Goal: Task Accomplishment & Management: Manage account settings

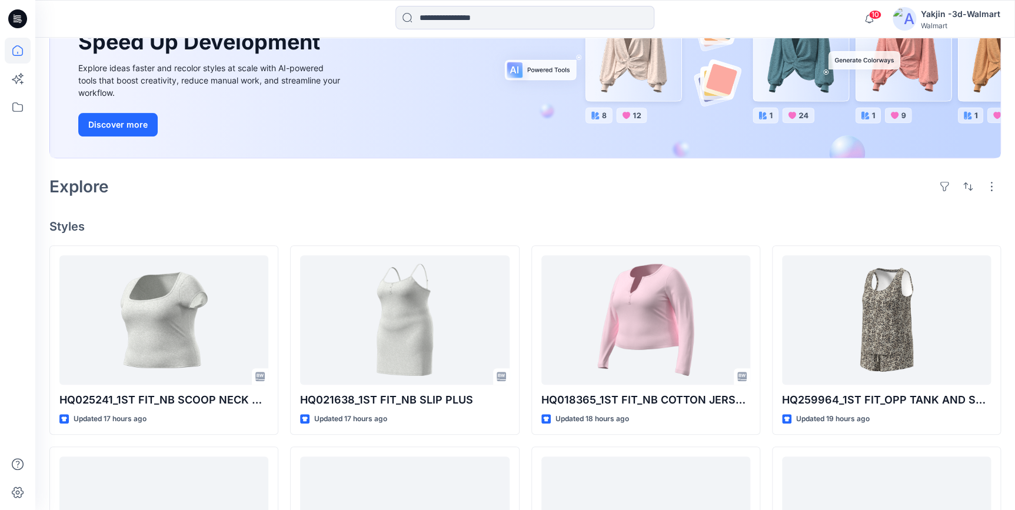
scroll to position [160, 0]
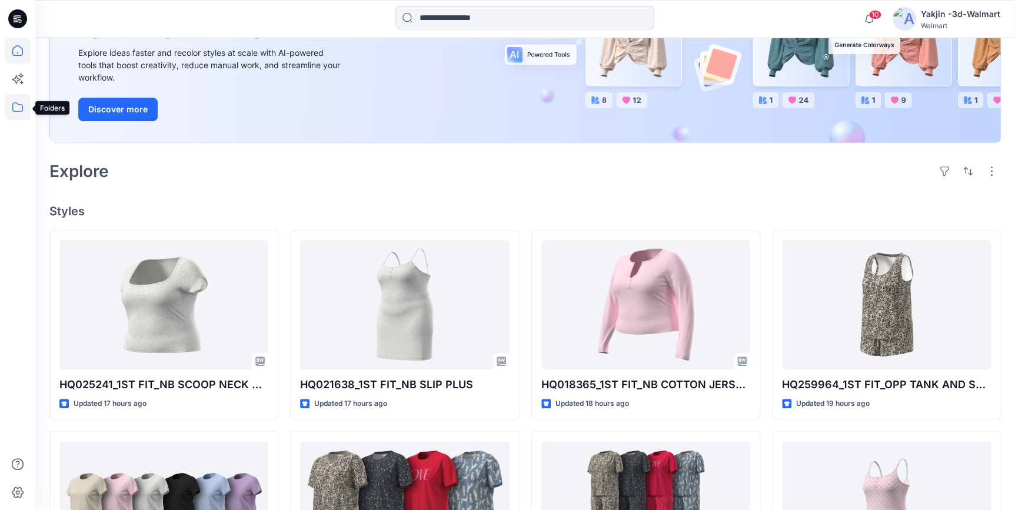
click at [17, 103] on icon at bounding box center [17, 106] width 11 height 9
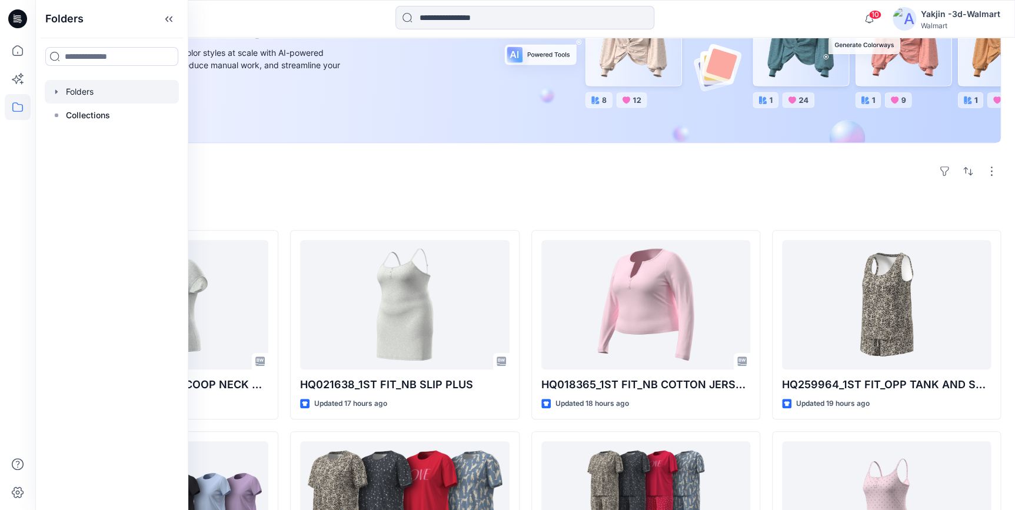
click at [72, 99] on div at bounding box center [112, 92] width 134 height 24
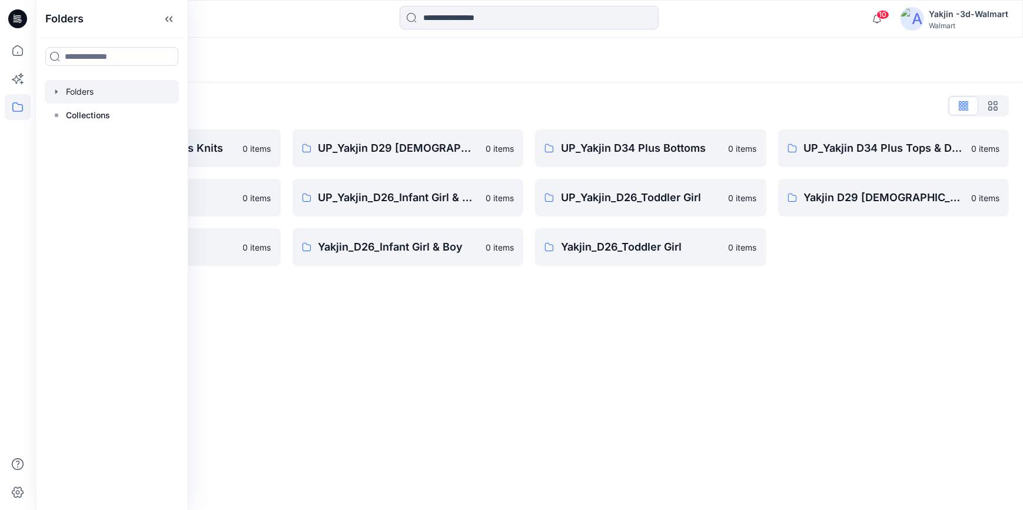
click at [631, 376] on div "Folders Folders List FA Yakjin D34 Womens Knits 0 items UP_Yakjin_D24_Boys 0 it…" at bounding box center [528, 274] width 987 height 473
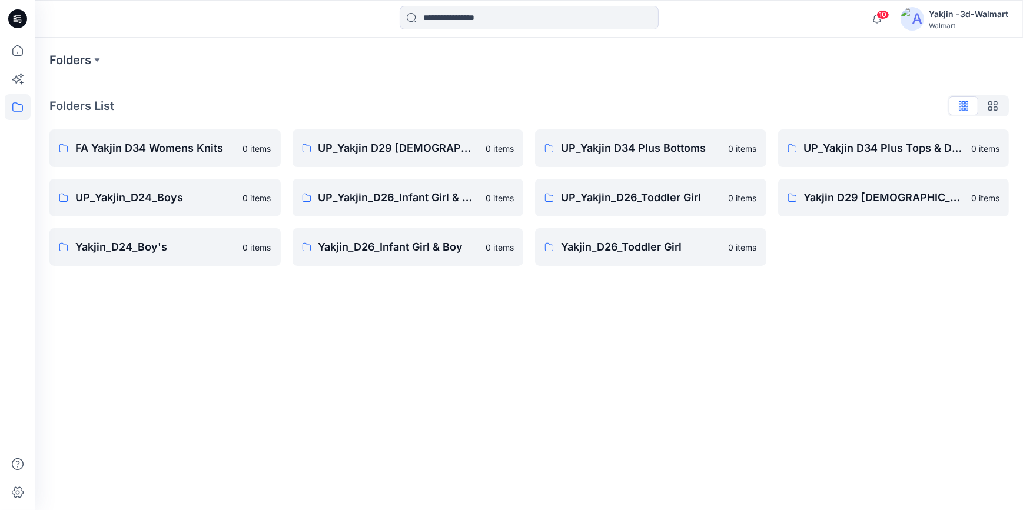
click at [792, 390] on div "Folders Folders List FA Yakjin D34 Womens Knits 0 items UP_Yakjin_D24_Boys 0 it…" at bounding box center [528, 274] width 987 height 473
click at [557, 406] on div "Folders Folders List FA Yakjin D34 Womens Knits 0 items UP_Yakjin_D24_Boys 0 it…" at bounding box center [528, 274] width 987 height 473
click at [584, 387] on div "Folders Folders List FA Yakjin D34 Womens Knits 0 items UP_Yakjin_D24_Boys 0 it…" at bounding box center [528, 274] width 987 height 473
click at [417, 154] on p "UP_Yakjin D29 [DEMOGRAPHIC_DATA] Sleep" at bounding box center [398, 148] width 161 height 16
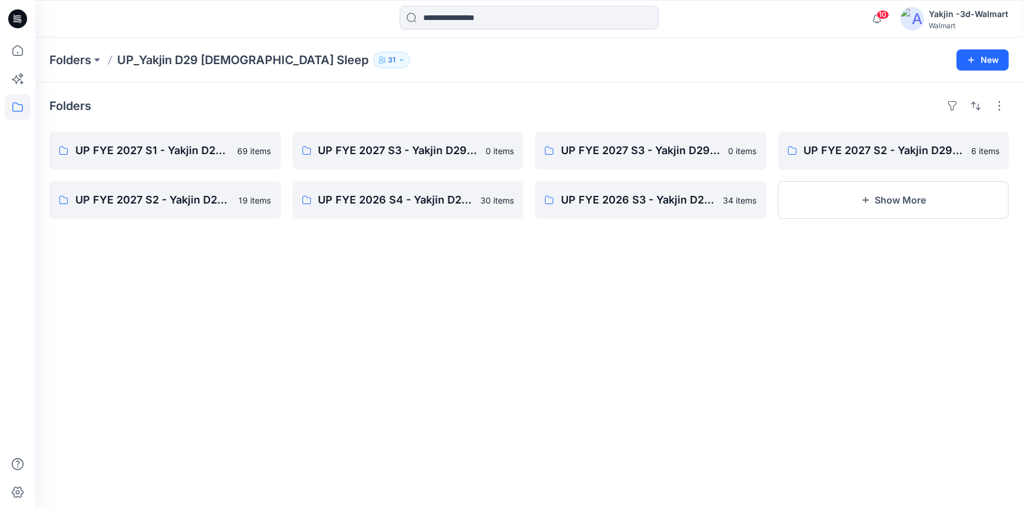
drag, startPoint x: 401, startPoint y: 420, endPoint x: 394, endPoint y: 411, distance: 10.9
click at [397, 415] on div "Folders UP FYE 2027 S1 - Yakjin D29 Ladies Sleepwear 69 items UP FYE 2027 S2 - …" at bounding box center [528, 296] width 987 height 428
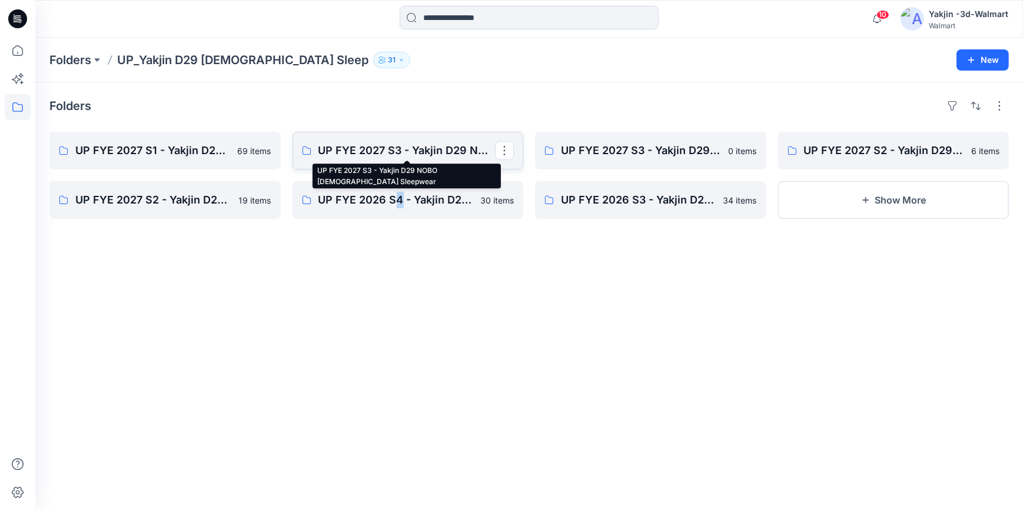
click at [405, 143] on p "UP FYE 2027 S3 - Yakjin D29 NOBO [DEMOGRAPHIC_DATA] Sleepwear" at bounding box center [406, 150] width 177 height 16
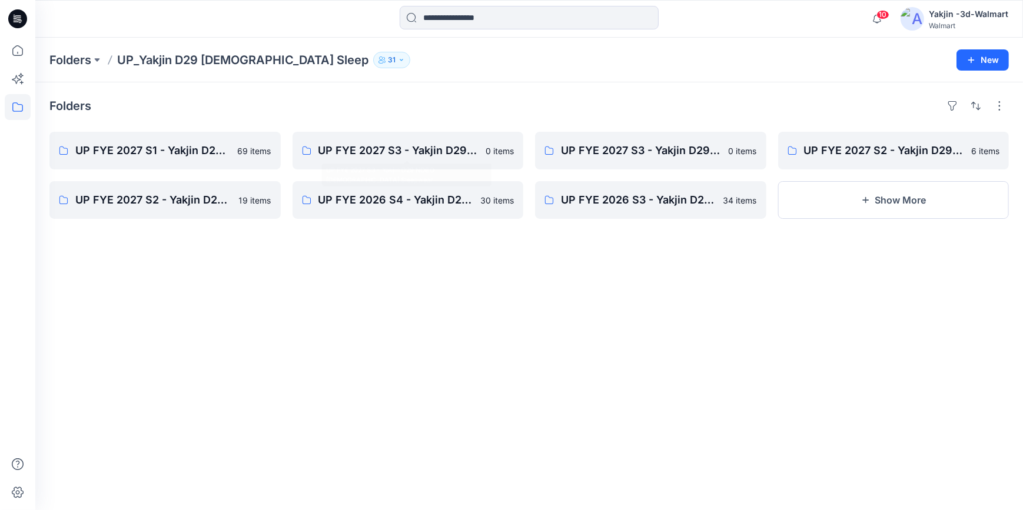
click at [405, 385] on div "Folders UP FYE 2027 S1 - Yakjin D29 Ladies Sleepwear 69 items UP FYE 2027 S2 - …" at bounding box center [528, 296] width 987 height 428
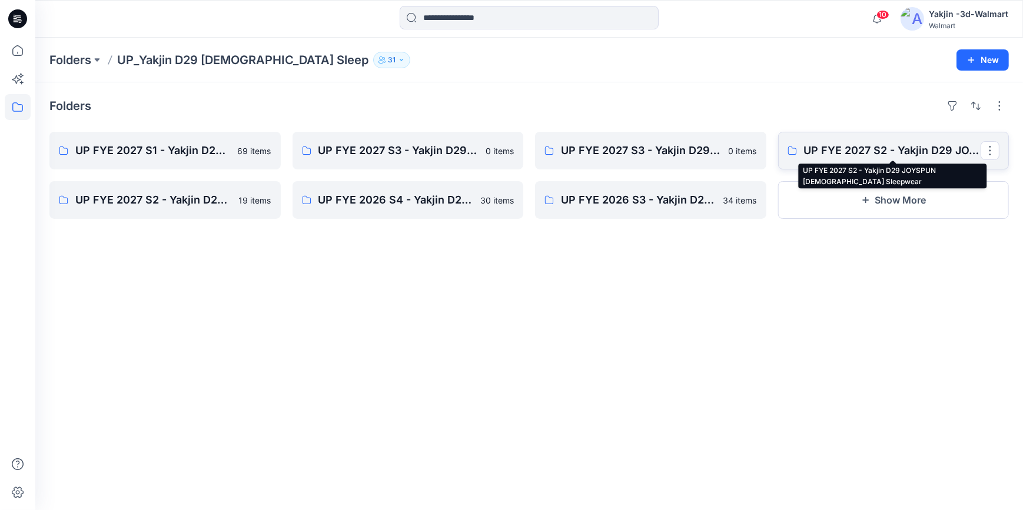
click at [886, 149] on p "UP FYE 2027 S2 - Yakjin D29 JOYSPUN [DEMOGRAPHIC_DATA] Sleepwear" at bounding box center [892, 150] width 177 height 16
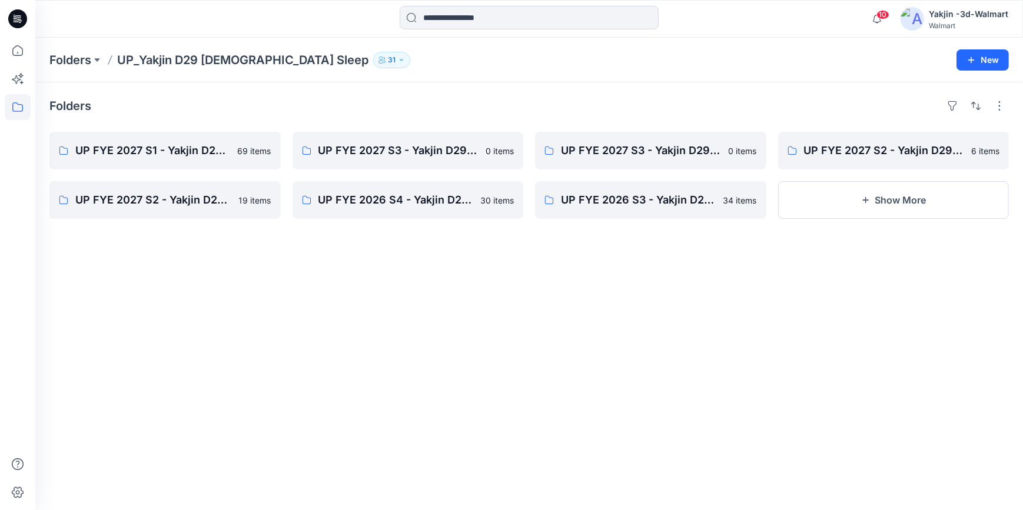
click at [745, 368] on div "Folders UP FYE 2027 S1 - Yakjin D29 Ladies Sleepwear 69 items UP FYE 2027 S2 - …" at bounding box center [528, 296] width 987 height 428
click at [455, 141] on link "UP FYE 2027 S3 - Yakjin D29 NOBO [DEMOGRAPHIC_DATA] Sleepwear" at bounding box center [407, 151] width 231 height 38
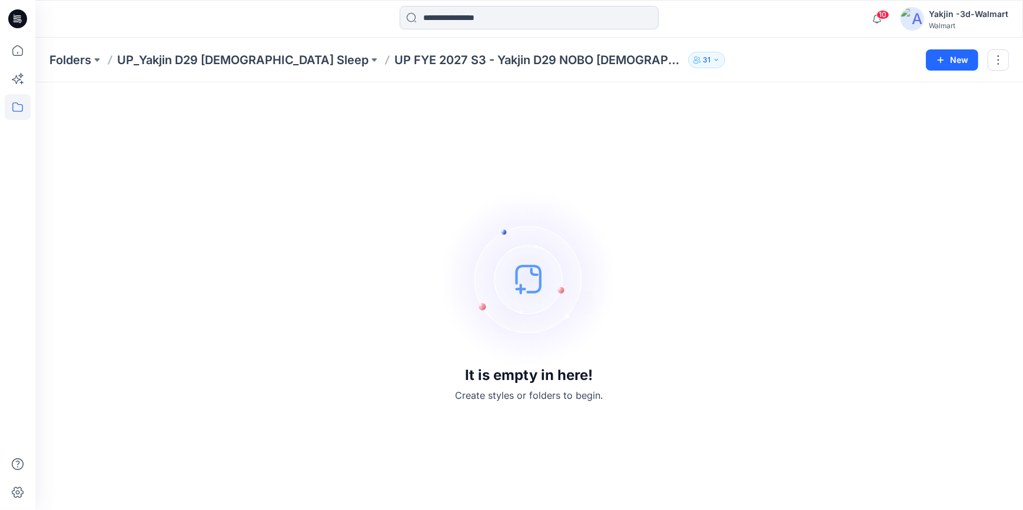
click at [16, 17] on icon at bounding box center [17, 18] width 19 height 19
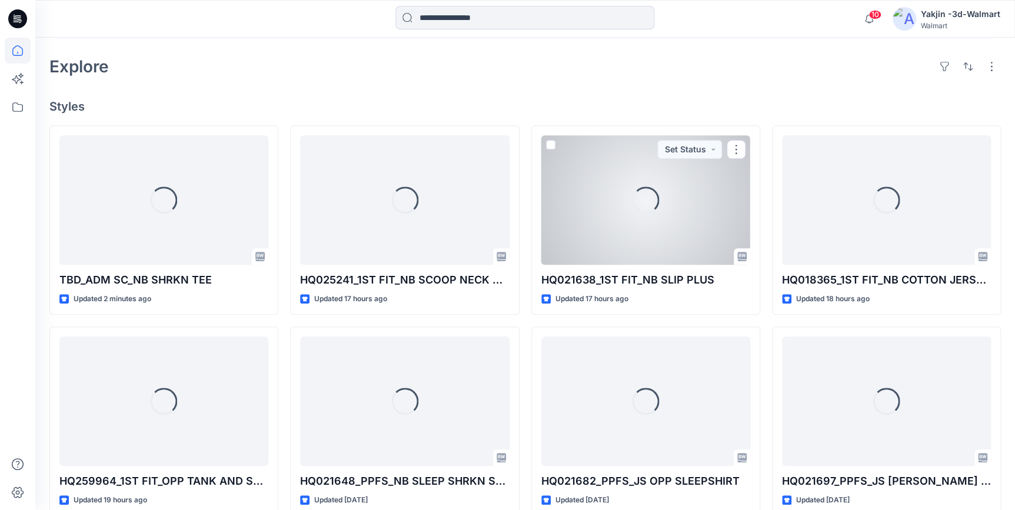
scroll to position [267, 0]
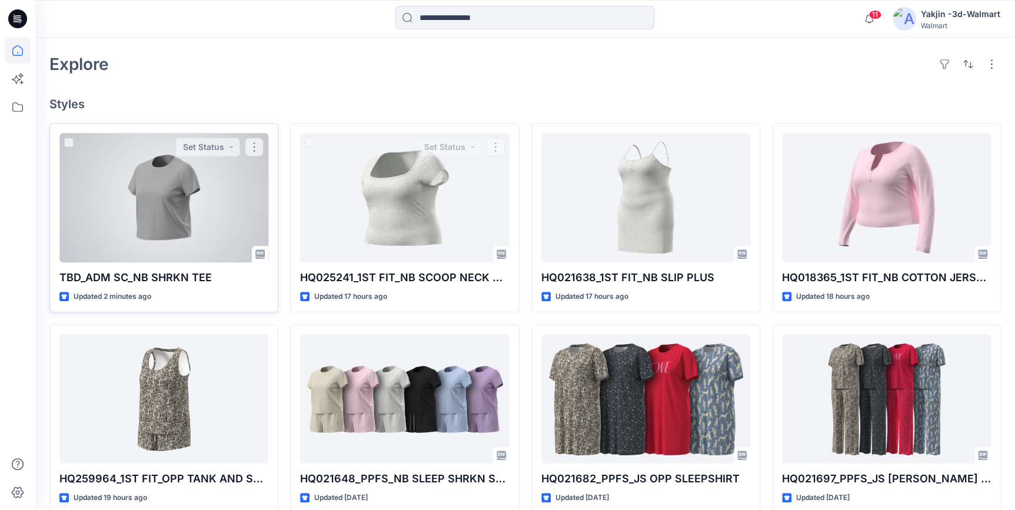
click at [142, 223] on div at bounding box center [163, 197] width 209 height 129
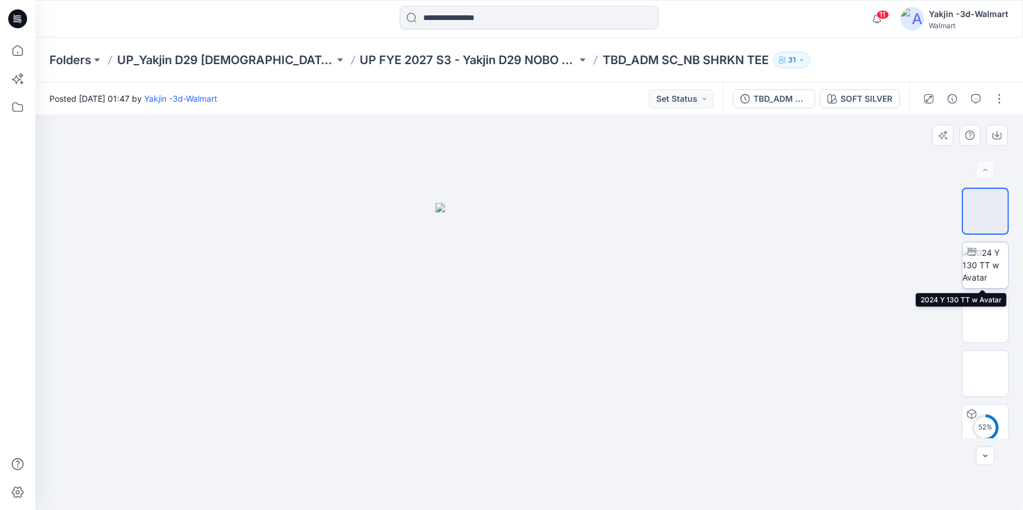
click at [991, 264] on img at bounding box center [985, 265] width 46 height 37
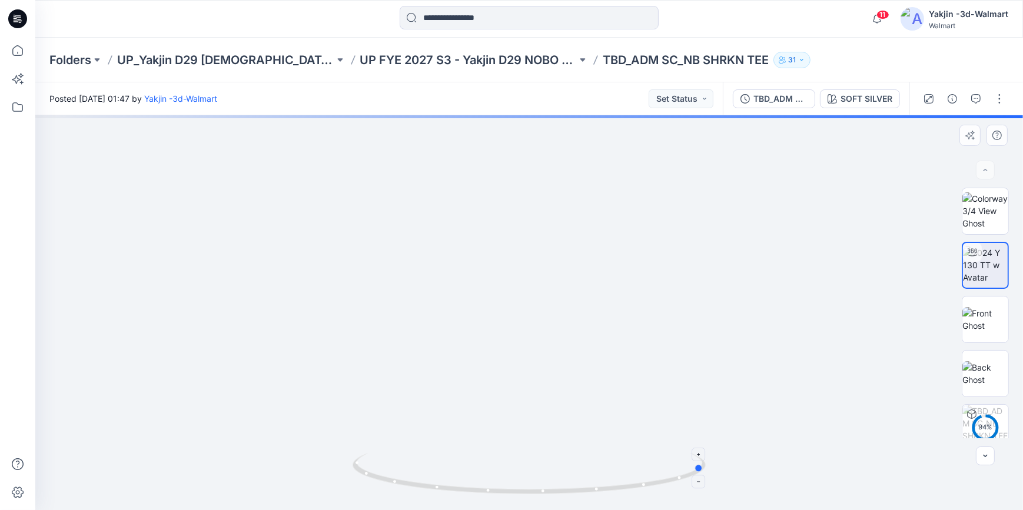
drag, startPoint x: 684, startPoint y: 477, endPoint x: 508, endPoint y: 487, distance: 176.2
click at [508, 487] on icon at bounding box center [530, 475] width 356 height 44
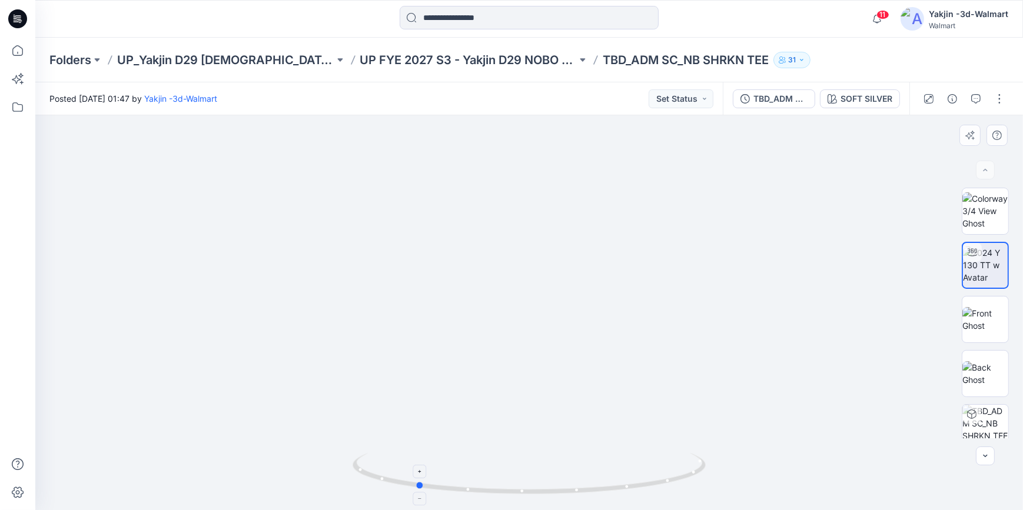
drag, startPoint x: 623, startPoint y: 487, endPoint x: 687, endPoint y: 487, distance: 64.1
click at [687, 487] on icon at bounding box center [530, 475] width 356 height 44
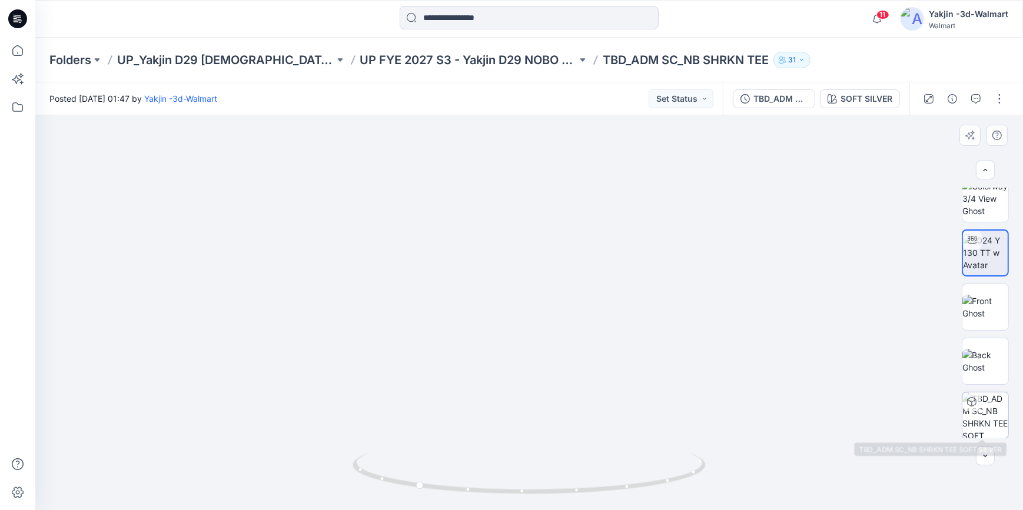
click at [983, 410] on img at bounding box center [985, 415] width 46 height 46
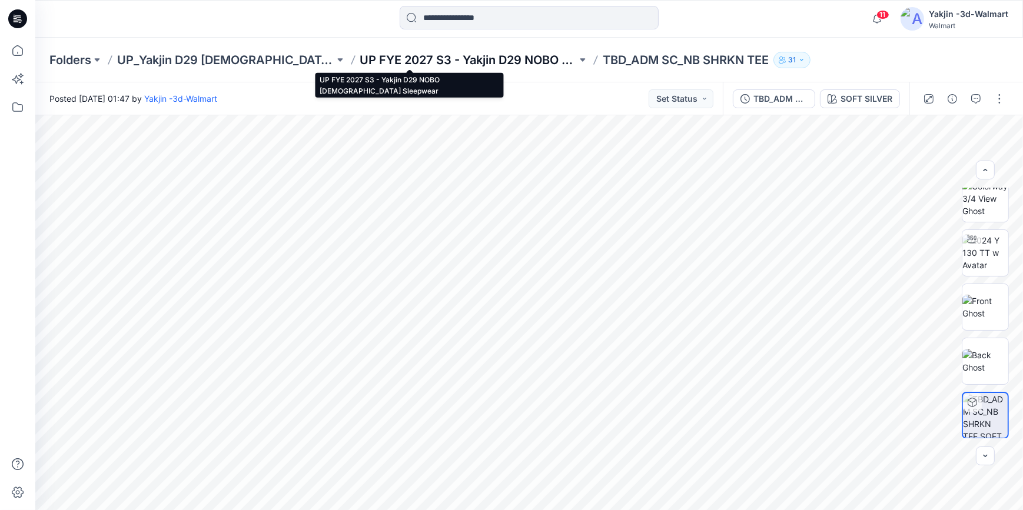
click at [477, 59] on p "UP FYE 2027 S3 - Yakjin D29 NOBO [DEMOGRAPHIC_DATA] Sleepwear" at bounding box center [468, 60] width 217 height 16
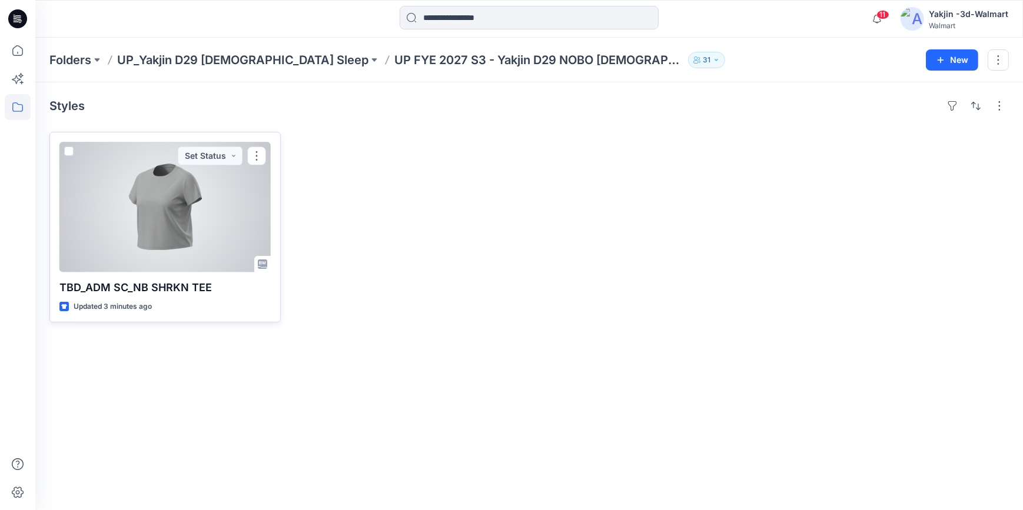
click at [144, 227] on div at bounding box center [164, 207] width 211 height 131
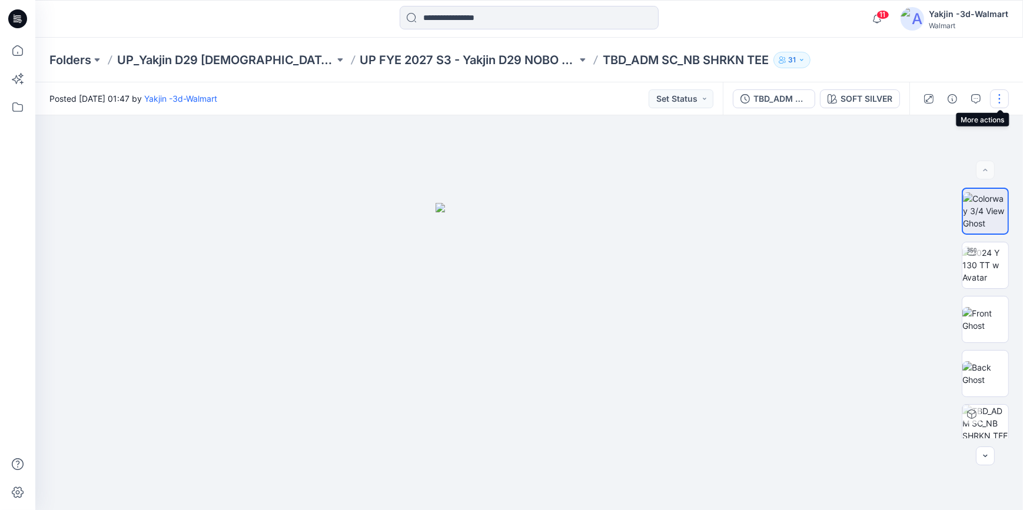
click at [1002, 101] on button "button" at bounding box center [999, 98] width 19 height 19
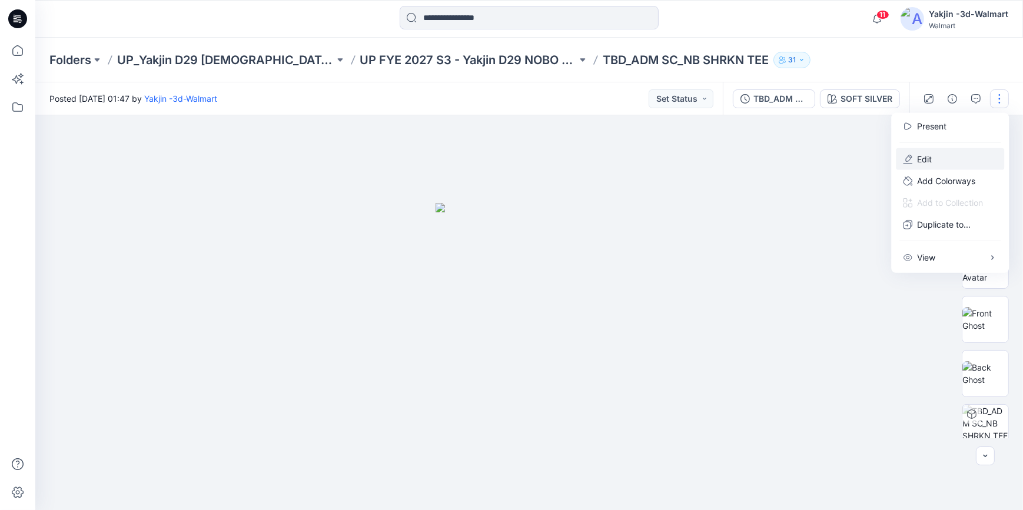
click at [962, 163] on button "Edit" at bounding box center [950, 159] width 108 height 22
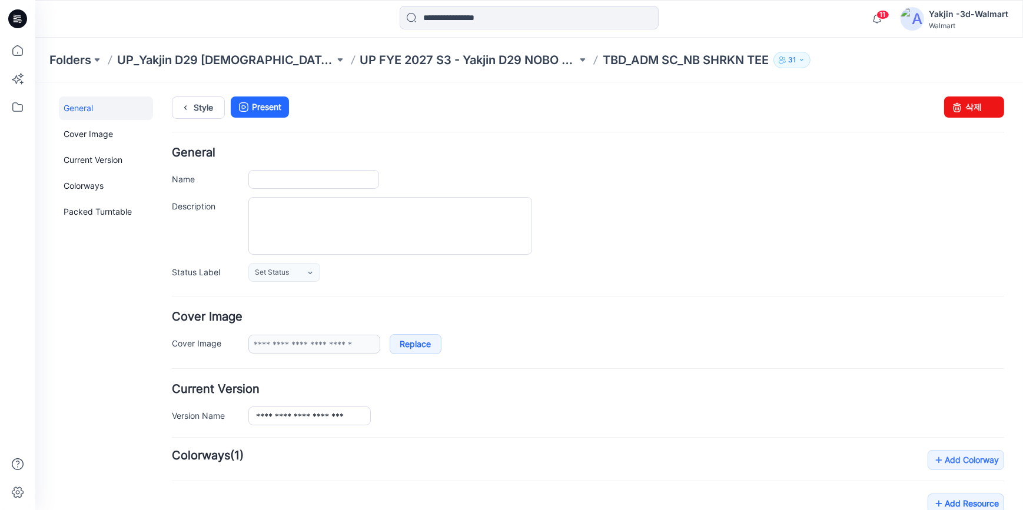
type input "**********"
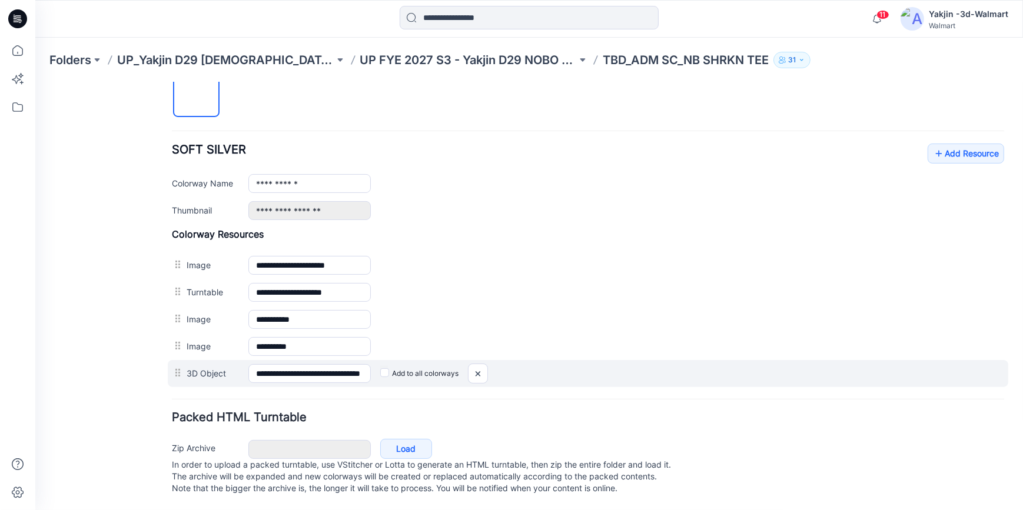
scroll to position [421, 0]
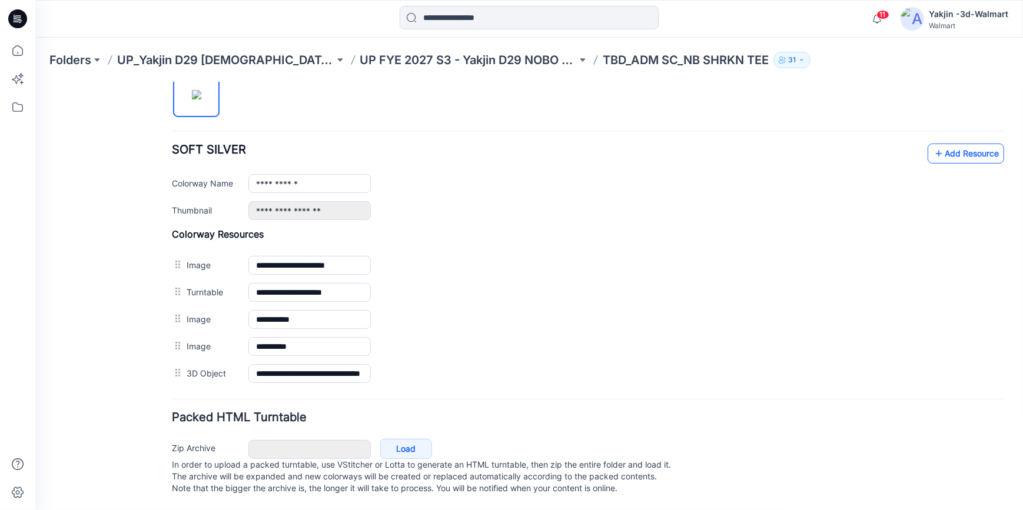
click at [944, 144] on link "Add Resource" at bounding box center [965, 153] width 76 height 20
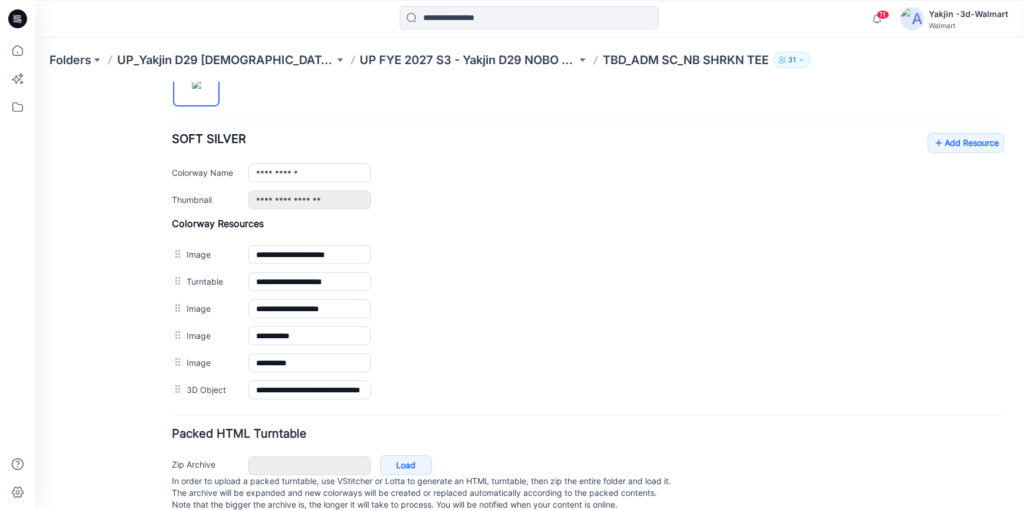
click at [90, 371] on div "General Cover Image Current Version Colorways Packed Turntable" at bounding box center [106, 100] width 94 height 851
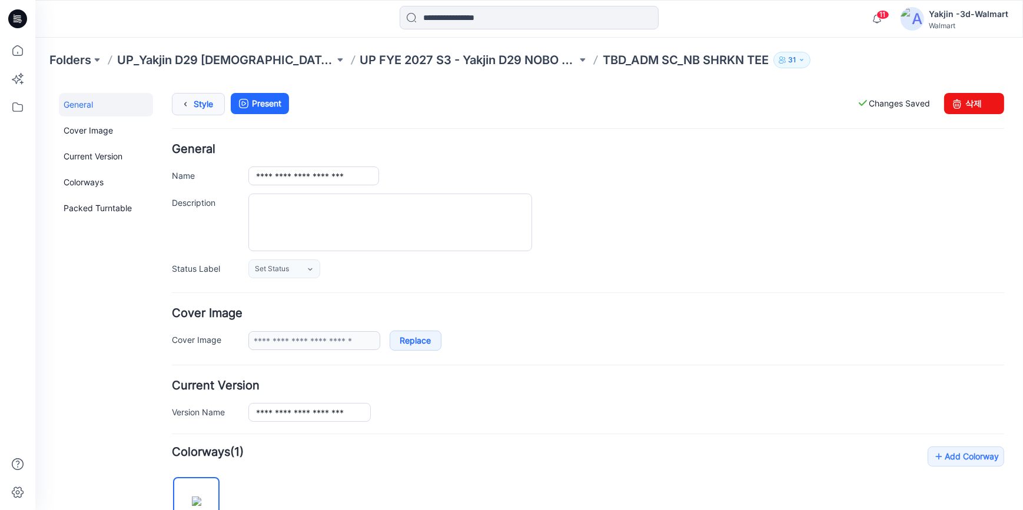
scroll to position [0, 0]
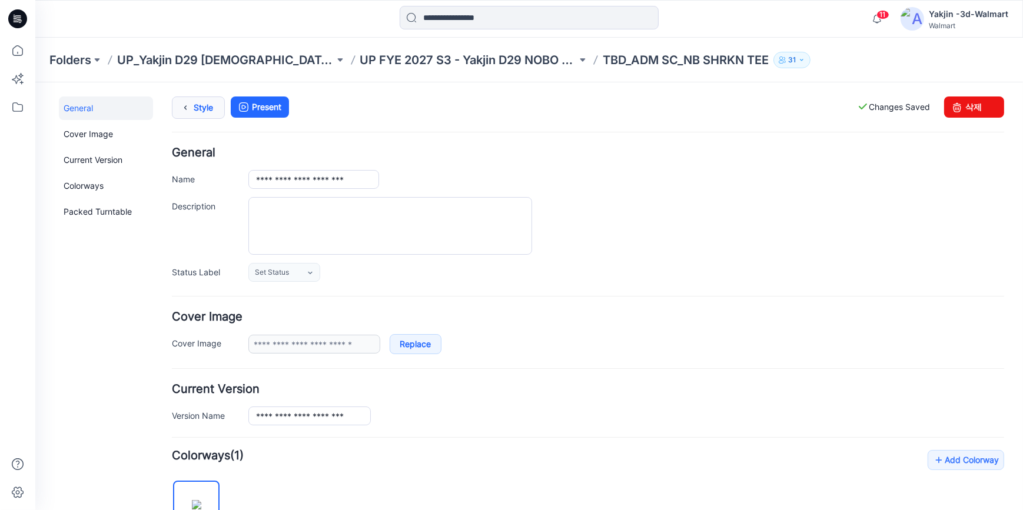
click at [200, 102] on link "Style" at bounding box center [198, 107] width 53 height 22
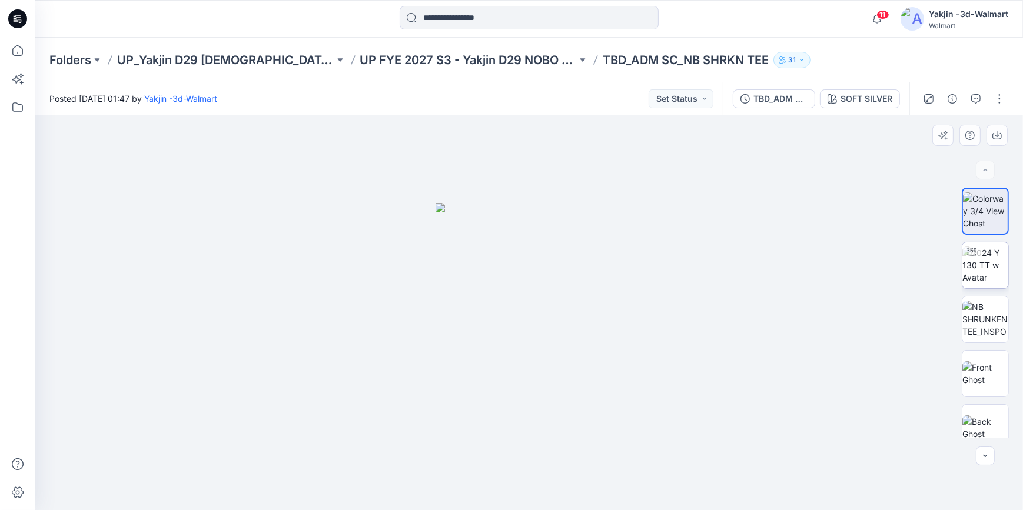
click at [981, 268] on img at bounding box center [985, 265] width 46 height 37
drag, startPoint x: 670, startPoint y: 483, endPoint x: 659, endPoint y: 488, distance: 11.8
click at [659, 488] on icon at bounding box center [530, 475] width 356 height 44
drag, startPoint x: 716, startPoint y: 256, endPoint x: 718, endPoint y: 367, distance: 111.2
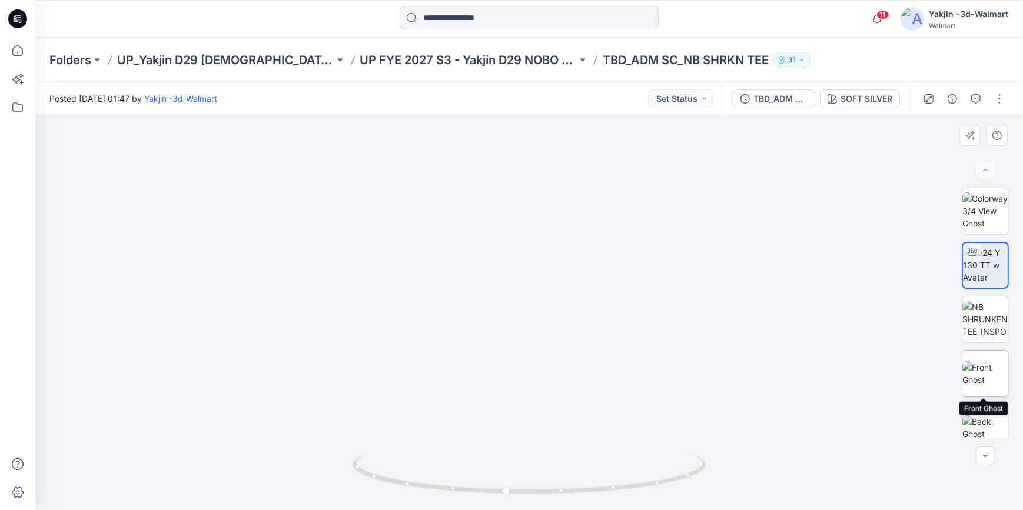
click at [994, 368] on img at bounding box center [985, 373] width 46 height 25
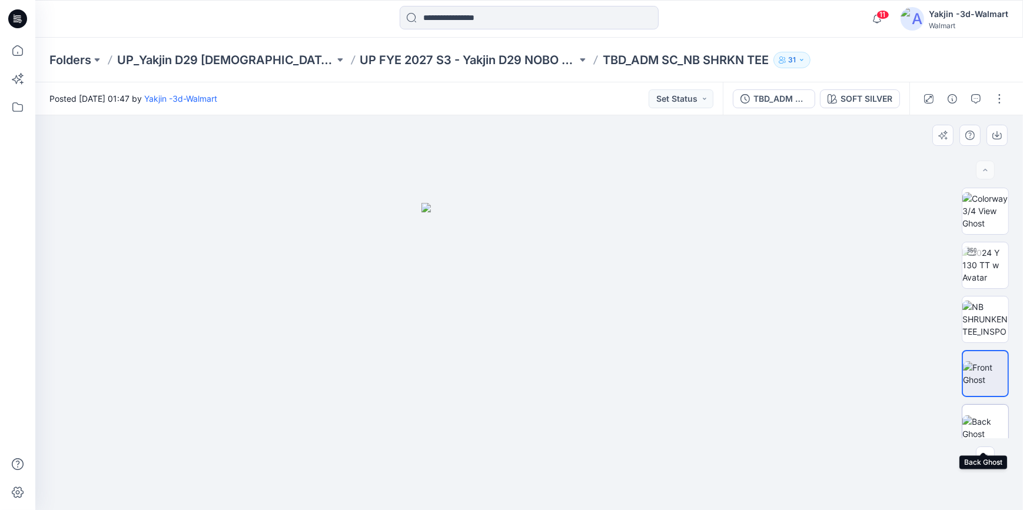
click at [992, 418] on img at bounding box center [985, 427] width 46 height 25
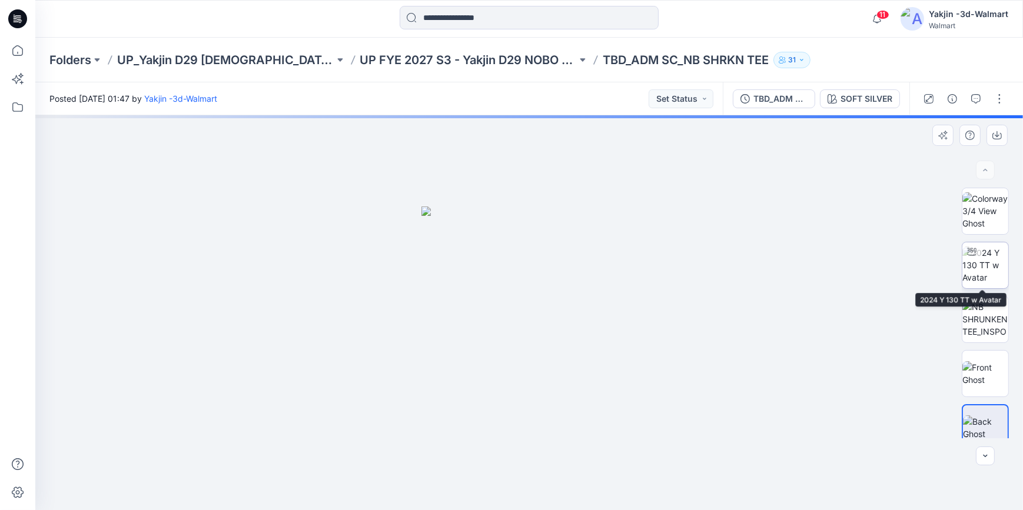
click at [972, 267] on img at bounding box center [985, 265] width 46 height 37
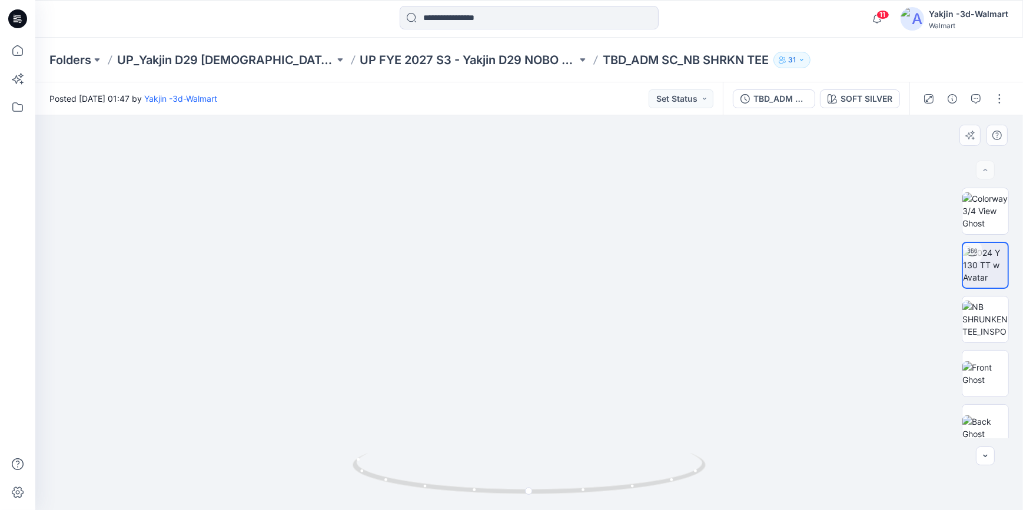
drag, startPoint x: 743, startPoint y: 274, endPoint x: 731, endPoint y: 306, distance: 34.1
drag, startPoint x: 677, startPoint y: 484, endPoint x: 608, endPoint y: 492, distance: 69.3
click at [608, 492] on icon at bounding box center [530, 475] width 356 height 44
drag, startPoint x: 655, startPoint y: 493, endPoint x: 702, endPoint y: 491, distance: 47.1
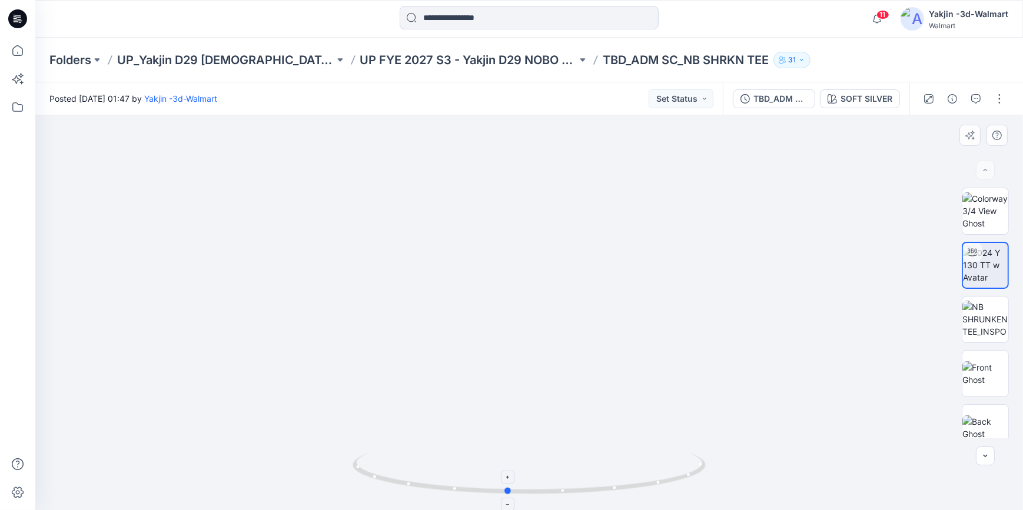
click at [702, 491] on icon at bounding box center [530, 475] width 356 height 44
drag, startPoint x: 641, startPoint y: 450, endPoint x: 644, endPoint y: 421, distance: 28.9
drag, startPoint x: 653, startPoint y: 490, endPoint x: 528, endPoint y: 507, distance: 125.8
click at [528, 507] on div at bounding box center [528, 480] width 353 height 59
drag, startPoint x: 659, startPoint y: 485, endPoint x: 763, endPoint y: 488, distance: 104.2
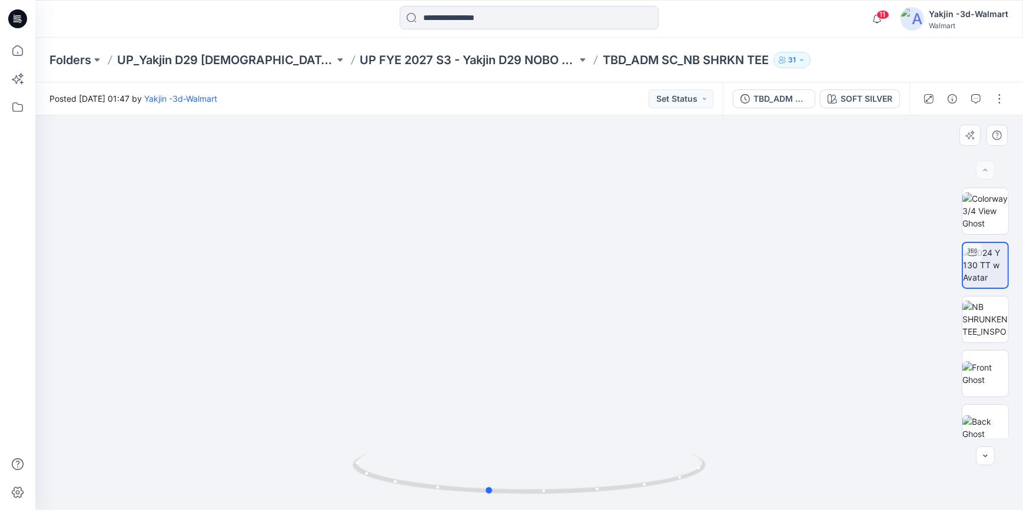
click at [763, 488] on div at bounding box center [528, 312] width 987 height 395
drag, startPoint x: 627, startPoint y: 487, endPoint x: 682, endPoint y: 488, distance: 54.7
click at [682, 488] on icon at bounding box center [530, 475] width 356 height 44
drag, startPoint x: 685, startPoint y: 480, endPoint x: 596, endPoint y: 501, distance: 92.1
click at [596, 501] on div at bounding box center [528, 480] width 353 height 59
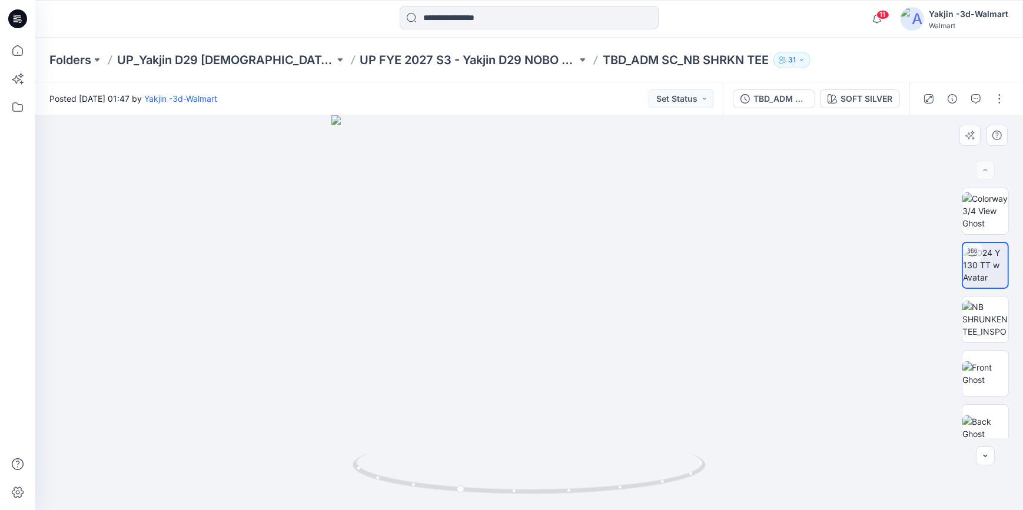
drag, startPoint x: 686, startPoint y: 395, endPoint x: 699, endPoint y: 405, distance: 16.5
click at [686, 395] on div at bounding box center [528, 312] width 987 height 395
click at [716, 410] on div at bounding box center [528, 312] width 987 height 395
drag, startPoint x: 638, startPoint y: 484, endPoint x: 703, endPoint y: 478, distance: 64.4
click at [703, 478] on icon at bounding box center [530, 475] width 356 height 44
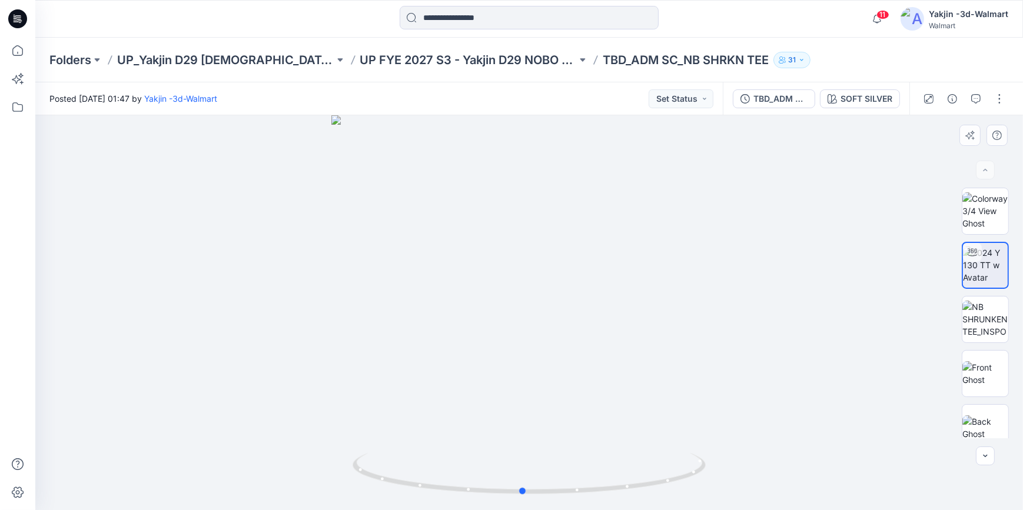
click at [762, 435] on div at bounding box center [528, 312] width 987 height 395
click at [17, 19] on icon at bounding box center [16, 19] width 4 height 1
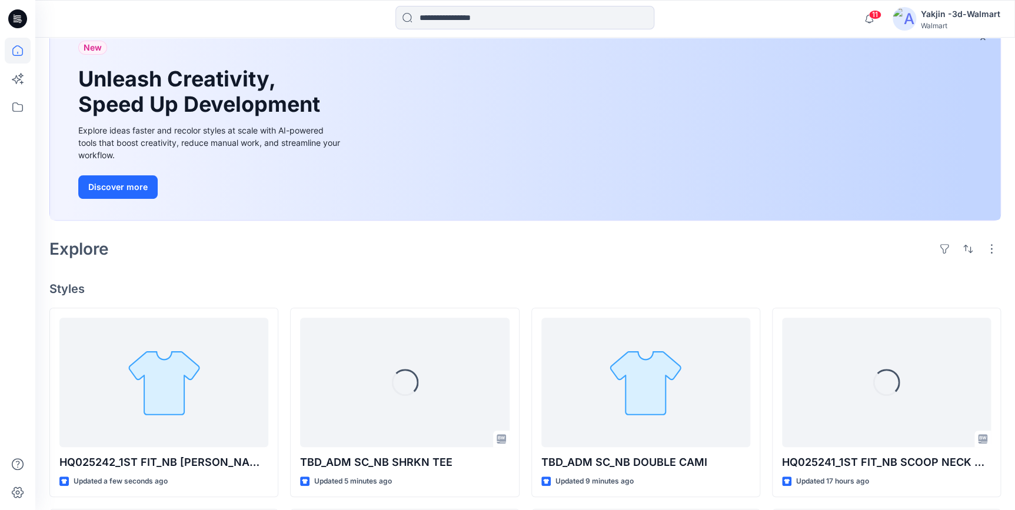
scroll to position [267, 0]
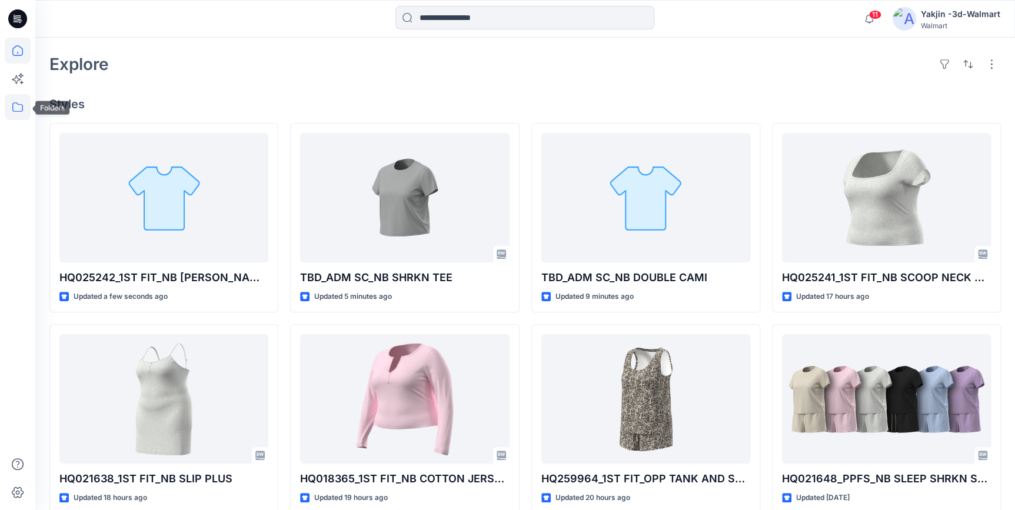
click at [17, 101] on icon at bounding box center [18, 107] width 26 height 26
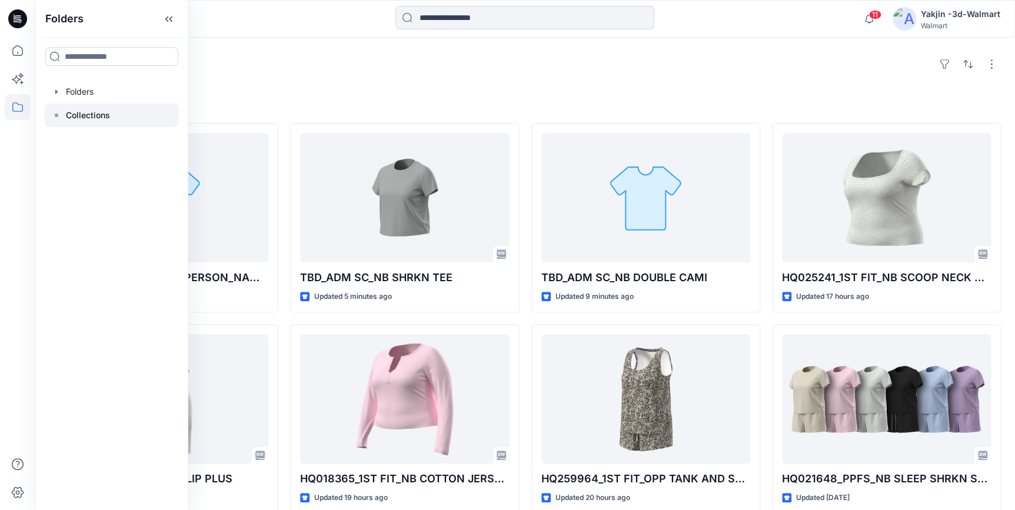
click at [77, 123] on div at bounding box center [112, 116] width 134 height 24
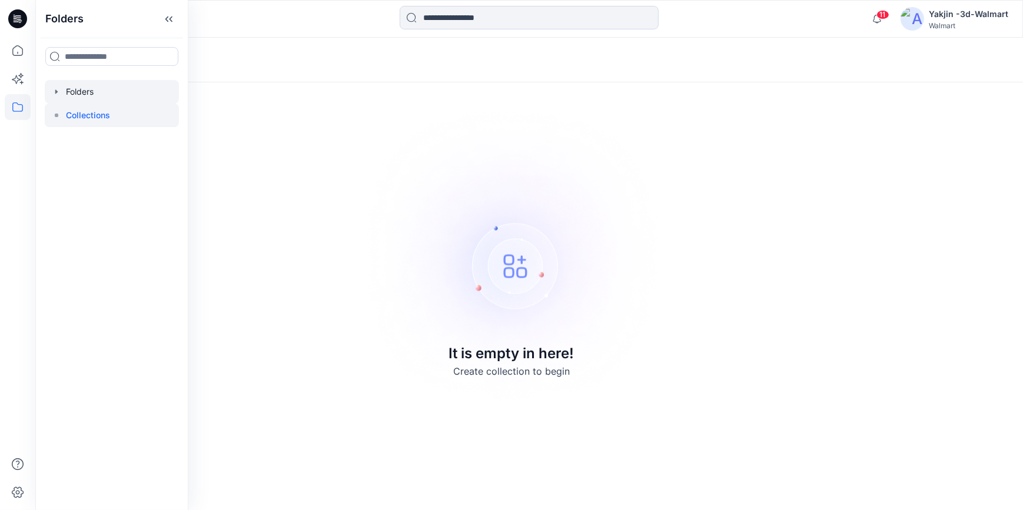
click at [84, 88] on div at bounding box center [112, 92] width 134 height 24
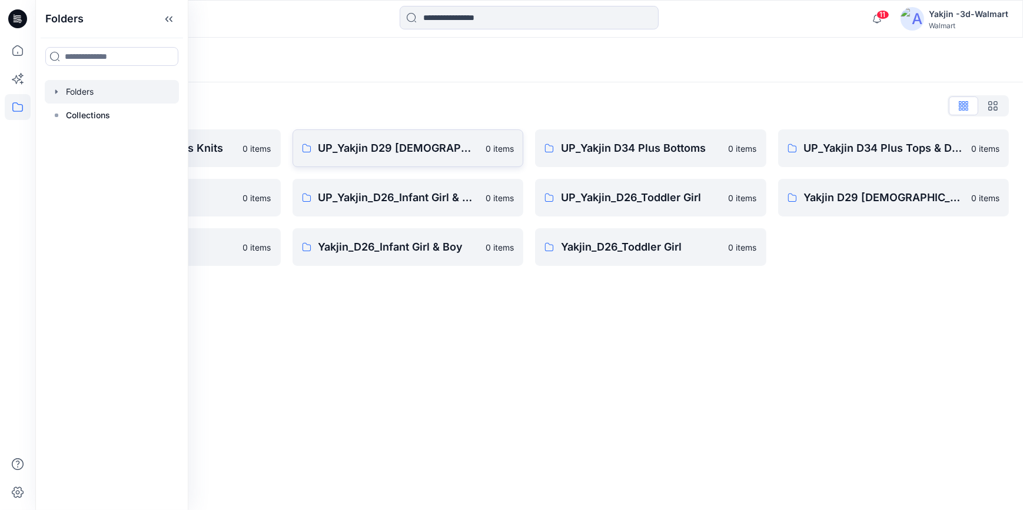
click at [382, 157] on link "UP_Yakjin D29 Ladies Sleep 0 items" at bounding box center [407, 148] width 231 height 38
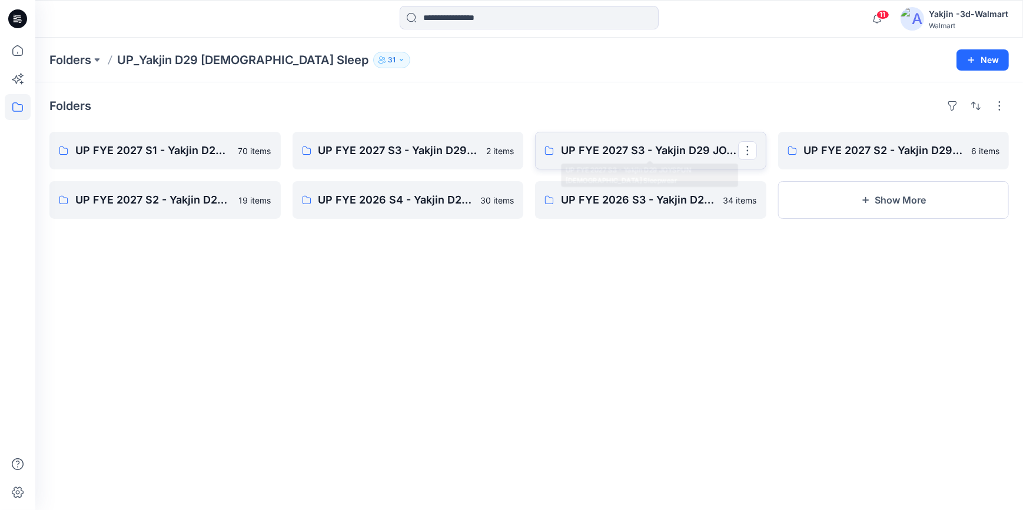
click at [621, 158] on p "UP FYE 2027 S3 - Yakjin D29 JOYSPUN Ladies Sleepwear" at bounding box center [649, 150] width 177 height 16
click at [163, 208] on link "UP FYE 2027 S2 - Yakjin D29 NOBO [DEMOGRAPHIC_DATA] Sleepwear" at bounding box center [164, 200] width 231 height 38
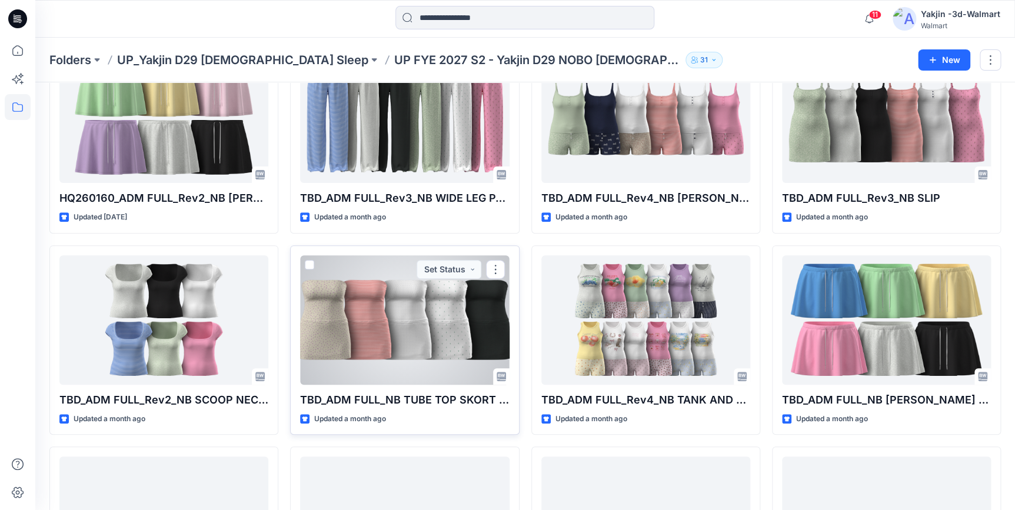
scroll to position [107, 0]
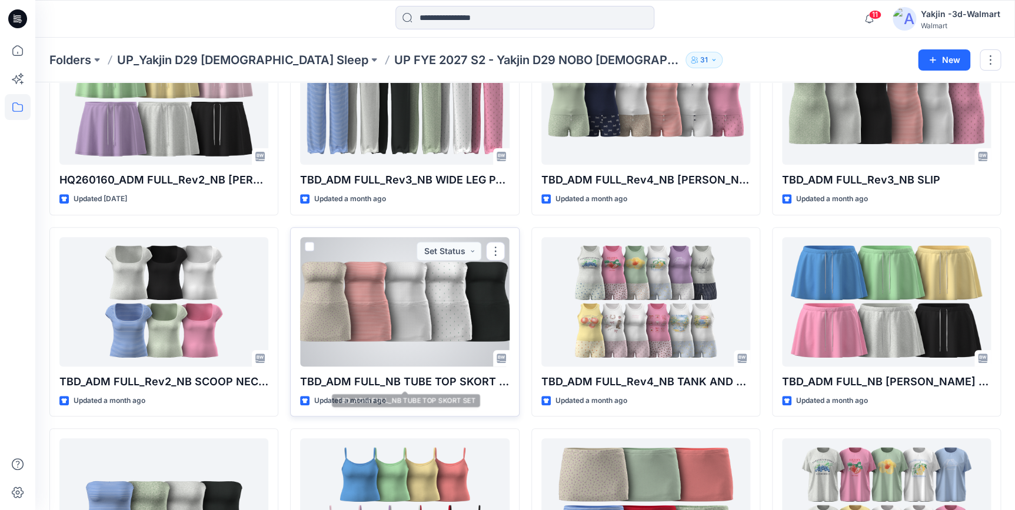
click at [410, 322] on div at bounding box center [404, 301] width 209 height 129
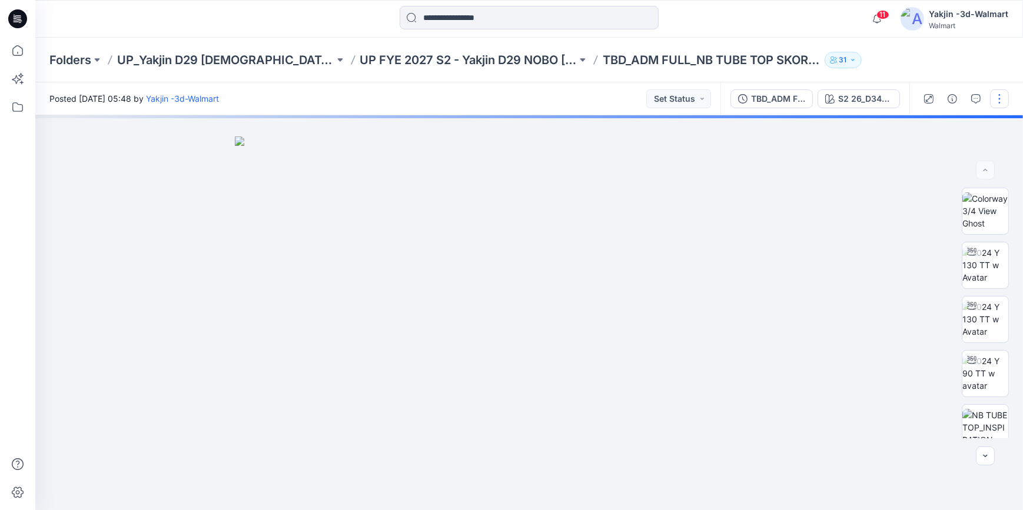
click at [1002, 99] on button "button" at bounding box center [999, 98] width 19 height 19
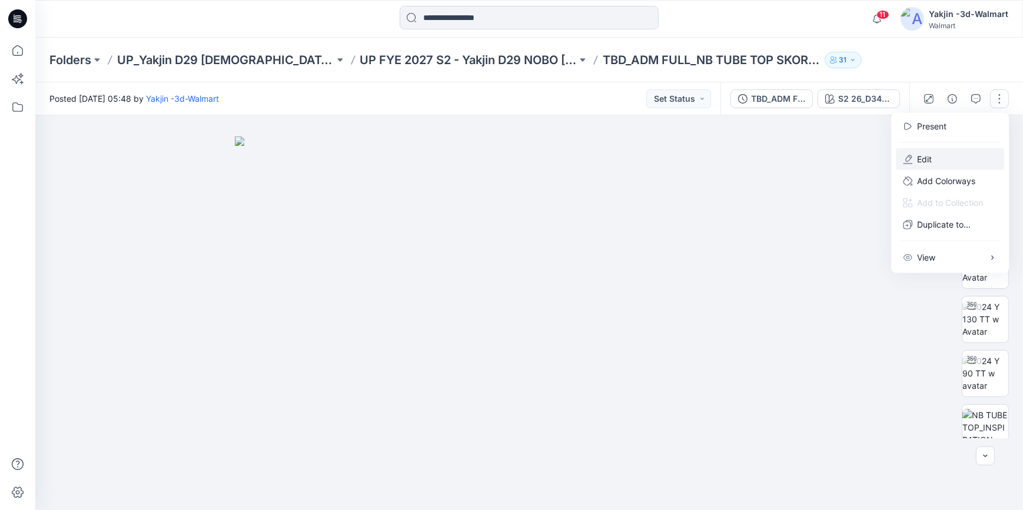
click at [943, 155] on button "Edit" at bounding box center [950, 159] width 108 height 22
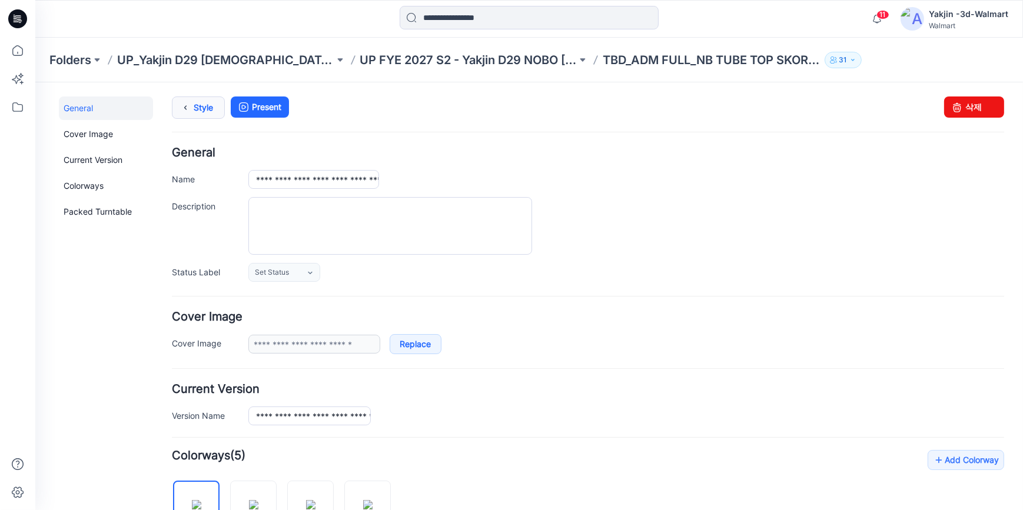
click at [191, 102] on icon at bounding box center [185, 107] width 16 height 21
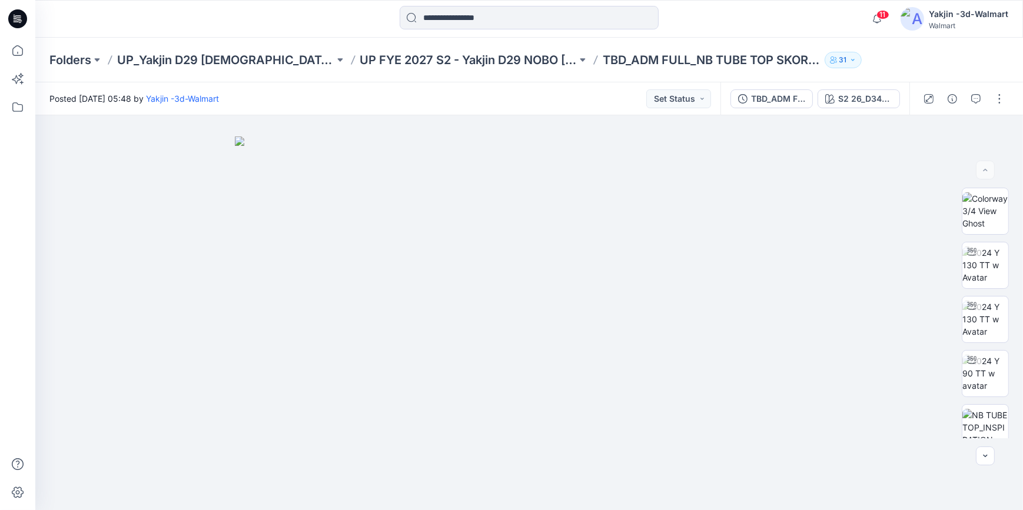
click at [21, 16] on icon at bounding box center [17, 18] width 19 height 19
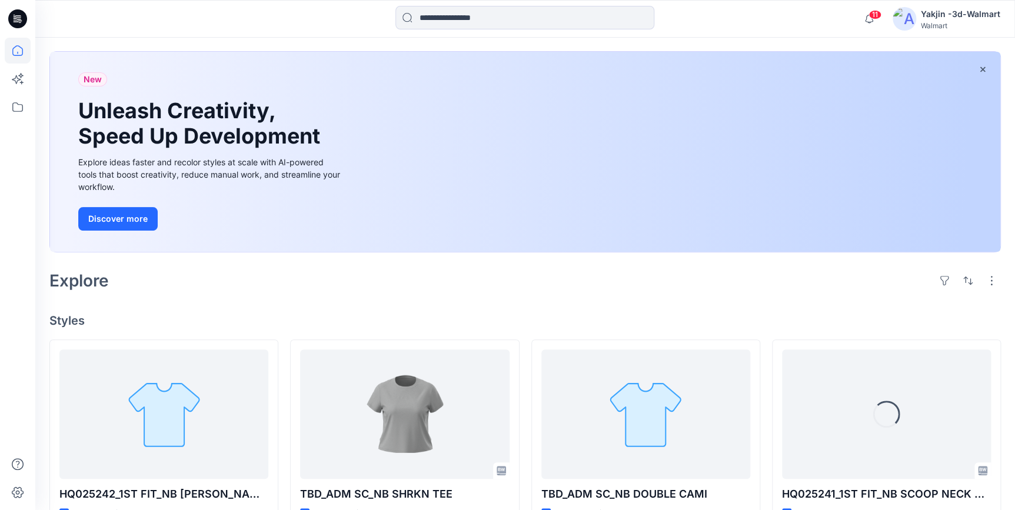
scroll to position [160, 0]
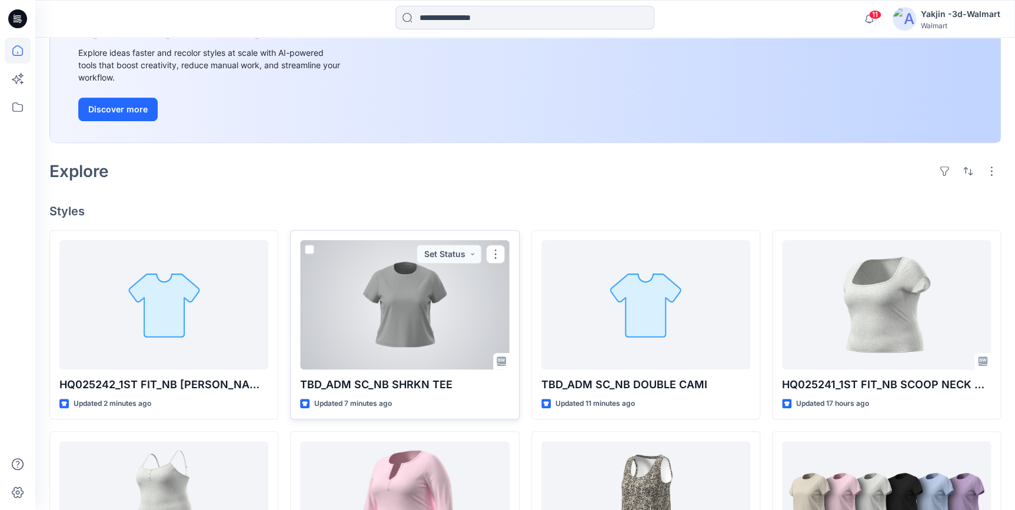
click at [372, 317] on div at bounding box center [404, 304] width 209 height 129
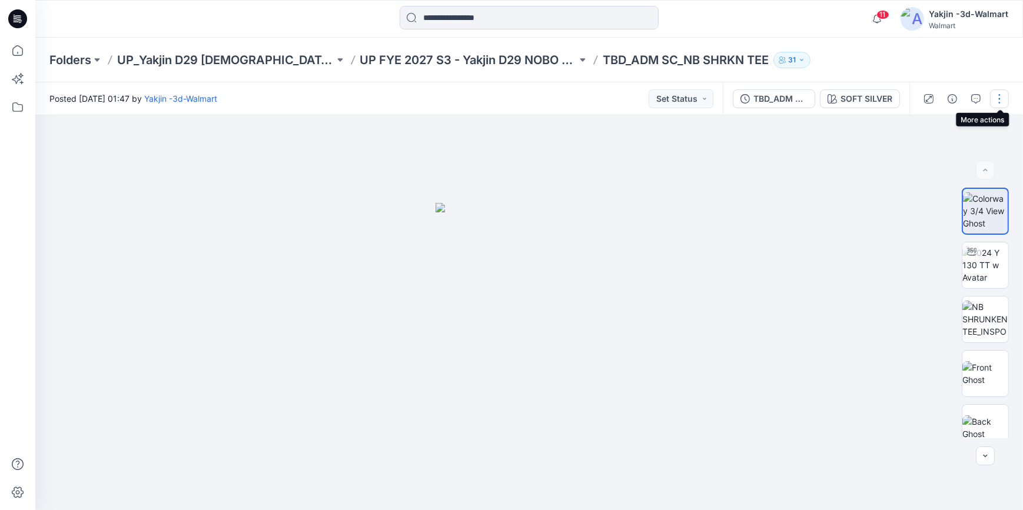
click at [1000, 104] on button "button" at bounding box center [999, 98] width 19 height 19
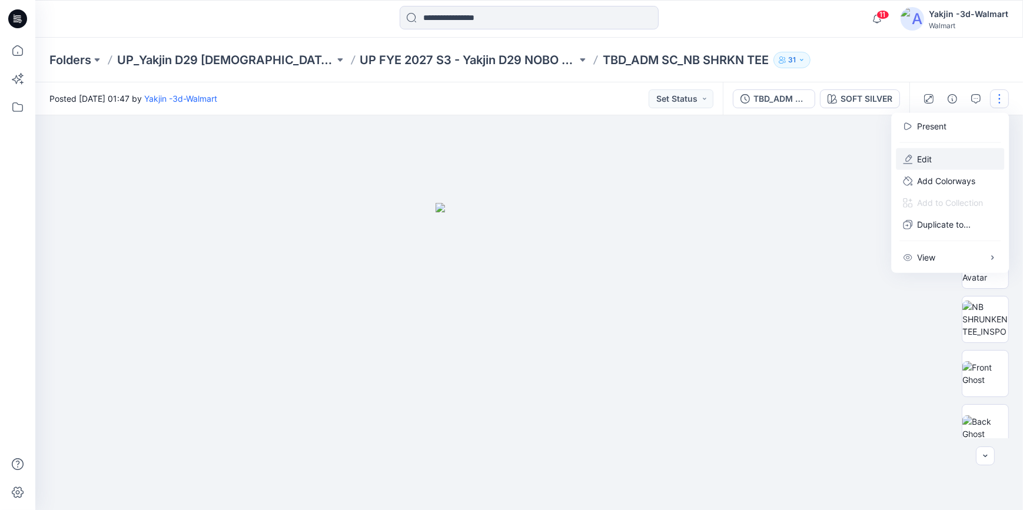
click at [960, 162] on button "Edit" at bounding box center [950, 159] width 108 height 22
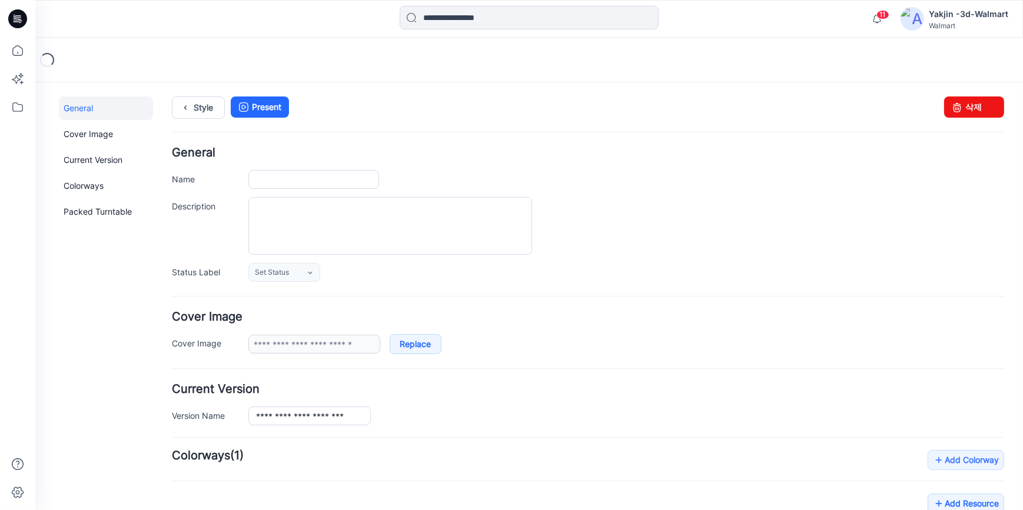
type input "**********"
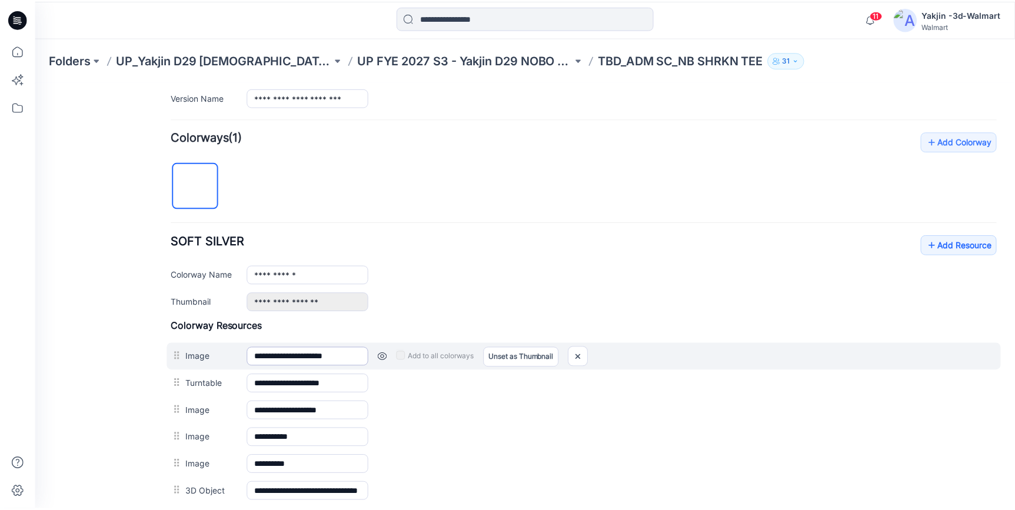
scroll to position [321, 0]
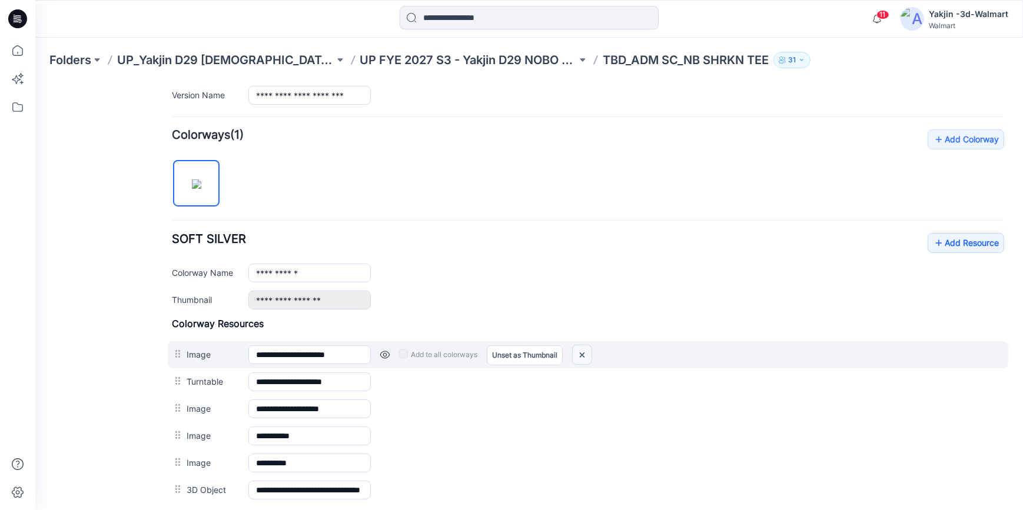
click at [583, 350] on img at bounding box center [582, 354] width 19 height 19
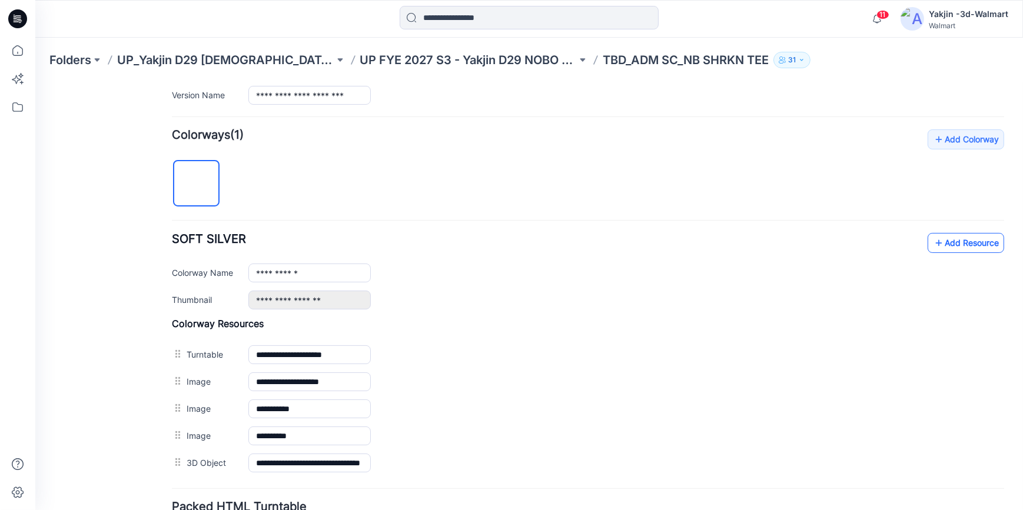
click at [939, 241] on link "Add Resource" at bounding box center [965, 242] width 76 height 20
click at [224, 60] on p "UP_Yakjin D29 [DEMOGRAPHIC_DATA] Sleep" at bounding box center [225, 60] width 217 height 16
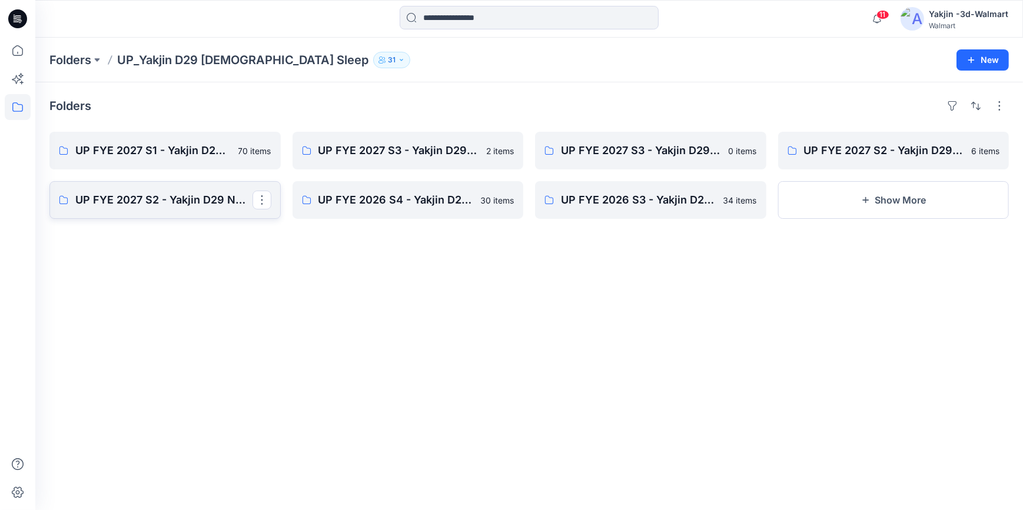
click at [139, 199] on p "UP FYE 2027 S2 - Yakjin D29 NOBO Ladies Sleepwear" at bounding box center [163, 200] width 177 height 16
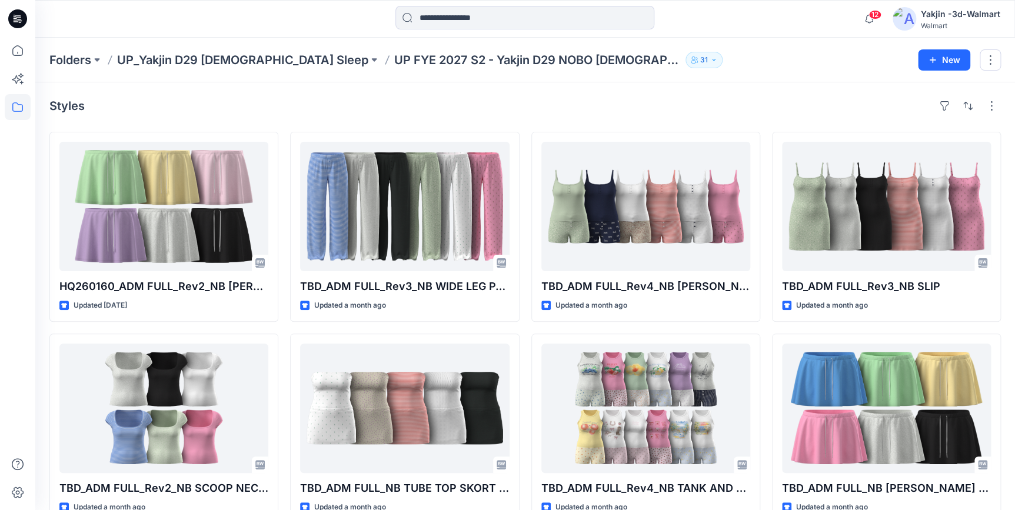
drag, startPoint x: 19, startPoint y: 22, endPoint x: 98, endPoint y: 31, distance: 78.8
click at [19, 22] on icon at bounding box center [17, 18] width 19 height 19
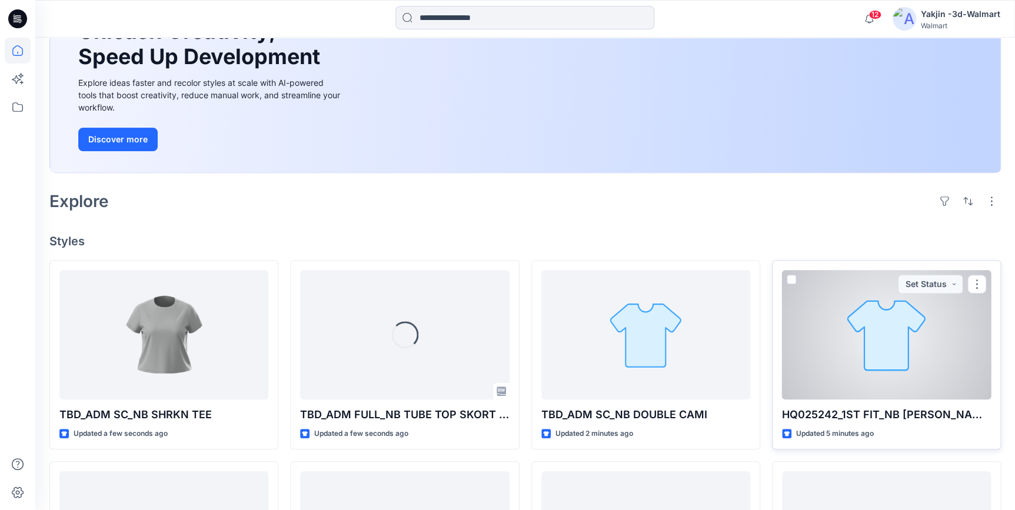
scroll to position [267, 0]
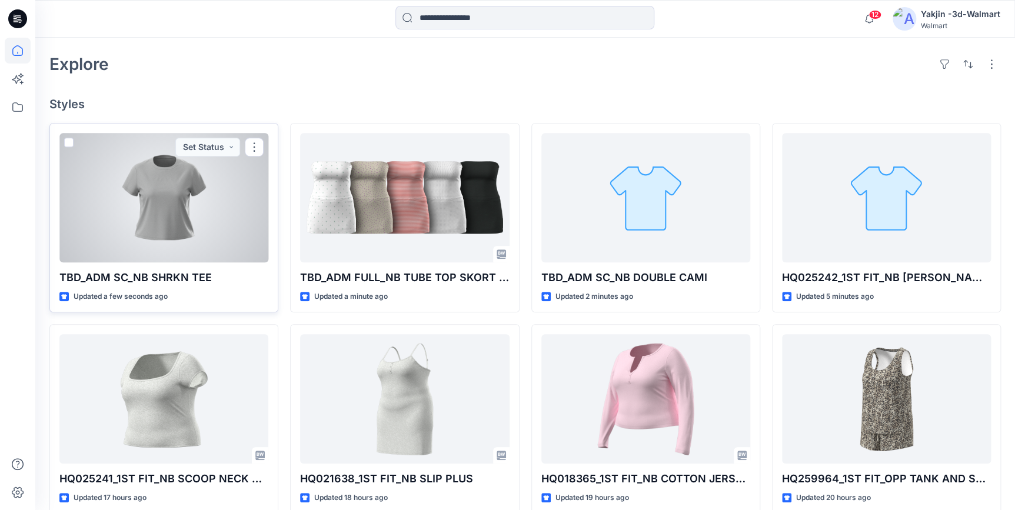
click at [217, 232] on div at bounding box center [163, 197] width 209 height 129
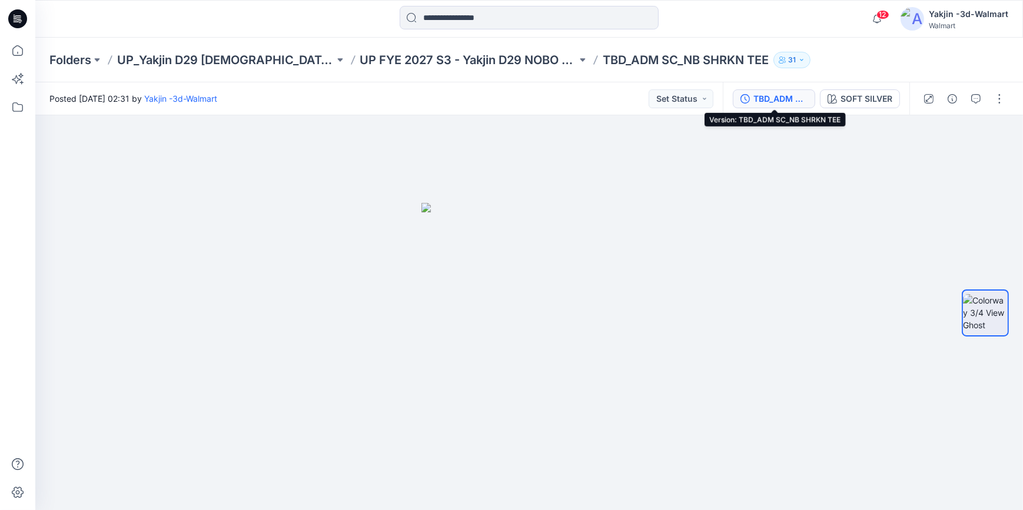
click at [768, 94] on div "TBD_ADM SC_NB SHRKN TEE" at bounding box center [780, 98] width 54 height 13
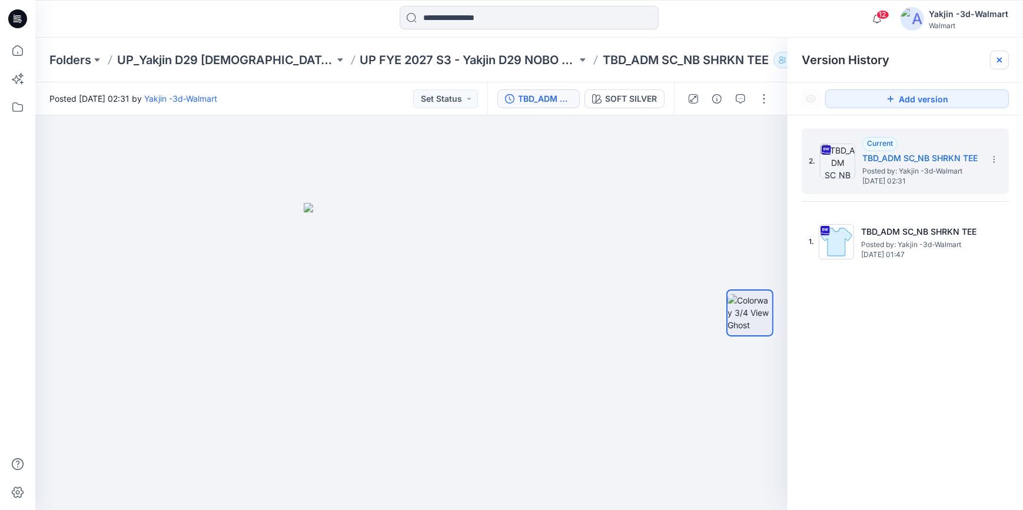
click at [994, 64] on icon at bounding box center [998, 59] width 9 height 9
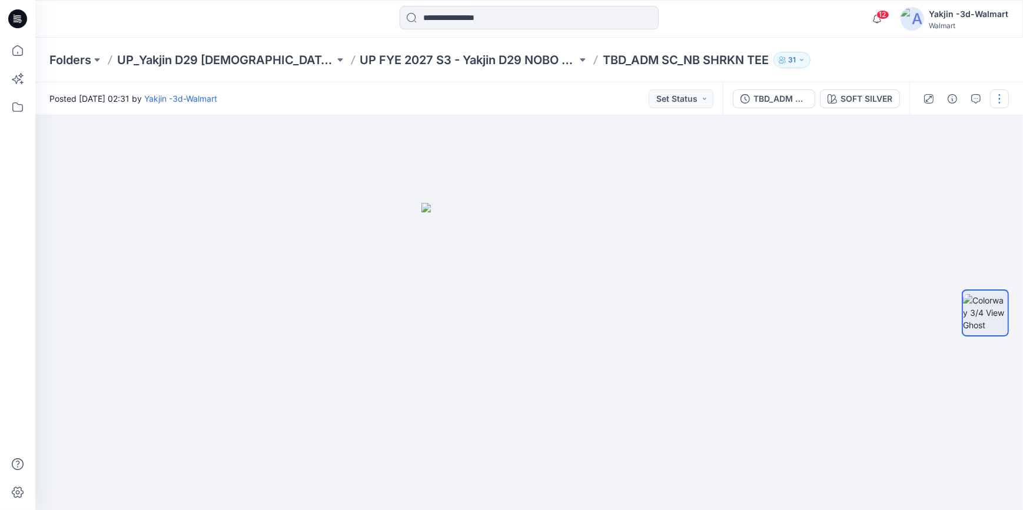
click at [1002, 94] on button "button" at bounding box center [999, 98] width 19 height 19
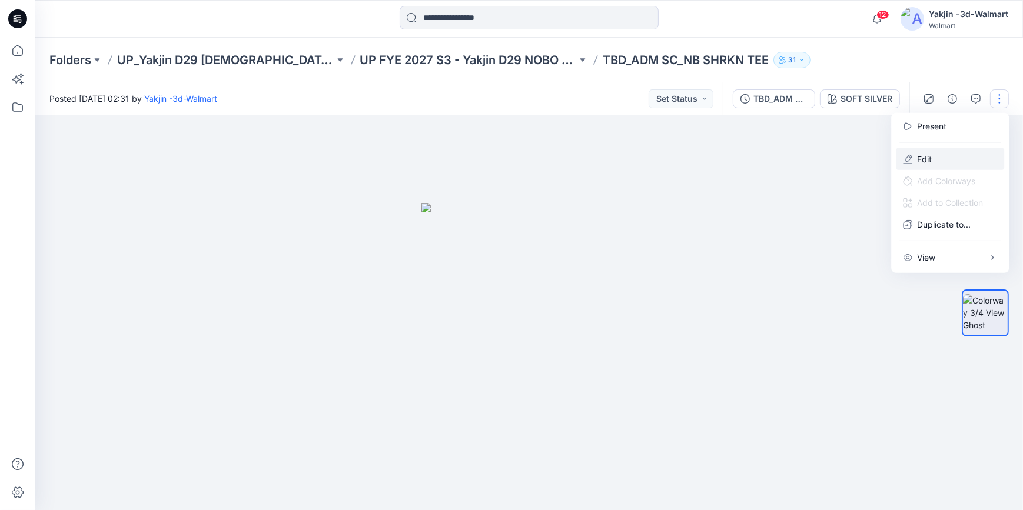
click at [962, 159] on button "Edit" at bounding box center [950, 159] width 108 height 22
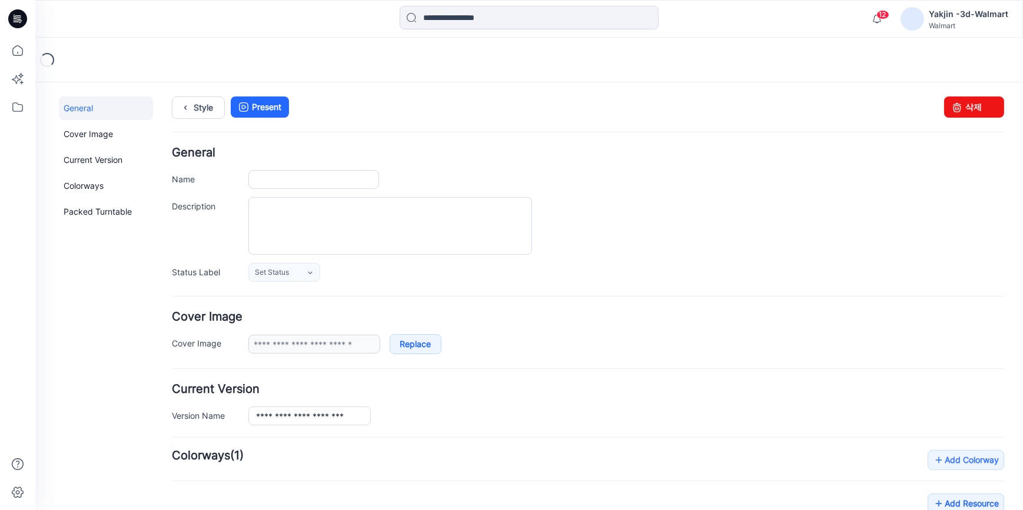
type input "**********"
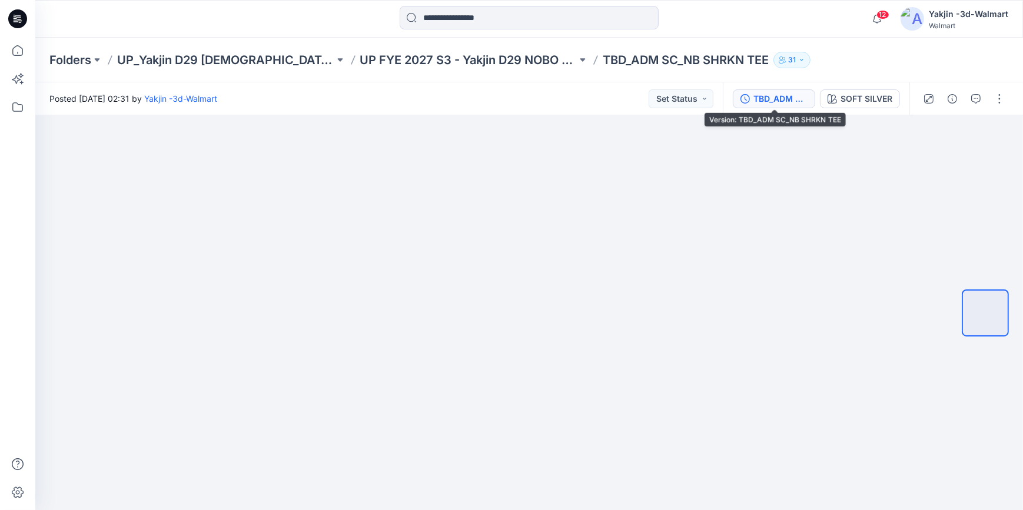
click at [782, 100] on div "TBD_ADM SC_NB SHRKN TEE" at bounding box center [780, 98] width 54 height 13
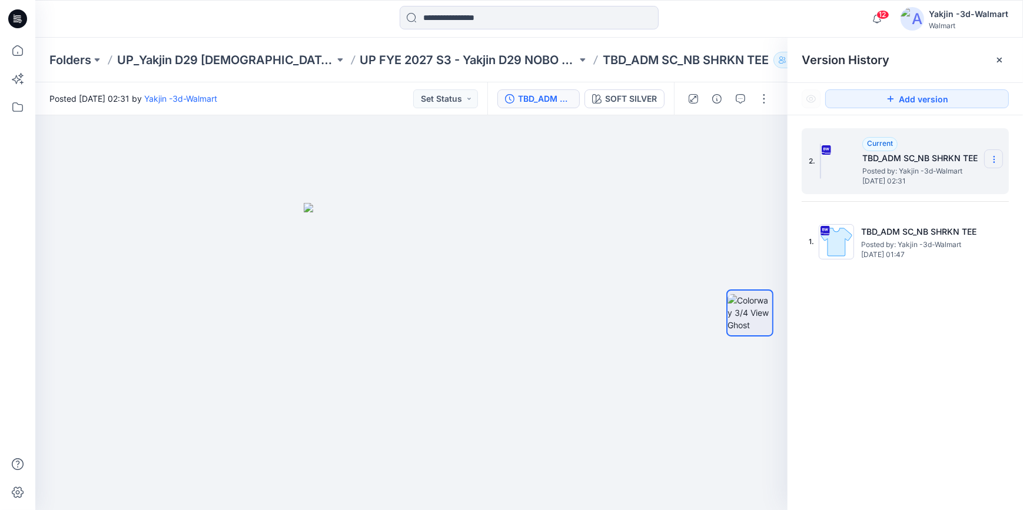
click at [993, 155] on icon at bounding box center [993, 159] width 9 height 9
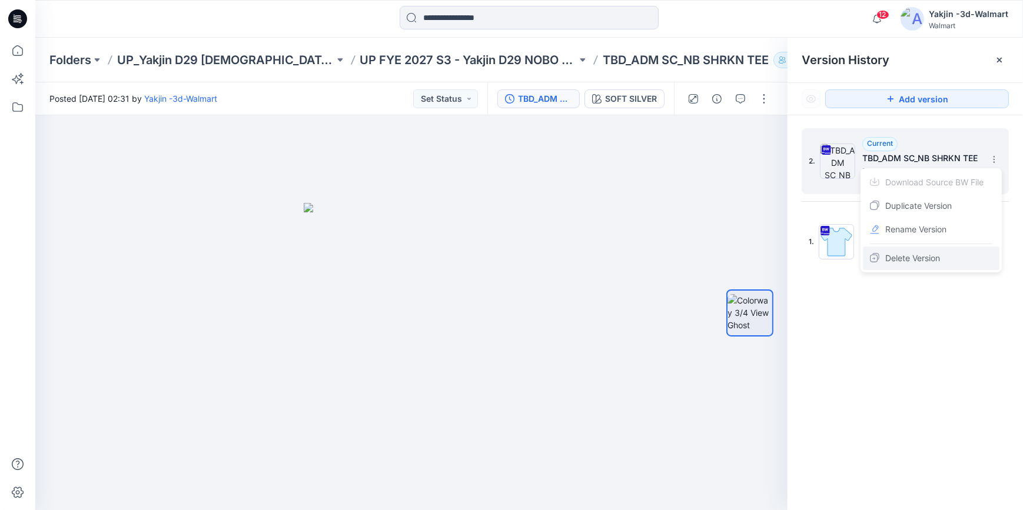
click at [943, 255] on div "Delete Version" at bounding box center [931, 259] width 137 height 24
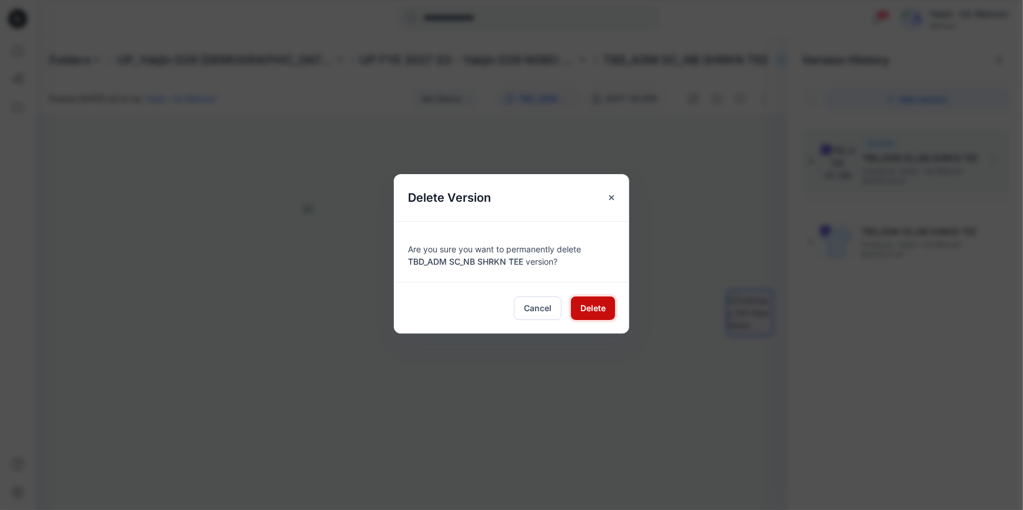
click at [583, 303] on span "Delete" at bounding box center [592, 308] width 25 height 12
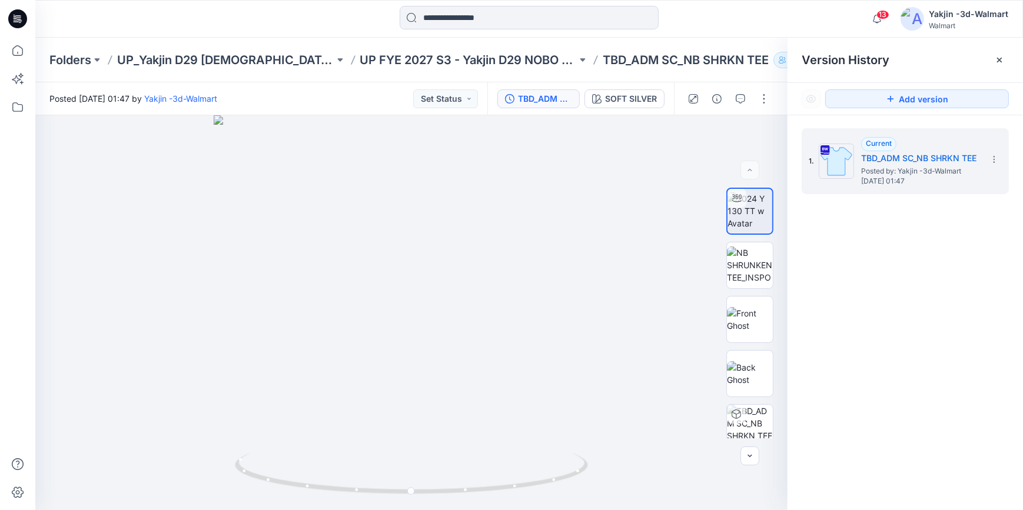
click at [19, 22] on icon at bounding box center [17, 18] width 19 height 19
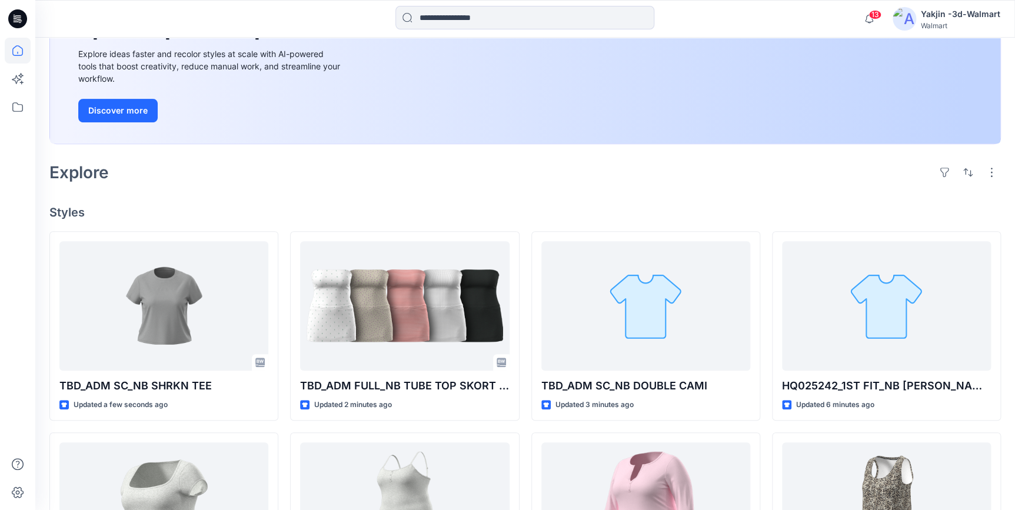
scroll to position [160, 0]
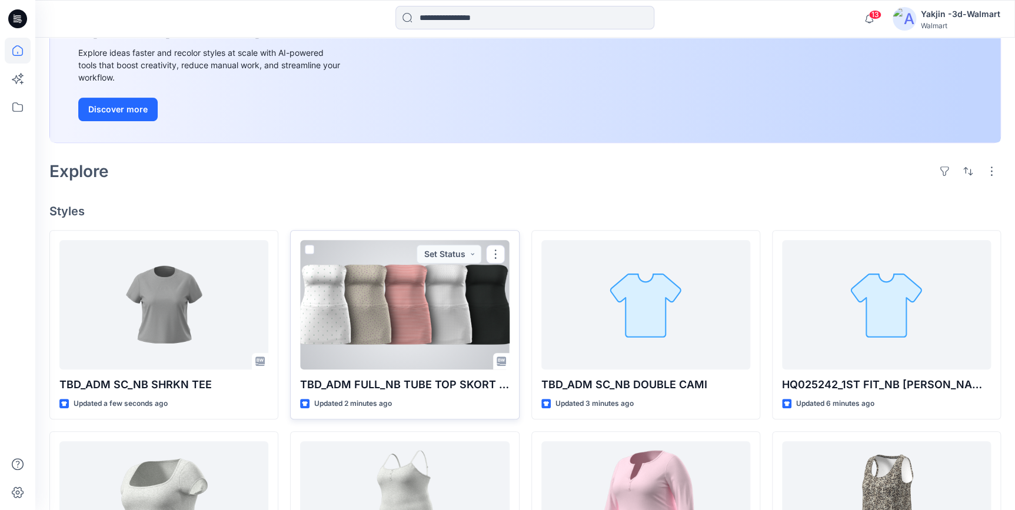
click at [403, 310] on div at bounding box center [404, 304] width 209 height 129
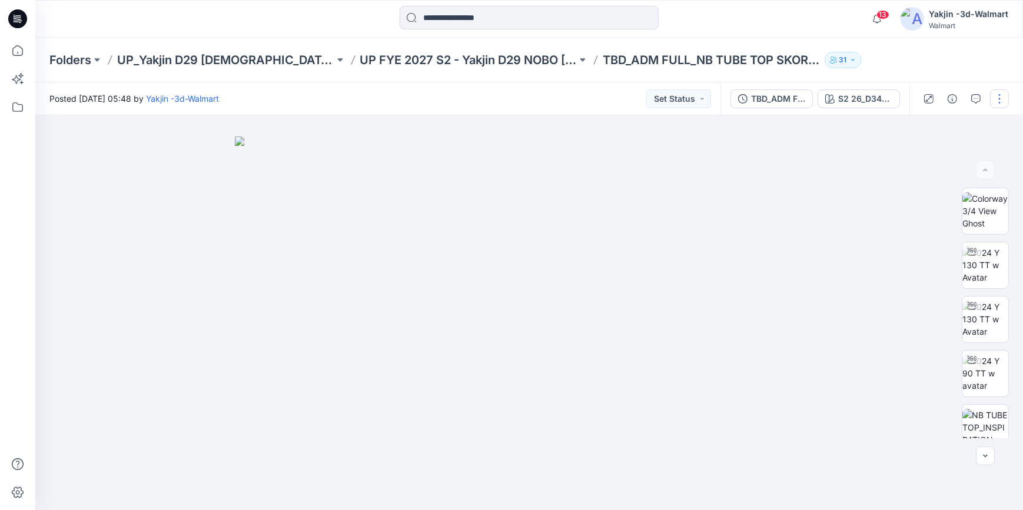
click at [1003, 104] on button "button" at bounding box center [999, 98] width 19 height 19
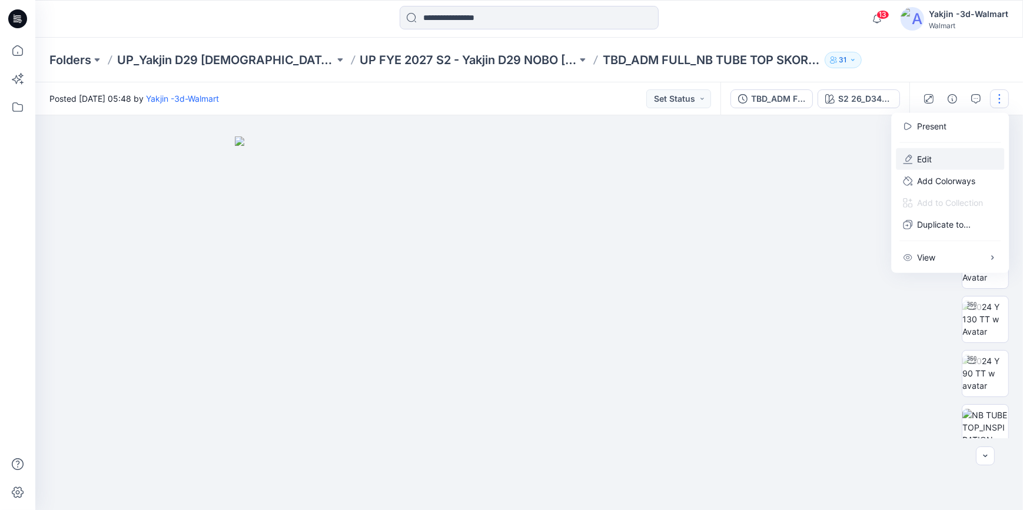
click at [950, 158] on button "Edit" at bounding box center [950, 159] width 108 height 22
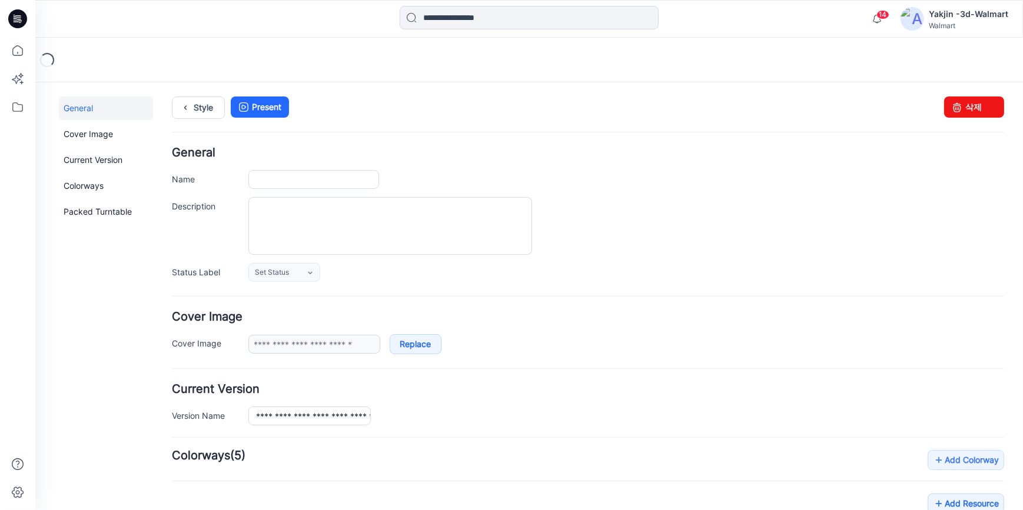
type input "**********"
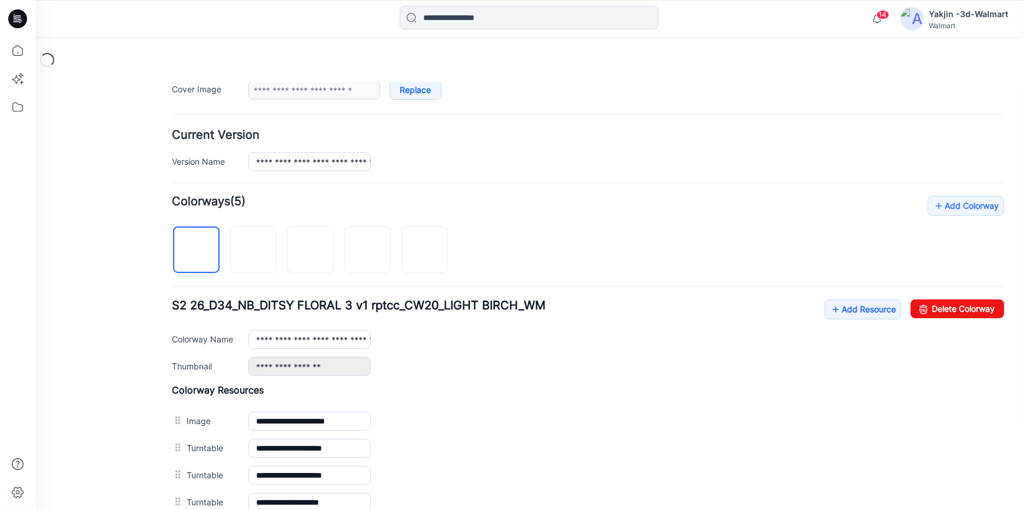
scroll to position [267, 0]
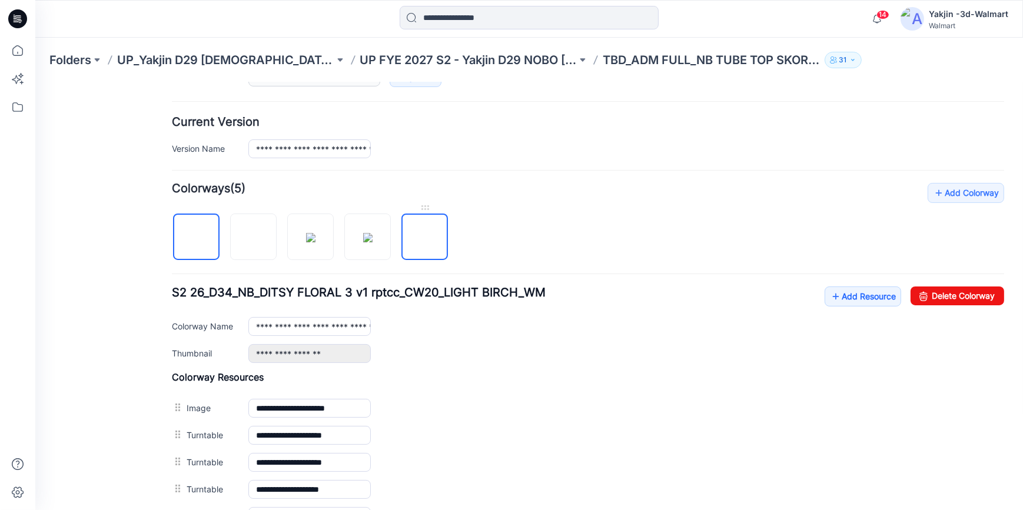
click at [425, 237] on img at bounding box center [425, 237] width 0 height 0
type input "**********"
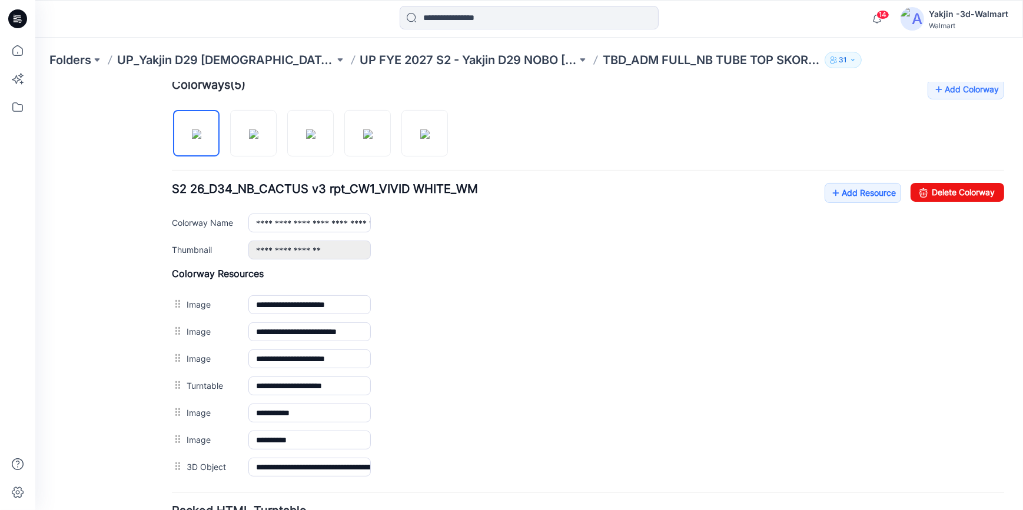
scroll to position [374, 0]
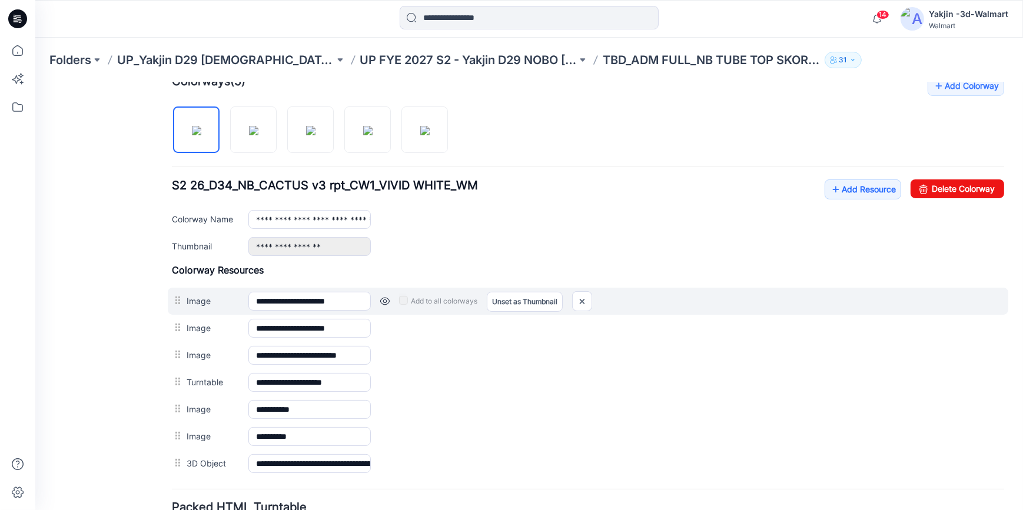
click at [381, 300] on link at bounding box center [384, 300] width 9 height 9
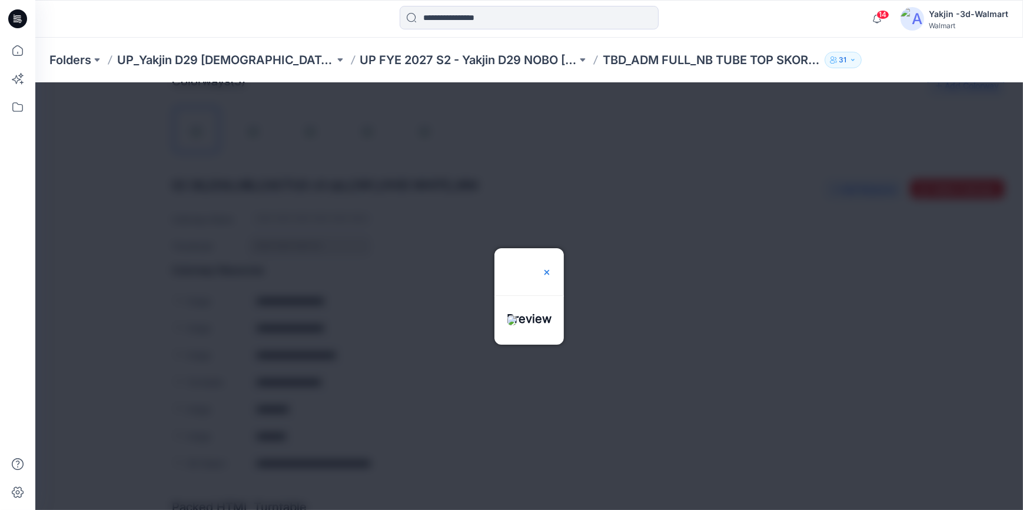
click at [551, 267] on img at bounding box center [546, 271] width 9 height 9
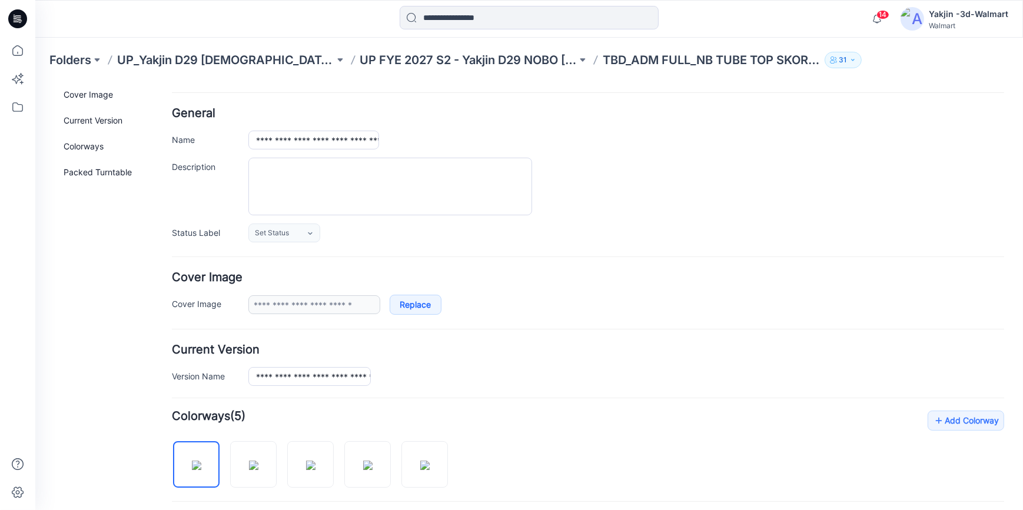
scroll to position [0, 0]
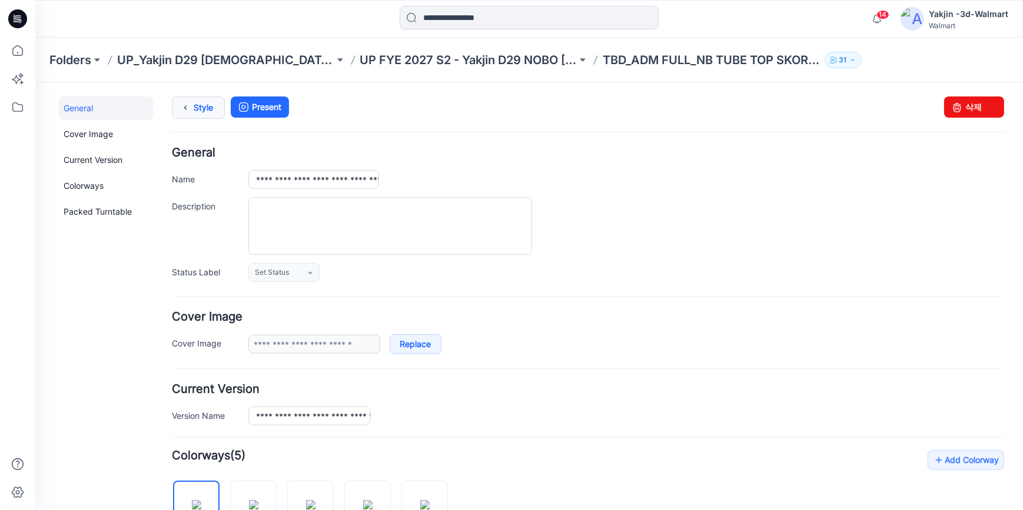
click at [184, 110] on icon at bounding box center [185, 107] width 16 height 21
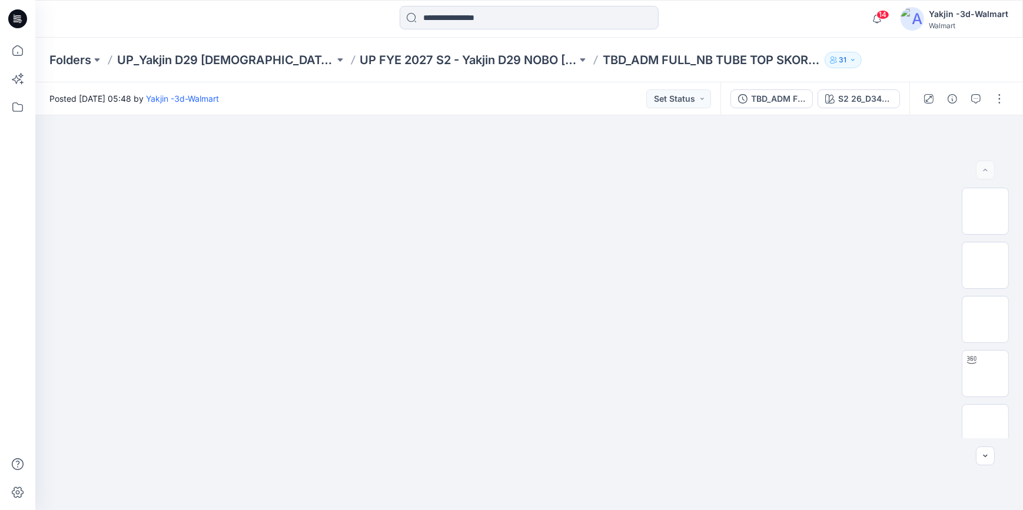
drag, startPoint x: 17, startPoint y: 17, endPoint x: 85, endPoint y: 33, distance: 70.1
click at [17, 17] on icon at bounding box center [17, 18] width 19 height 19
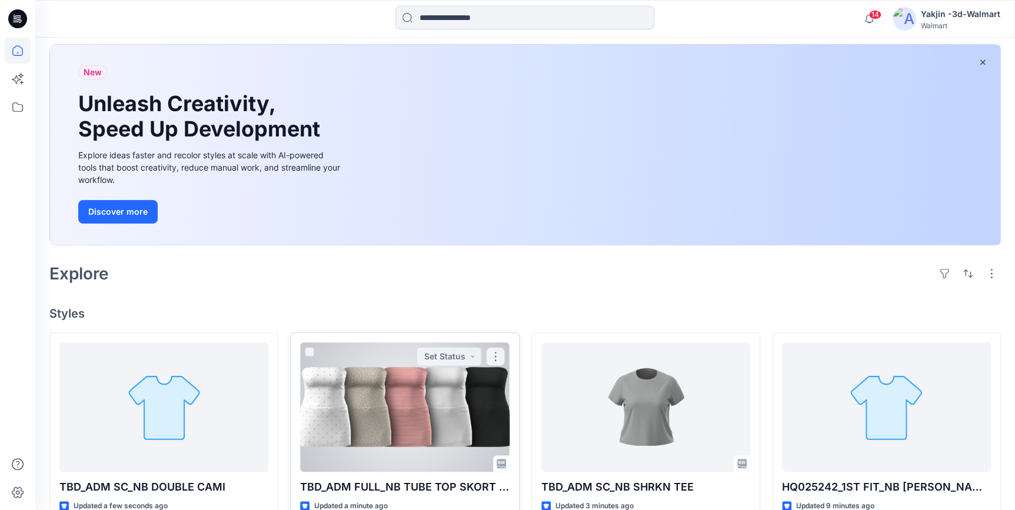
scroll to position [160, 0]
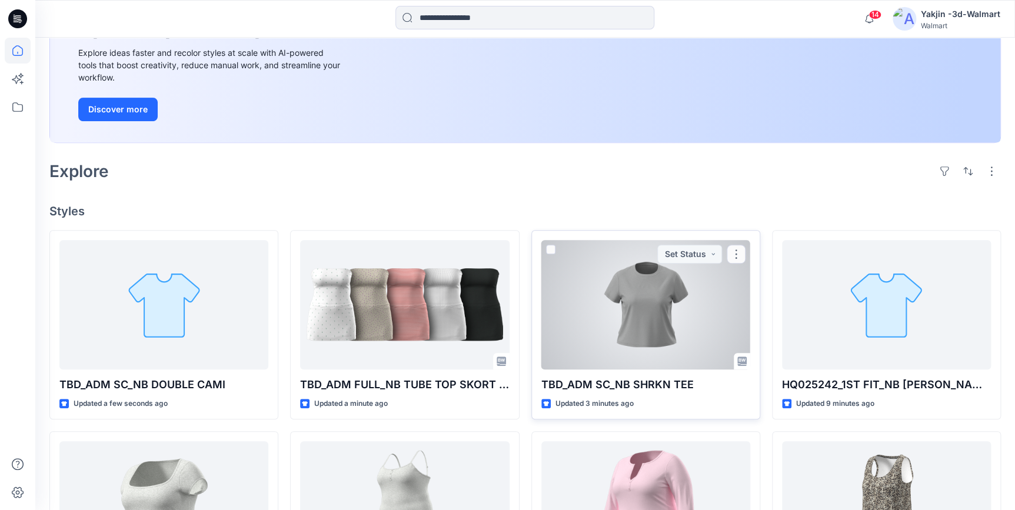
click at [626, 322] on div at bounding box center [645, 304] width 209 height 129
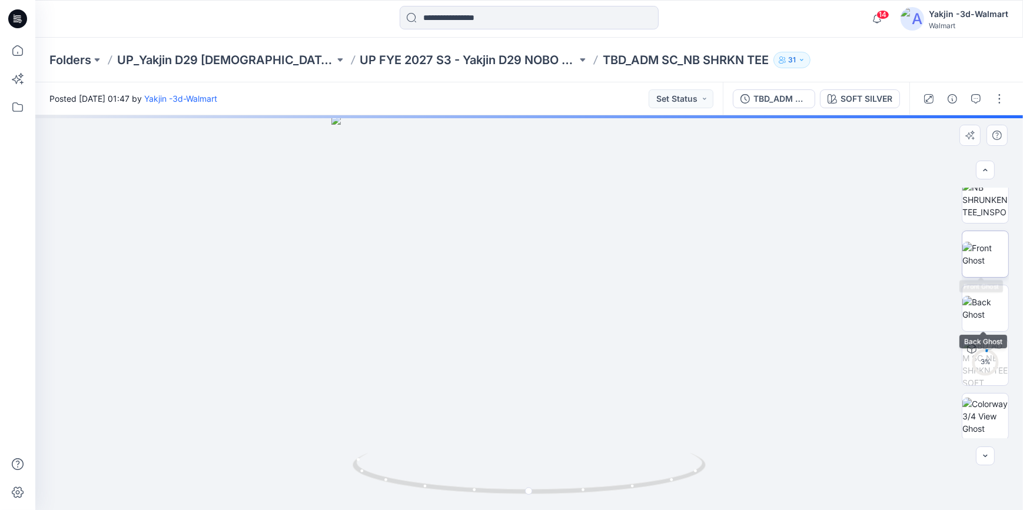
scroll to position [66, 0]
click at [997, 99] on button "button" at bounding box center [999, 98] width 19 height 19
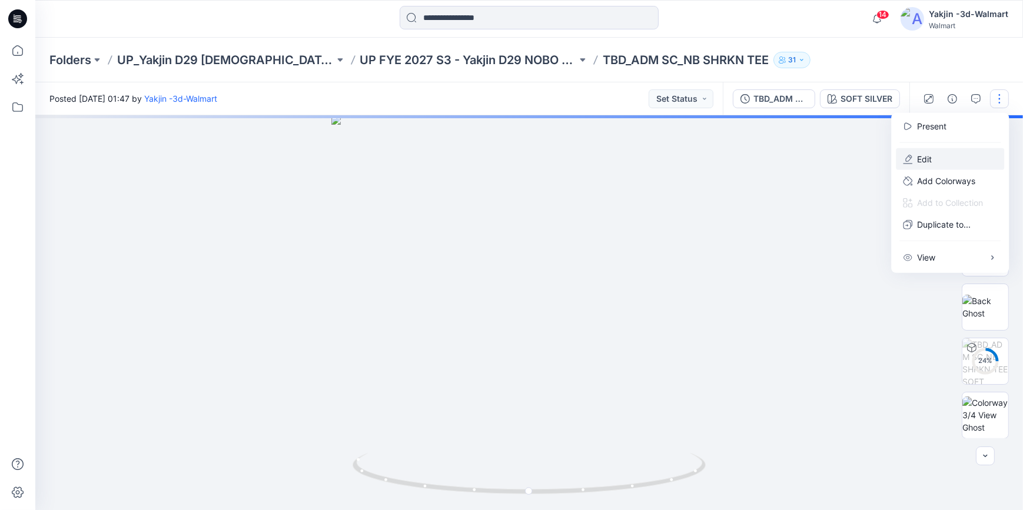
click at [953, 157] on button "Edit" at bounding box center [950, 159] width 108 height 22
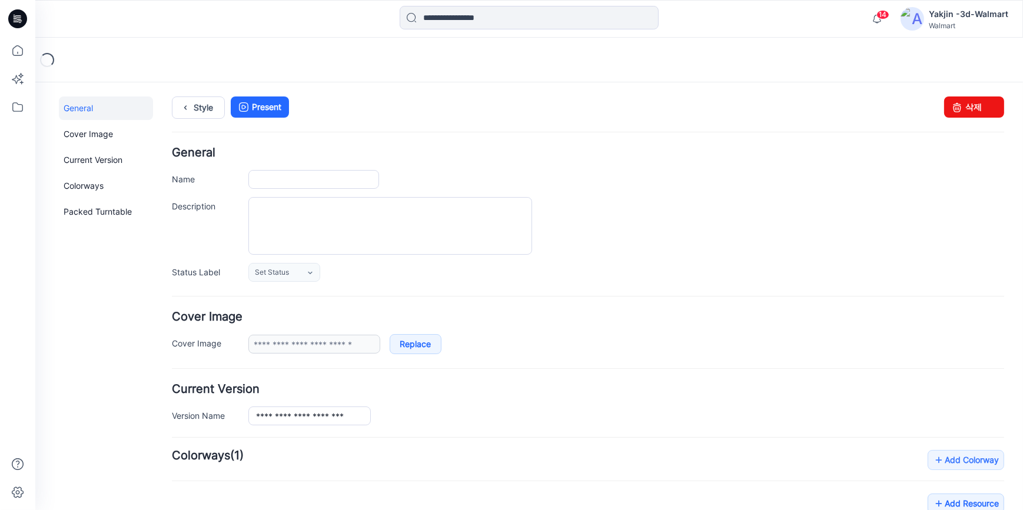
type input "**********"
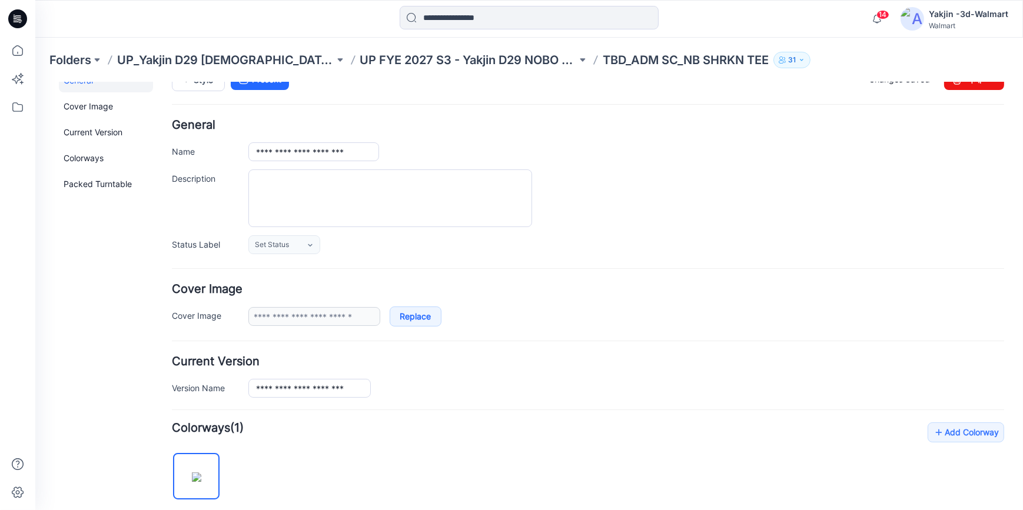
scroll to position [19, 0]
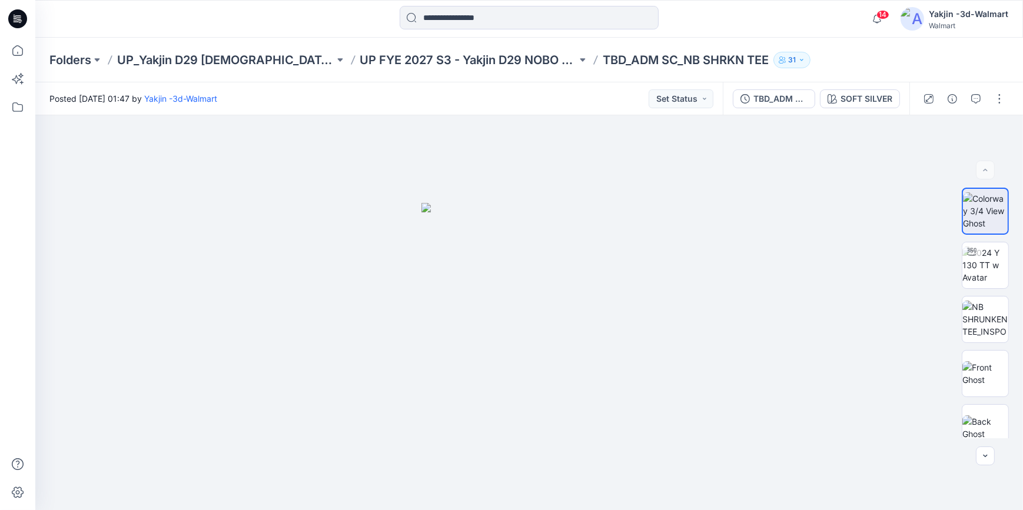
click at [21, 19] on icon at bounding box center [17, 18] width 19 height 19
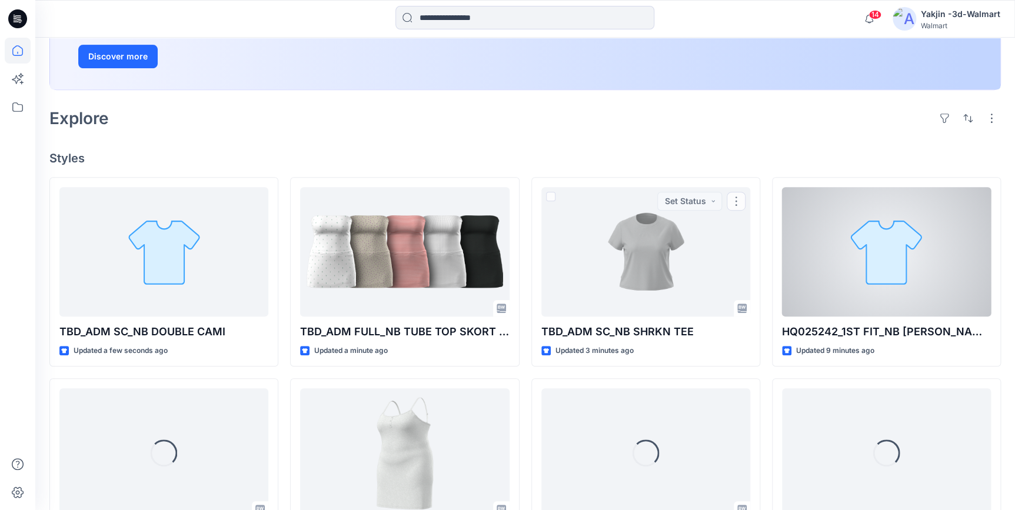
scroll to position [214, 0]
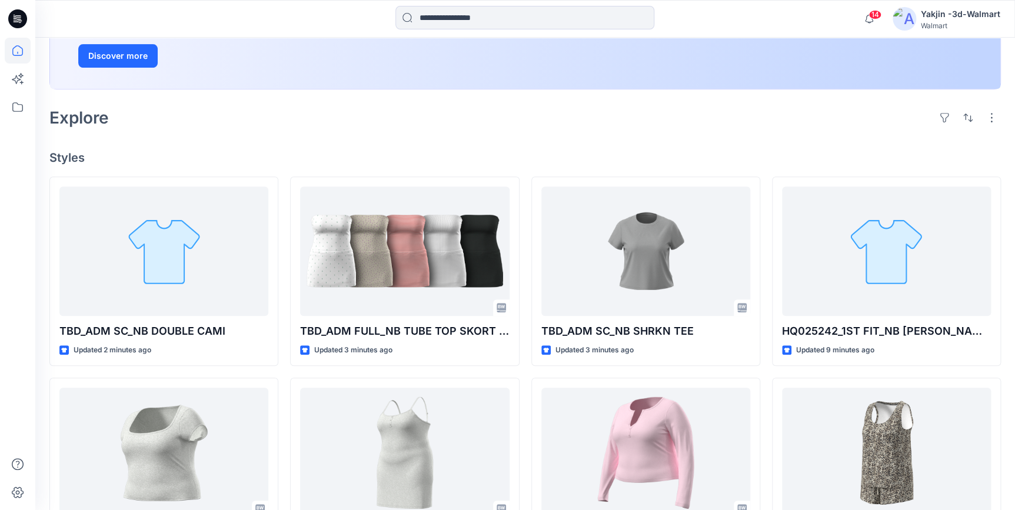
click at [20, 14] on icon at bounding box center [17, 18] width 19 height 19
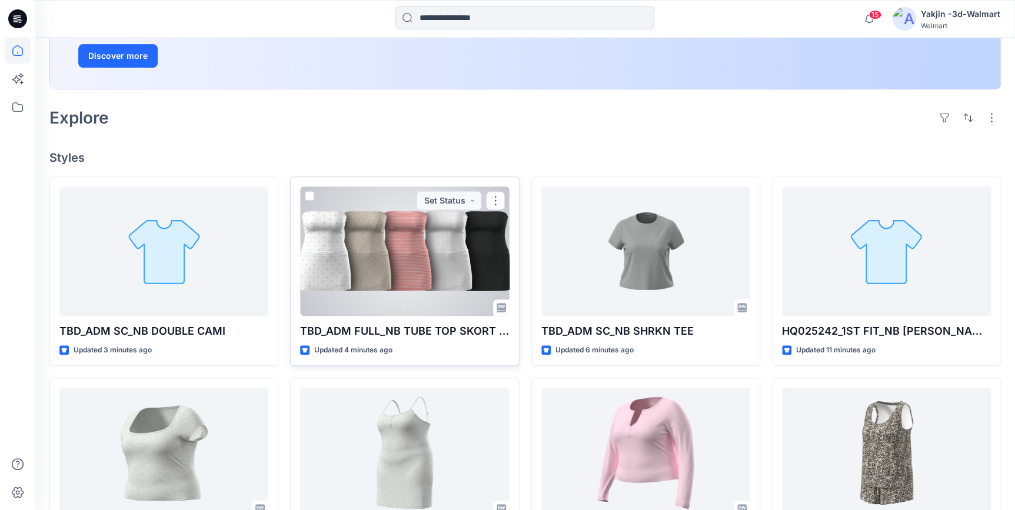
click at [384, 270] on div at bounding box center [404, 251] width 209 height 129
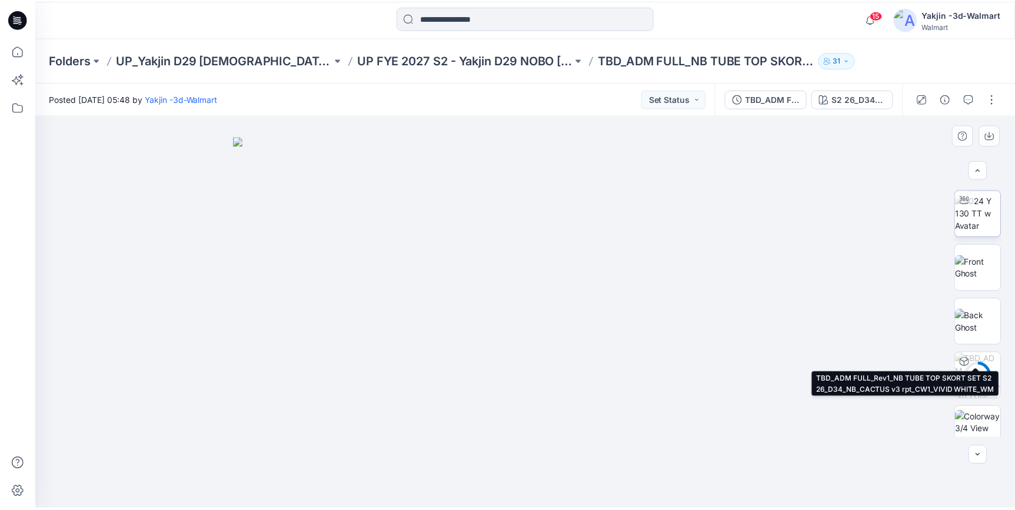
scroll to position [283, 0]
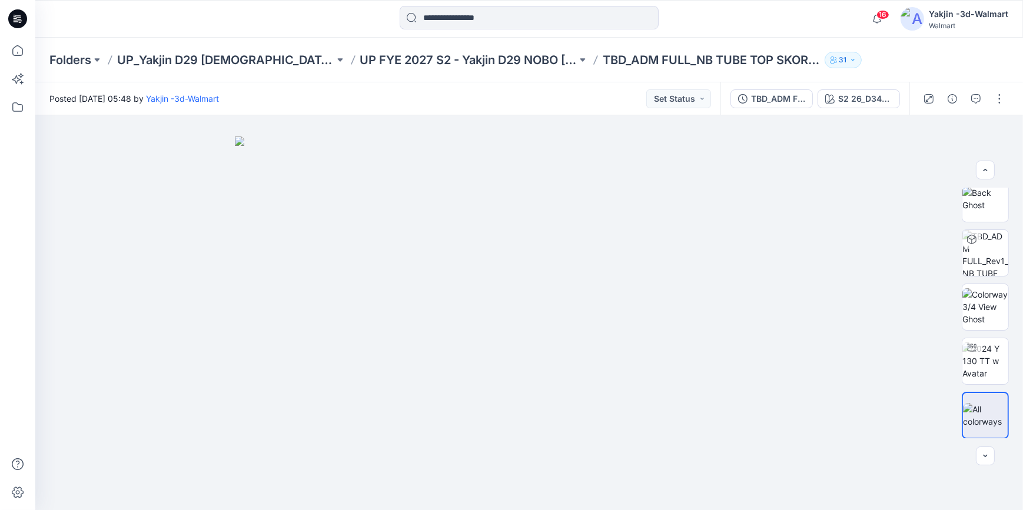
click at [9, 19] on icon at bounding box center [17, 18] width 19 height 19
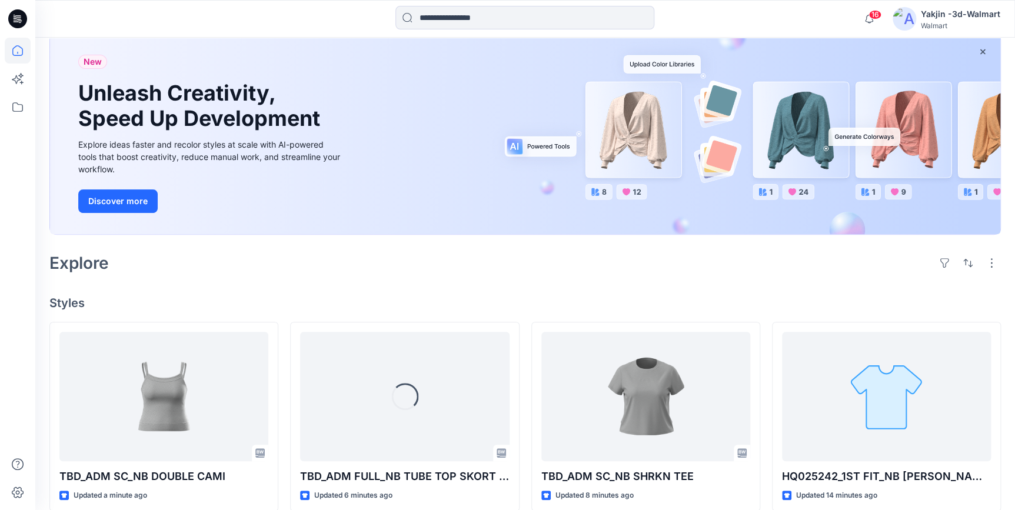
scroll to position [267, 0]
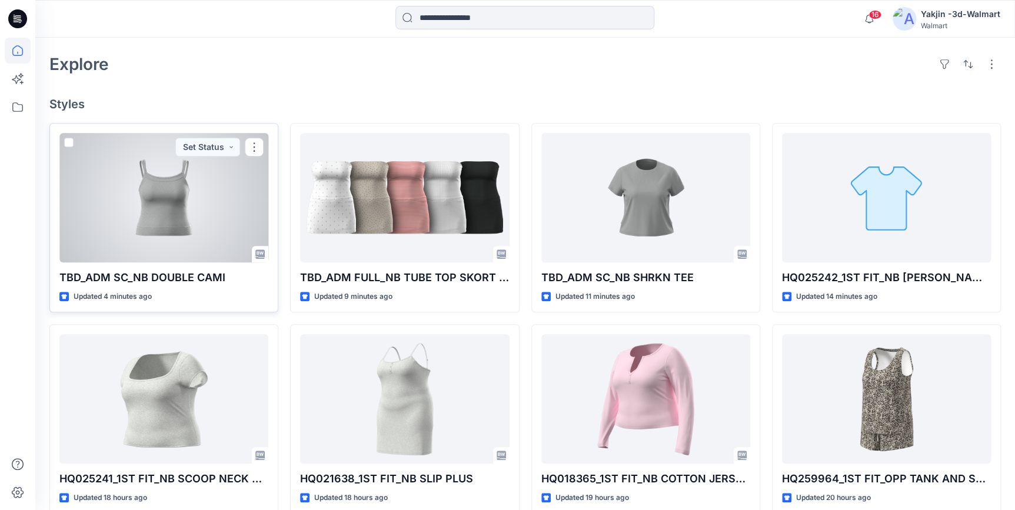
click at [189, 216] on div at bounding box center [163, 197] width 209 height 129
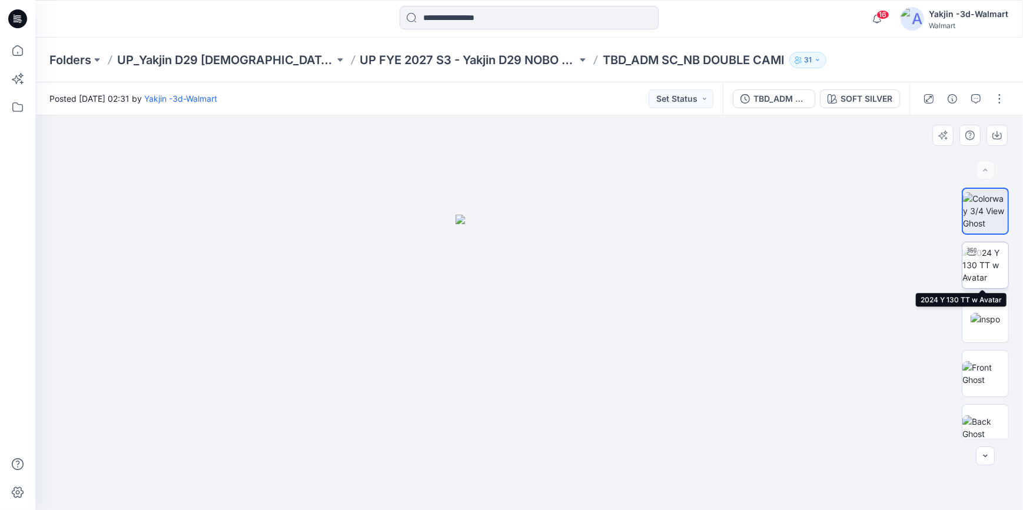
click at [997, 274] on img at bounding box center [985, 265] width 46 height 37
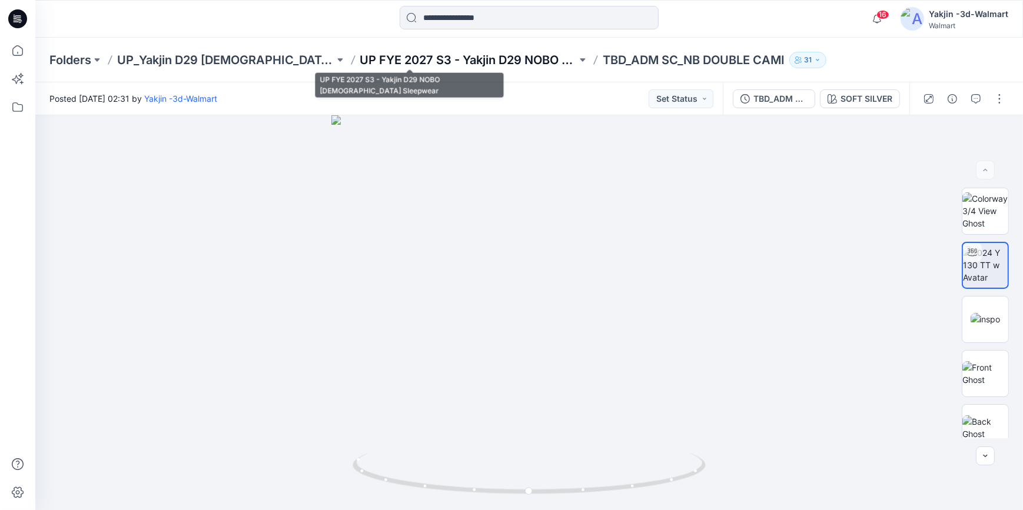
click at [412, 60] on p "UP FYE 2027 S3 - Yakjin D29 NOBO Ladies Sleepwear" at bounding box center [468, 60] width 217 height 16
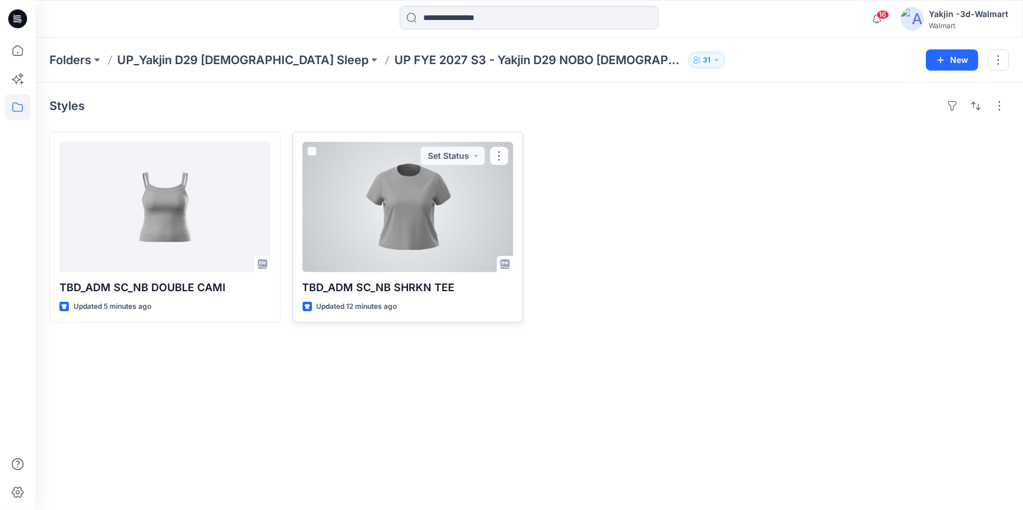
click at [400, 218] on div at bounding box center [407, 207] width 211 height 131
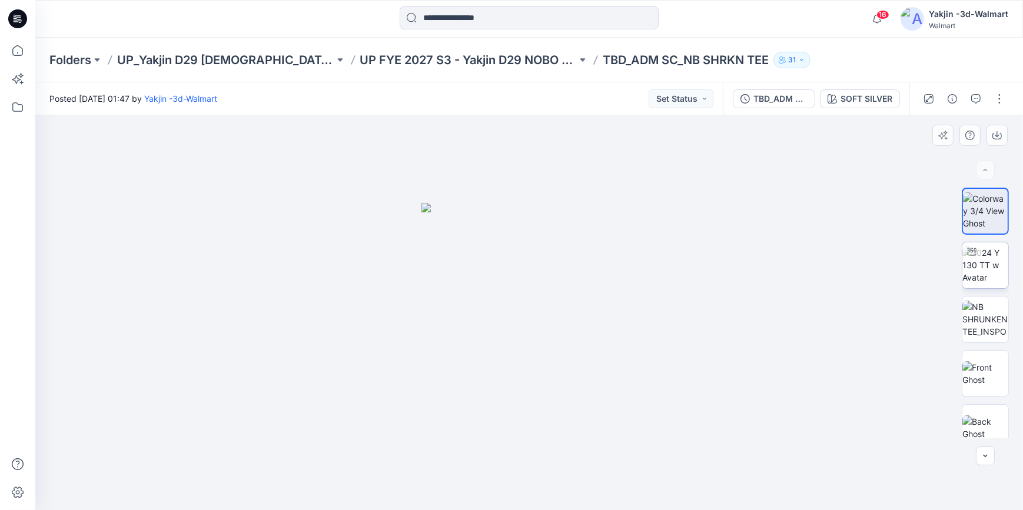
click at [975, 276] on img at bounding box center [985, 265] width 46 height 37
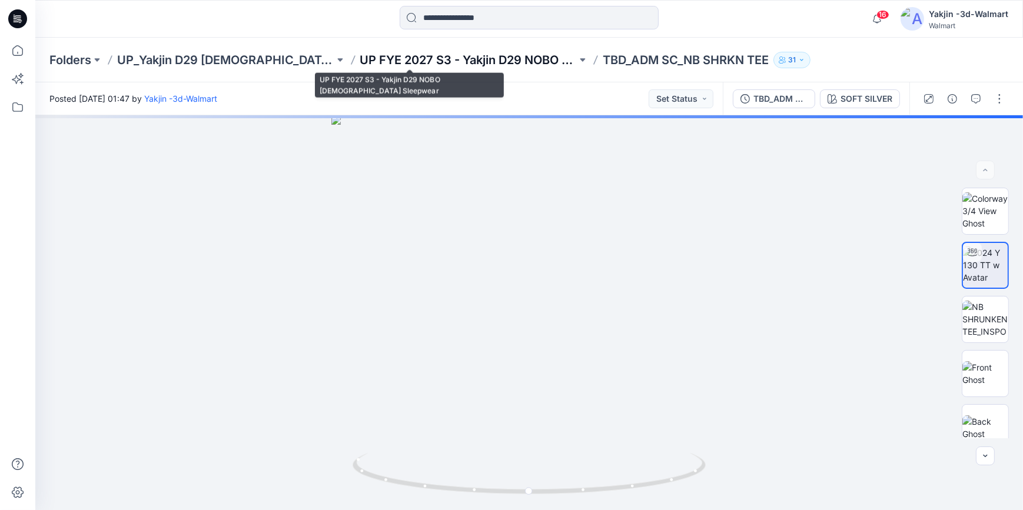
click at [427, 61] on p "UP FYE 2027 S3 - Yakjin D29 NOBO Ladies Sleepwear" at bounding box center [468, 60] width 217 height 16
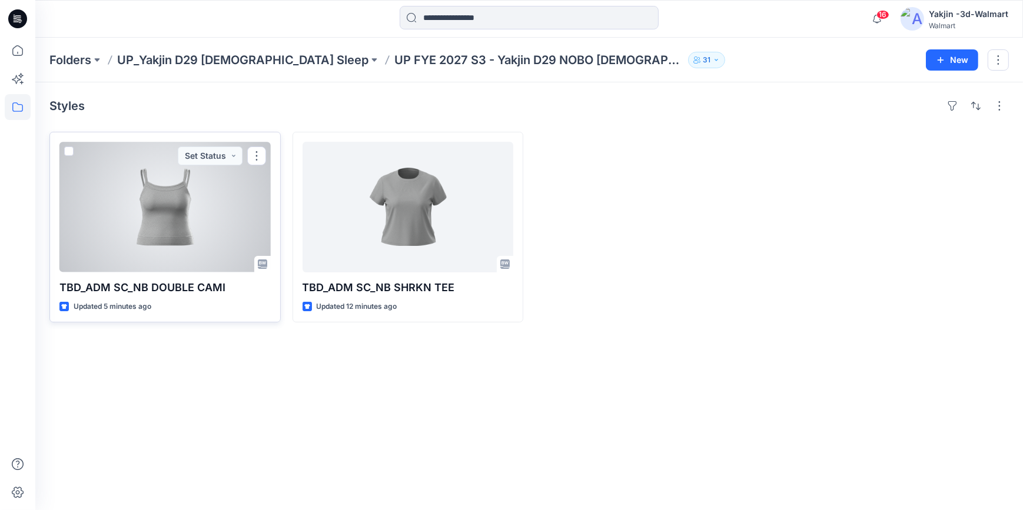
click at [172, 241] on div at bounding box center [164, 207] width 211 height 131
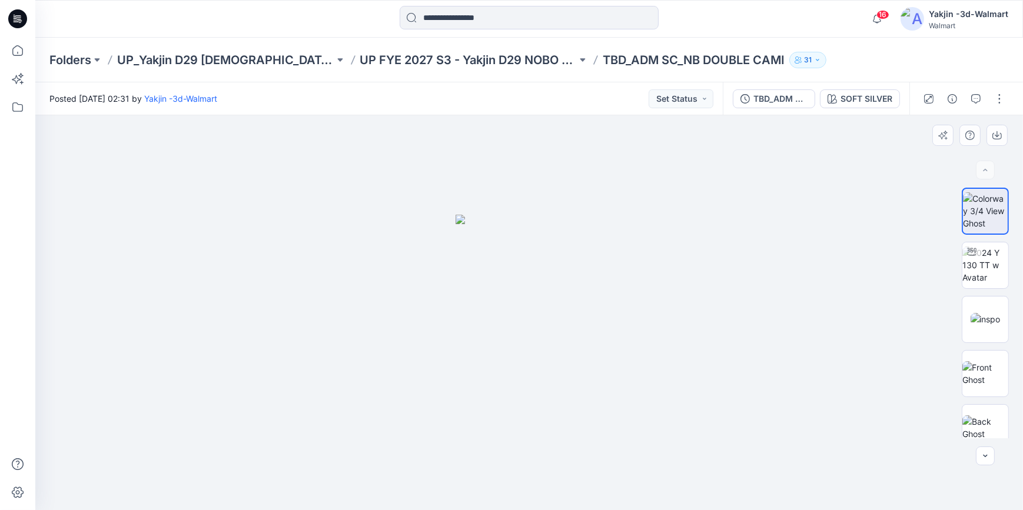
click at [706, 334] on div at bounding box center [528, 312] width 987 height 395
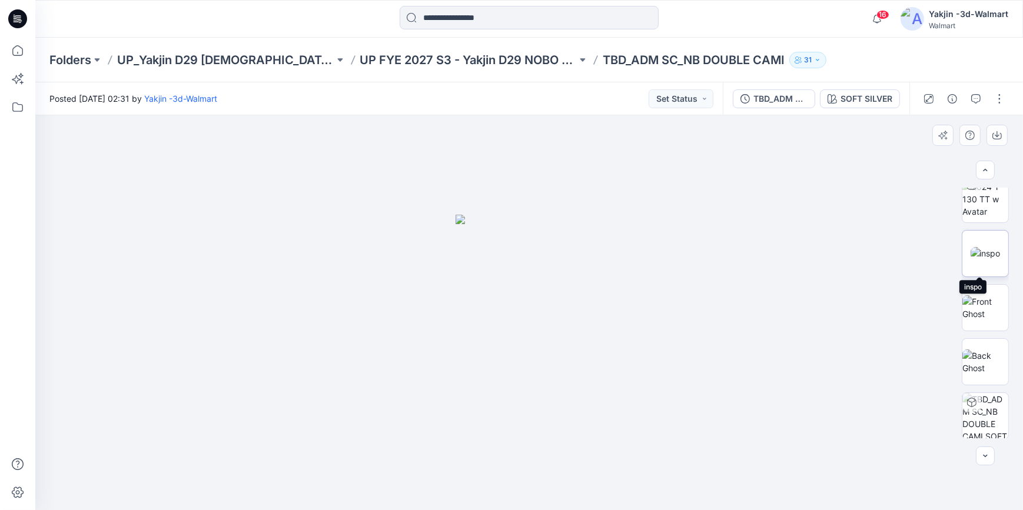
scroll to position [66, 0]
click at [989, 315] on img at bounding box center [985, 307] width 46 height 25
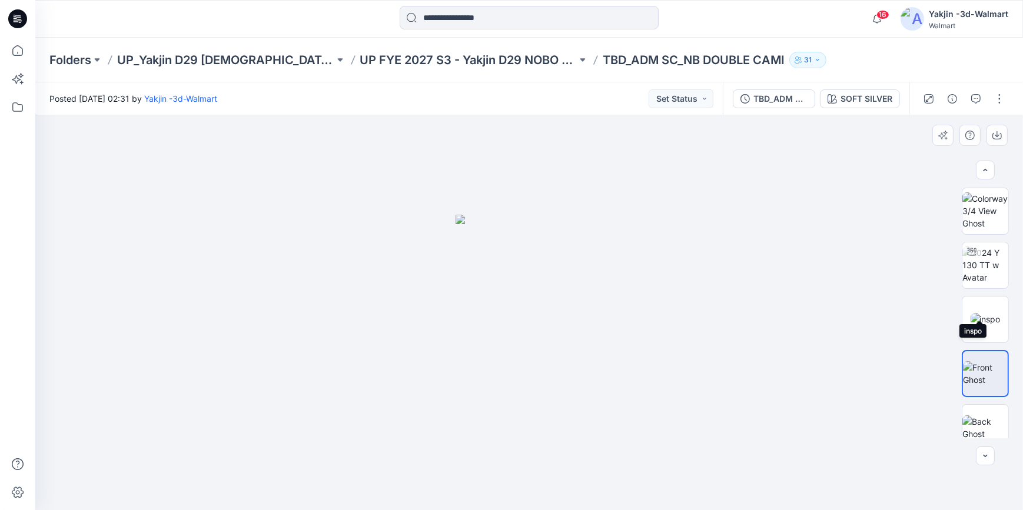
scroll to position [0, 0]
click at [990, 279] on img at bounding box center [985, 265] width 46 height 37
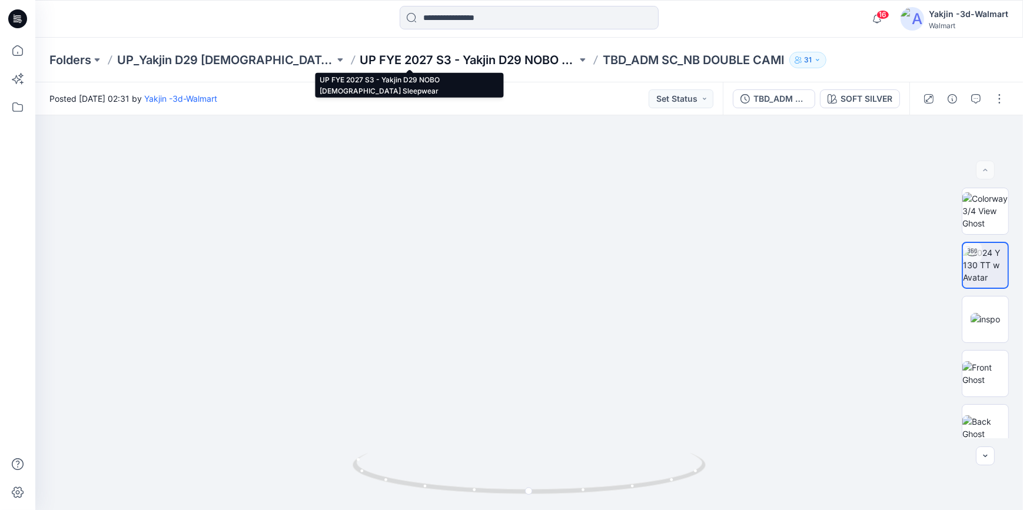
click at [407, 55] on p "UP FYE 2027 S3 - Yakjin D29 NOBO [DEMOGRAPHIC_DATA] Sleepwear" at bounding box center [468, 60] width 217 height 16
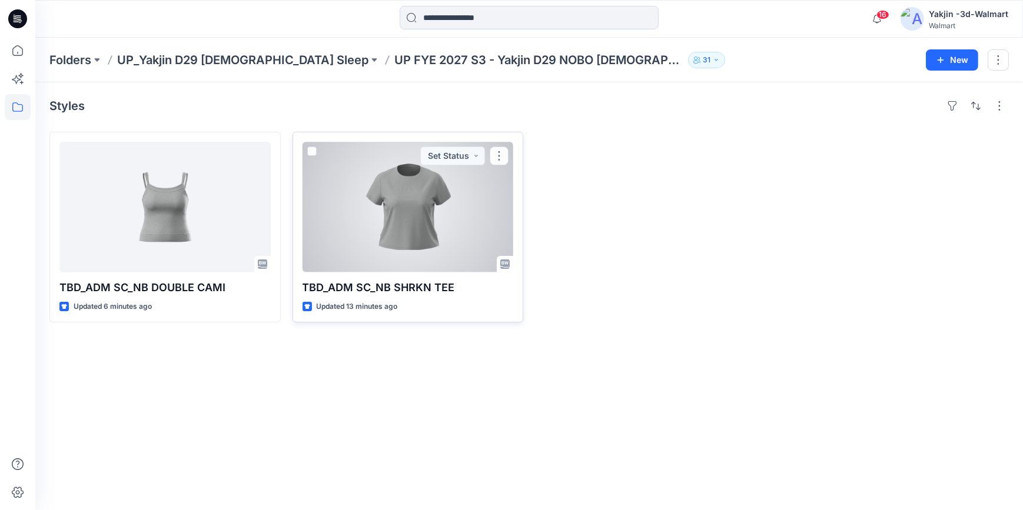
click at [453, 209] on div at bounding box center [407, 207] width 211 height 131
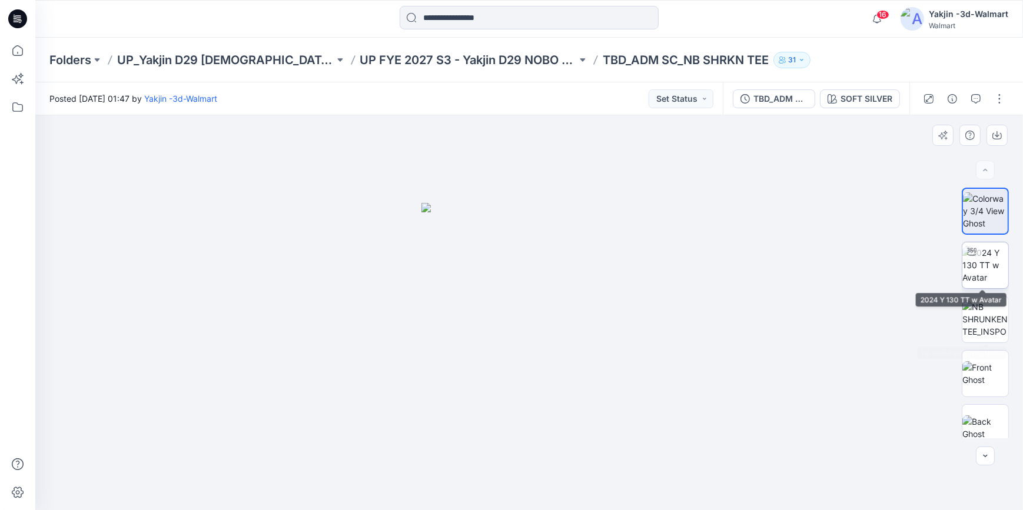
click at [979, 267] on img at bounding box center [985, 265] width 46 height 37
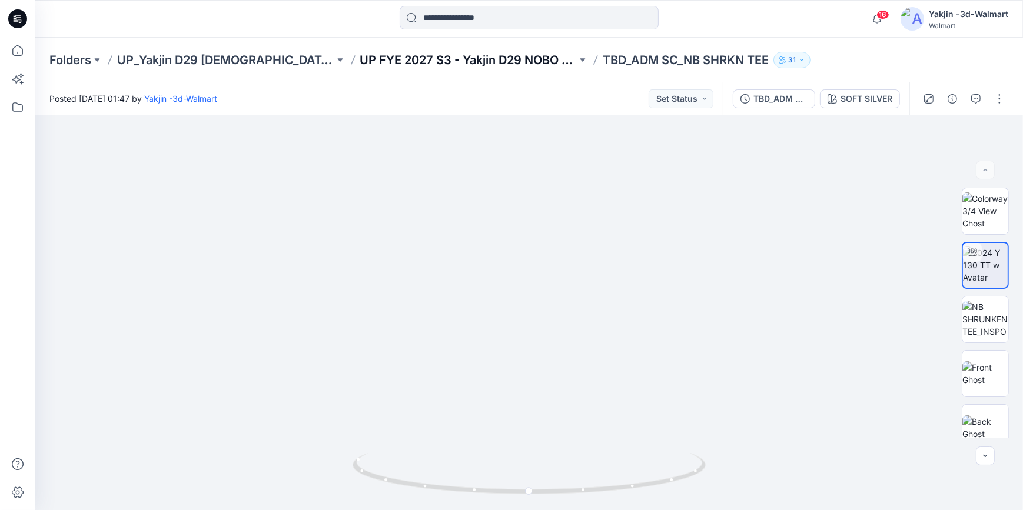
click at [390, 52] on p "UP FYE 2027 S3 - Yakjin D29 NOBO [DEMOGRAPHIC_DATA] Sleepwear" at bounding box center [468, 60] width 217 height 16
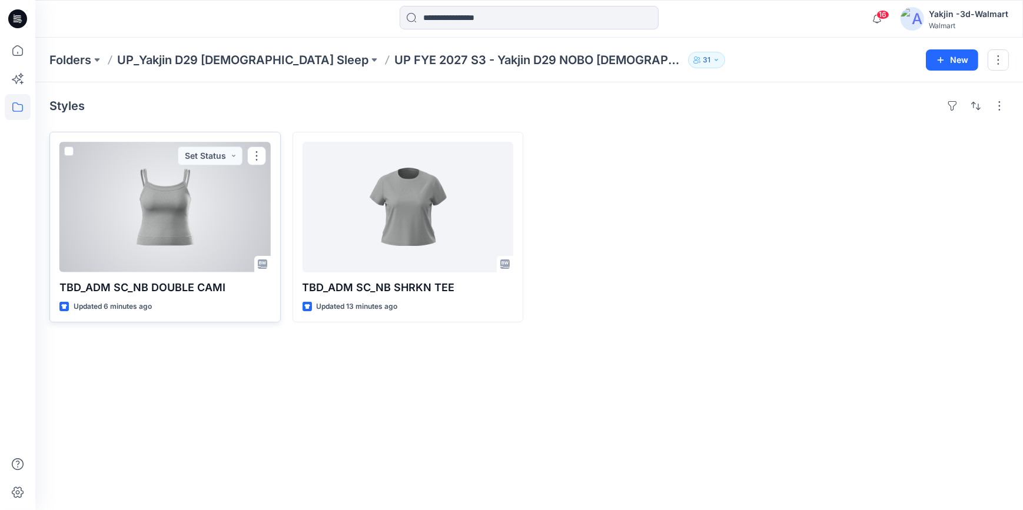
click at [188, 218] on div at bounding box center [164, 207] width 211 height 131
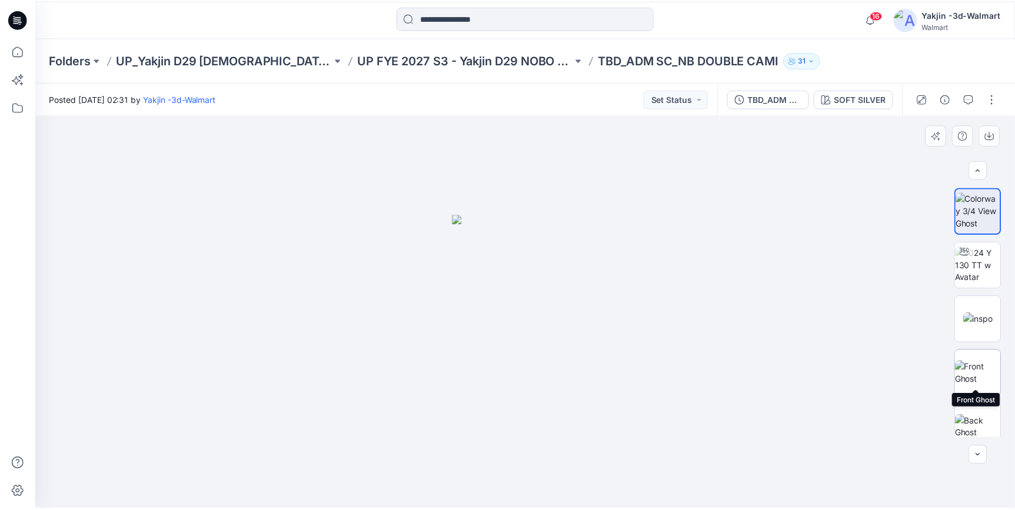
scroll to position [66, 0]
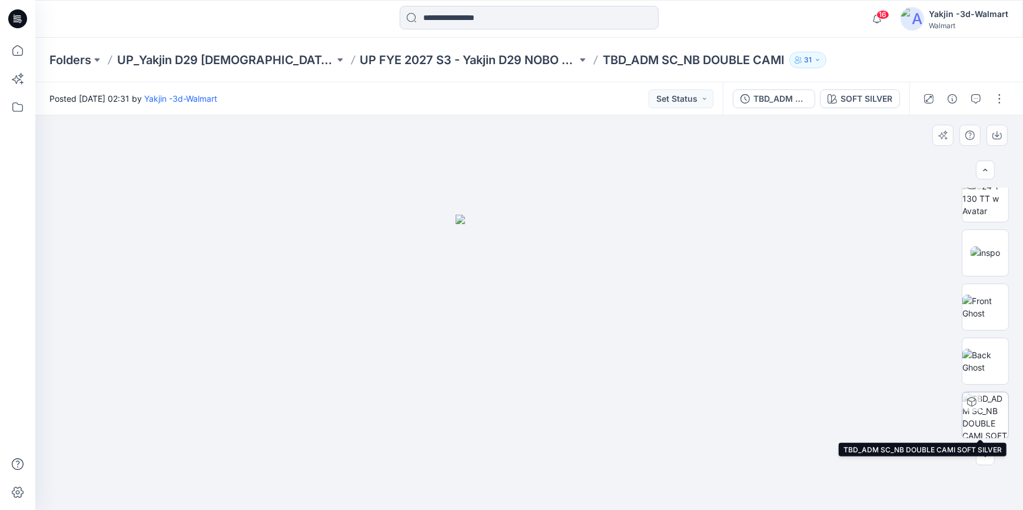
click at [989, 417] on img at bounding box center [985, 415] width 46 height 46
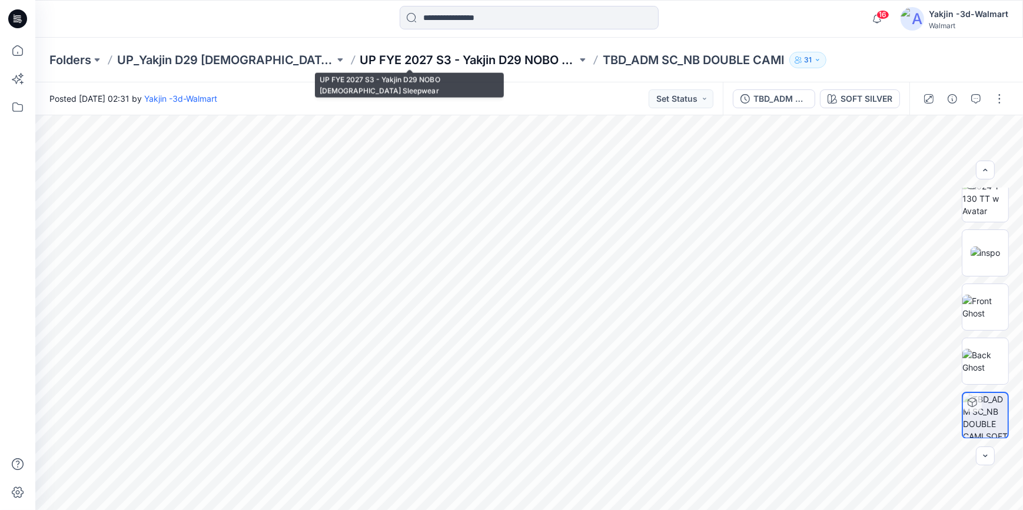
click at [360, 57] on p "UP FYE 2027 S3 - Yakjin D29 NOBO [DEMOGRAPHIC_DATA] Sleepwear" at bounding box center [468, 60] width 217 height 16
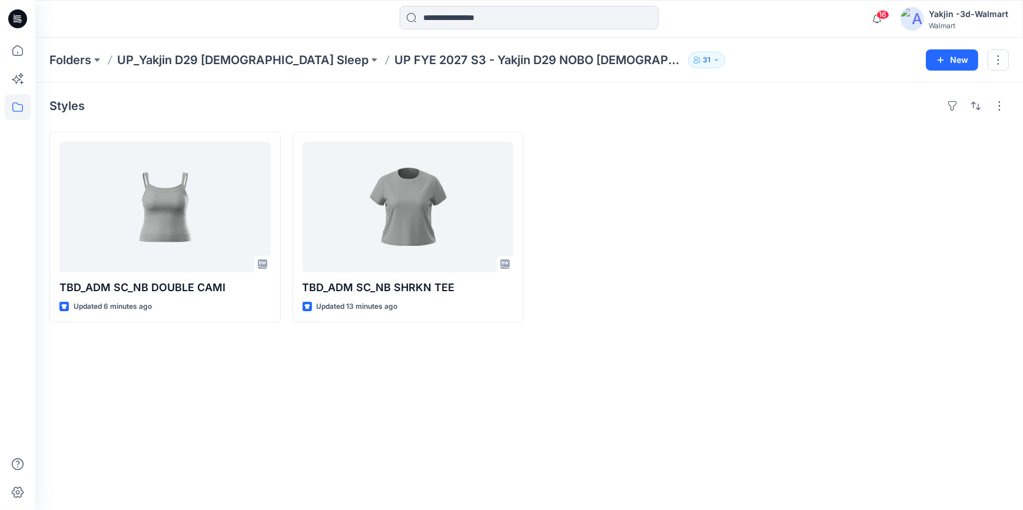
click at [10, 14] on icon at bounding box center [17, 18] width 19 height 19
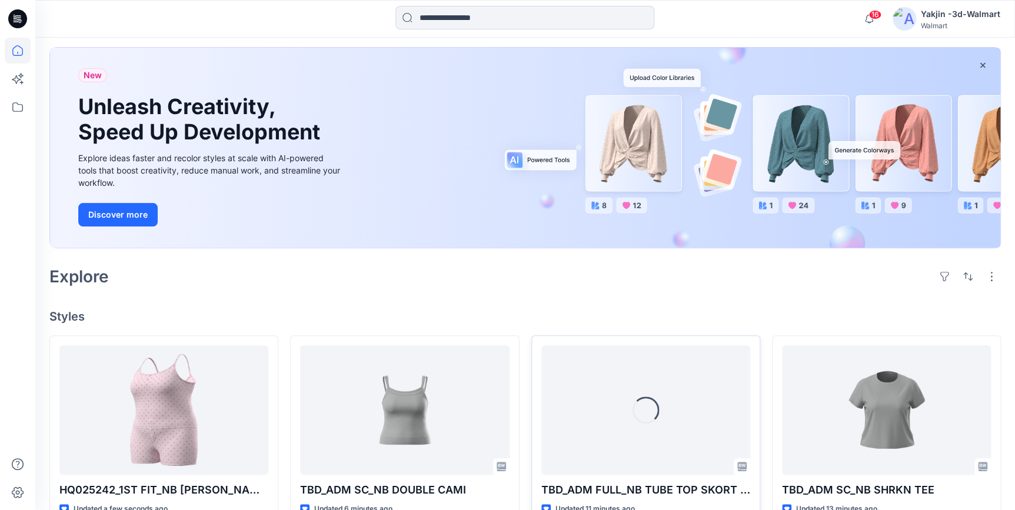
scroll to position [160, 0]
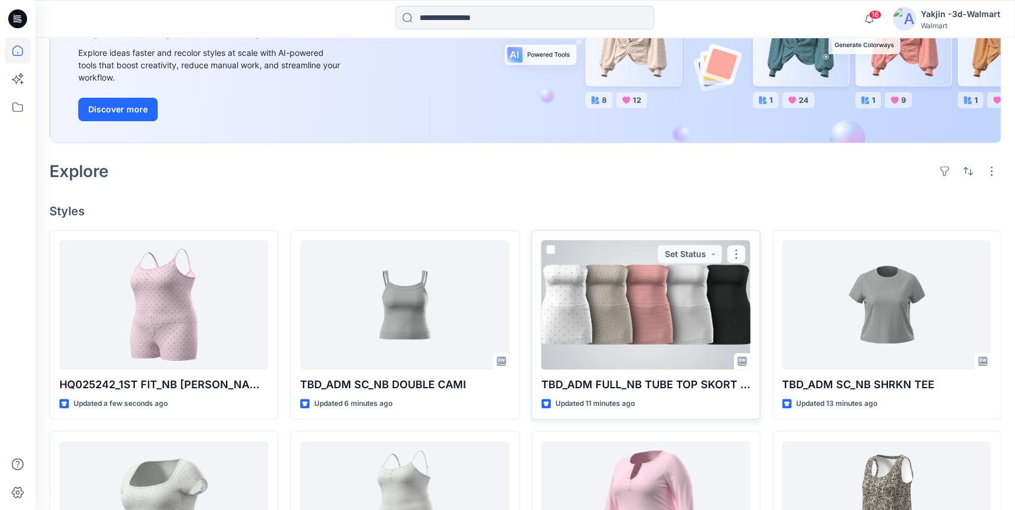
click at [671, 324] on div at bounding box center [645, 304] width 209 height 129
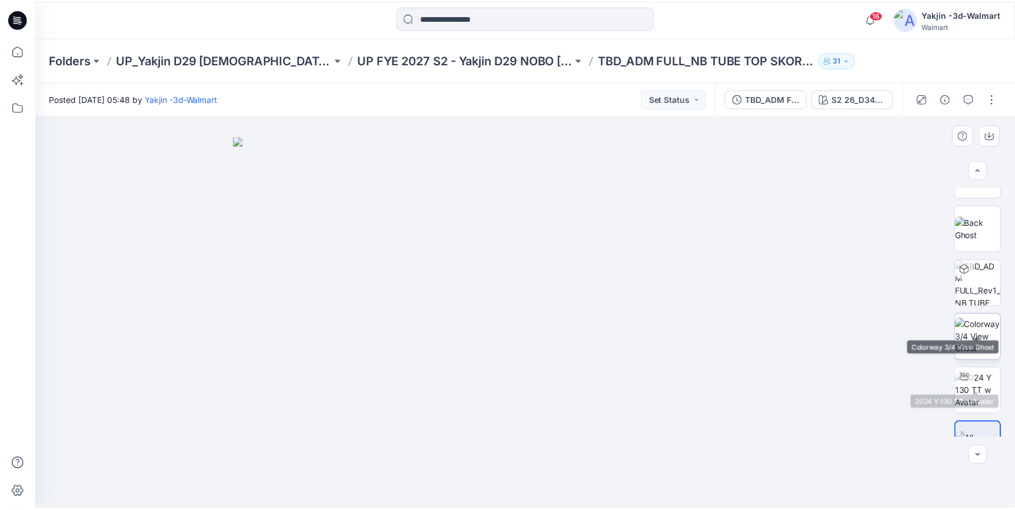
scroll to position [283, 0]
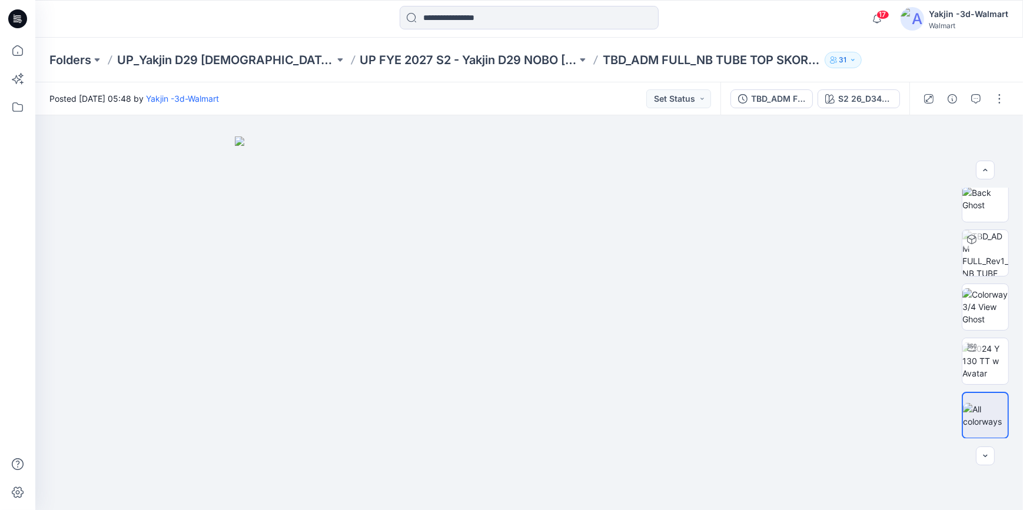
drag, startPoint x: 17, startPoint y: 15, endPoint x: 79, endPoint y: 26, distance: 63.4
click at [17, 15] on icon at bounding box center [18, 15] width 6 height 1
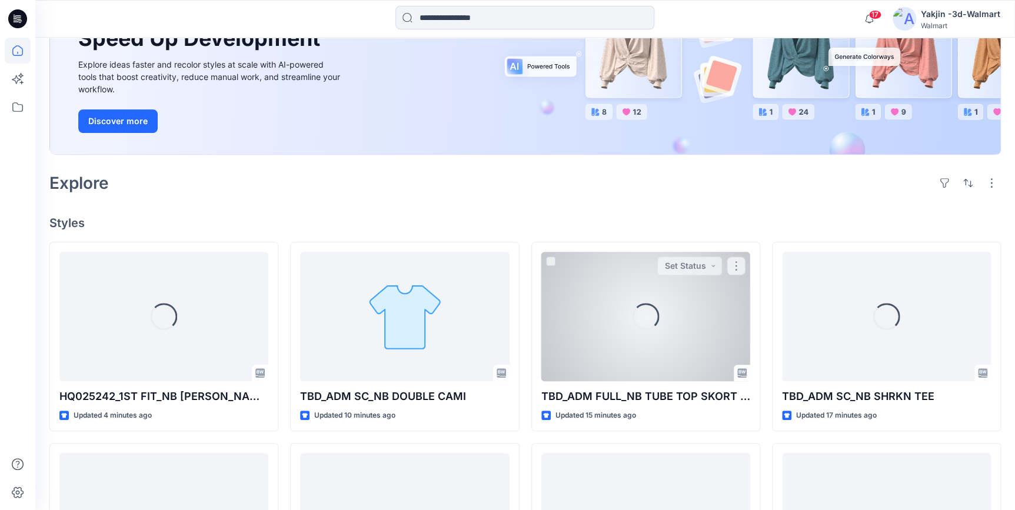
scroll to position [160, 0]
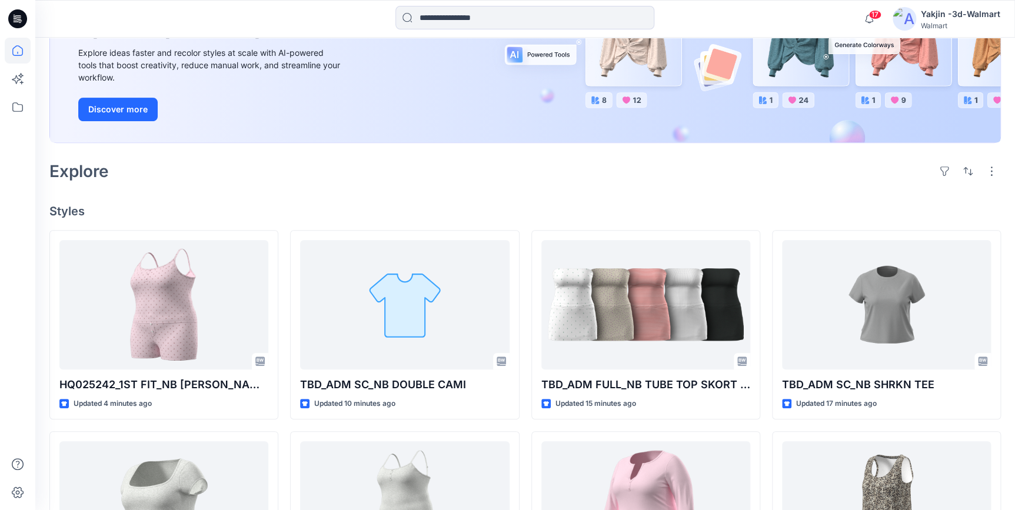
click at [527, 170] on div "Explore" at bounding box center [525, 171] width 952 height 28
click at [301, 25] on div at bounding box center [525, 19] width 490 height 26
click at [19, 23] on icon at bounding box center [17, 18] width 19 height 19
click at [19, 22] on icon at bounding box center [20, 22] width 3 height 1
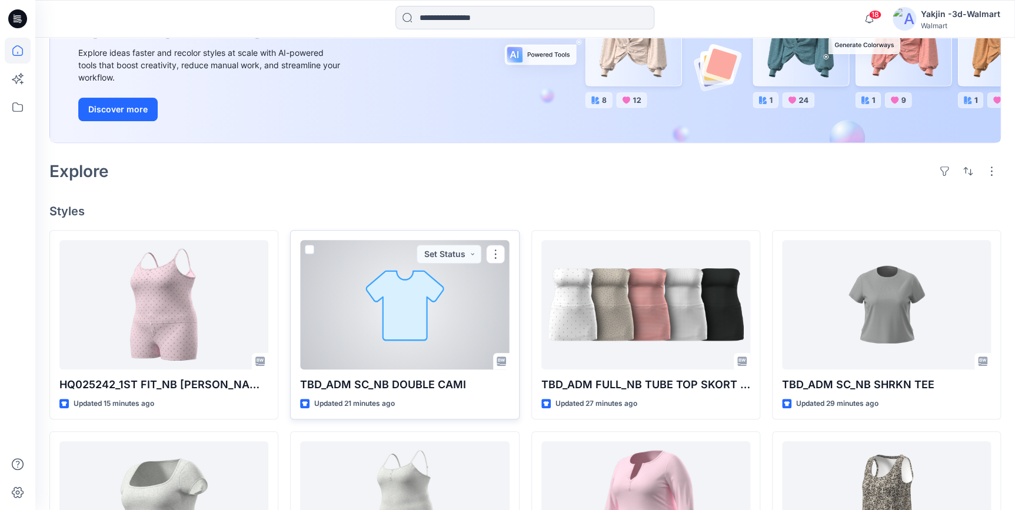
click at [390, 301] on div at bounding box center [404, 304] width 209 height 129
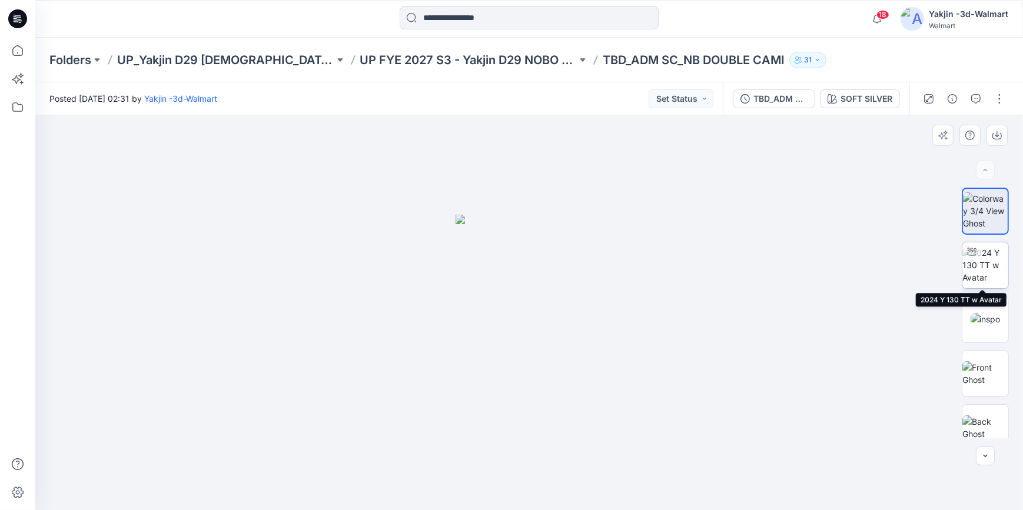
click at [982, 264] on img at bounding box center [985, 265] width 46 height 37
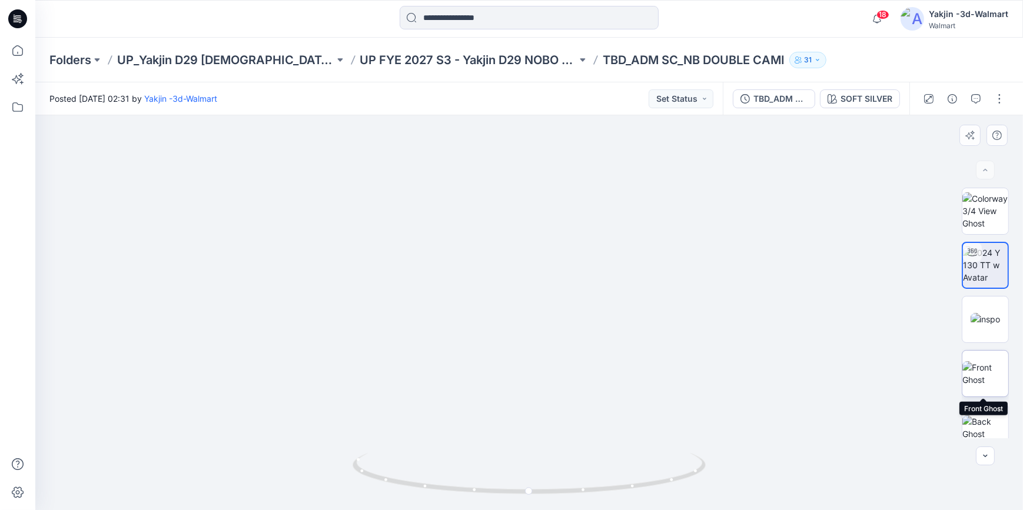
click at [989, 381] on img at bounding box center [985, 373] width 46 height 25
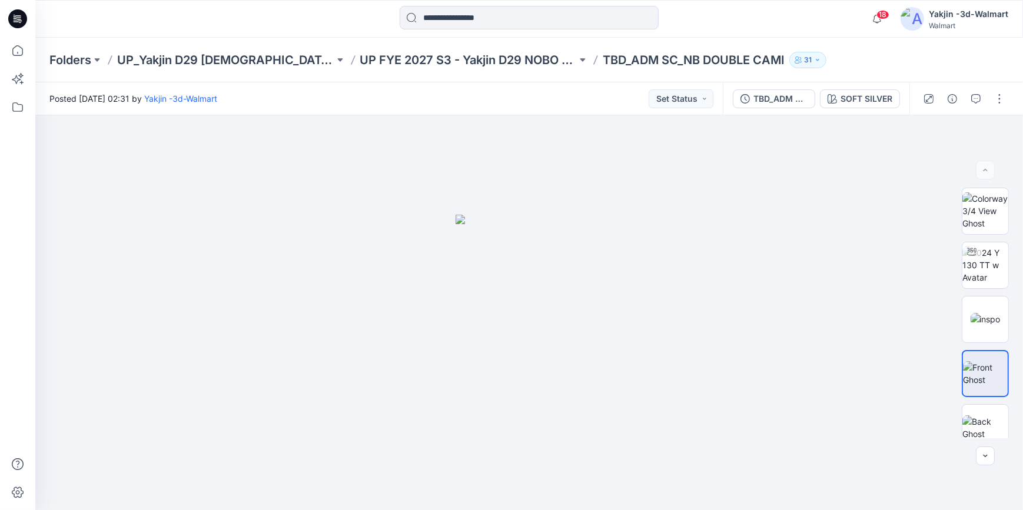
click at [22, 22] on icon at bounding box center [17, 18] width 19 height 19
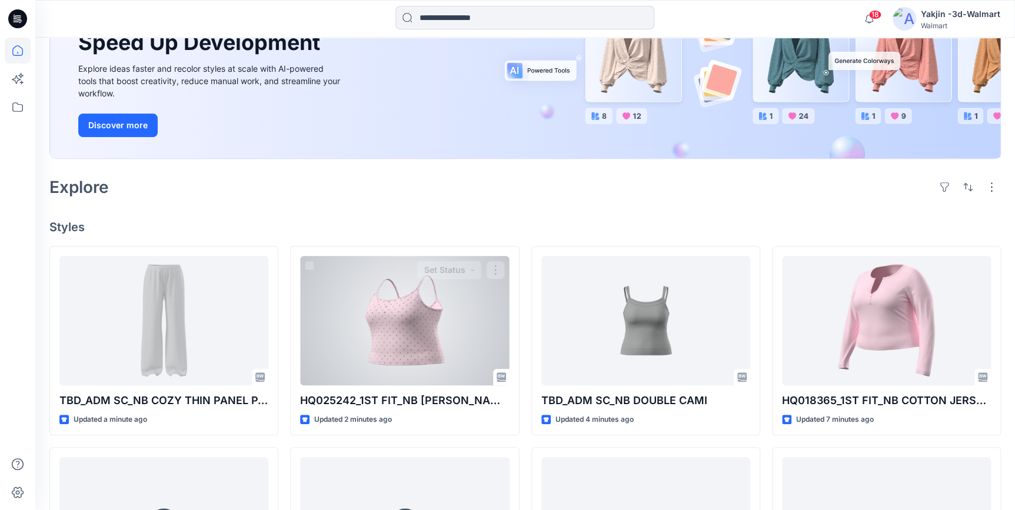
scroll to position [160, 0]
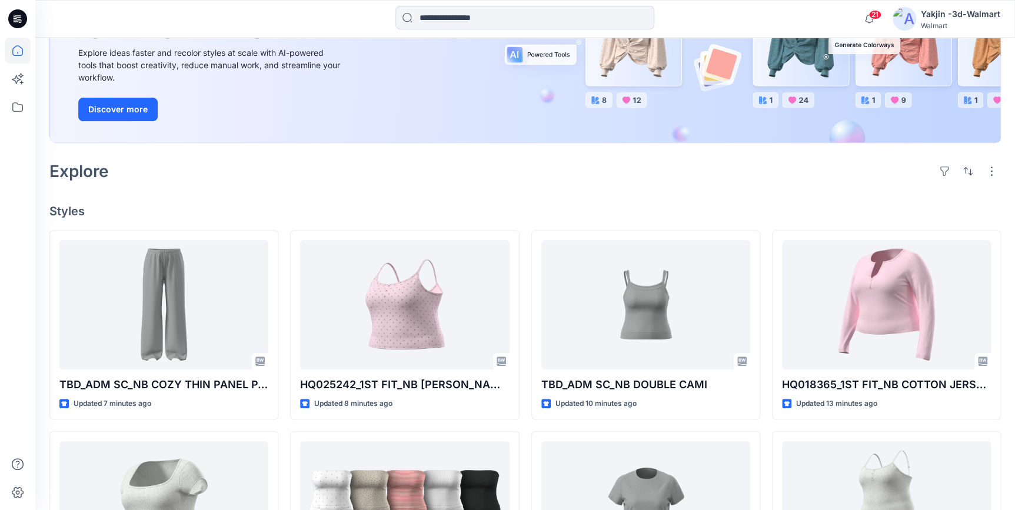
drag, startPoint x: 134, startPoint y: 19, endPoint x: 384, endPoint y: 194, distance: 304.8
click at [134, 19] on div at bounding box center [157, 19] width 245 height 26
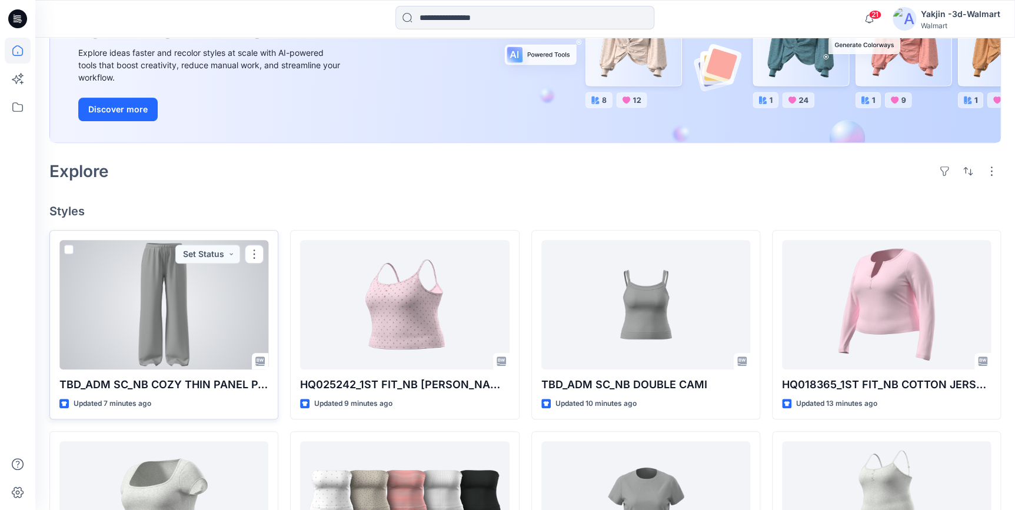
click at [154, 337] on div at bounding box center [163, 304] width 209 height 129
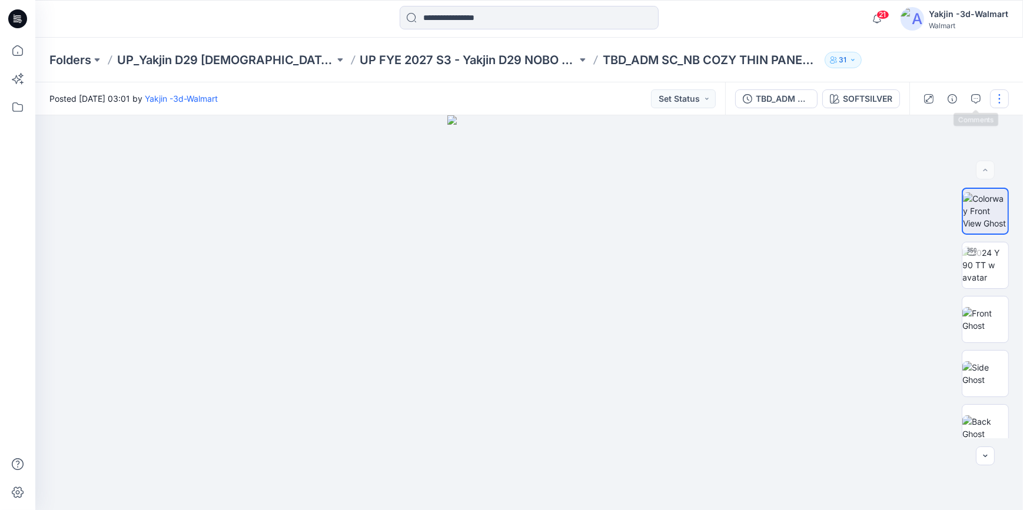
click at [993, 98] on button "button" at bounding box center [999, 98] width 19 height 19
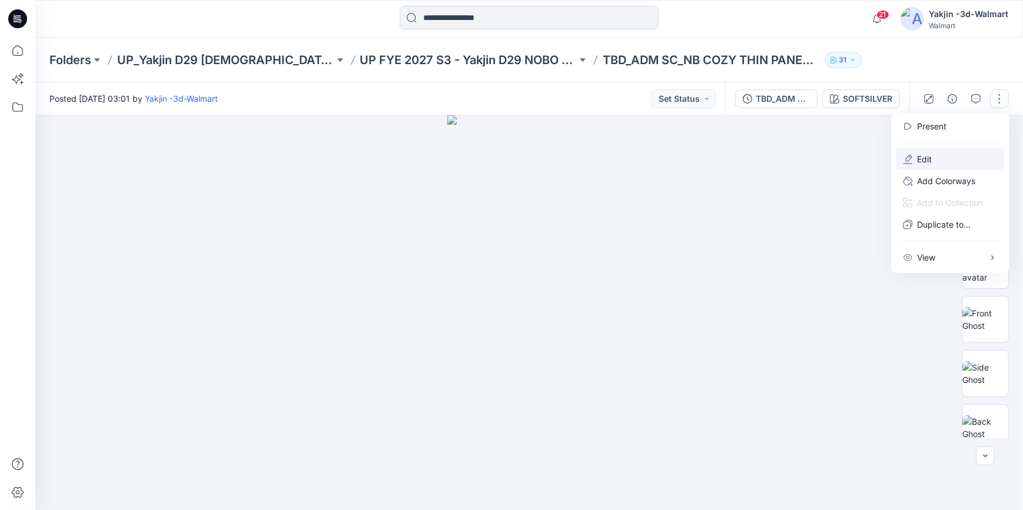
click at [936, 158] on button "Edit" at bounding box center [950, 159] width 108 height 22
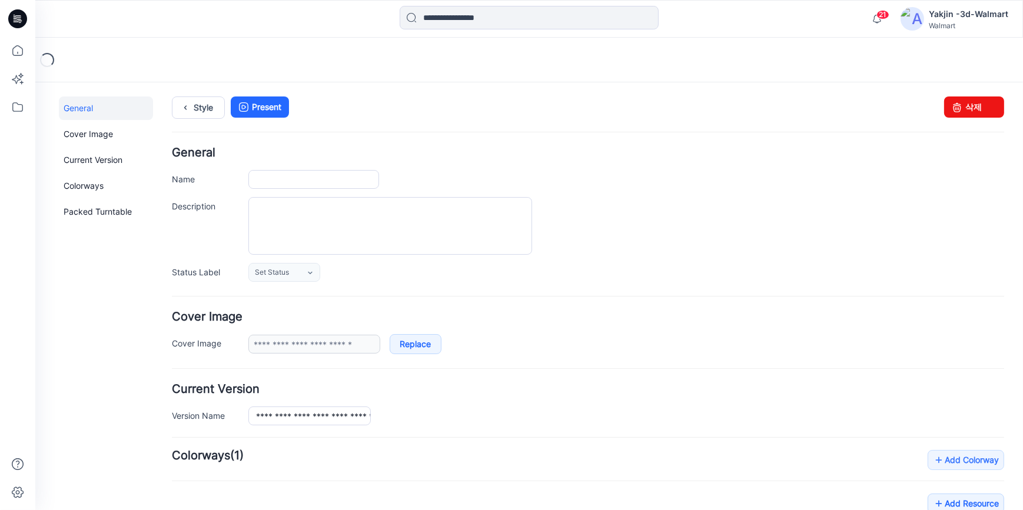
type input "**********"
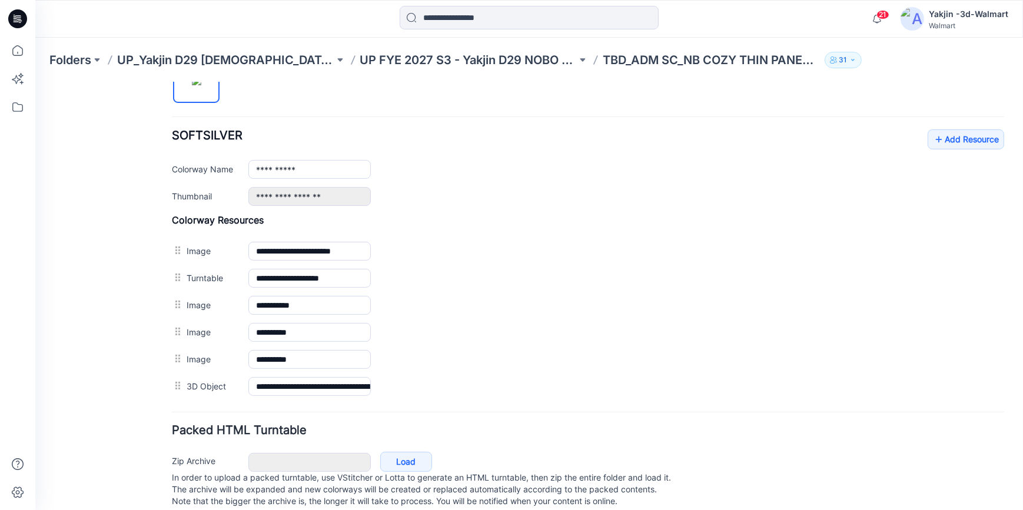
scroll to position [428, 0]
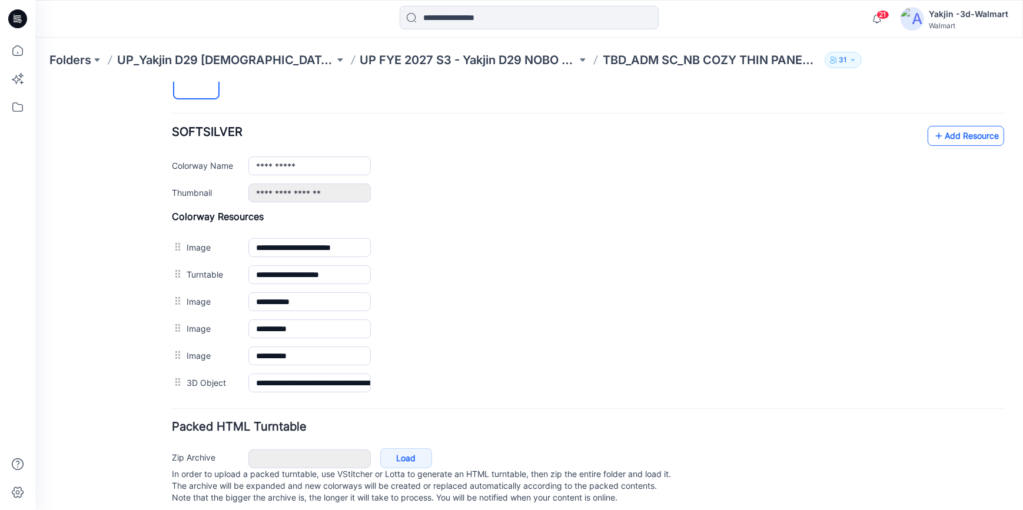
click at [950, 133] on link "Add Resource" at bounding box center [965, 135] width 76 height 20
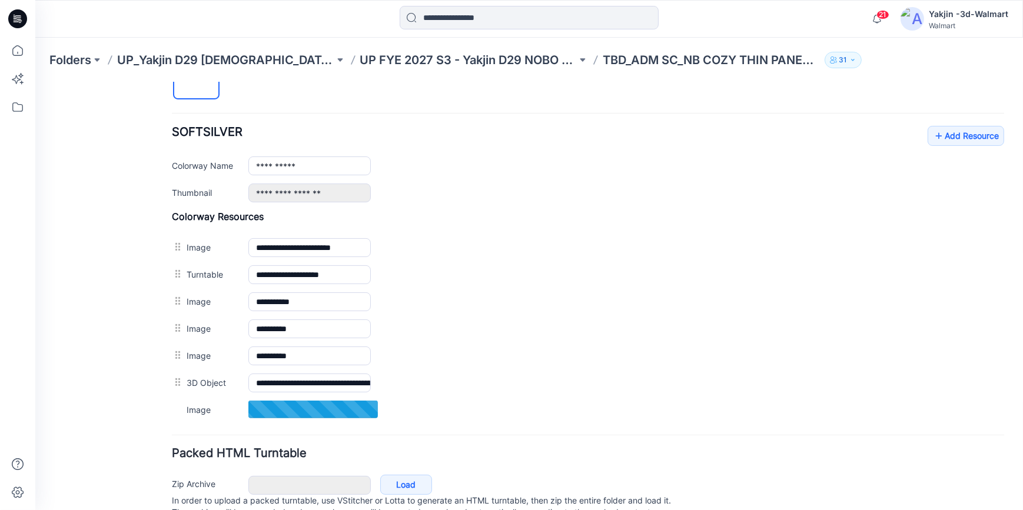
drag, startPoint x: 565, startPoint y: 439, endPoint x: 518, endPoint y: 436, distance: 46.6
click at [518, 436] on form "**********" at bounding box center [588, 126] width 832 height 815
click at [91, 325] on div "General Cover Image Current Version Colorways Packed Turntable" at bounding box center [106, 107] width 94 height 878
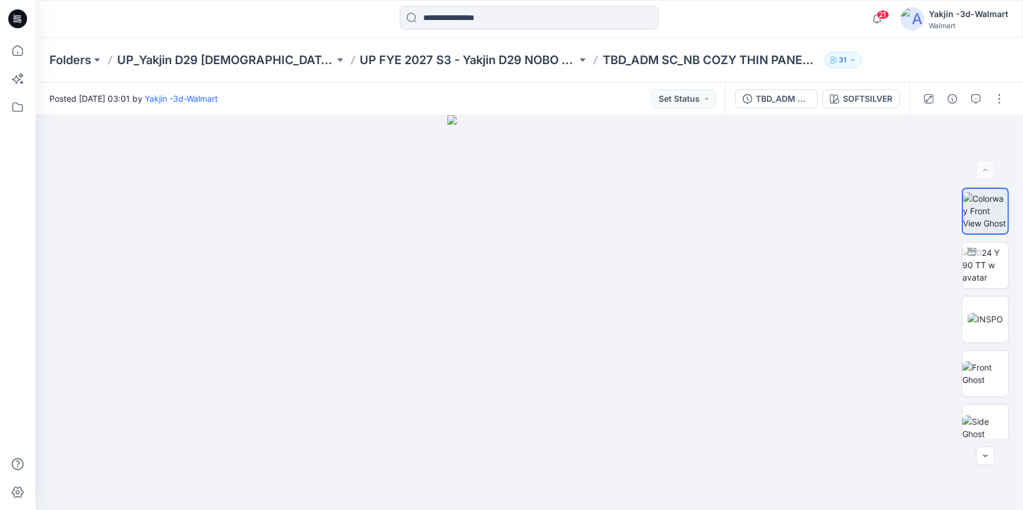
click at [26, 21] on icon at bounding box center [17, 18] width 19 height 19
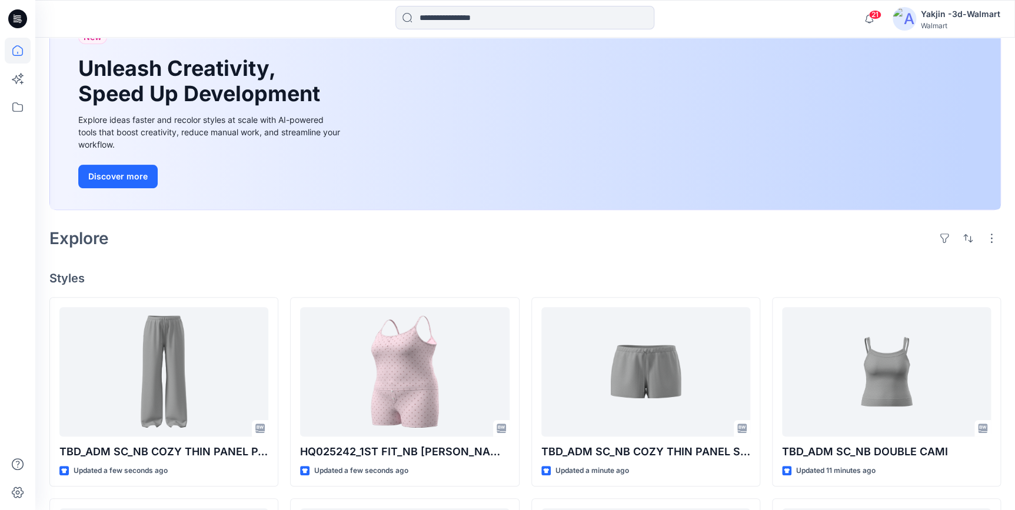
scroll to position [107, 0]
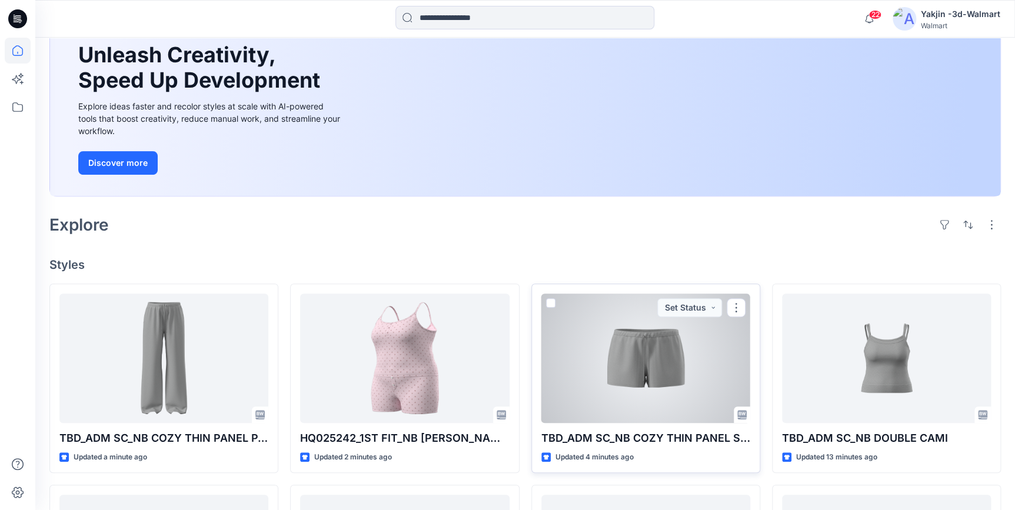
click at [654, 362] on div at bounding box center [645, 358] width 209 height 129
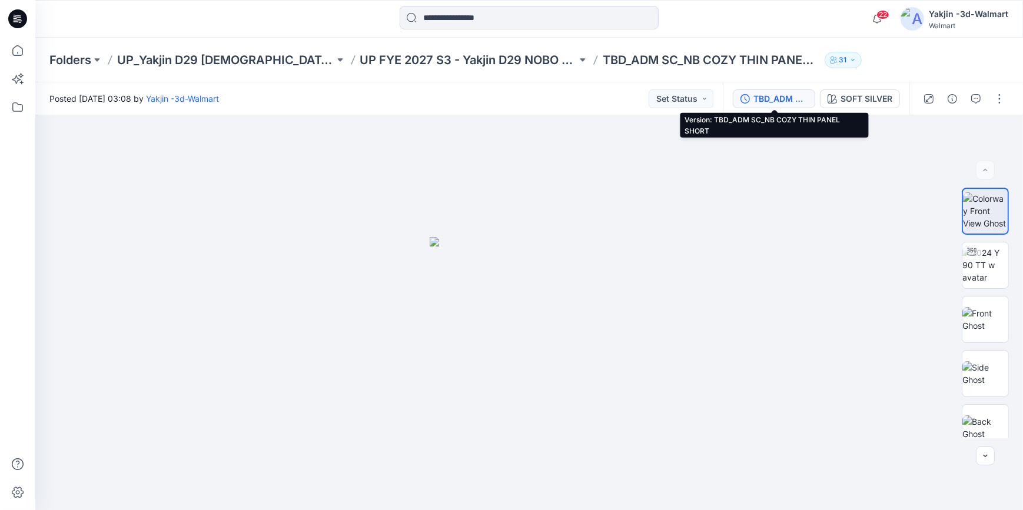
click at [766, 94] on div "TBD_ADM SC_NB COZY THIN PANEL SHORT" at bounding box center [780, 98] width 54 height 13
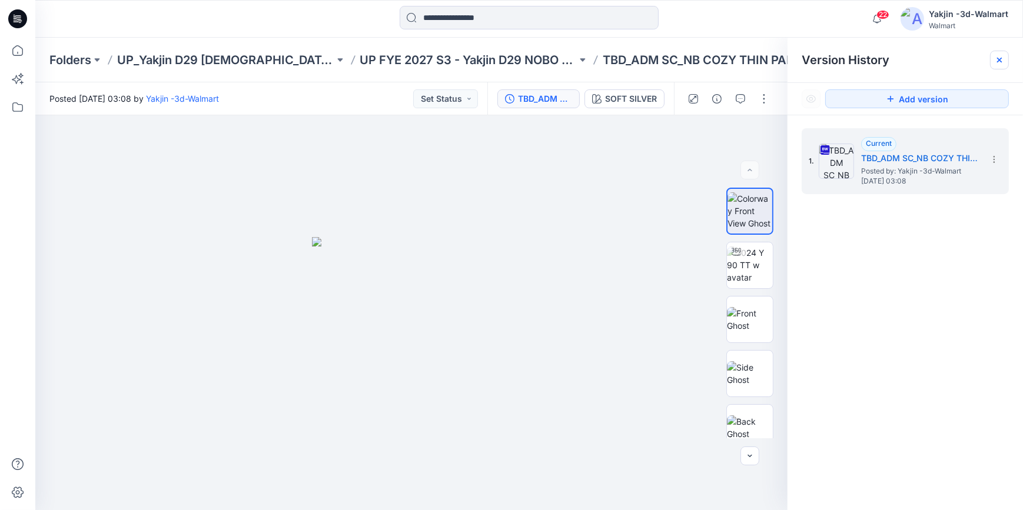
click at [1003, 58] on icon at bounding box center [998, 59] width 9 height 9
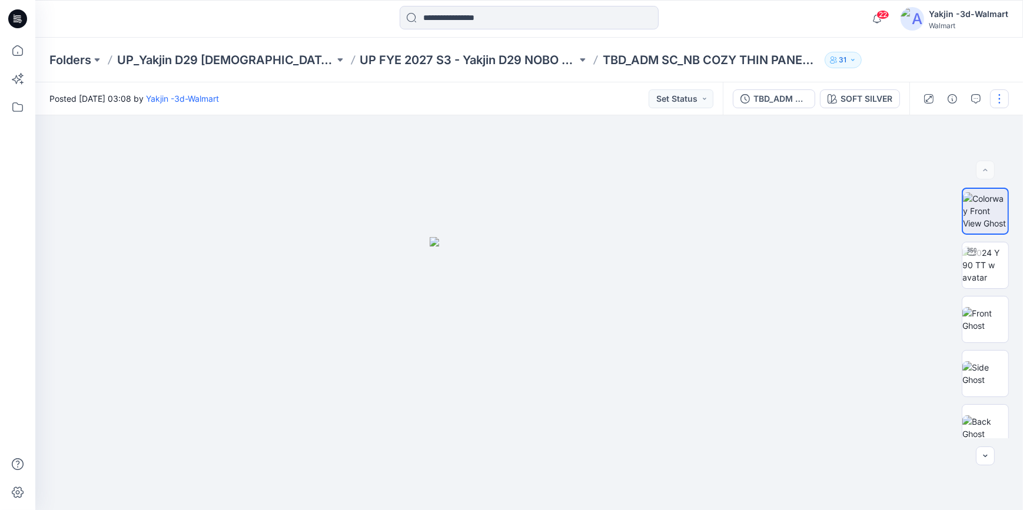
click at [1002, 97] on button "button" at bounding box center [999, 98] width 19 height 19
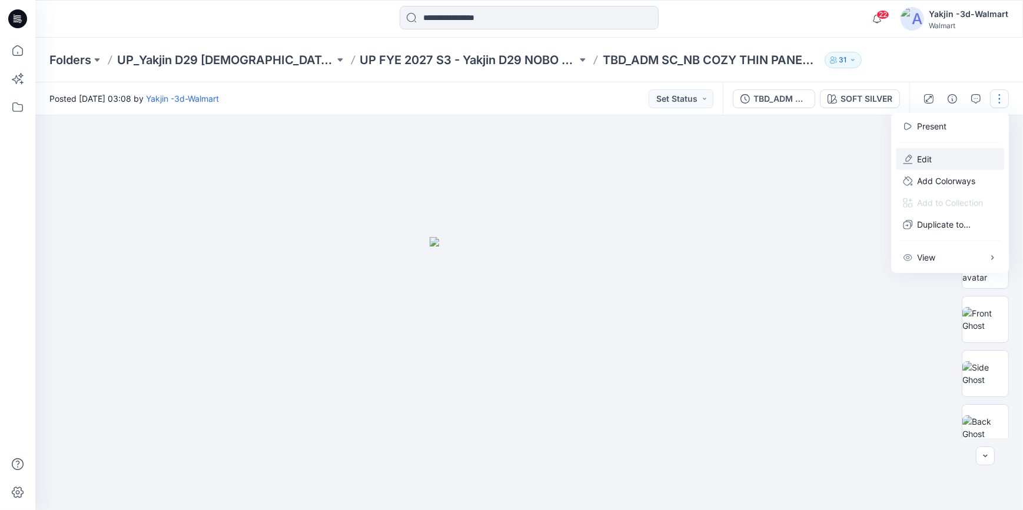
click at [932, 157] on p "Edit" at bounding box center [924, 159] width 15 height 12
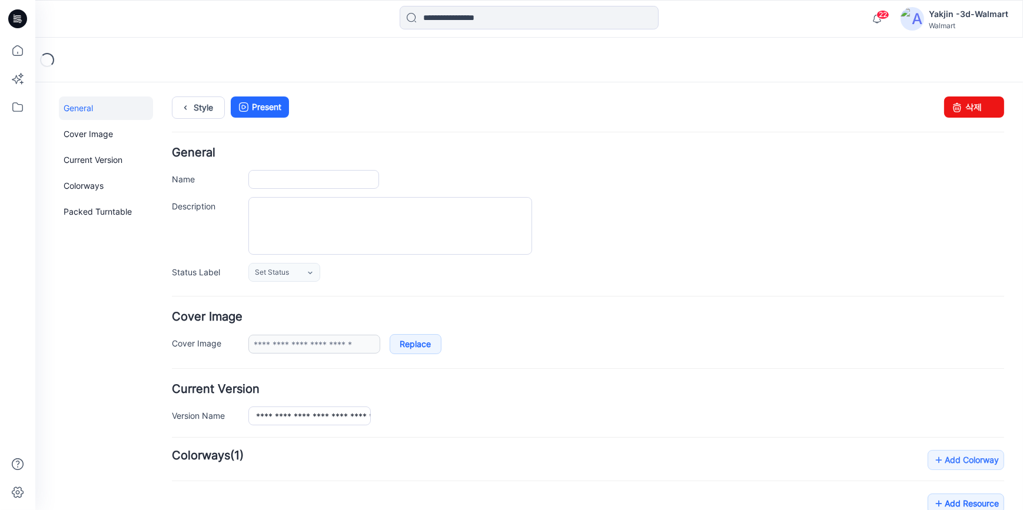
type input "**********"
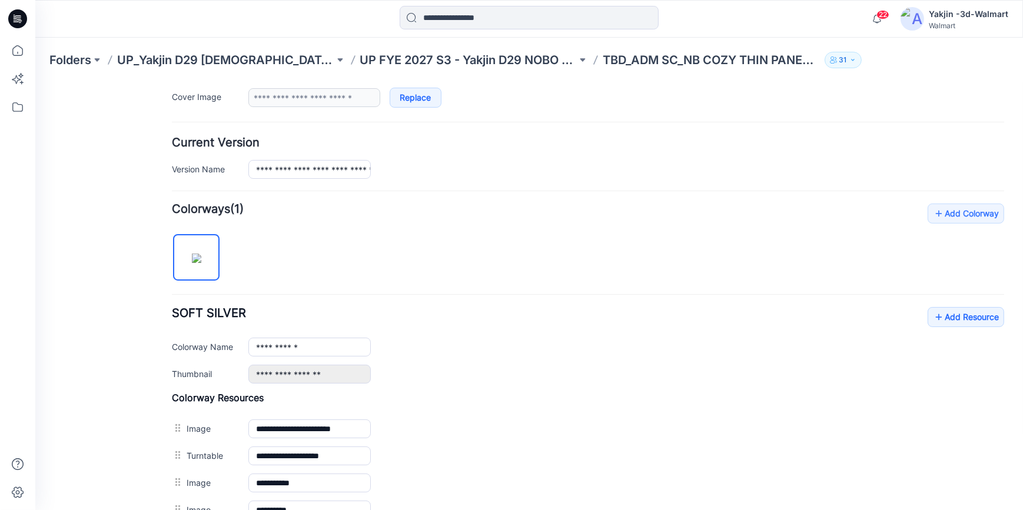
scroll to position [374, 0]
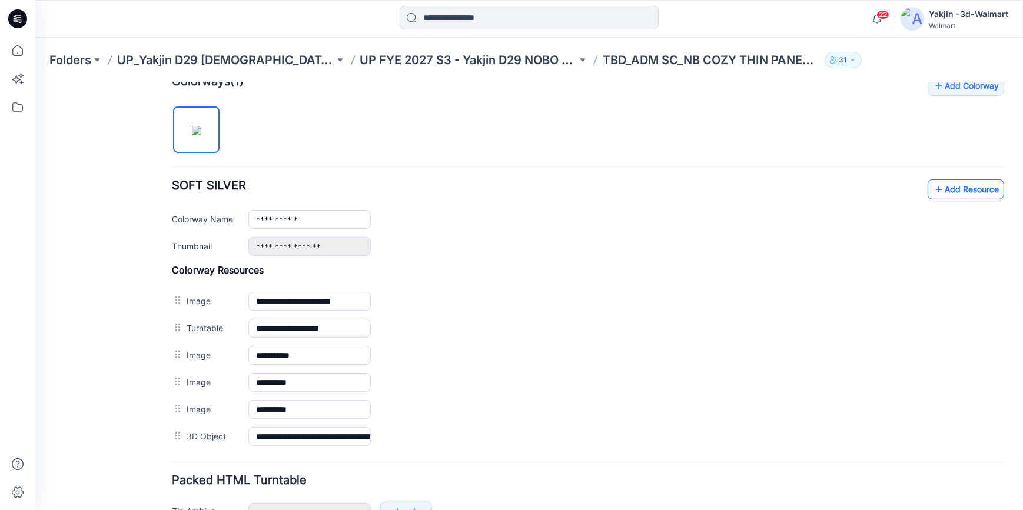
click at [955, 187] on link "Add Resource" at bounding box center [965, 189] width 76 height 20
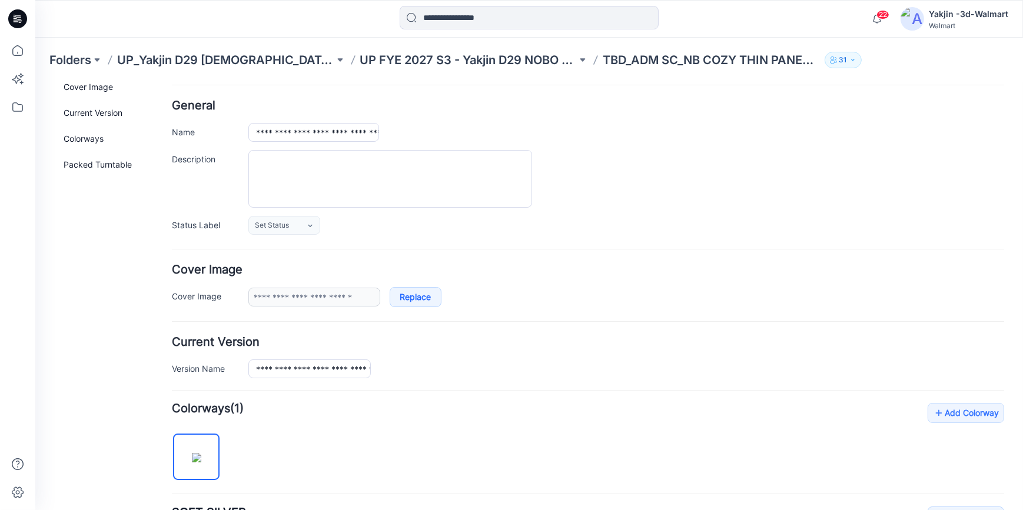
scroll to position [0, 0]
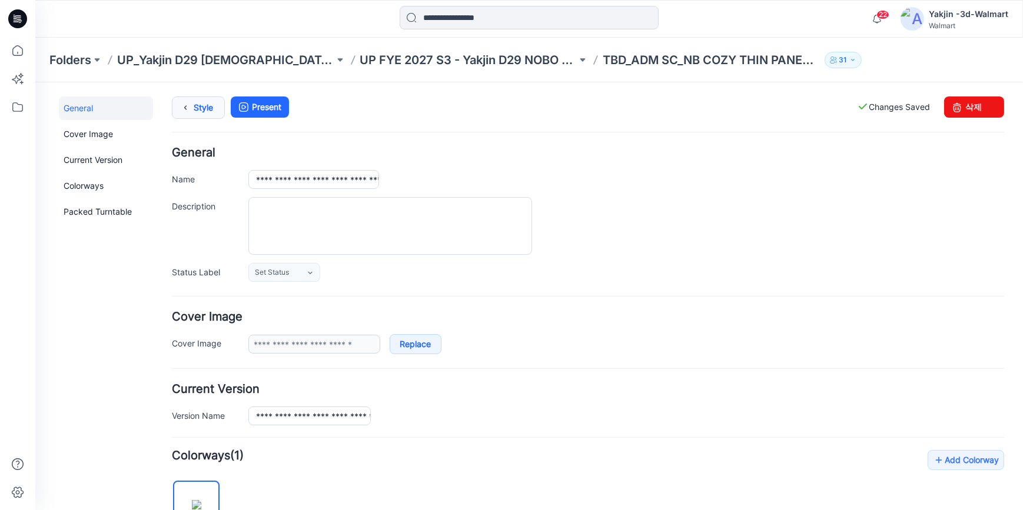
click at [200, 108] on link "Style" at bounding box center [198, 107] width 53 height 22
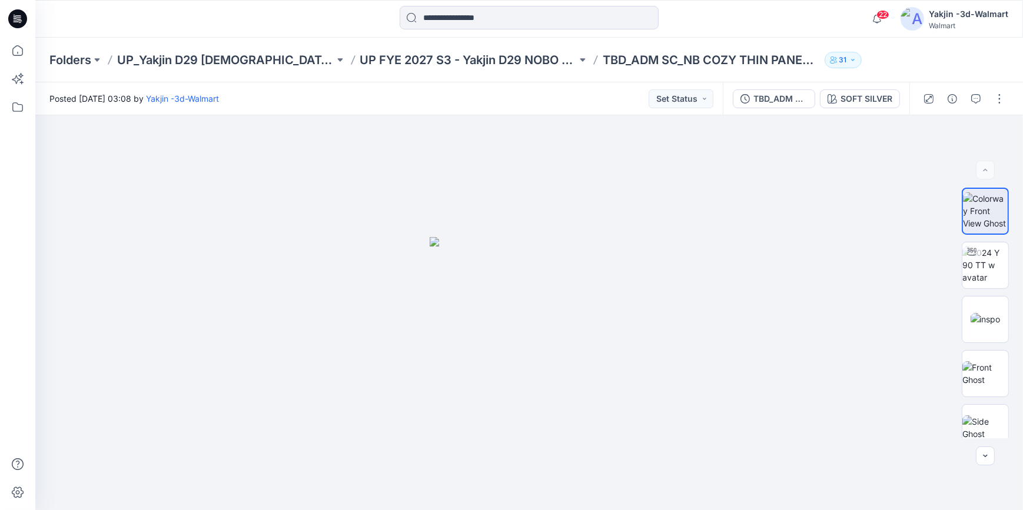
click at [21, 20] on icon at bounding box center [17, 18] width 19 height 19
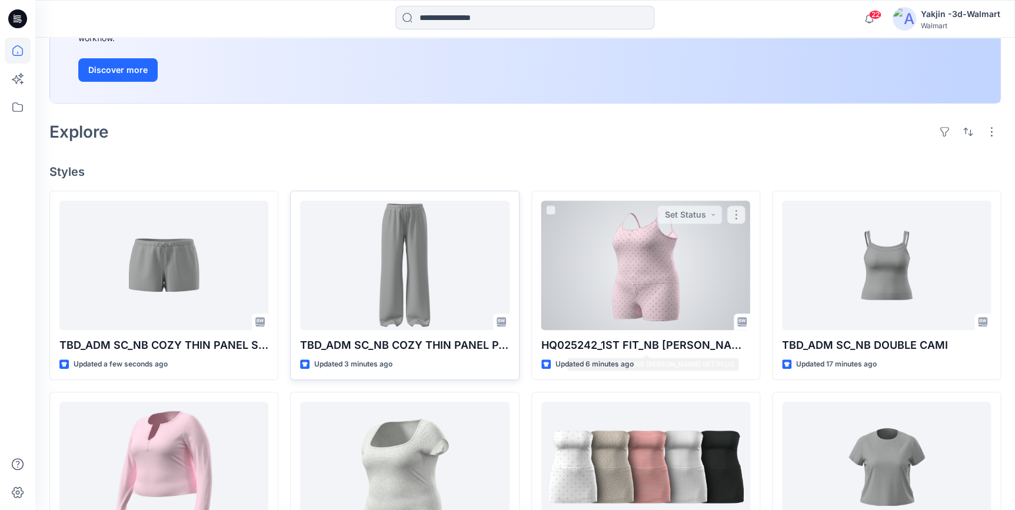
scroll to position [214, 0]
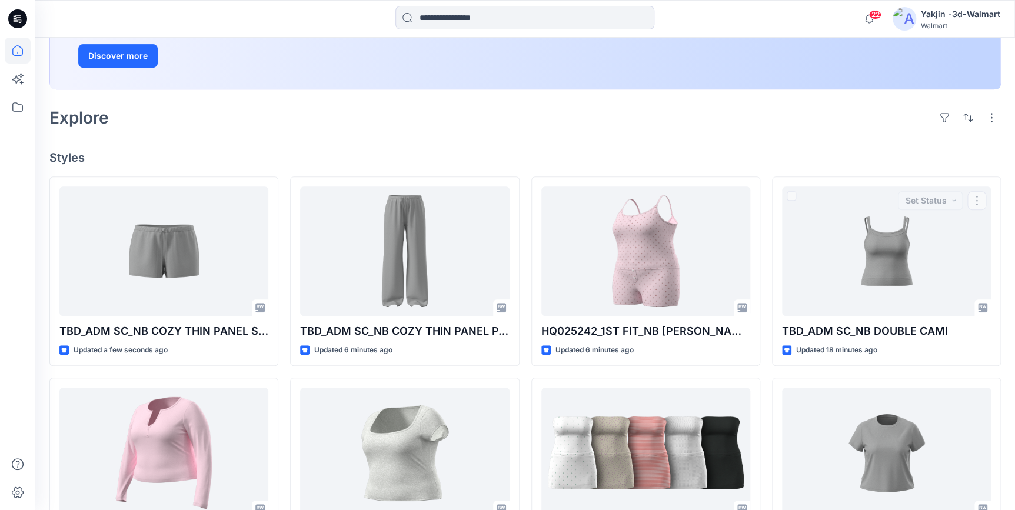
click at [963, 151] on h4 "Styles" at bounding box center [525, 158] width 952 height 14
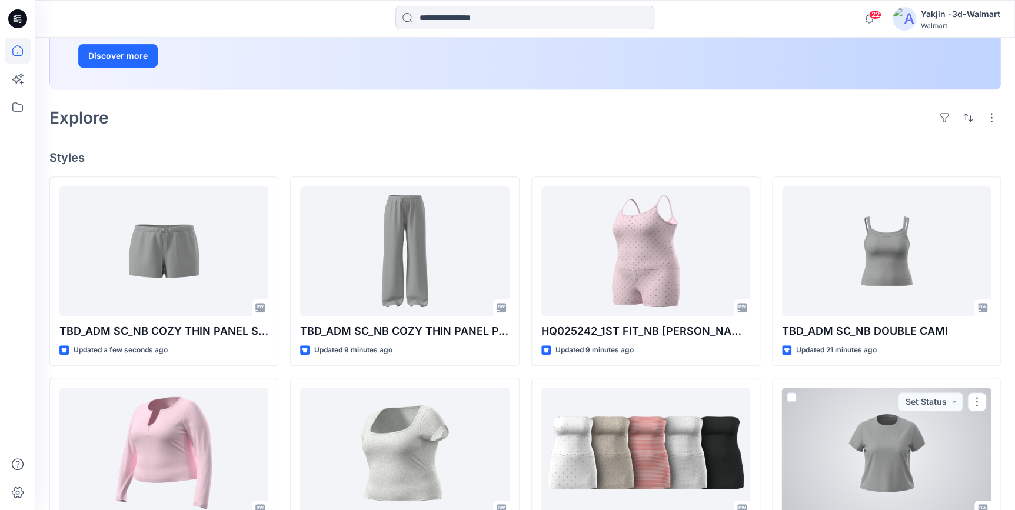
drag, startPoint x: 895, startPoint y: 434, endPoint x: 875, endPoint y: 430, distance: 20.4
click at [895, 434] on div at bounding box center [886, 452] width 209 height 129
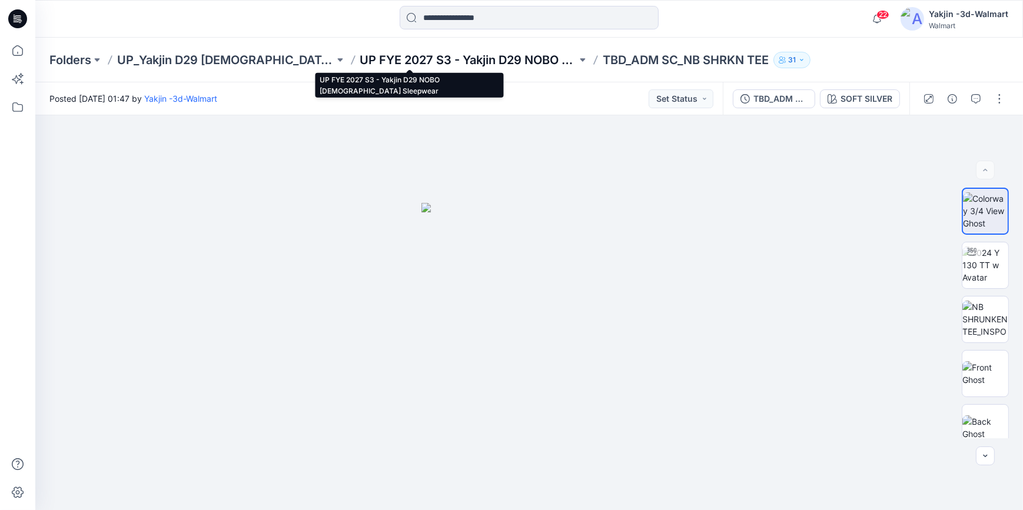
click at [434, 56] on p "UP FYE 2027 S3 - Yakjin D29 NOBO [DEMOGRAPHIC_DATA] Sleepwear" at bounding box center [468, 60] width 217 height 16
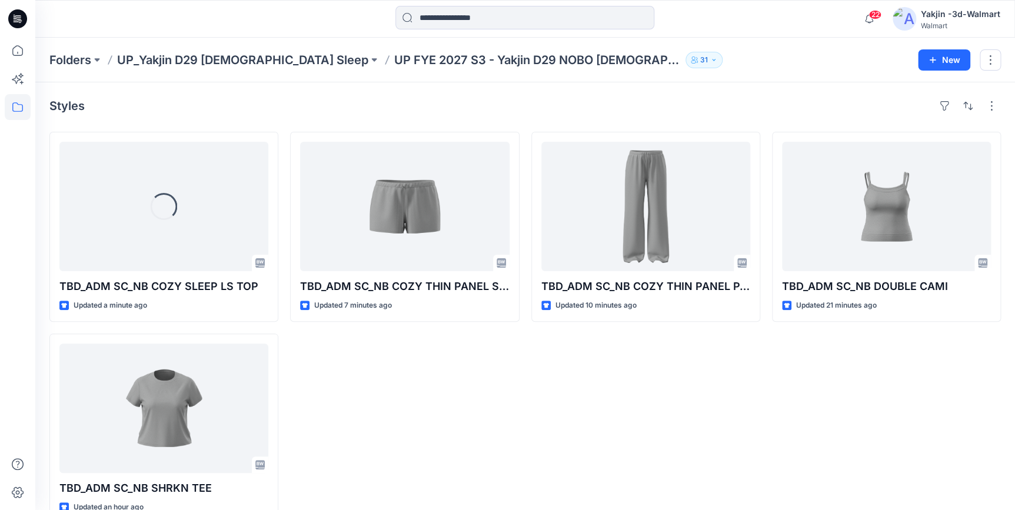
click at [544, 438] on div "TBD_ADM SC_NB COZY THIN PANEL PANT Updated 10 minutes ago" at bounding box center [645, 327] width 229 height 391
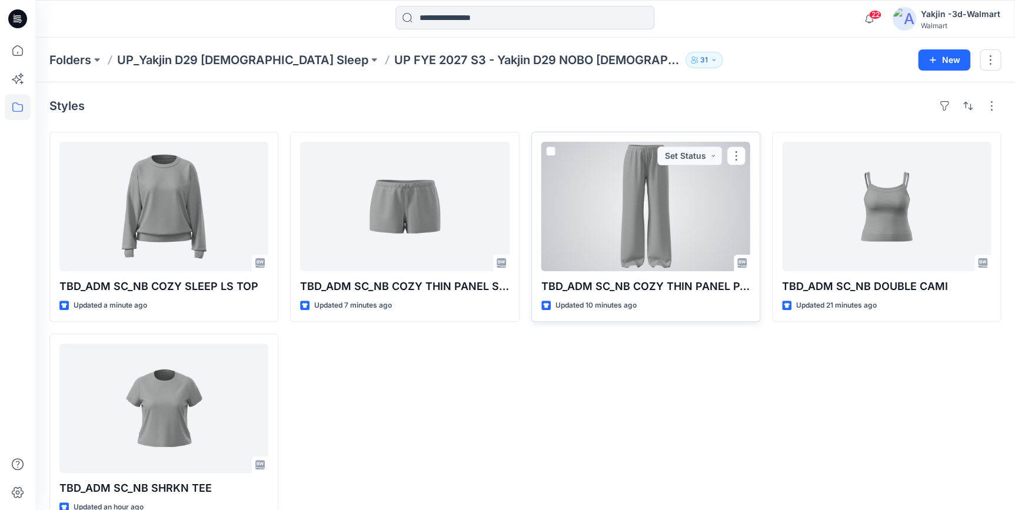
click at [683, 205] on div at bounding box center [645, 206] width 209 height 129
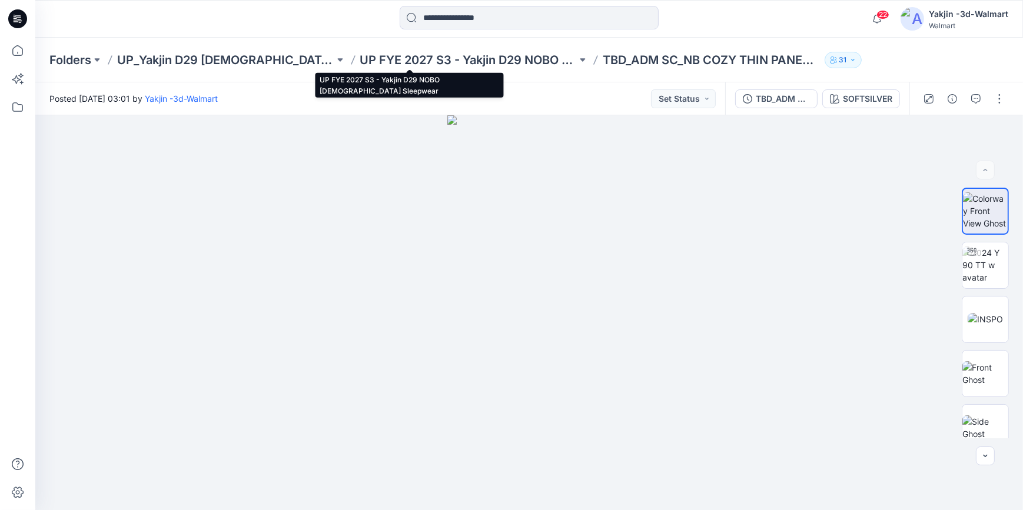
drag, startPoint x: 400, startPoint y: 59, endPoint x: 0, endPoint y: 107, distance: 402.3
click at [400, 59] on p "UP FYE 2027 S3 - Yakjin D29 NOBO Ladies Sleepwear" at bounding box center [468, 60] width 217 height 16
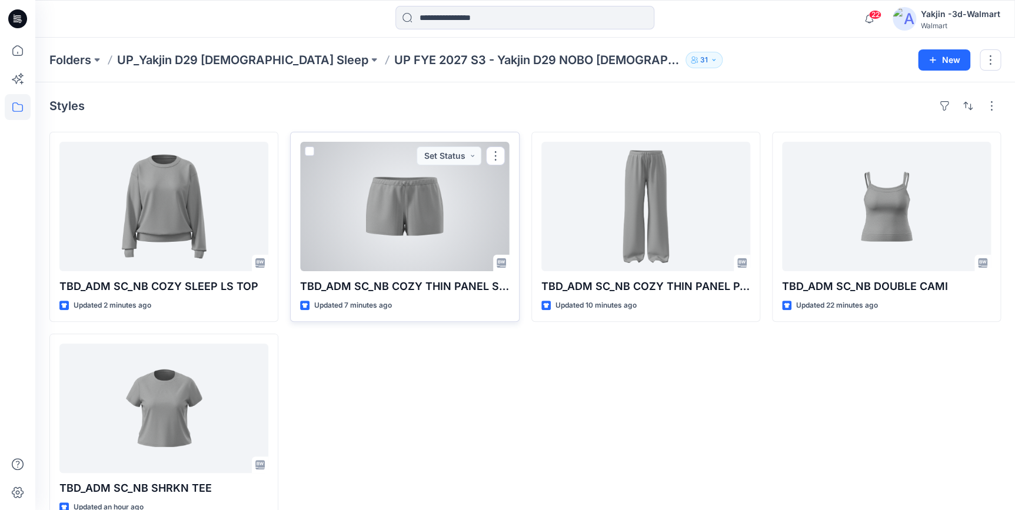
click at [334, 226] on div at bounding box center [404, 206] width 209 height 129
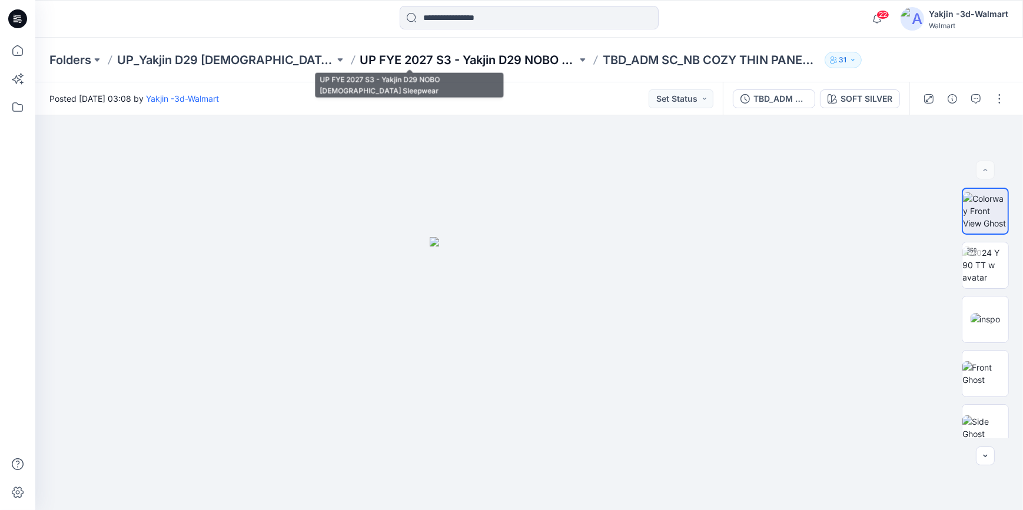
click at [381, 54] on p "UP FYE 2027 S3 - Yakjin D29 NOBO Ladies Sleepwear" at bounding box center [468, 60] width 217 height 16
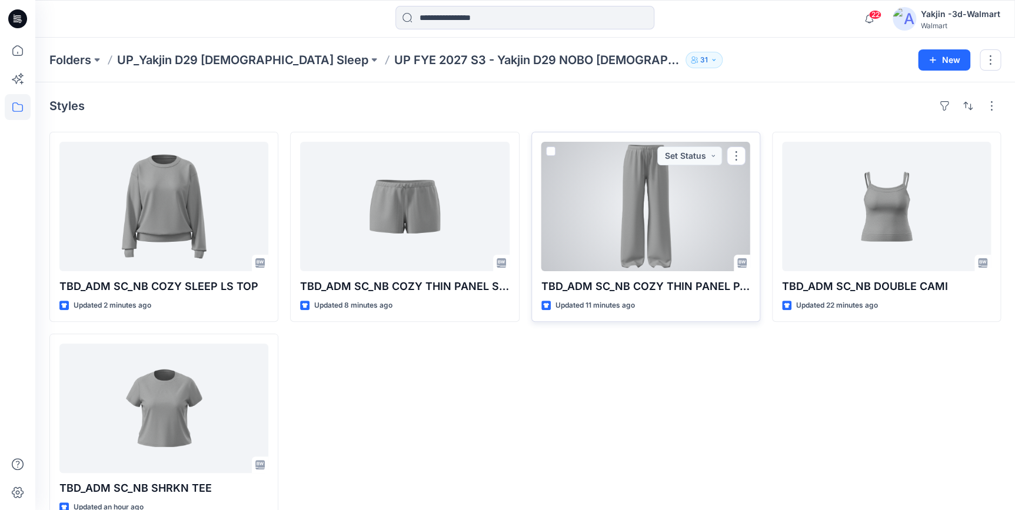
click at [646, 209] on div at bounding box center [645, 206] width 209 height 129
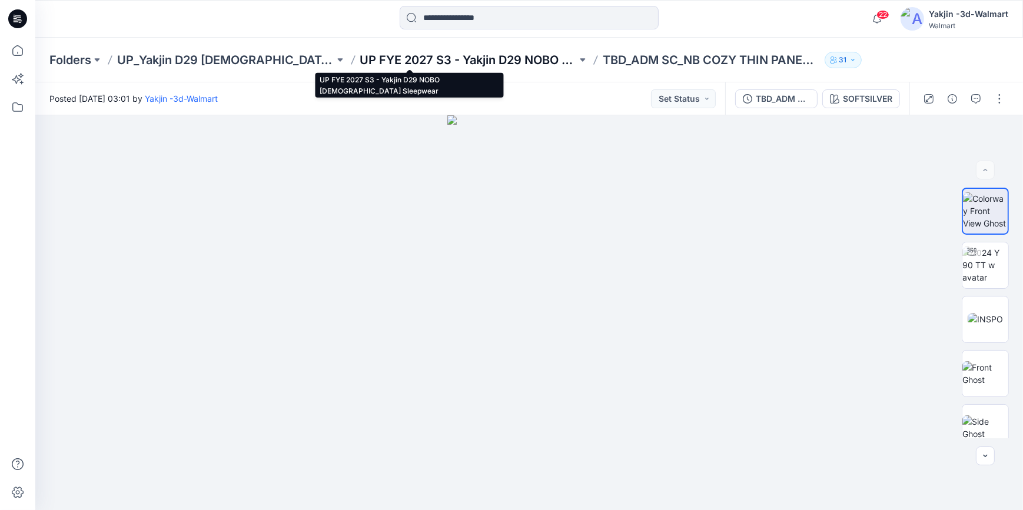
click at [441, 58] on p "UP FYE 2027 S3 - Yakjin D29 NOBO Ladies Sleepwear" at bounding box center [468, 60] width 217 height 16
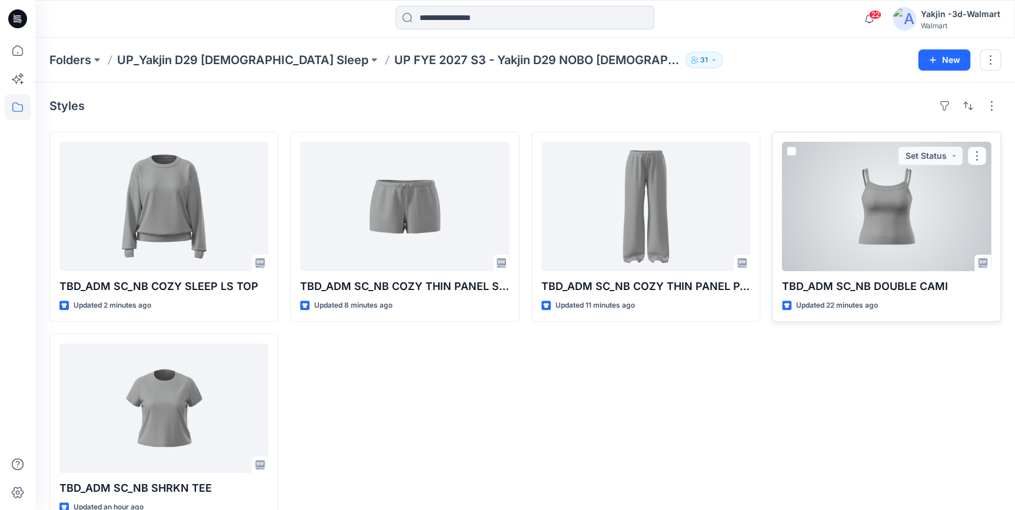
click at [883, 227] on div at bounding box center [886, 206] width 209 height 129
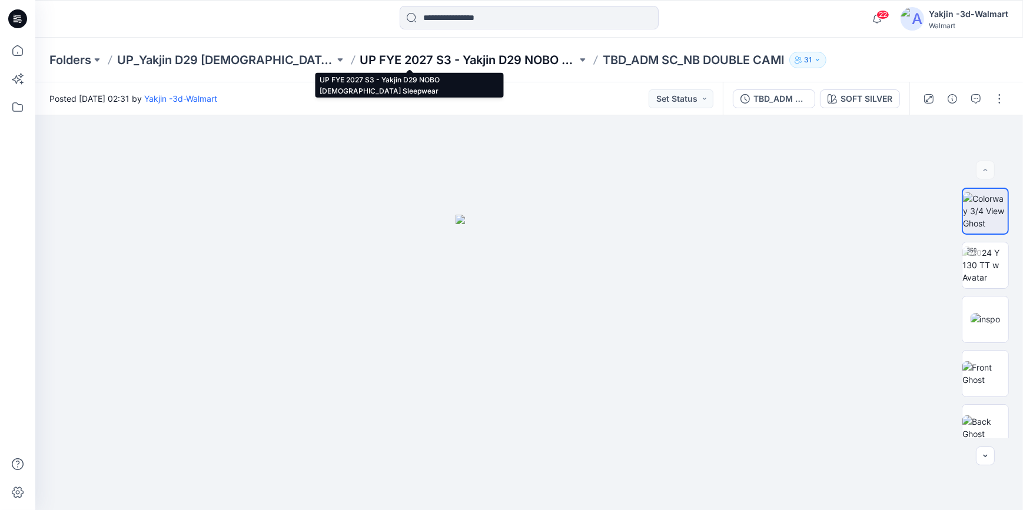
click at [483, 59] on p "UP FYE 2027 S3 - Yakjin D29 NOBO Ladies Sleepwear" at bounding box center [468, 60] width 217 height 16
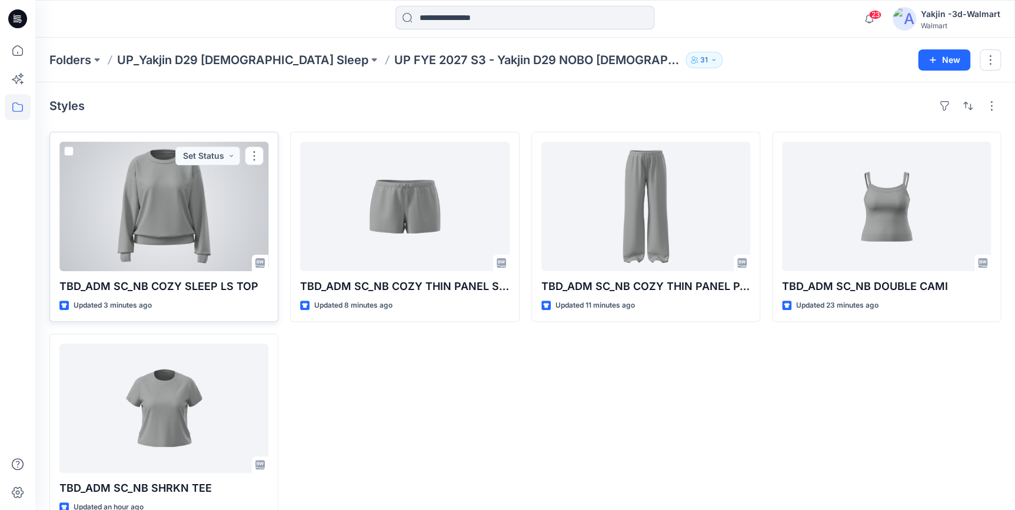
click at [160, 235] on div at bounding box center [163, 206] width 209 height 129
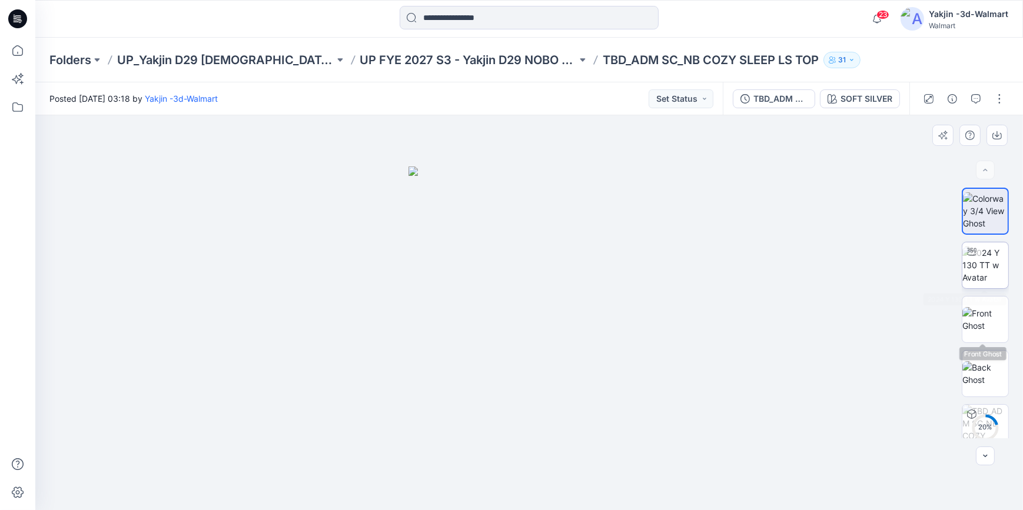
click at [977, 270] on img at bounding box center [985, 265] width 46 height 37
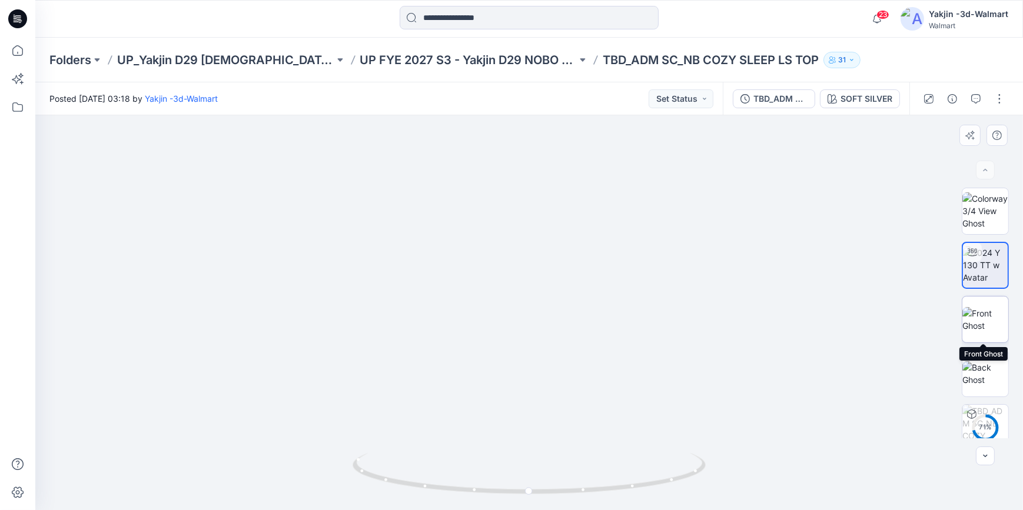
click at [983, 311] on img at bounding box center [985, 319] width 46 height 25
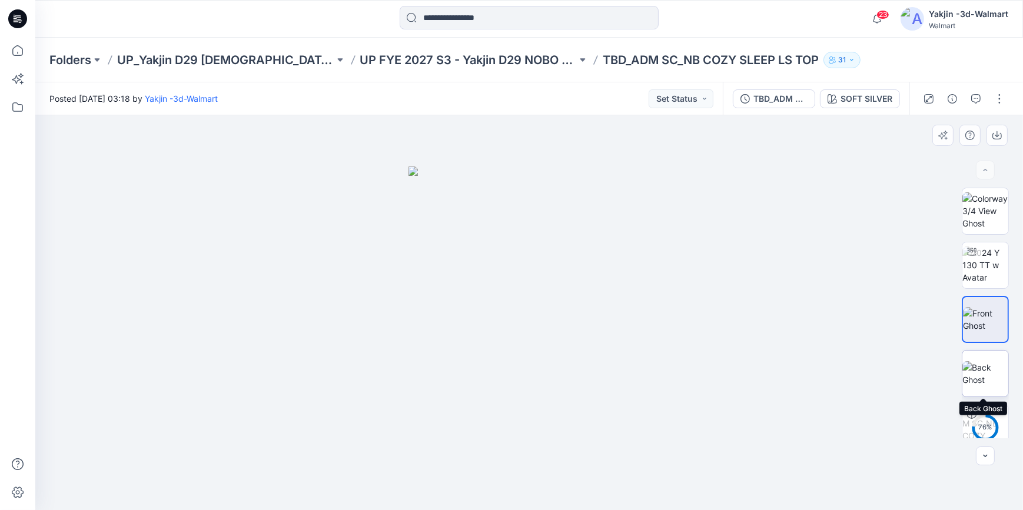
click at [994, 370] on img at bounding box center [985, 373] width 46 height 25
click at [1001, 98] on button "button" at bounding box center [999, 98] width 19 height 19
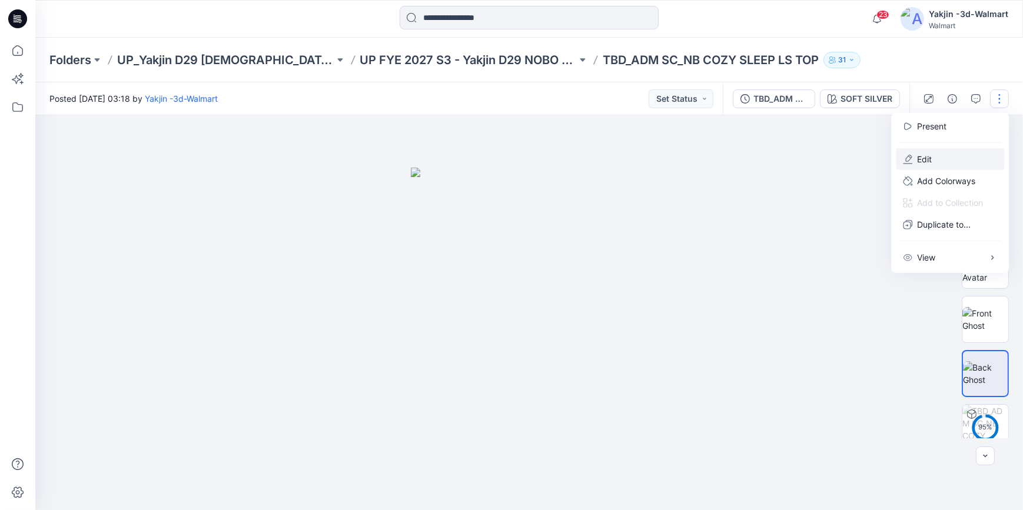
click at [944, 159] on button "Edit" at bounding box center [950, 159] width 108 height 22
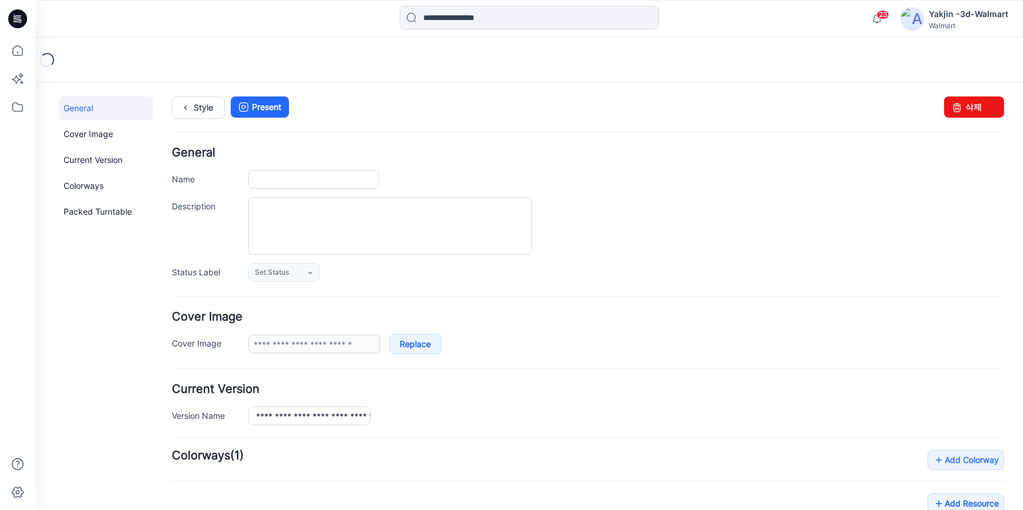
type input "**********"
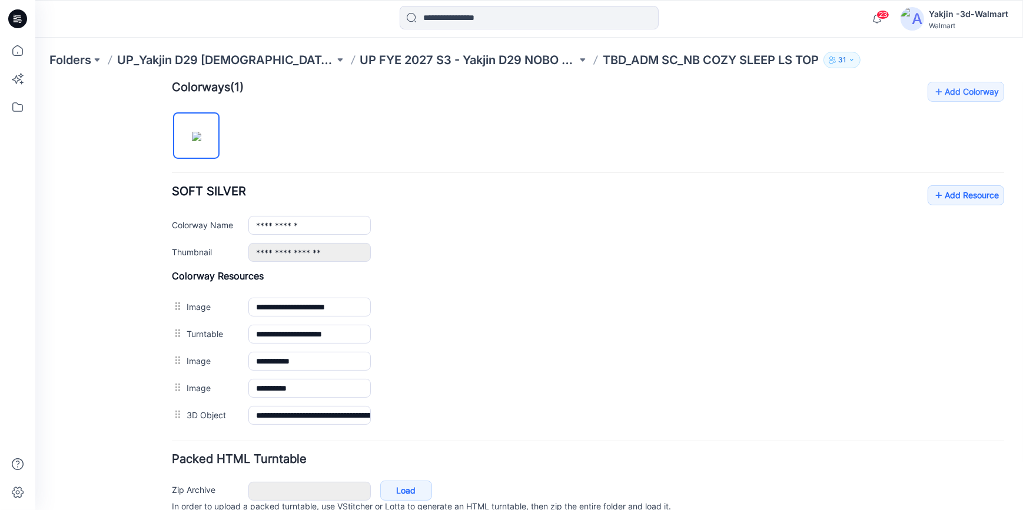
scroll to position [374, 0]
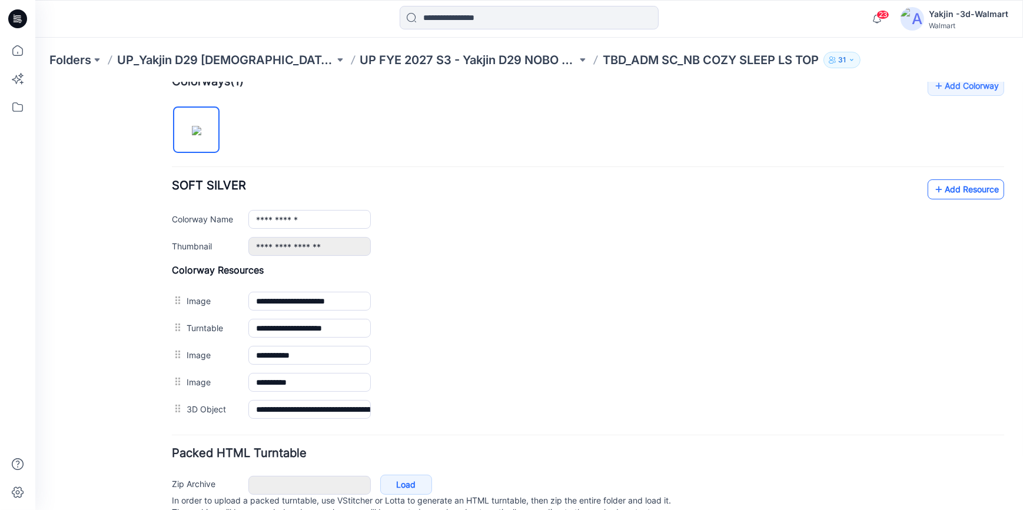
click at [957, 193] on link "Add Resource" at bounding box center [965, 189] width 76 height 20
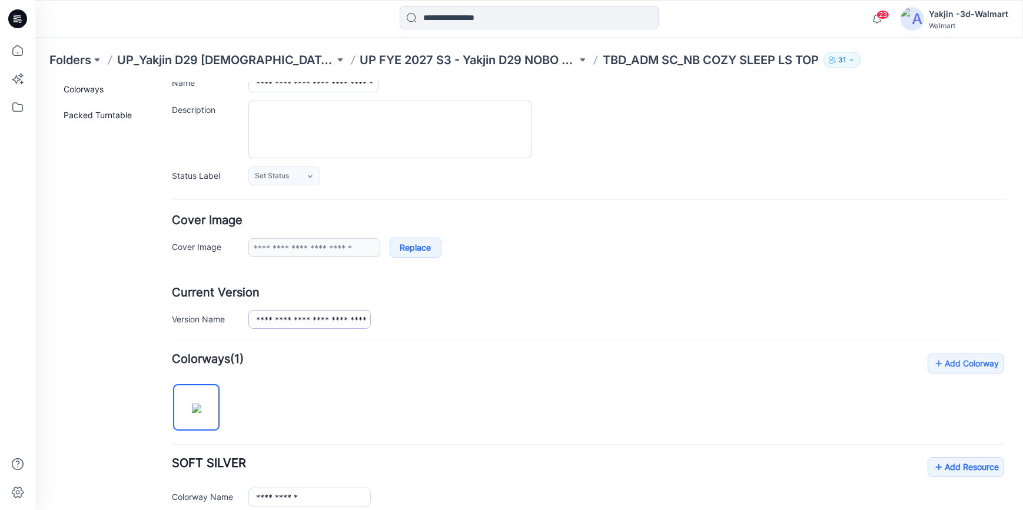
scroll to position [0, 0]
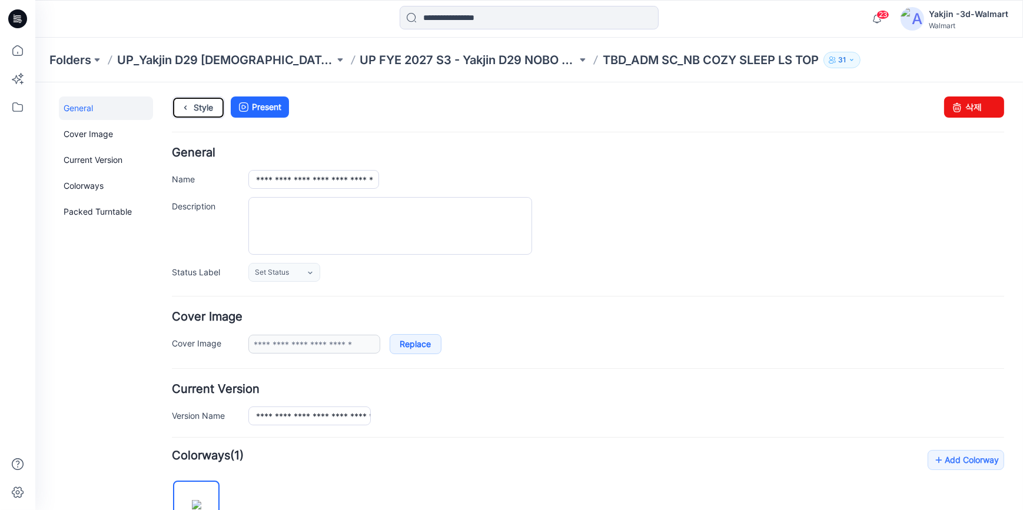
drag, startPoint x: 197, startPoint y: 102, endPoint x: 318, endPoint y: 142, distance: 127.1
click at [197, 102] on link "Style" at bounding box center [198, 107] width 53 height 22
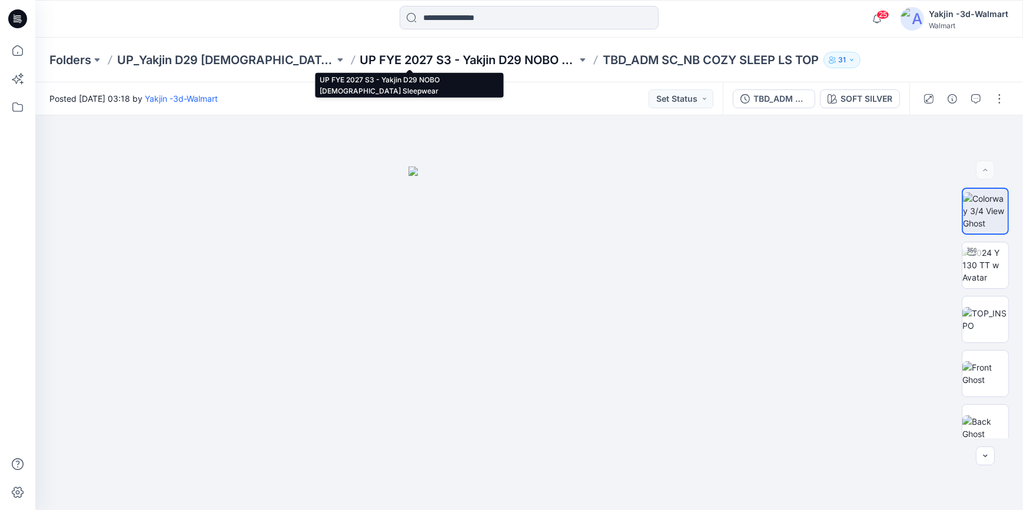
click at [425, 64] on p "UP FYE 2027 S3 - Yakjin D29 NOBO [DEMOGRAPHIC_DATA] Sleepwear" at bounding box center [468, 60] width 217 height 16
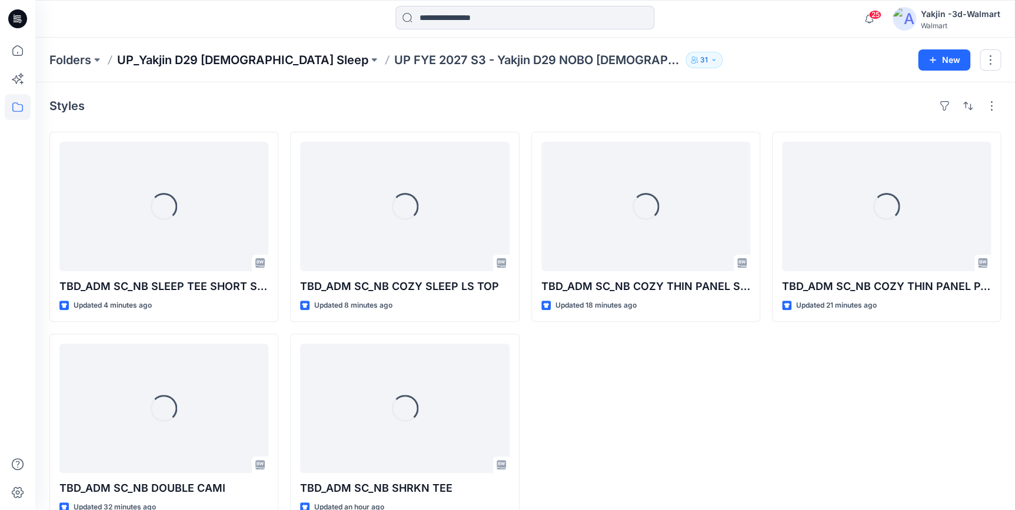
click at [213, 64] on p "UP_Yakjin D29 [DEMOGRAPHIC_DATA] Sleep" at bounding box center [242, 60] width 251 height 16
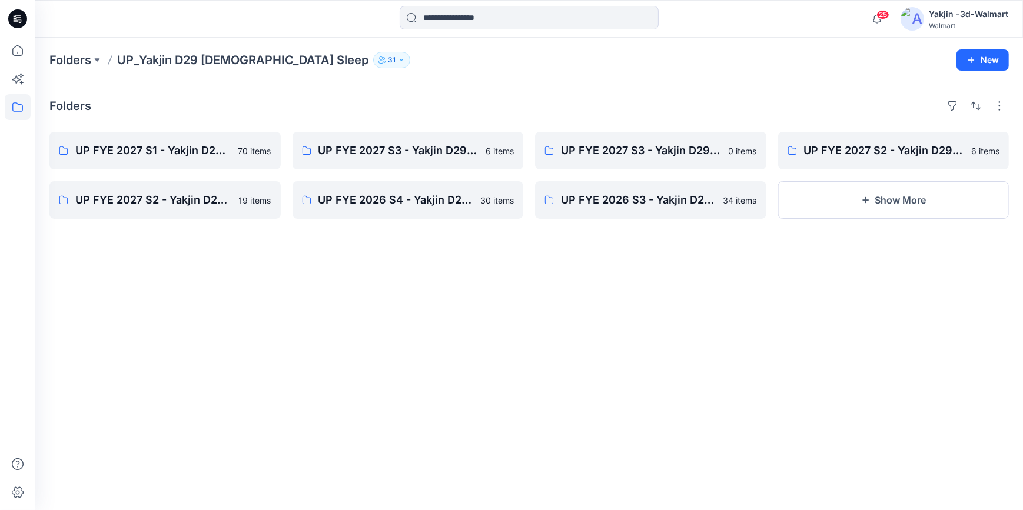
click at [18, 21] on icon at bounding box center [20, 21] width 4 height 1
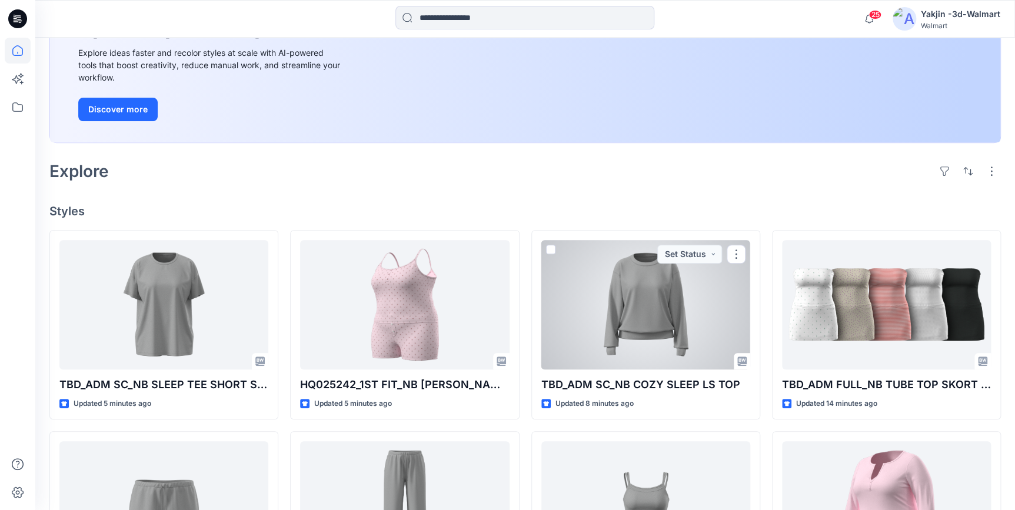
scroll to position [214, 0]
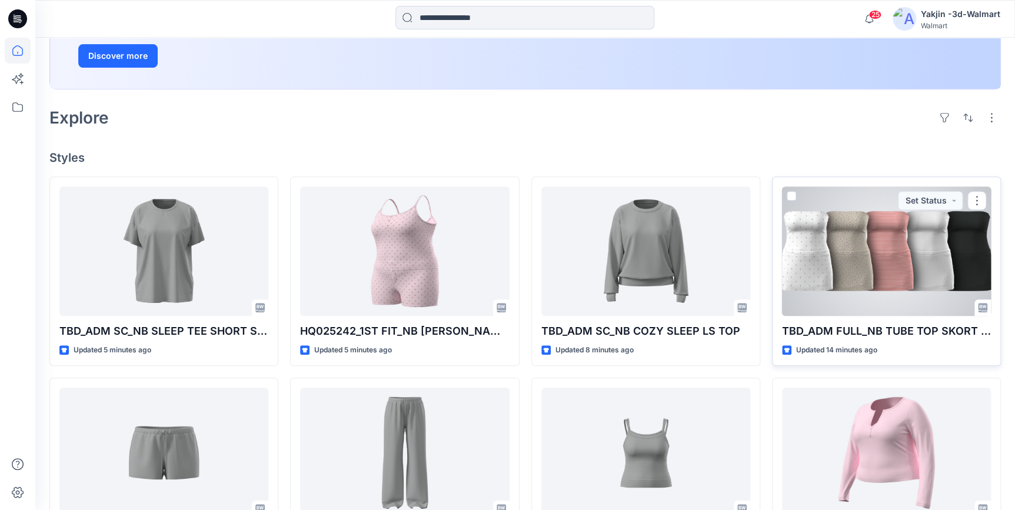
click at [884, 269] on div at bounding box center [886, 251] width 209 height 129
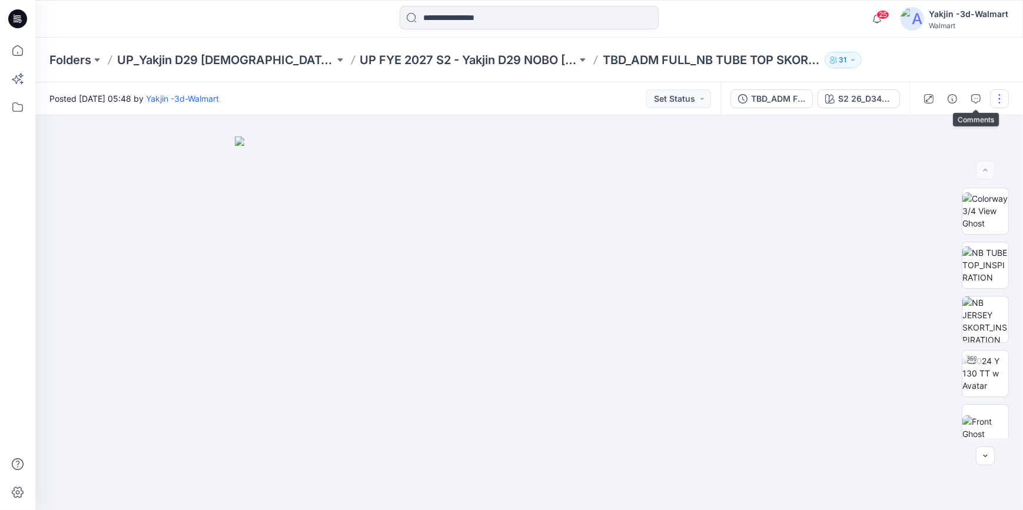
click at [995, 99] on button "button" at bounding box center [999, 98] width 19 height 19
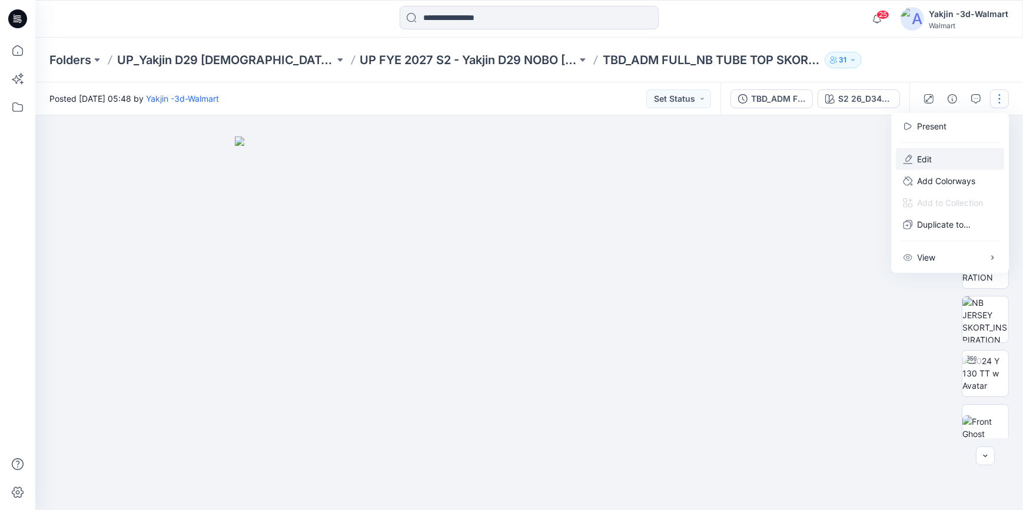
click at [959, 163] on button "Edit" at bounding box center [950, 159] width 108 height 22
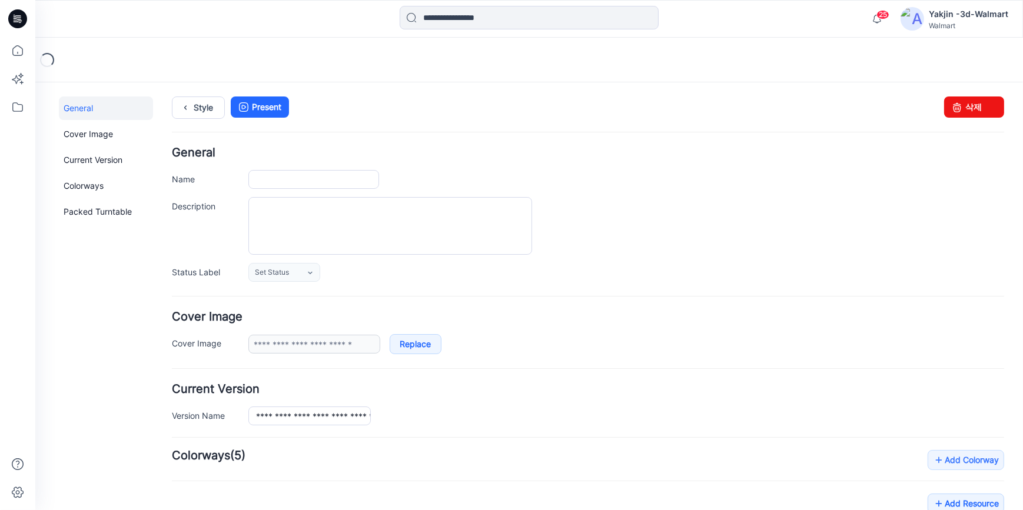
type input "**********"
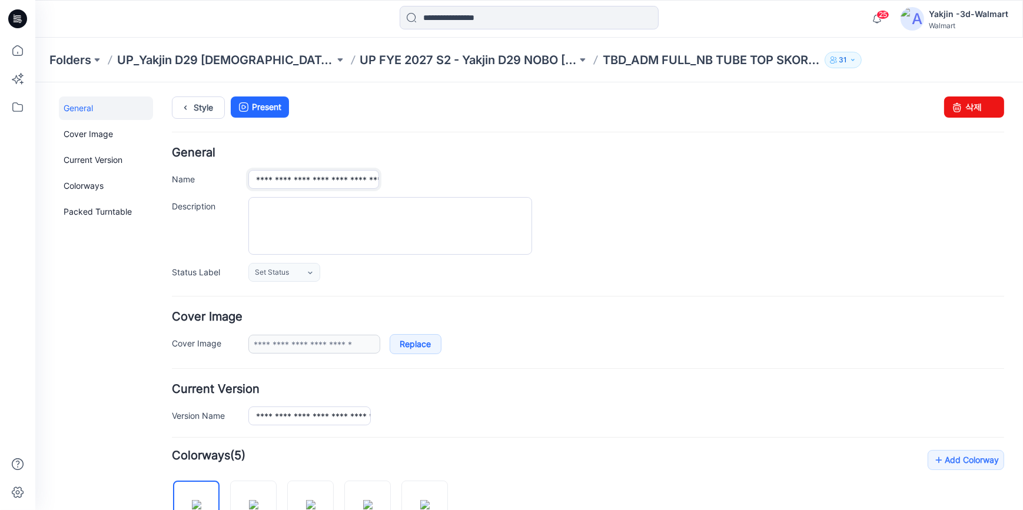
click at [318, 177] on input "**********" at bounding box center [313, 178] width 131 height 19
click at [320, 180] on input "**********" at bounding box center [313, 178] width 131 height 19
type input "**********"
click at [321, 413] on input "**********" at bounding box center [309, 415] width 122 height 19
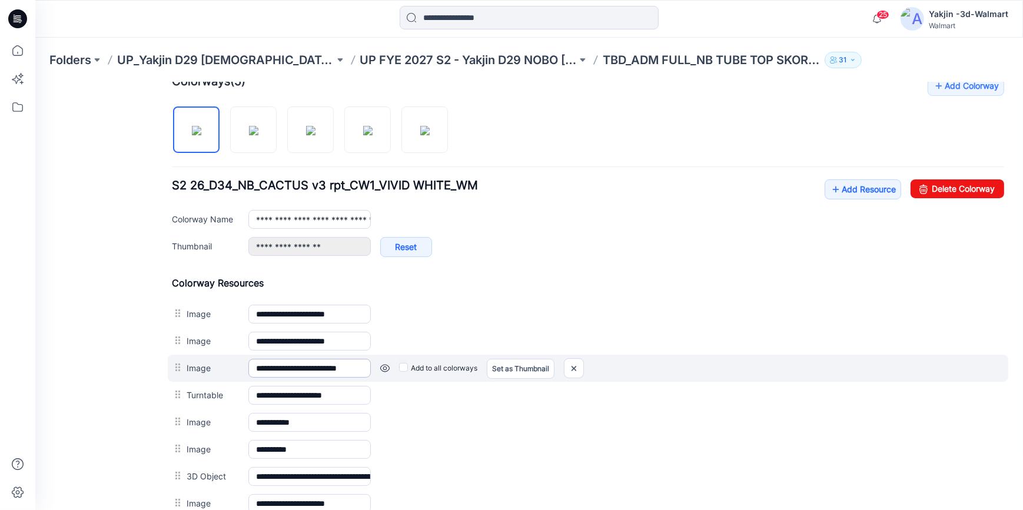
scroll to position [481, 0]
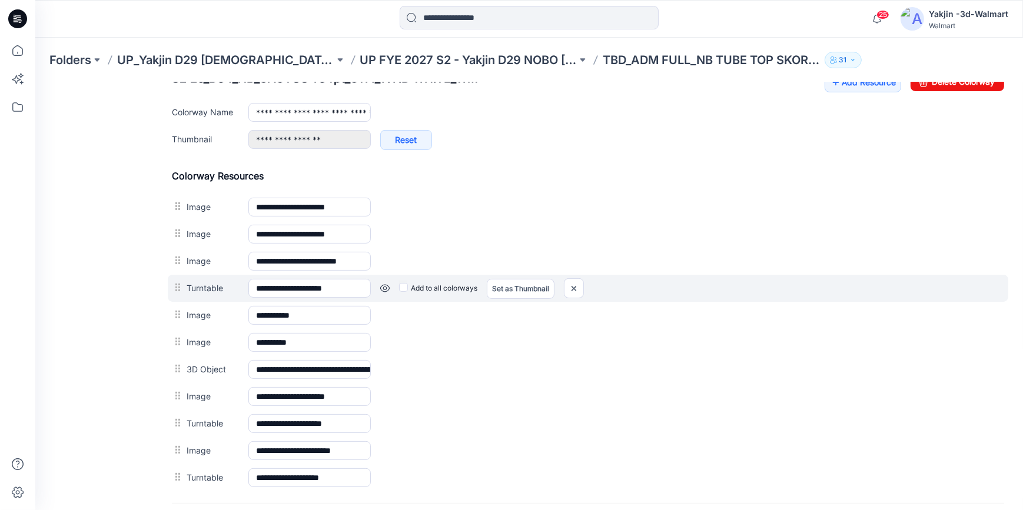
type input "**********"
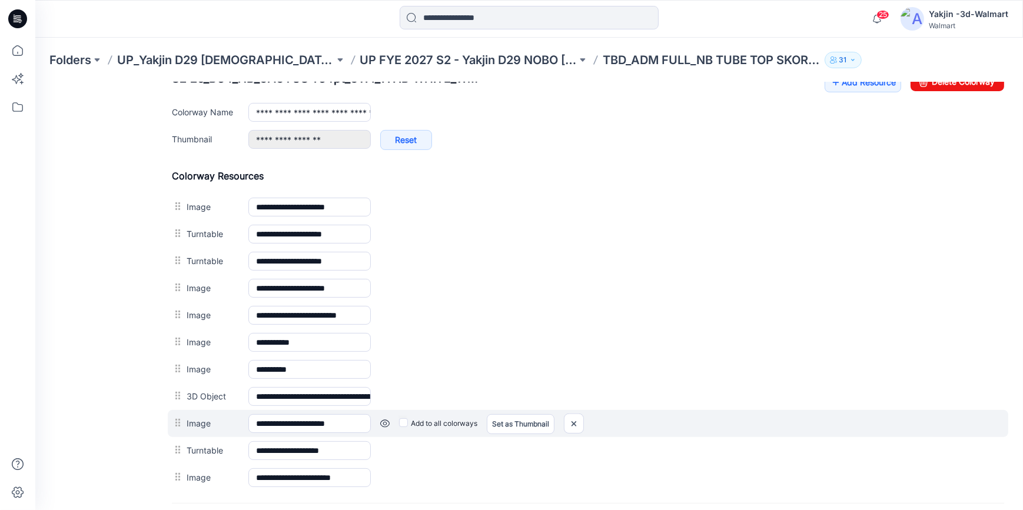
scroll to position [535, 0]
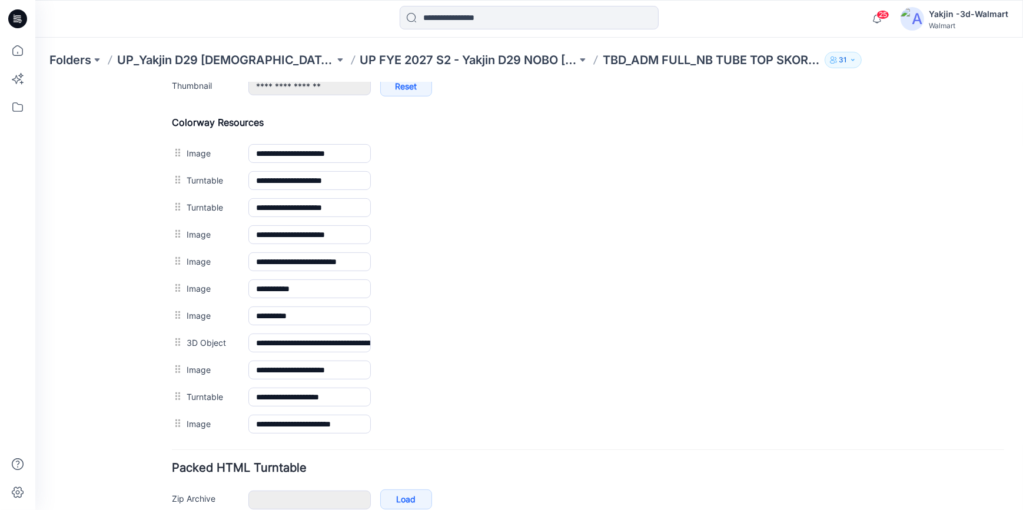
click at [170, 390] on div "**********" at bounding box center [521, 53] width 973 height 1013
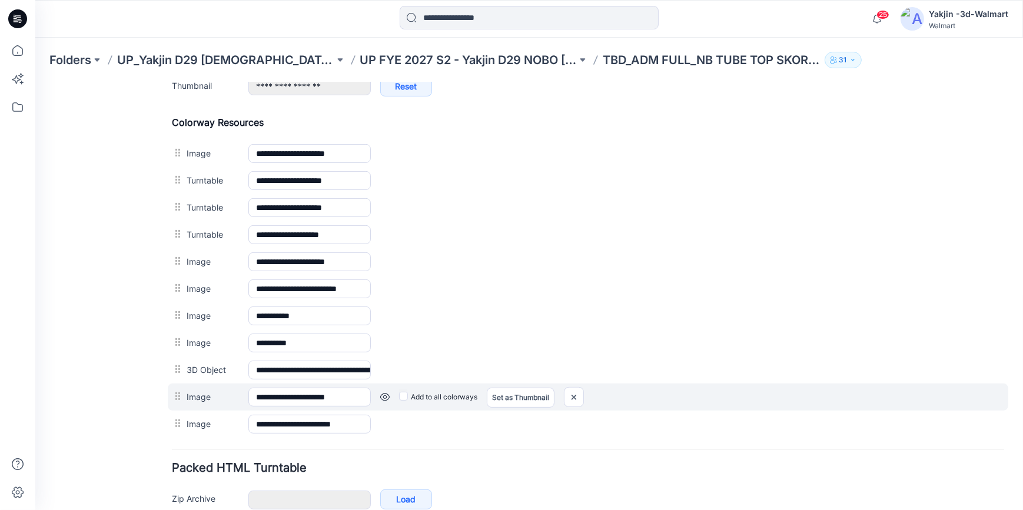
click at [35, 82] on link at bounding box center [35, 82] width 0 height 0
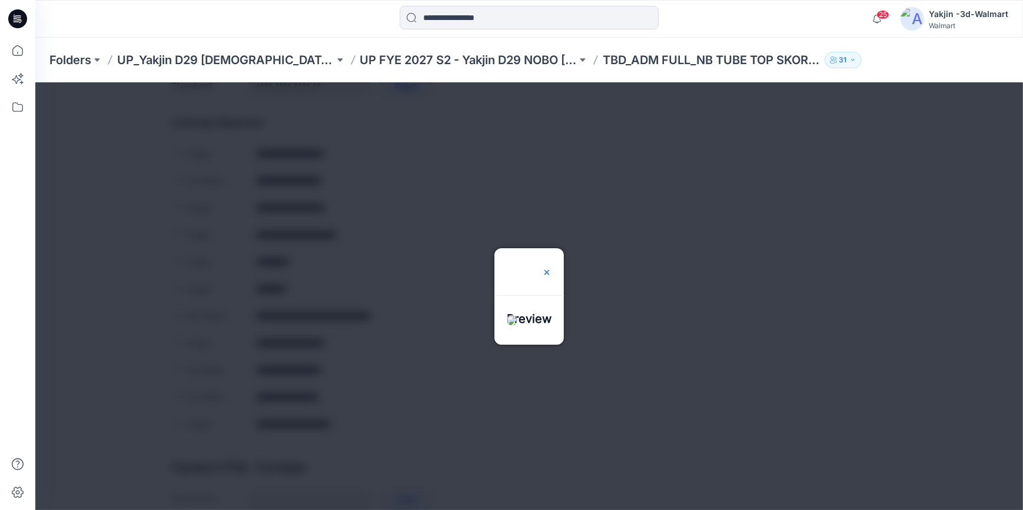
click at [542, 276] on img at bounding box center [546, 271] width 9 height 9
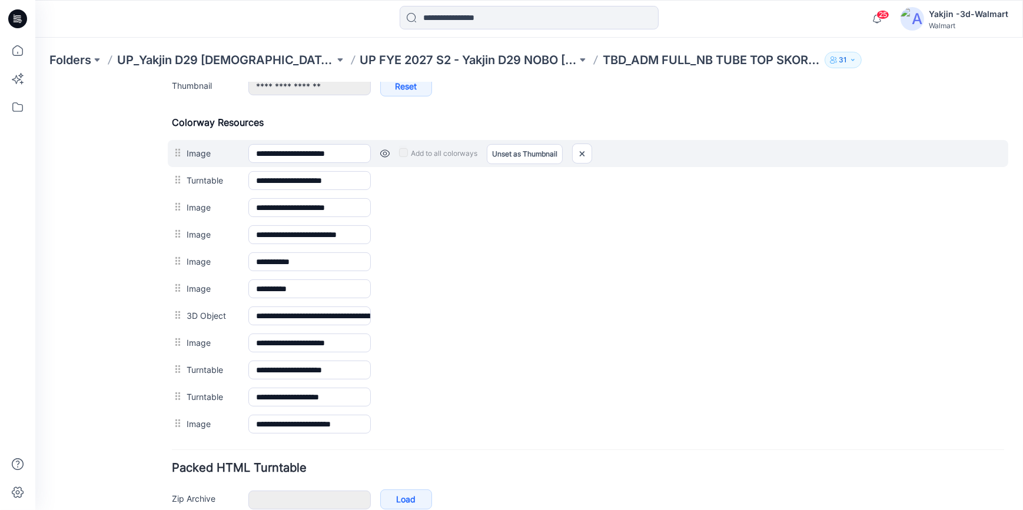
click at [385, 152] on link at bounding box center [384, 152] width 9 height 9
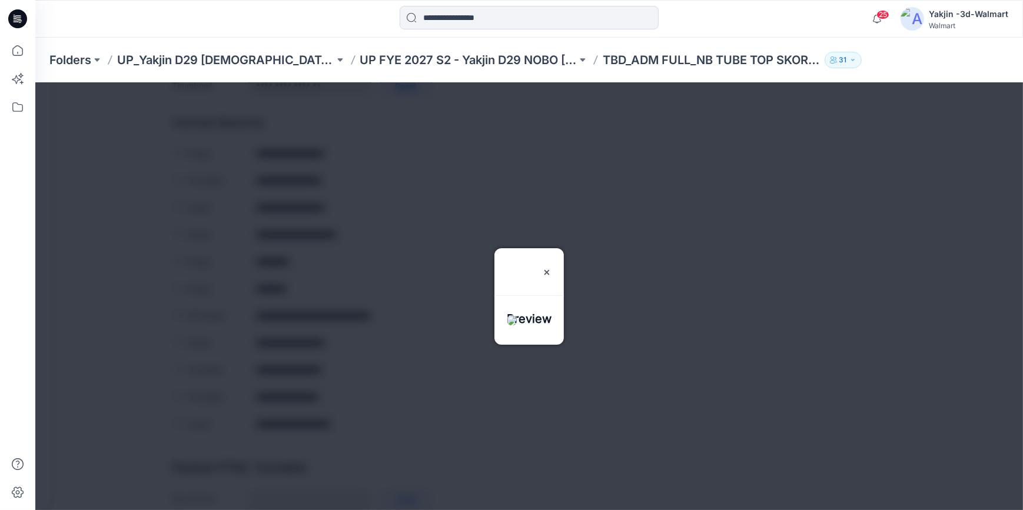
click at [564, 248] on div "Preview" at bounding box center [528, 264] width 69 height 33
click at [551, 267] on img at bounding box center [546, 271] width 9 height 9
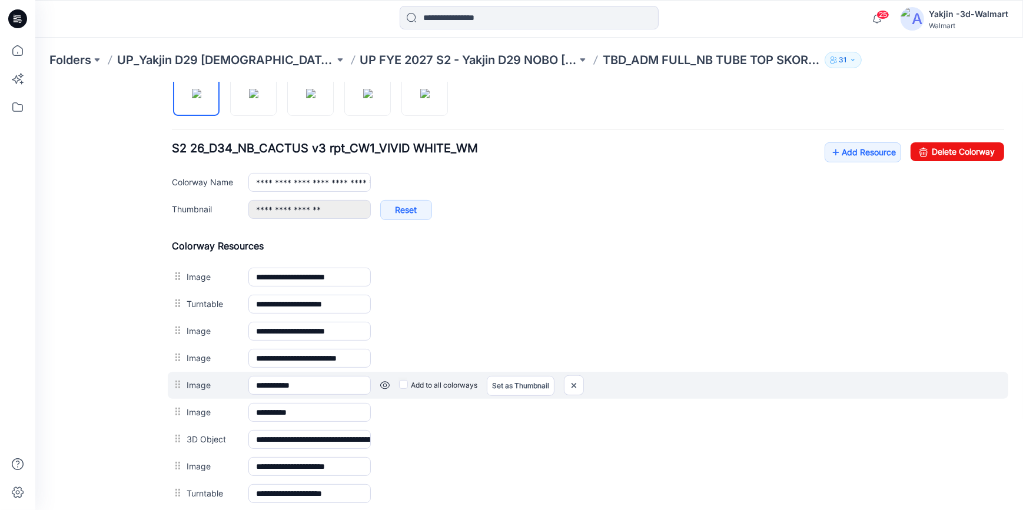
scroll to position [481, 0]
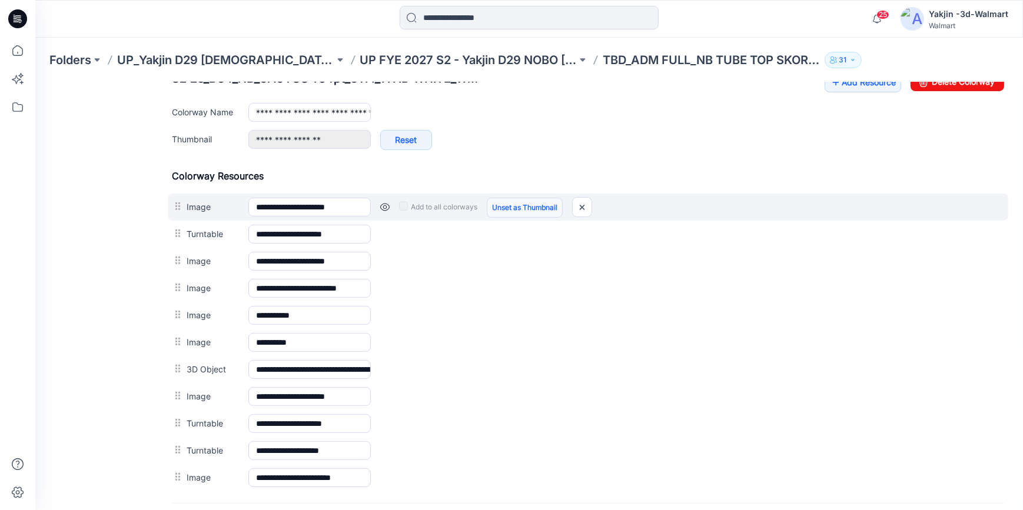
click at [505, 200] on link "Unset as Thumbnail" at bounding box center [525, 207] width 76 height 20
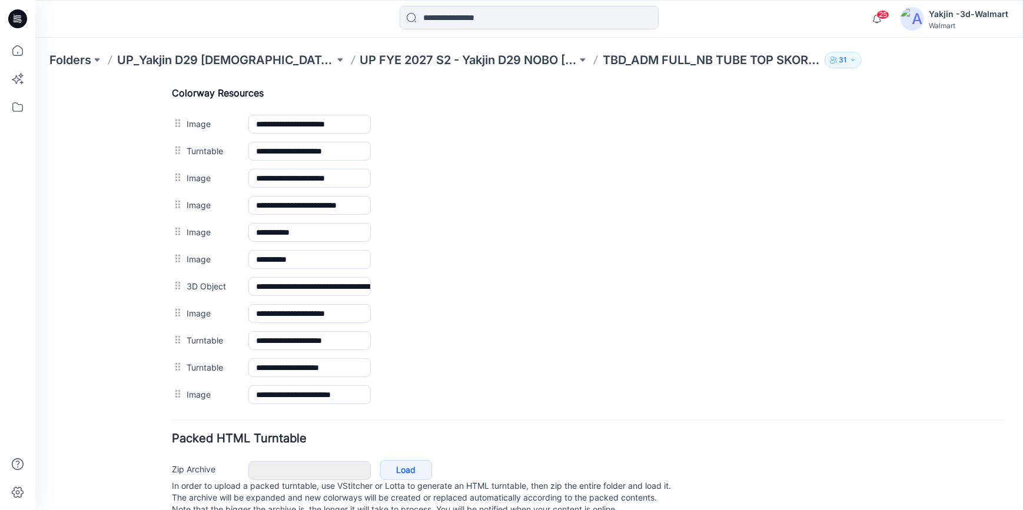
scroll to position [588, 0]
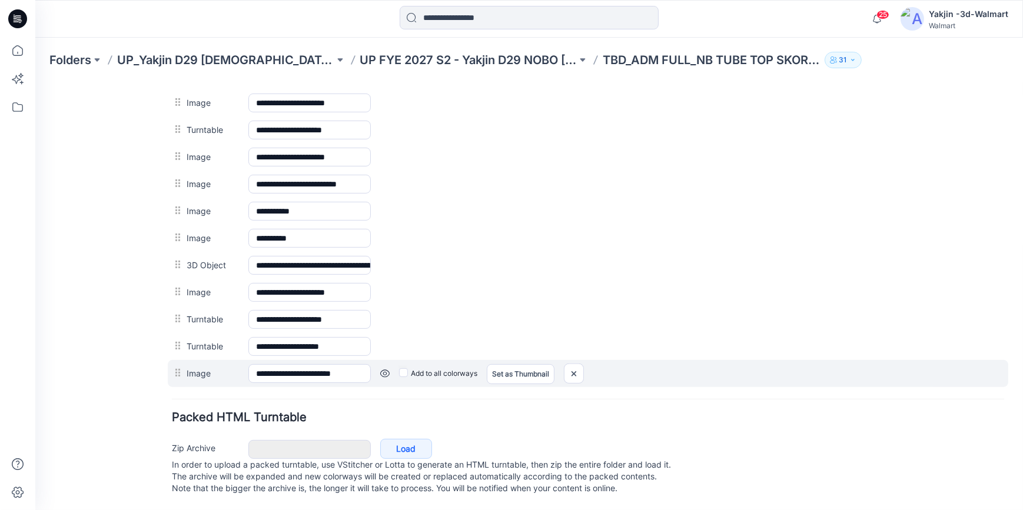
click at [35, 82] on link at bounding box center [35, 82] width 0 height 0
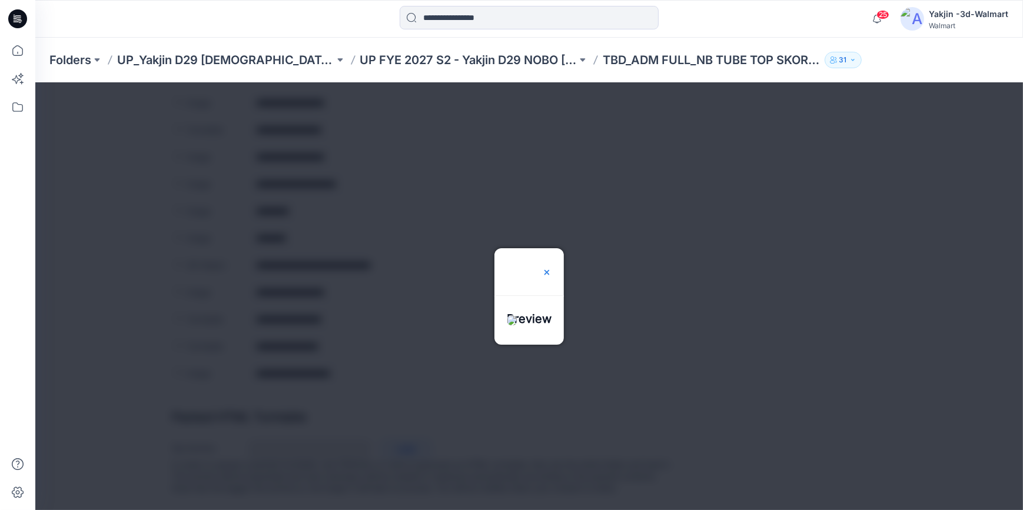
click at [551, 267] on img at bounding box center [546, 271] width 9 height 9
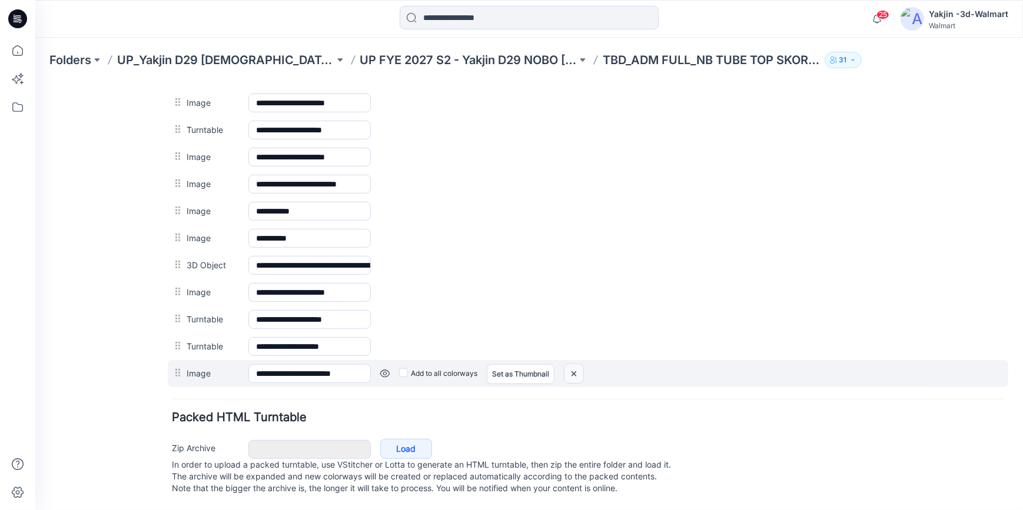
click at [35, 82] on img at bounding box center [35, 82] width 0 height 0
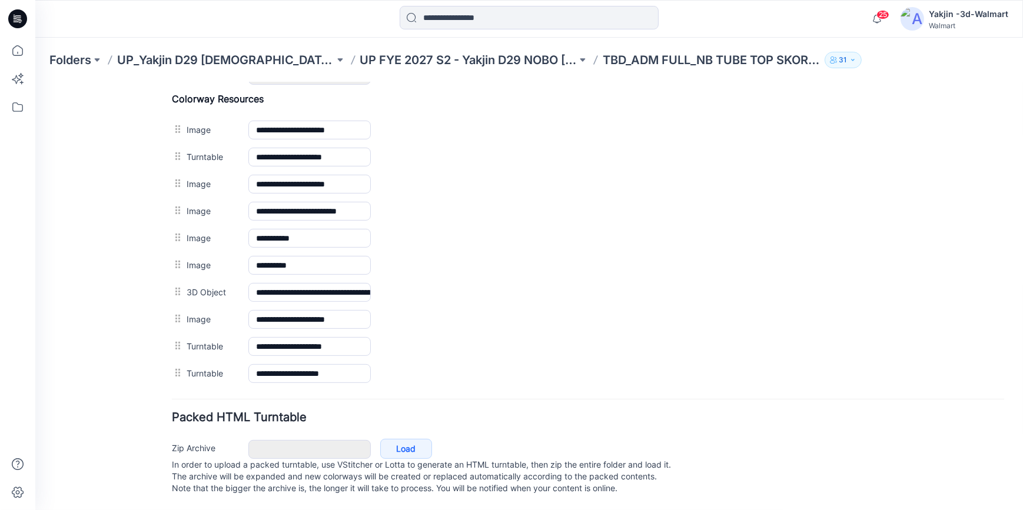
scroll to position [555, 0]
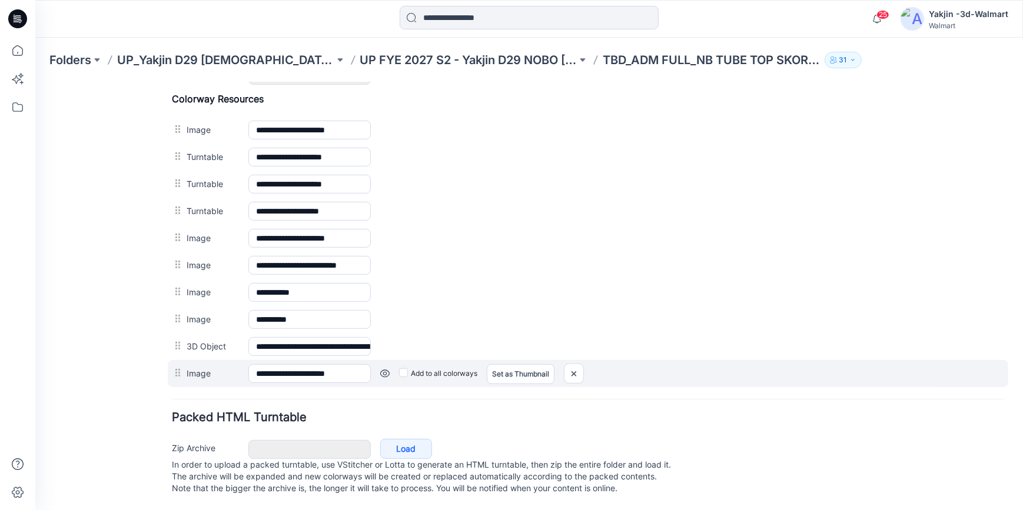
click at [35, 82] on link at bounding box center [35, 82] width 0 height 0
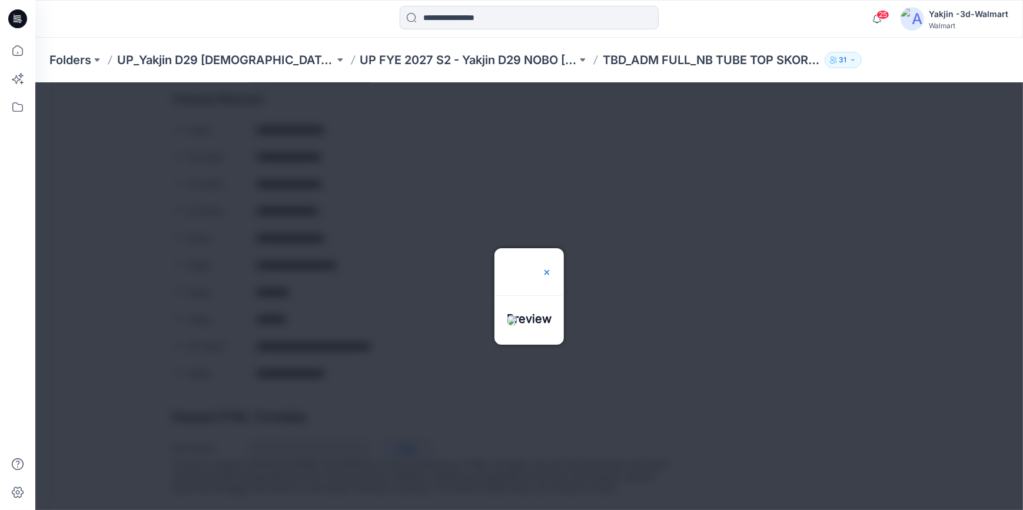
click at [551, 267] on img at bounding box center [546, 271] width 9 height 9
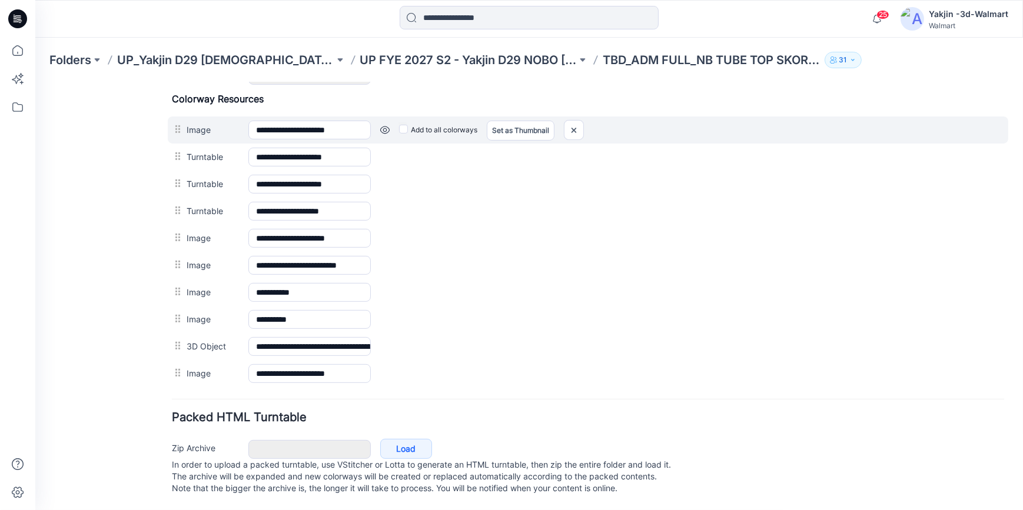
click at [35, 82] on link at bounding box center [35, 82] width 0 height 0
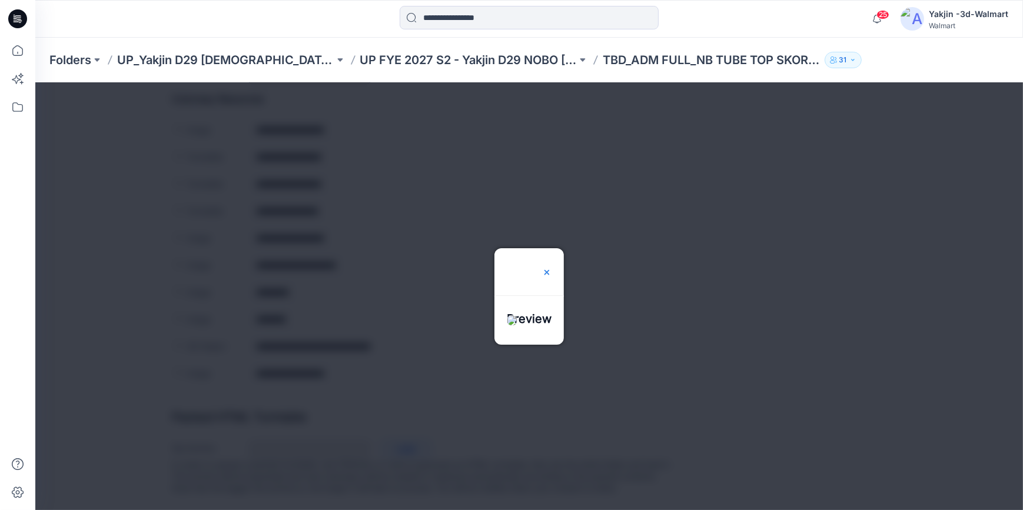
click at [551, 267] on img at bounding box center [546, 271] width 9 height 9
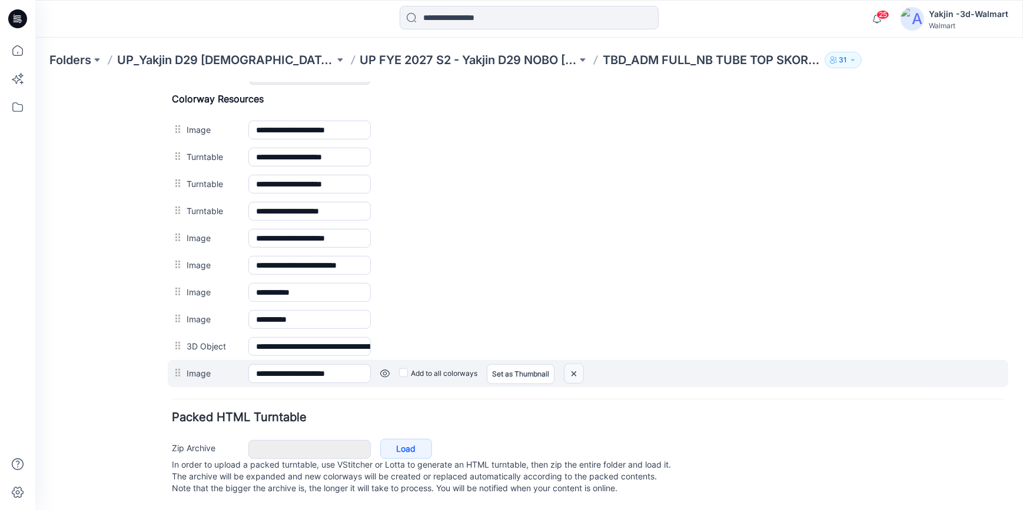
click at [35, 82] on img at bounding box center [35, 82] width 0 height 0
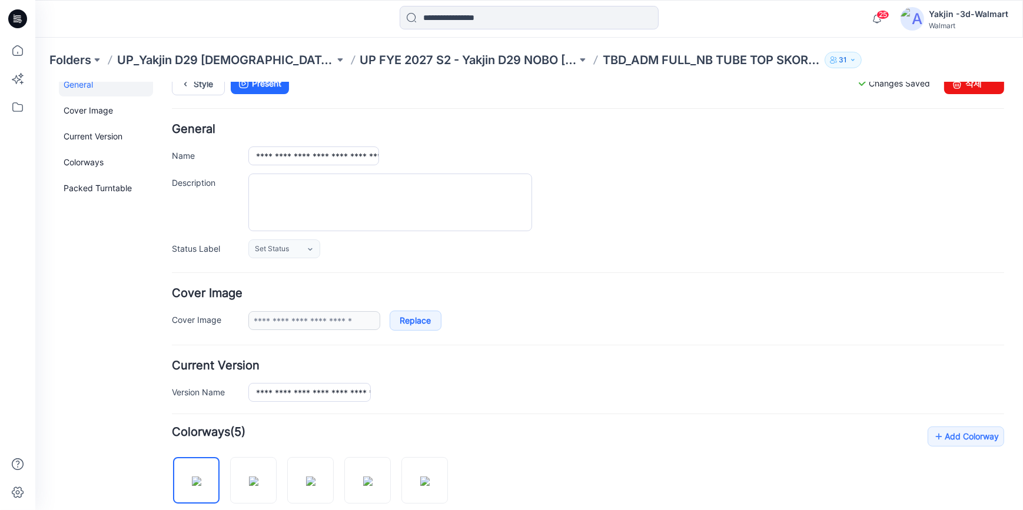
scroll to position [0, 0]
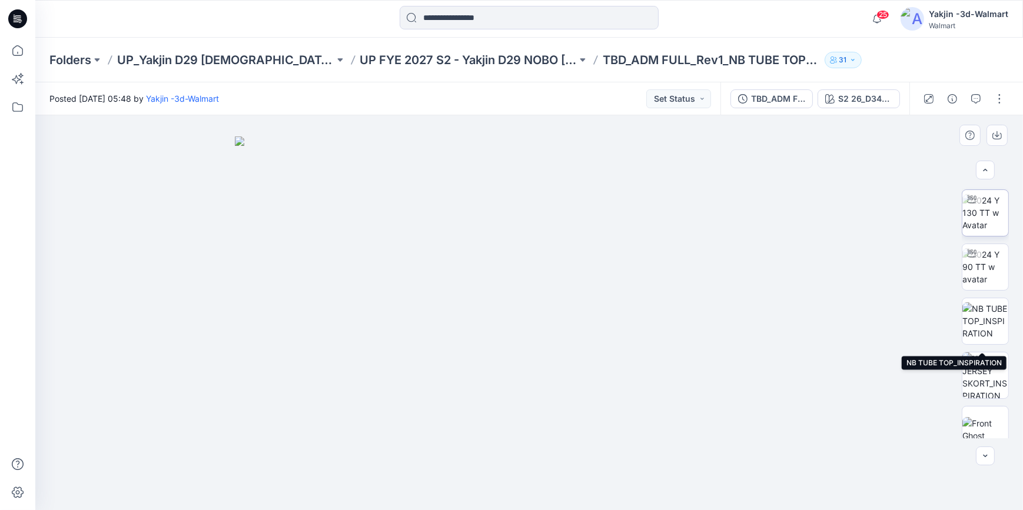
scroll to position [53, 0]
click at [999, 98] on button "button" at bounding box center [999, 98] width 19 height 19
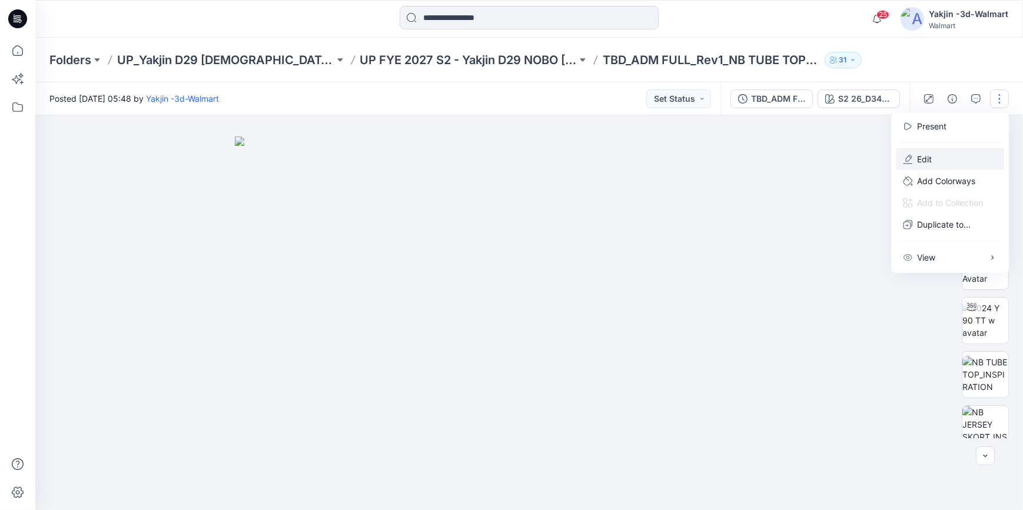
click at [956, 155] on button "Edit" at bounding box center [950, 159] width 108 height 22
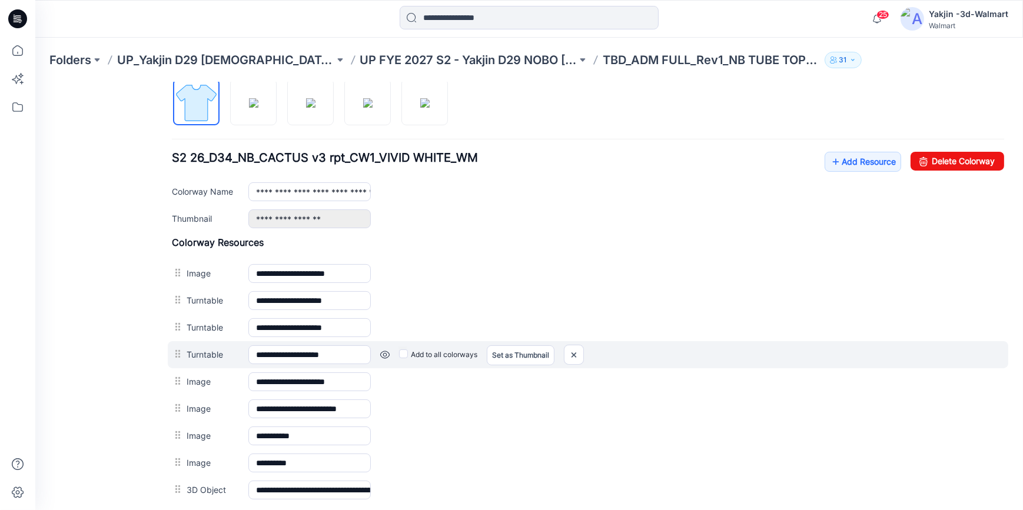
scroll to position [407, 0]
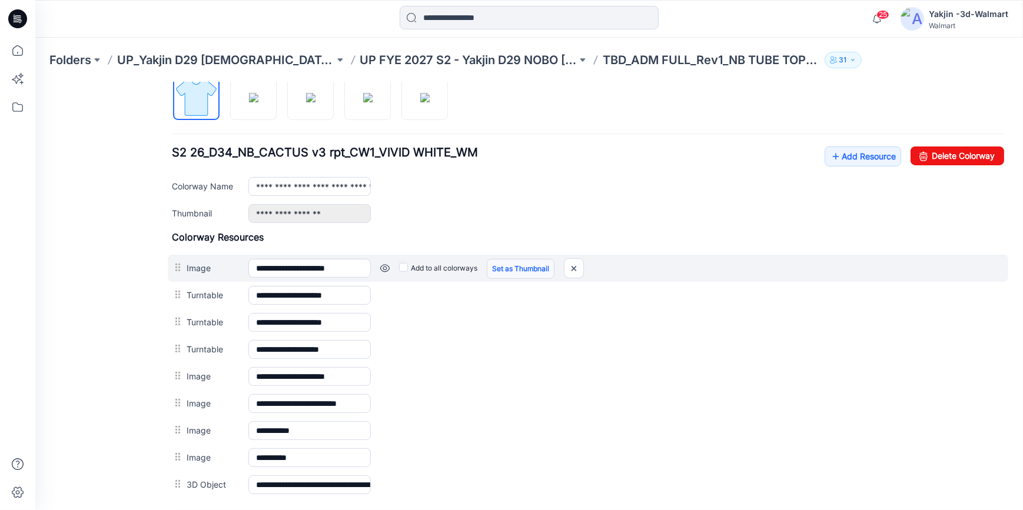
click at [509, 265] on link "Set as Thumbnail" at bounding box center [521, 268] width 68 height 20
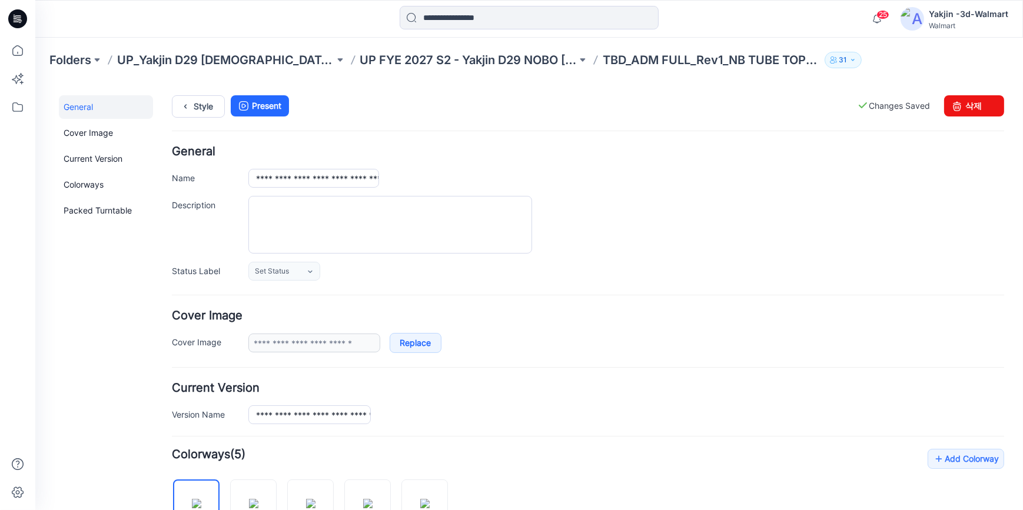
scroll to position [0, 0]
click at [175, 115] on link "Style" at bounding box center [198, 107] width 53 height 22
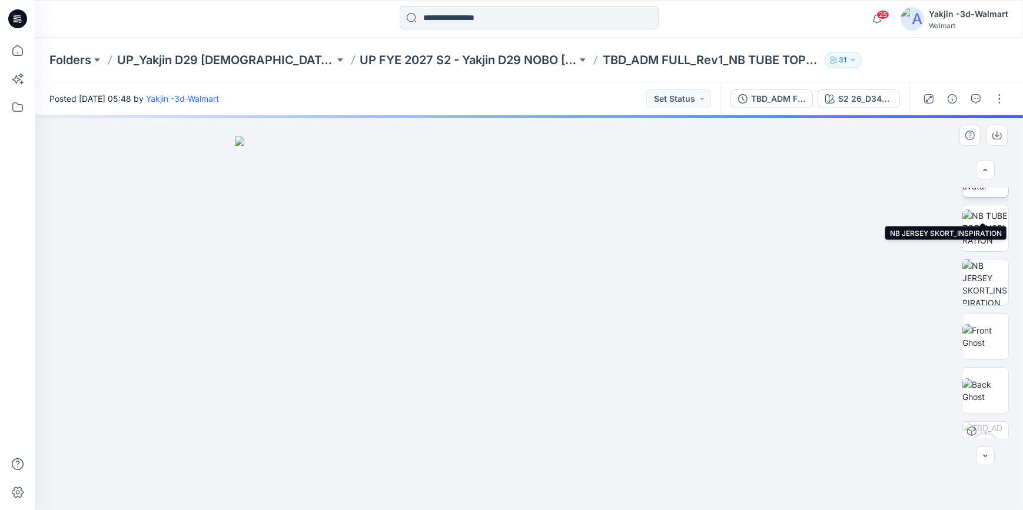
scroll to position [283, 0]
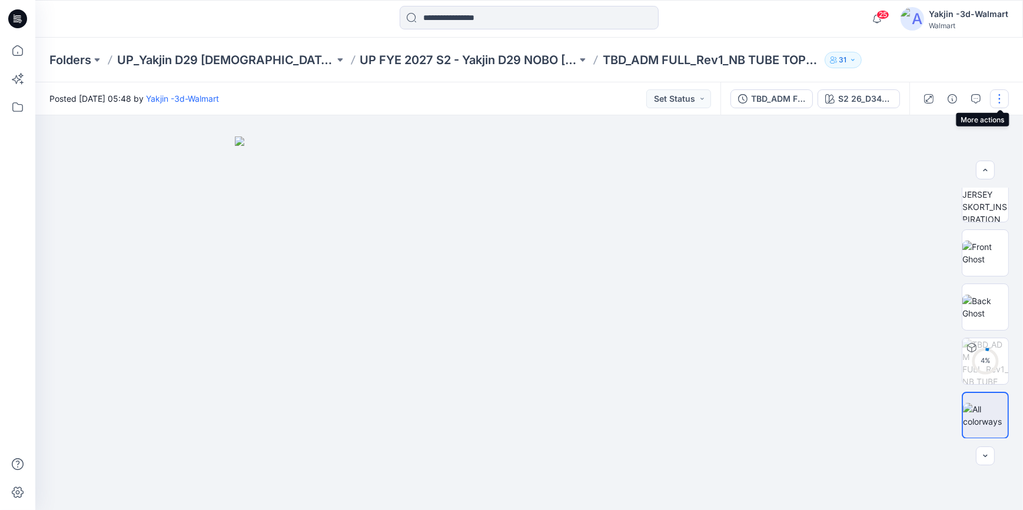
click at [1001, 97] on button "button" at bounding box center [999, 98] width 19 height 19
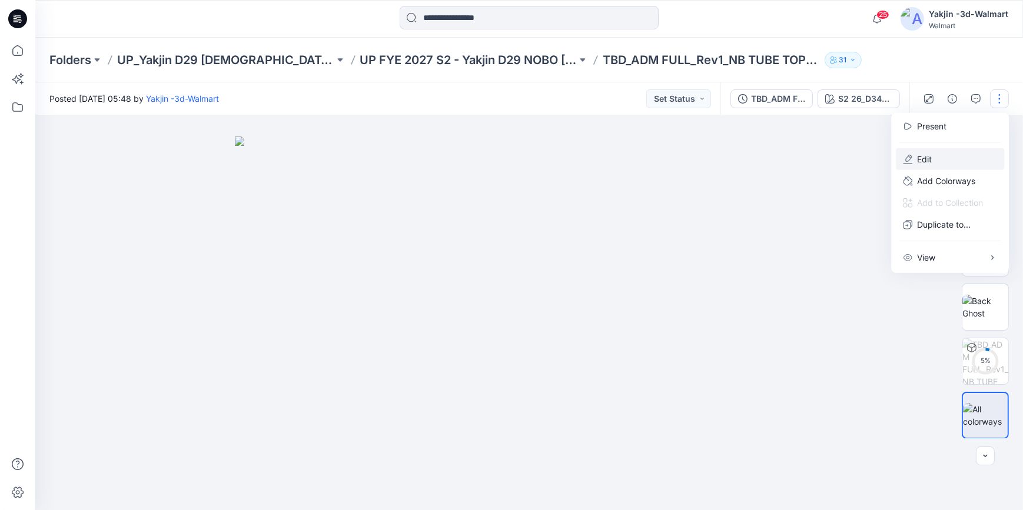
click at [923, 155] on p "Edit" at bounding box center [924, 159] width 15 height 12
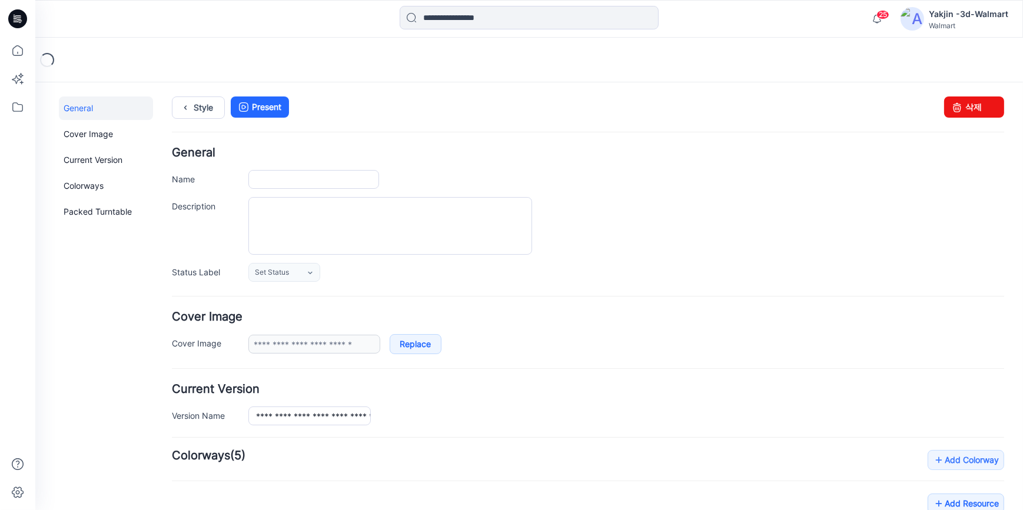
type input "**********"
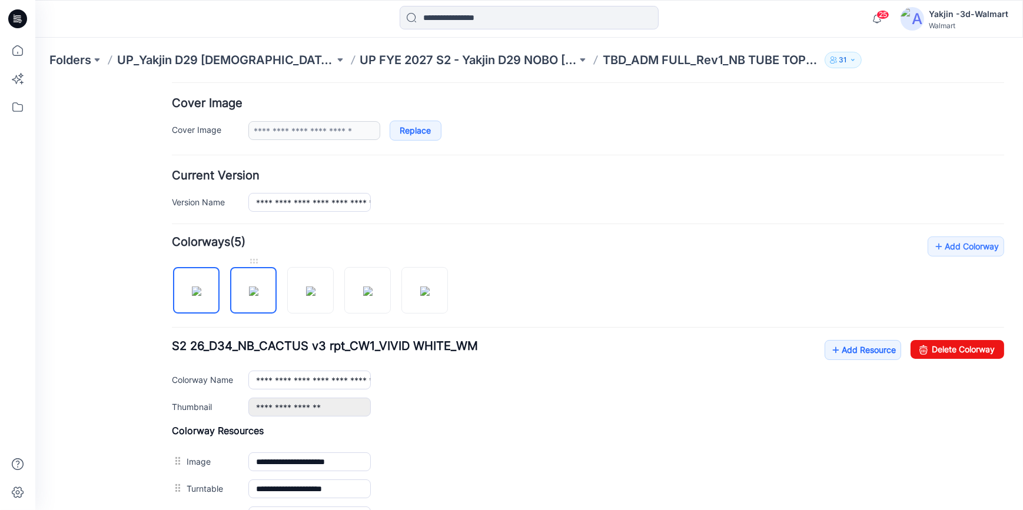
click at [256, 286] on img at bounding box center [253, 290] width 9 height 9
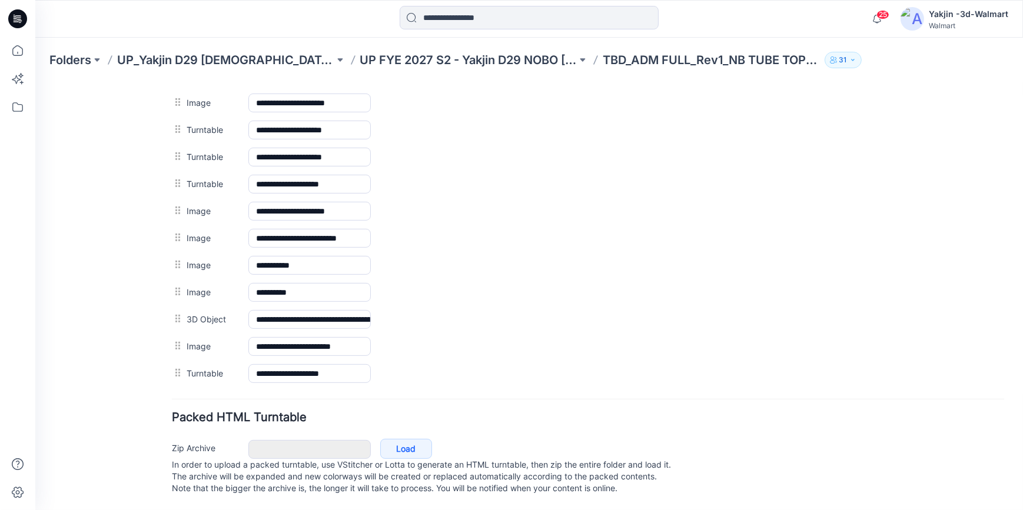
scroll to position [595, 0]
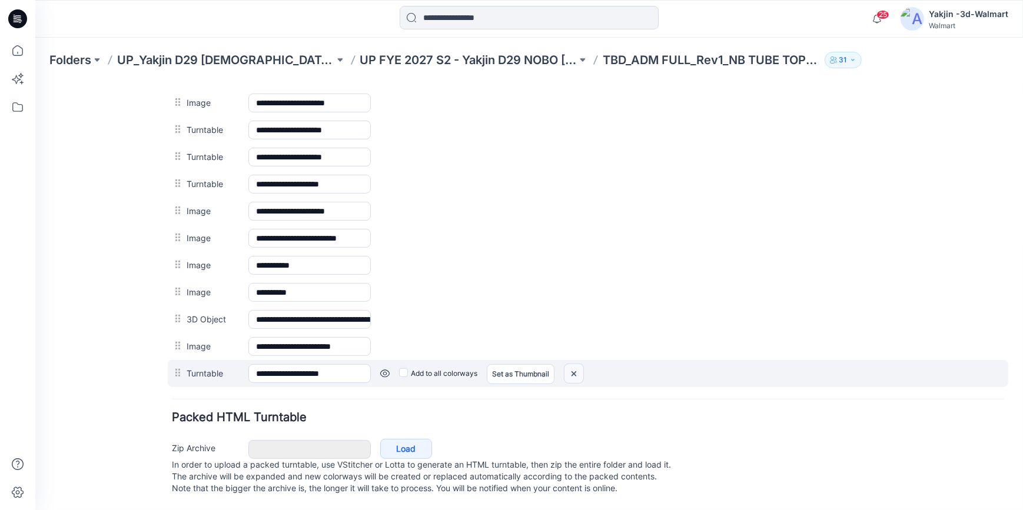
drag, startPoint x: 570, startPoint y: 358, endPoint x: 596, endPoint y: 126, distance: 233.8
click at [35, 82] on img at bounding box center [35, 82] width 0 height 0
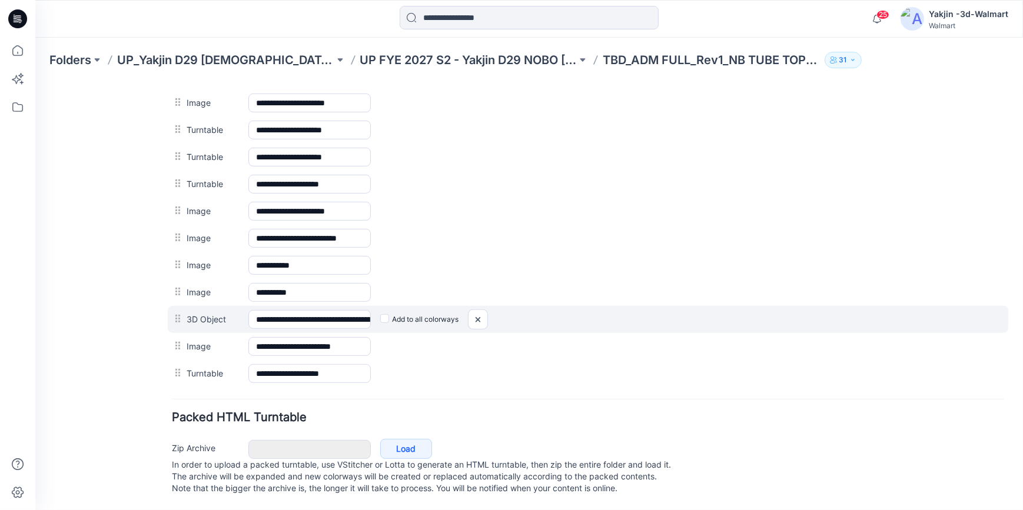
scroll to position [568, 0]
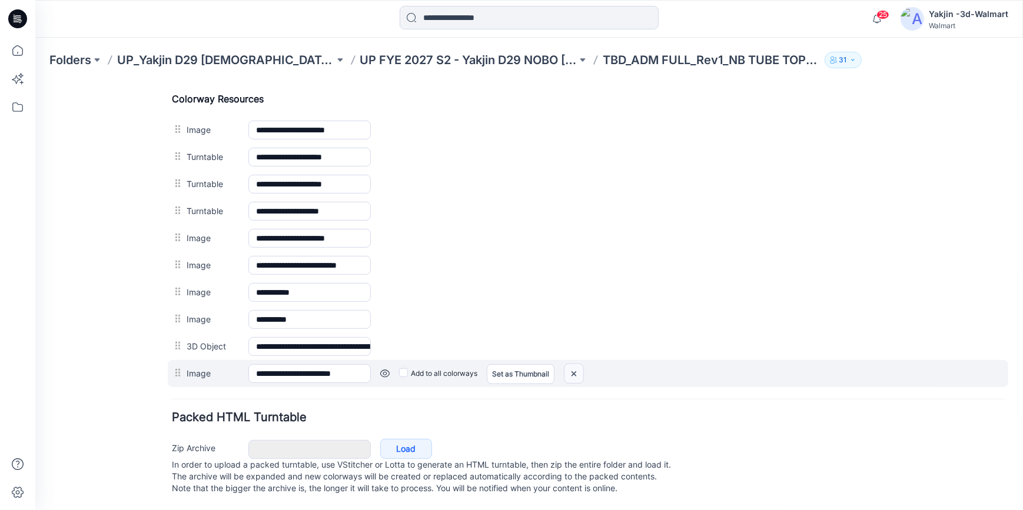
click at [35, 82] on img at bounding box center [35, 82] width 0 height 0
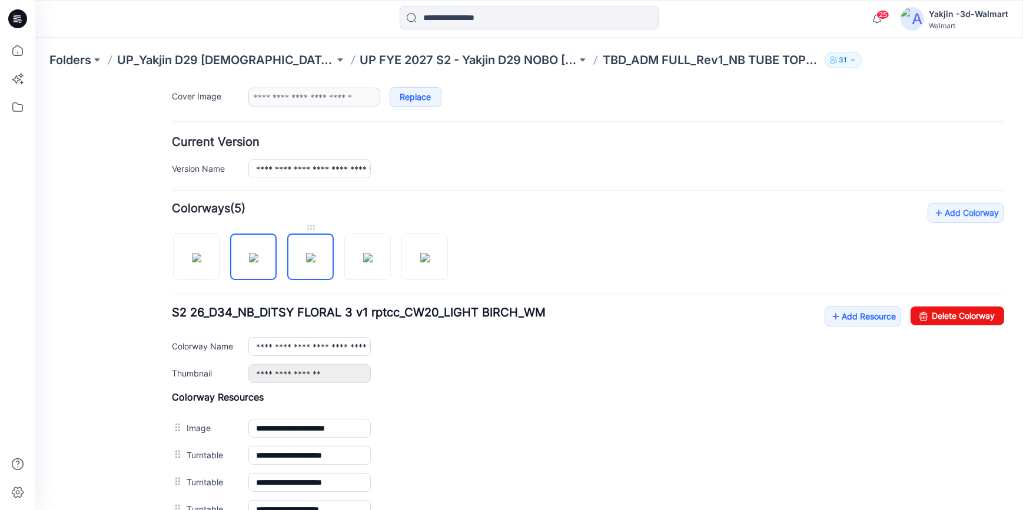
click at [306, 262] on img at bounding box center [310, 256] width 9 height 9
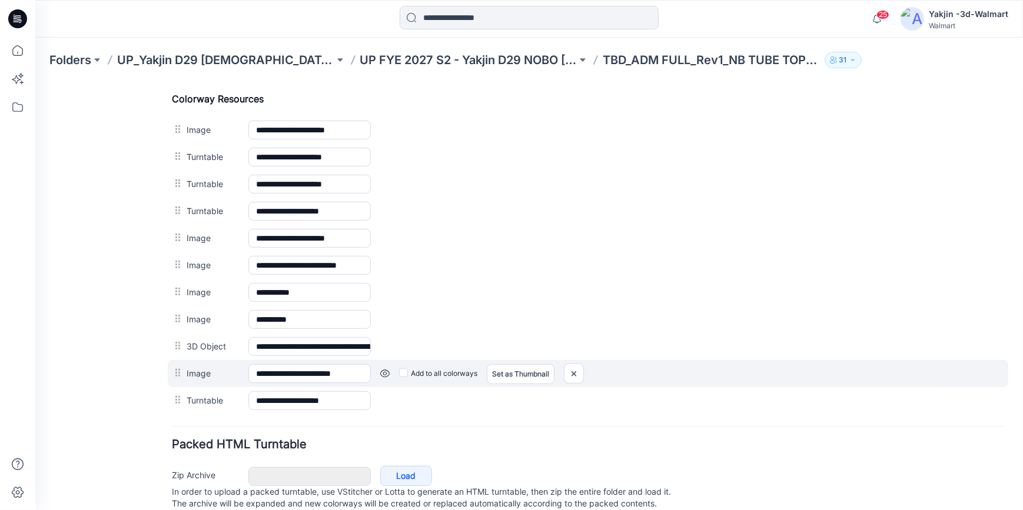
scroll to position [595, 0]
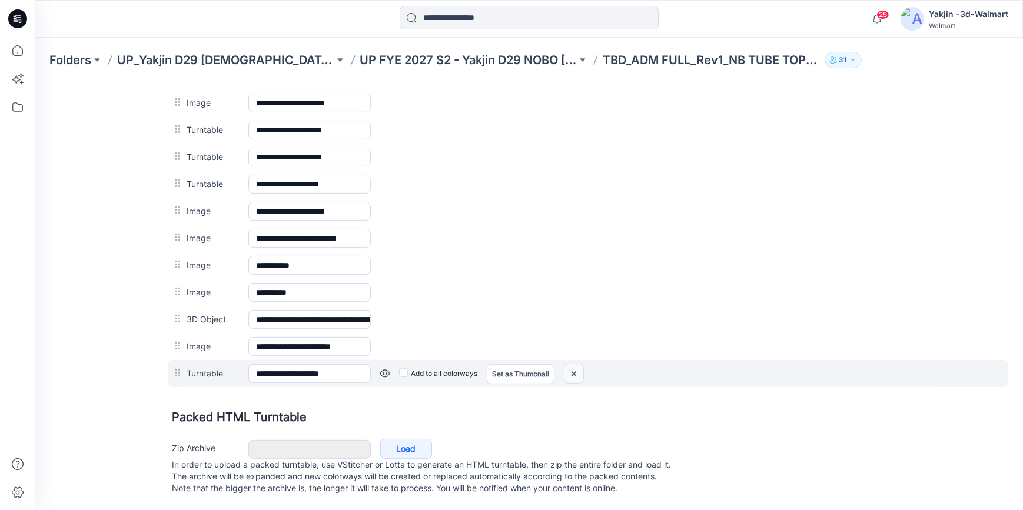
click at [35, 82] on img at bounding box center [35, 82] width 0 height 0
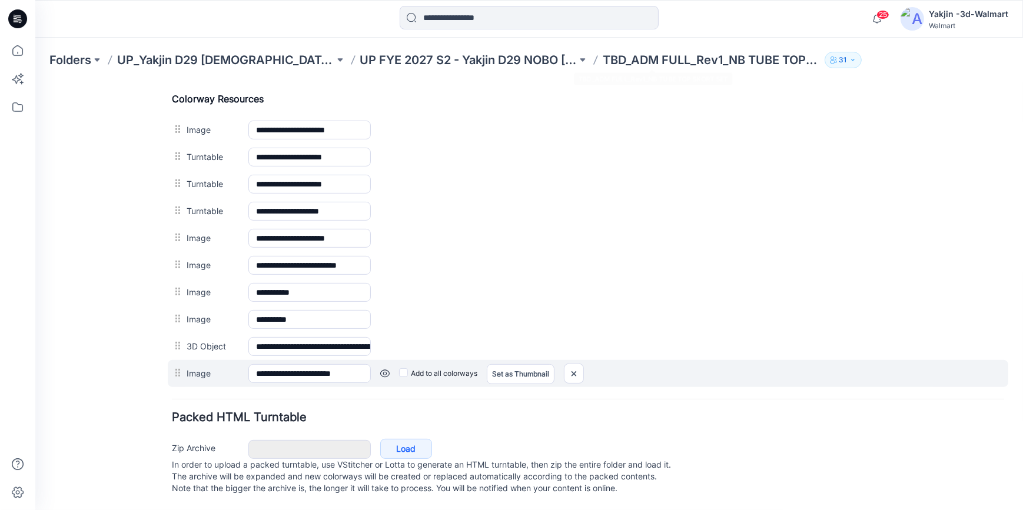
scroll to position [568, 0]
click at [35, 82] on img at bounding box center [35, 82] width 0 height 0
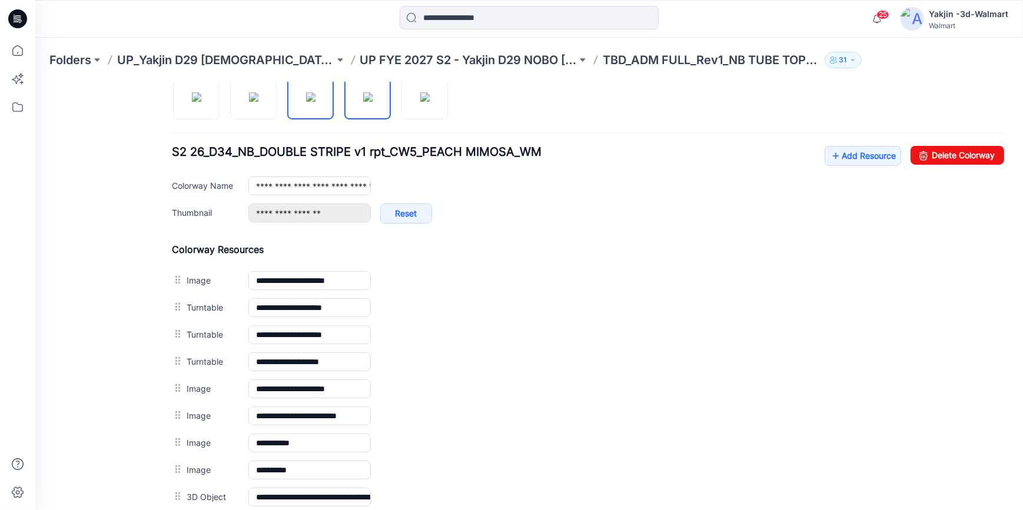
click at [365, 97] on img at bounding box center [367, 96] width 9 height 9
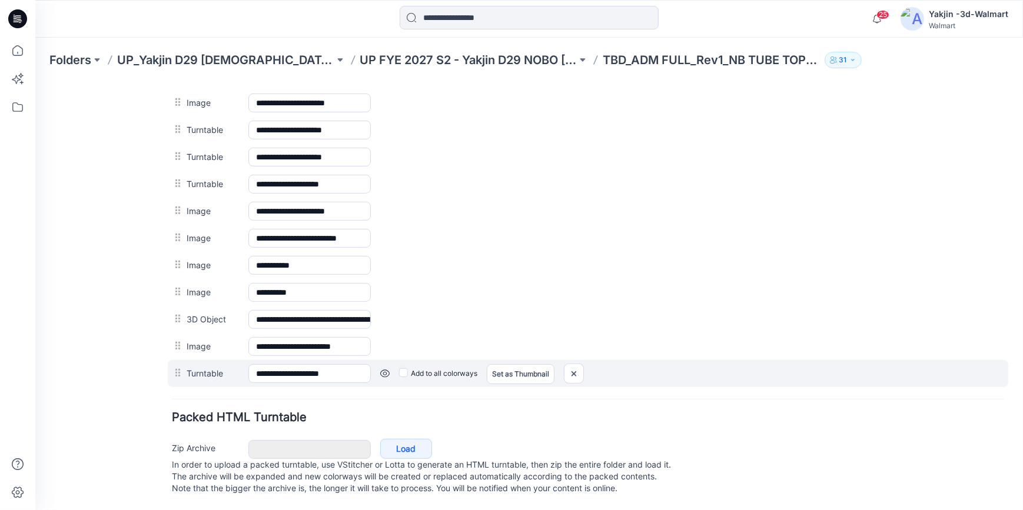
scroll to position [596, 0]
click at [35, 82] on img at bounding box center [35, 82] width 0 height 0
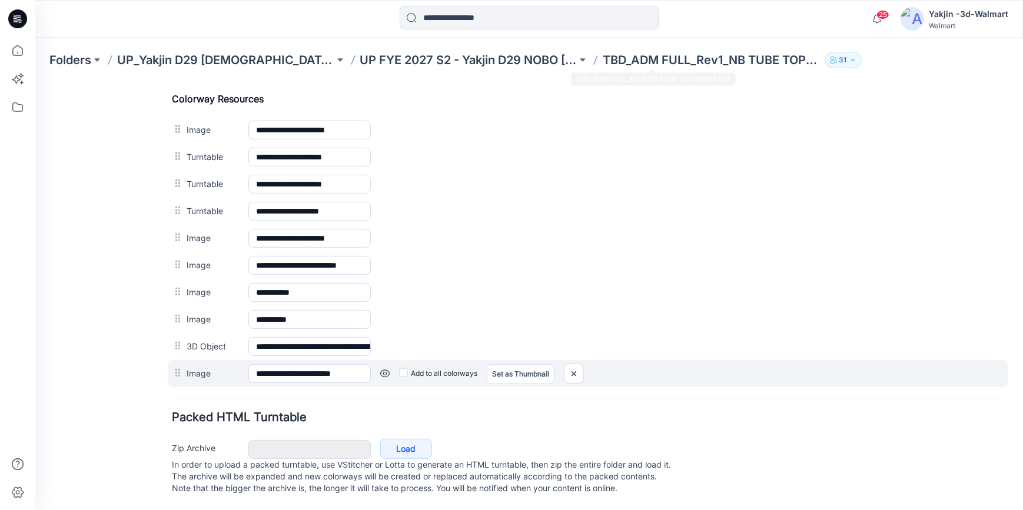
scroll to position [568, 0]
click at [35, 82] on img at bounding box center [35, 82] width 0 height 0
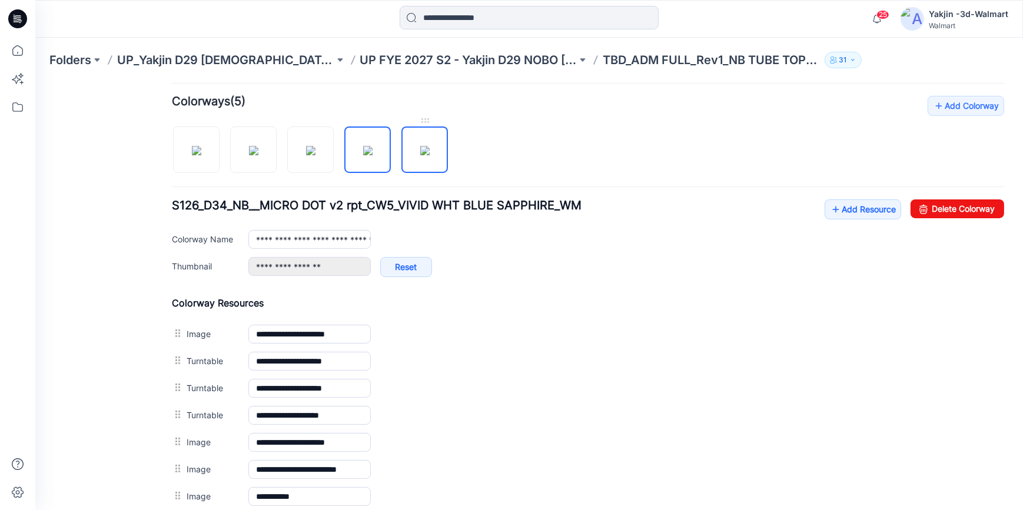
click at [427, 152] on img at bounding box center [424, 149] width 9 height 9
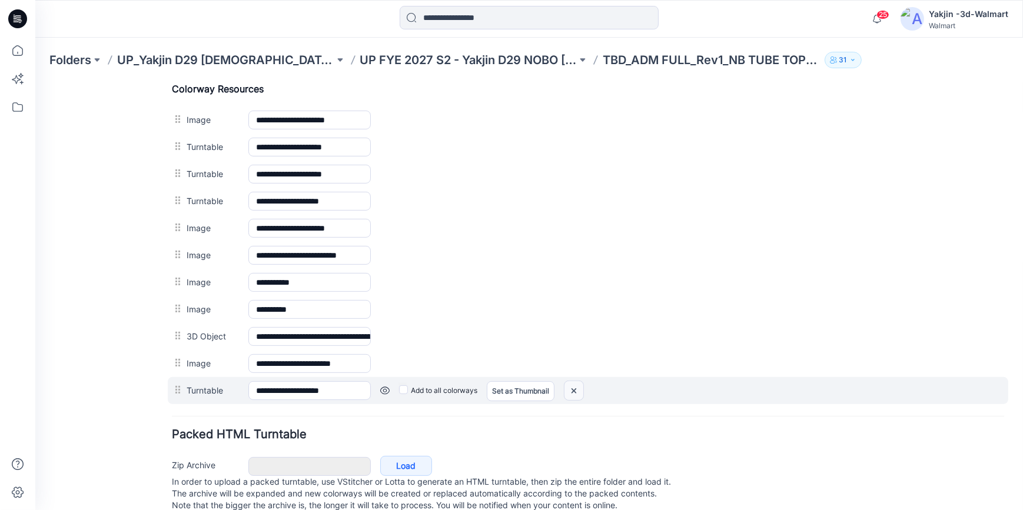
click at [35, 82] on img at bounding box center [35, 82] width 0 height 0
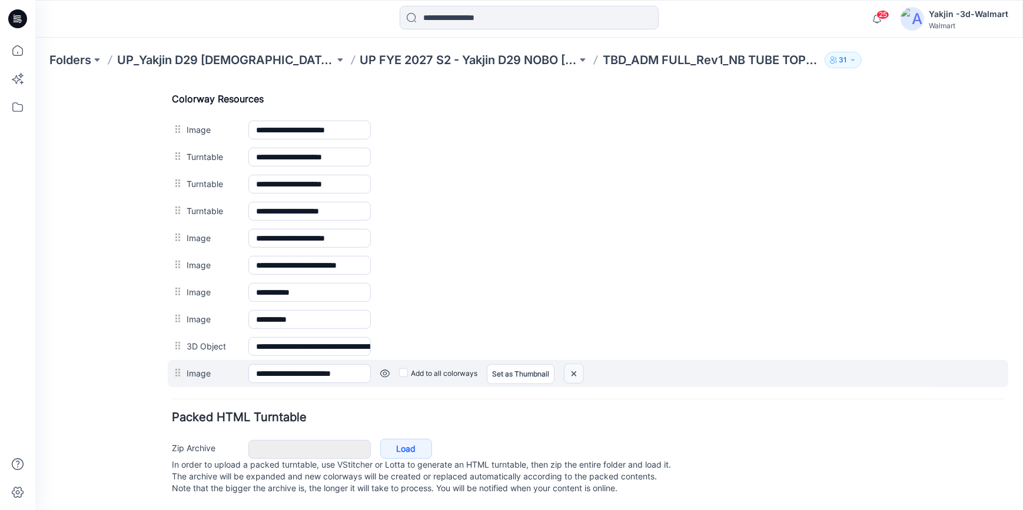
drag, startPoint x: 576, startPoint y: 367, endPoint x: 607, endPoint y: 130, distance: 238.6
click at [35, 82] on img at bounding box center [35, 82] width 0 height 0
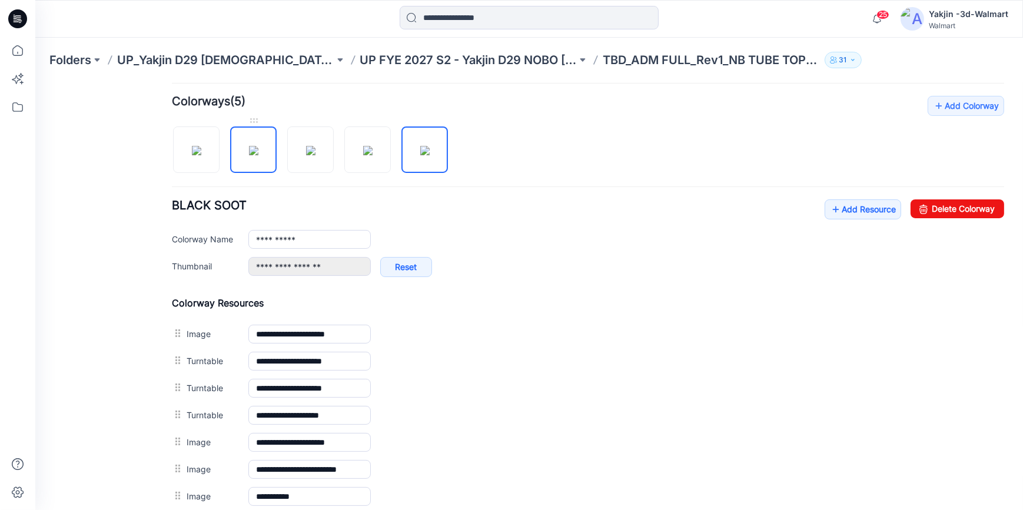
click at [258, 149] on img at bounding box center [253, 149] width 9 height 9
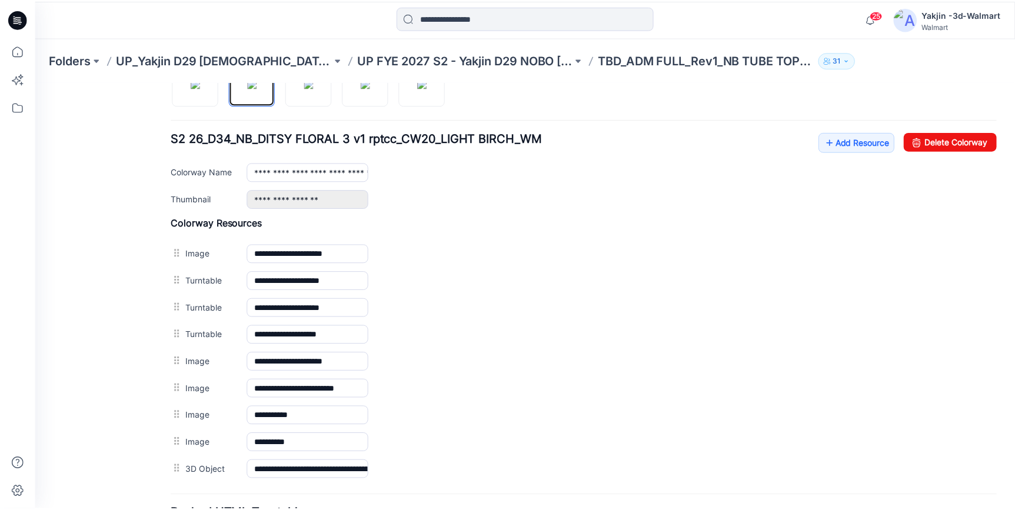
scroll to position [314, 0]
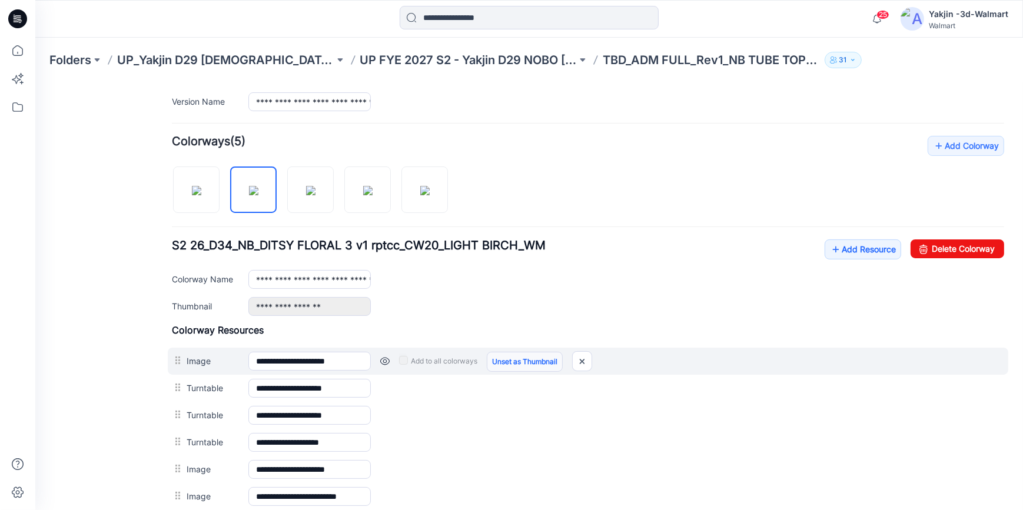
click at [523, 354] on link "Unset as Thumbnail" at bounding box center [525, 361] width 76 height 20
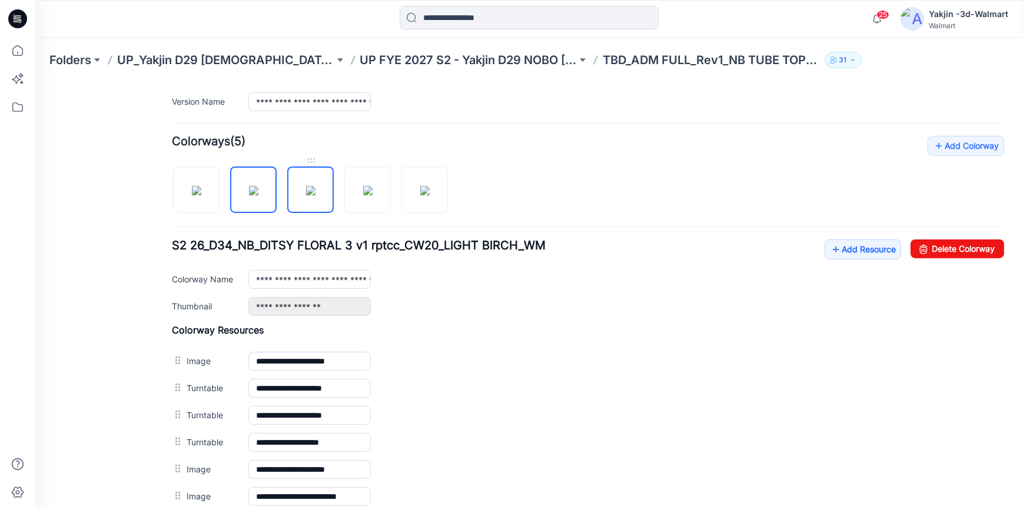
click at [315, 191] on img at bounding box center [310, 189] width 9 height 9
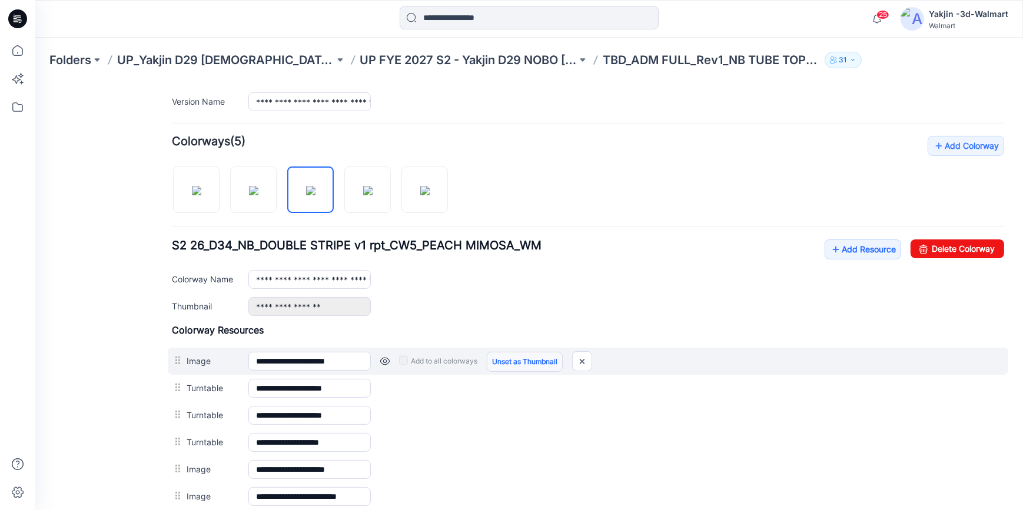
click at [545, 361] on link "Unset as Thumbnail" at bounding box center [525, 361] width 76 height 20
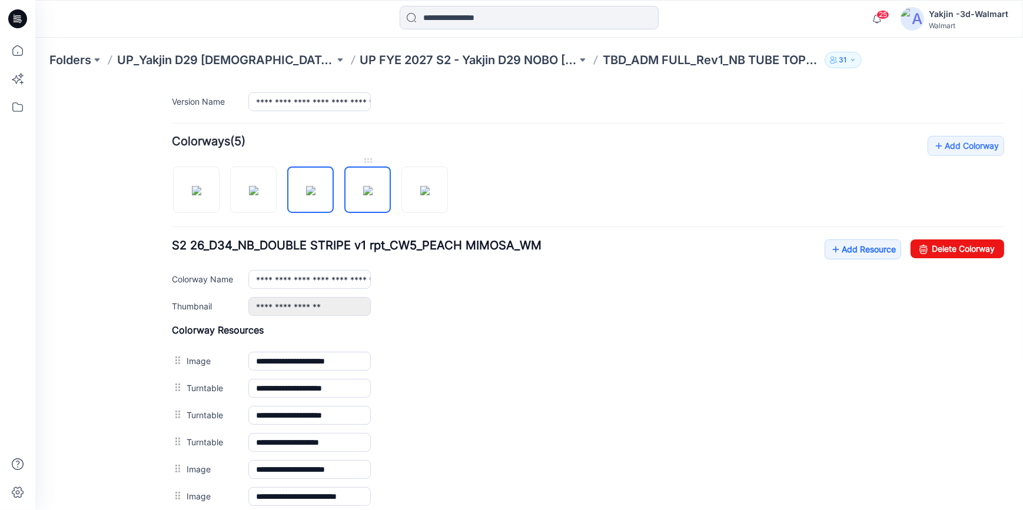
click at [372, 185] on img at bounding box center [367, 189] width 9 height 9
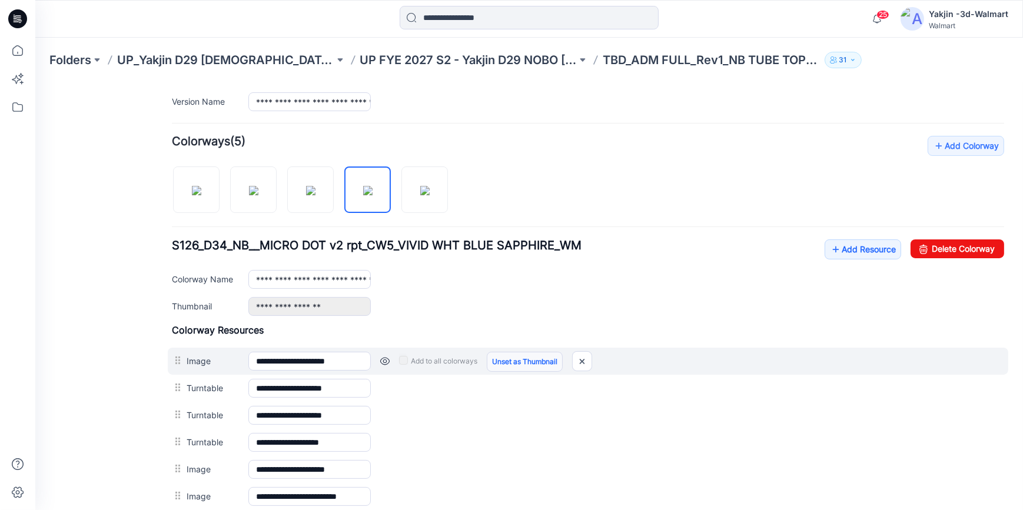
click at [540, 358] on link "Unset as Thumbnail" at bounding box center [525, 361] width 76 height 20
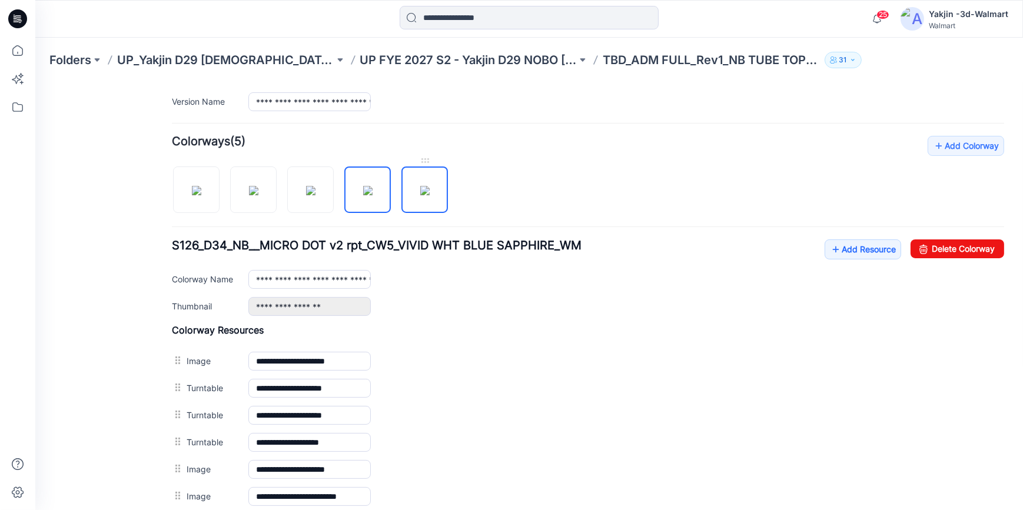
click at [430, 185] on img at bounding box center [424, 189] width 9 height 9
type input "**********"
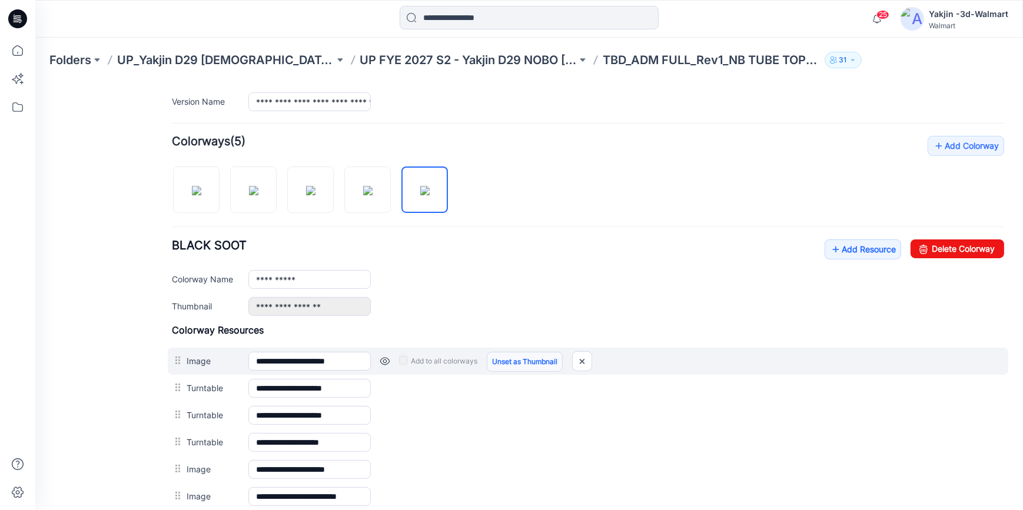
click at [546, 358] on link "Unset as Thumbnail" at bounding box center [525, 361] width 76 height 20
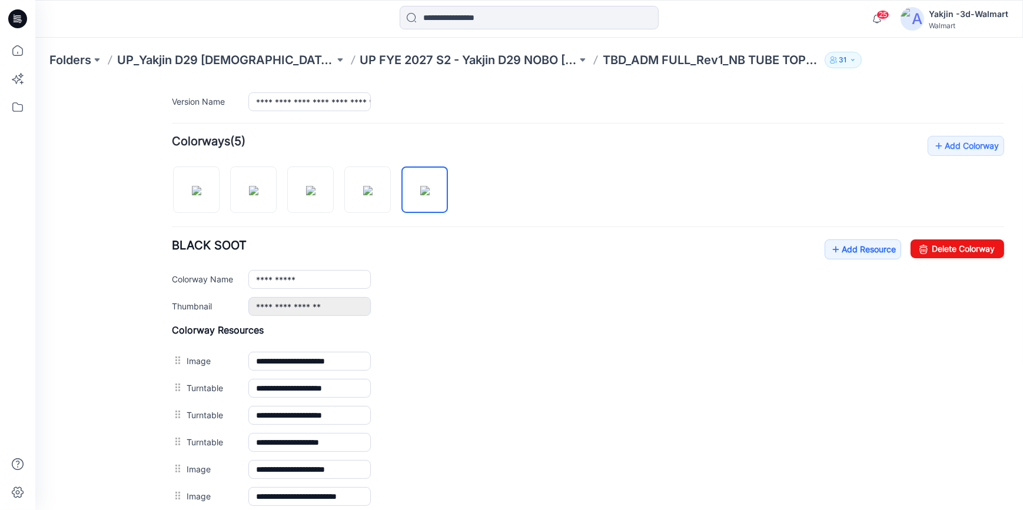
click at [17, 24] on icon at bounding box center [17, 18] width 19 height 19
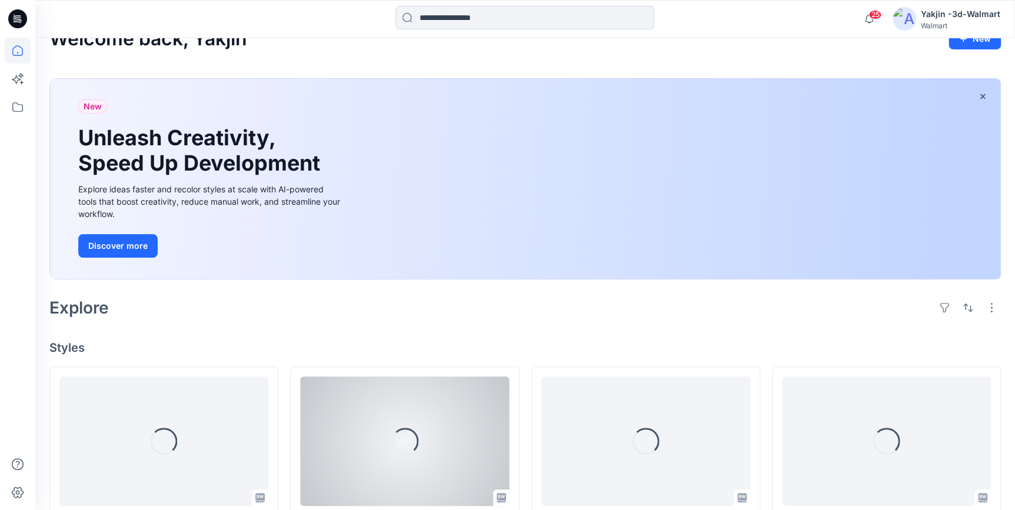
scroll to position [214, 0]
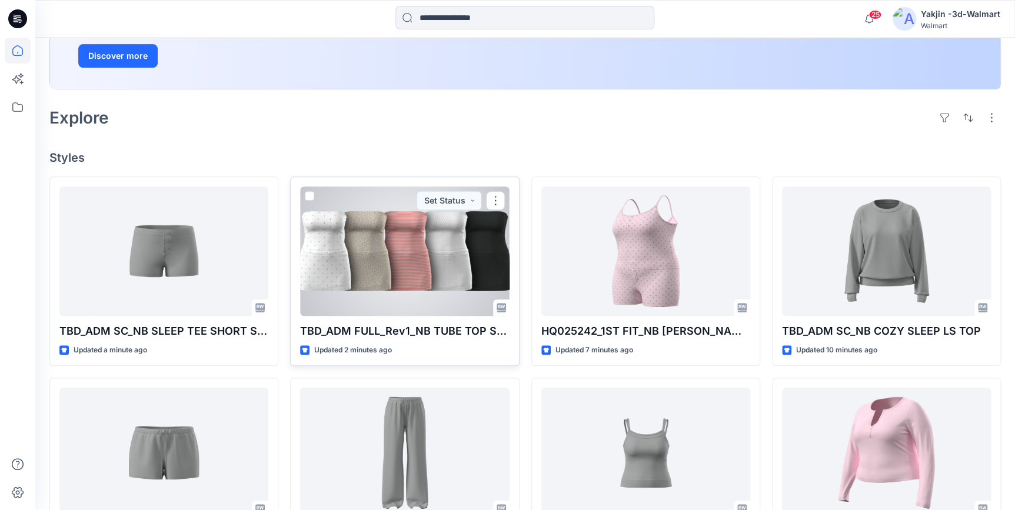
click at [388, 275] on div at bounding box center [404, 251] width 209 height 129
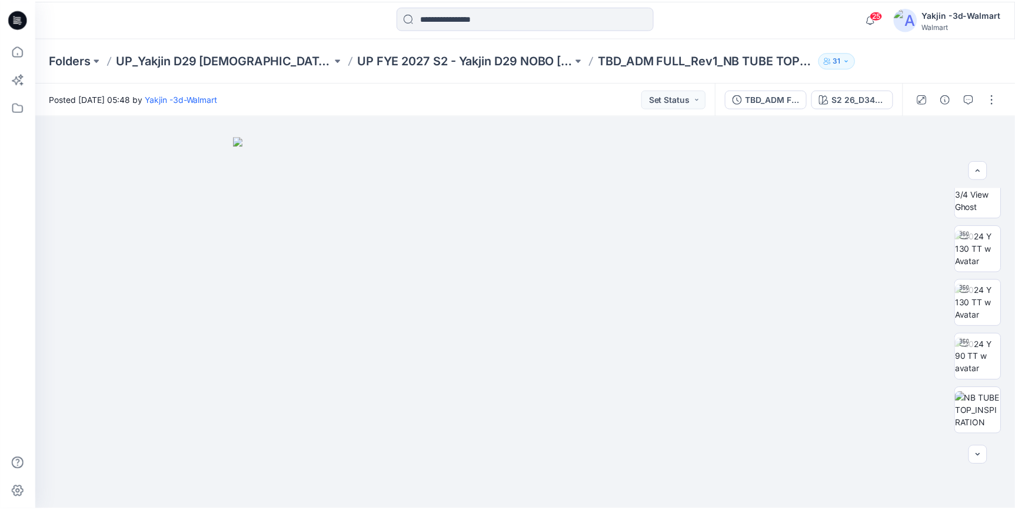
scroll to position [16, 0]
drag, startPoint x: 28, startPoint y: 21, endPoint x: 49, endPoint y: 24, distance: 22.0
click at [28, 21] on div at bounding box center [18, 19] width 38 height 38
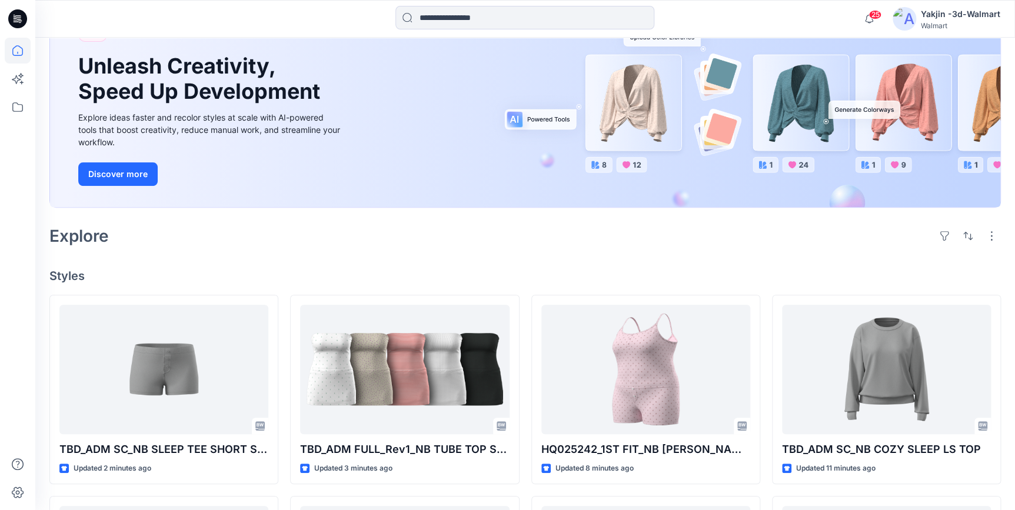
scroll to position [107, 0]
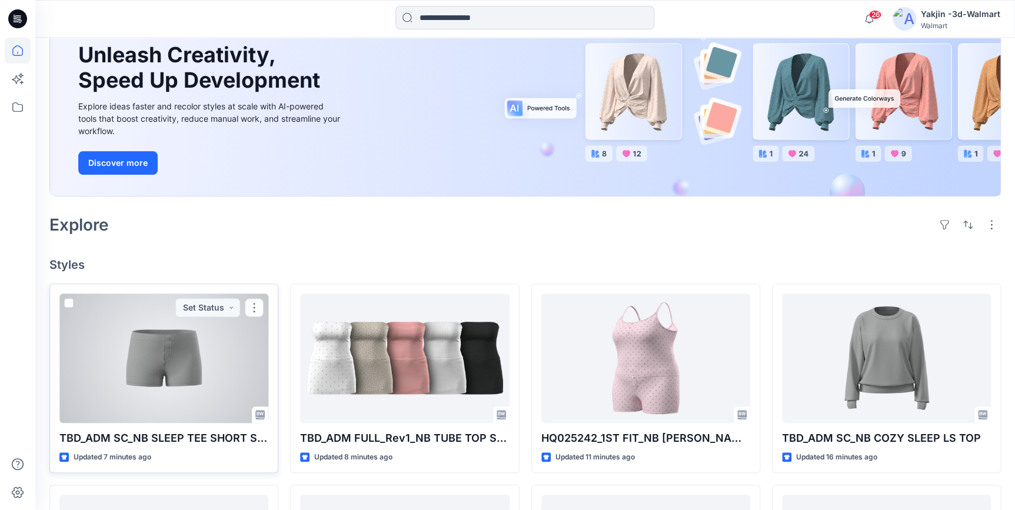
click at [128, 359] on div at bounding box center [163, 358] width 209 height 129
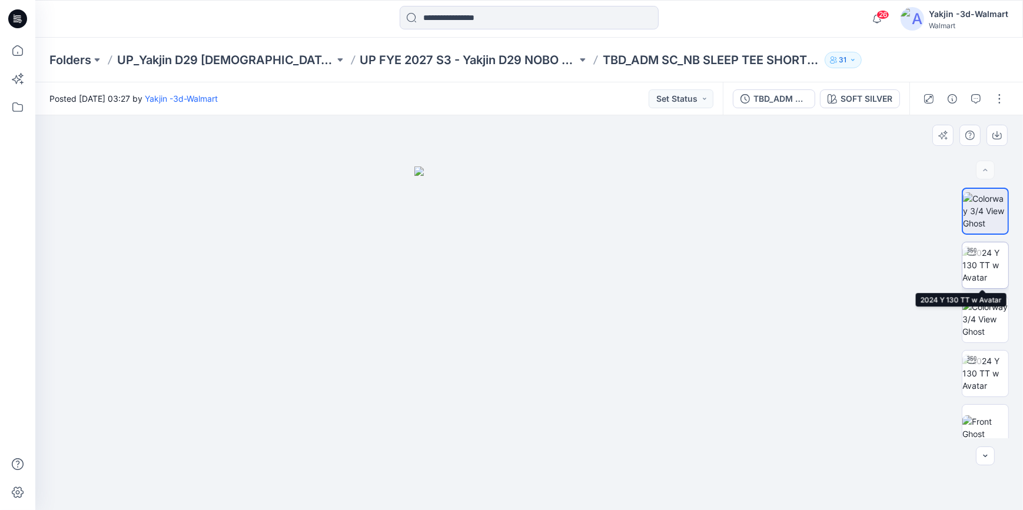
click at [977, 269] on img at bounding box center [985, 265] width 46 height 37
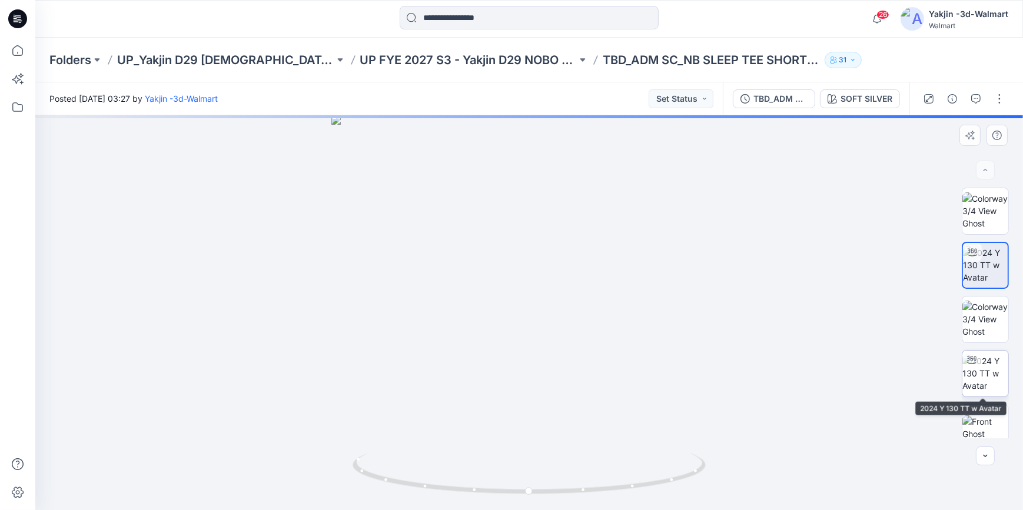
click at [983, 374] on img at bounding box center [985, 373] width 46 height 37
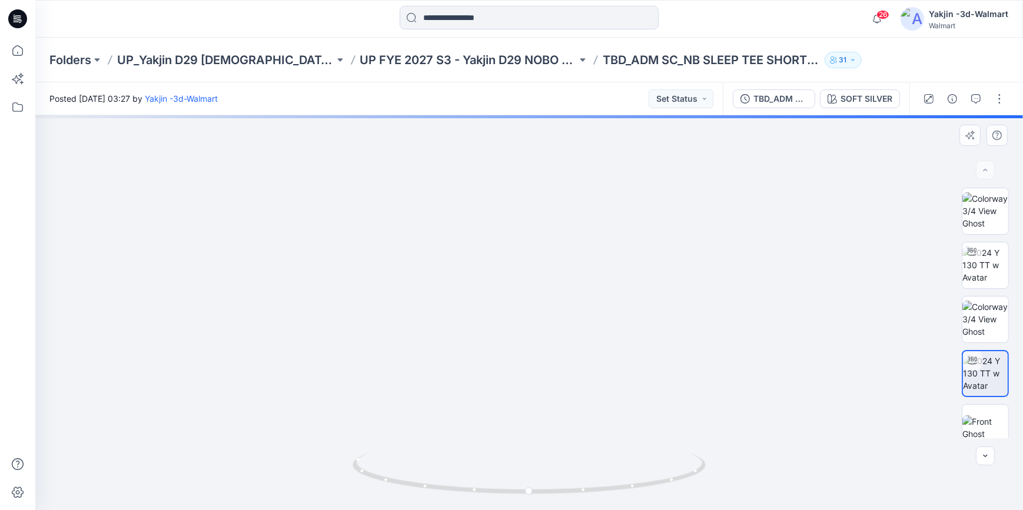
drag, startPoint x: 594, startPoint y: 364, endPoint x: 600, endPoint y: 189, distance: 174.3
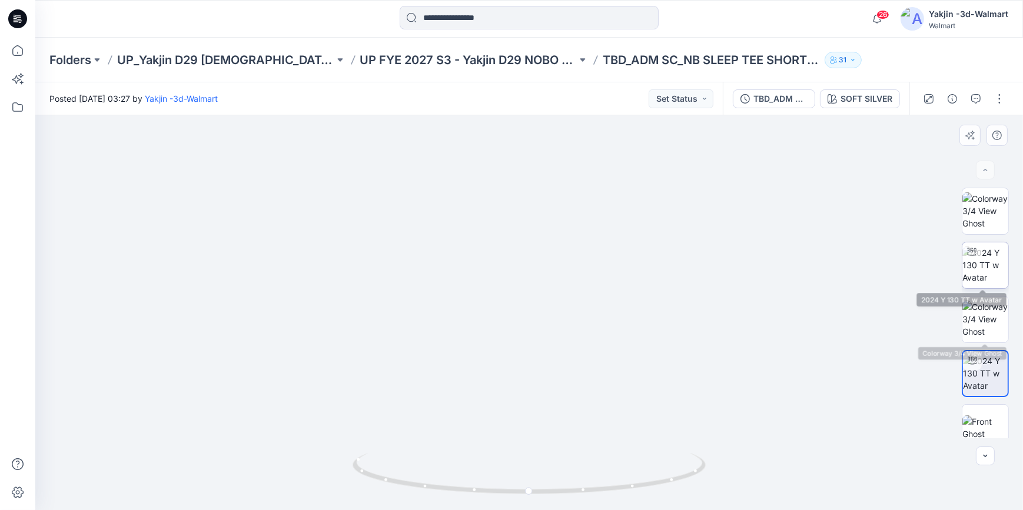
click at [989, 270] on img at bounding box center [985, 265] width 46 height 37
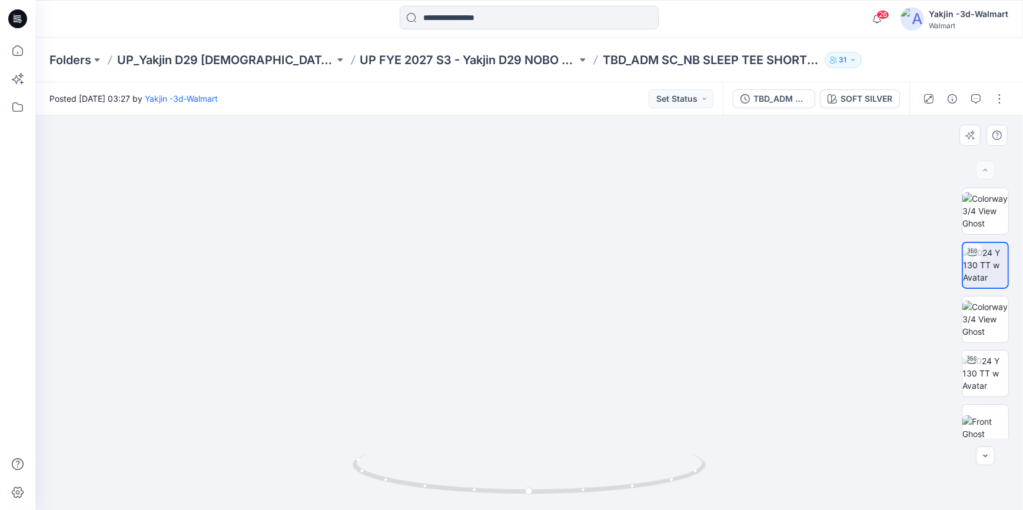
drag, startPoint x: 611, startPoint y: 412, endPoint x: 604, endPoint y: 197, distance: 214.9
drag, startPoint x: 672, startPoint y: 423, endPoint x: 671, endPoint y: 394, distance: 29.4
drag, startPoint x: 656, startPoint y: 483, endPoint x: 501, endPoint y: 487, distance: 154.8
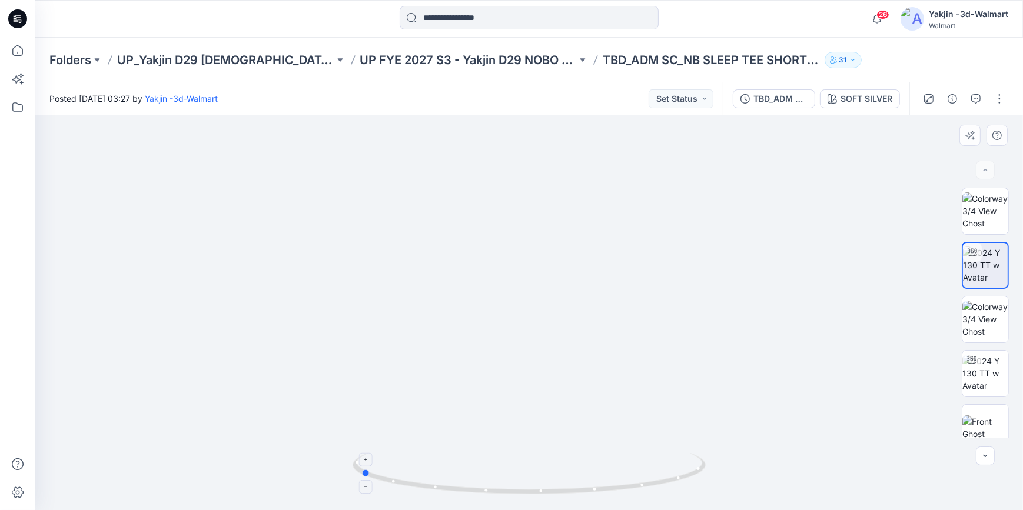
click at [501, 487] on icon at bounding box center [530, 475] width 356 height 44
click at [983, 380] on img at bounding box center [985, 373] width 46 height 37
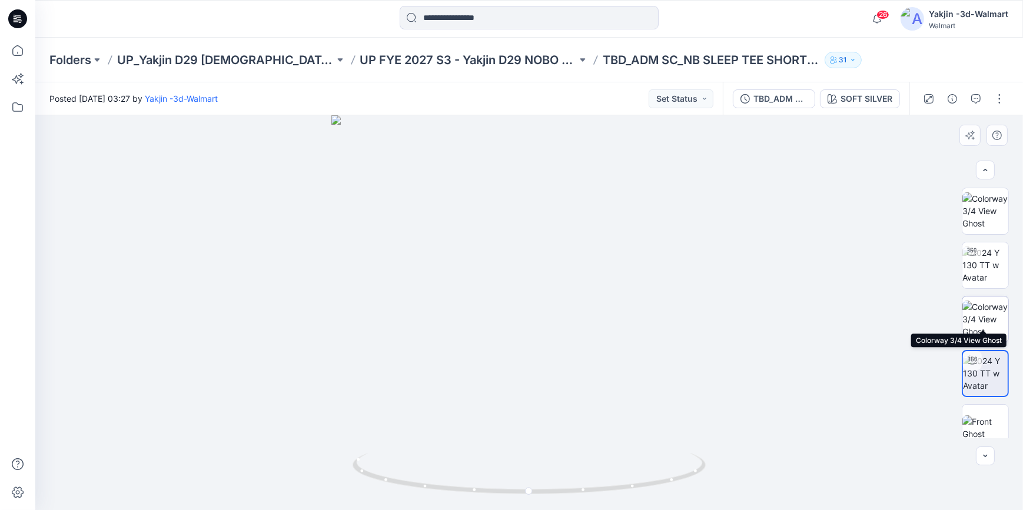
scroll to position [121, 0]
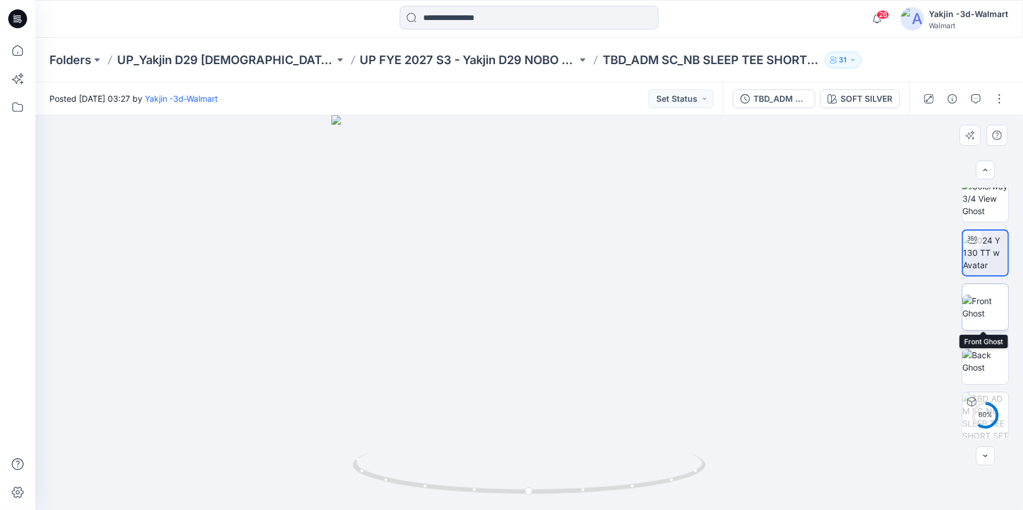
click at [984, 316] on img at bounding box center [985, 307] width 46 height 25
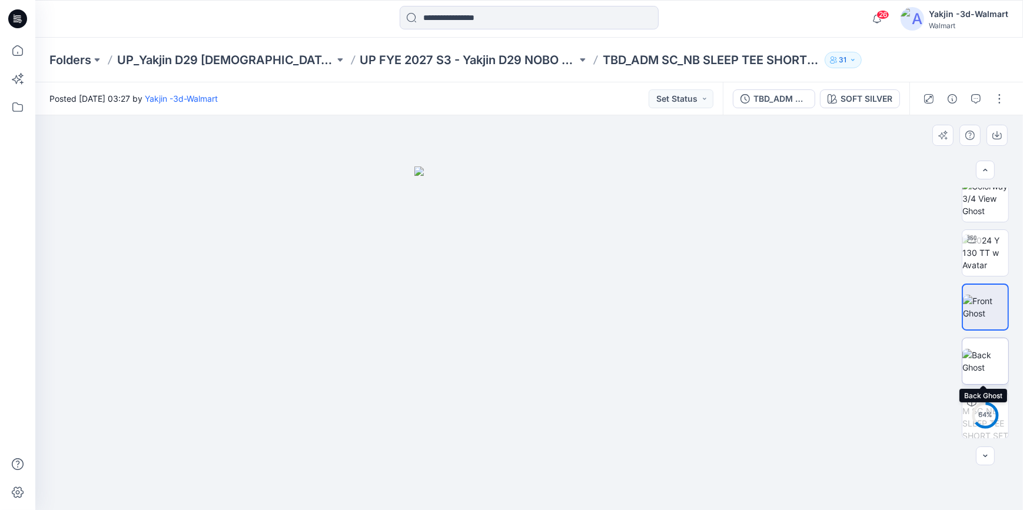
click at [987, 356] on img at bounding box center [985, 361] width 46 height 25
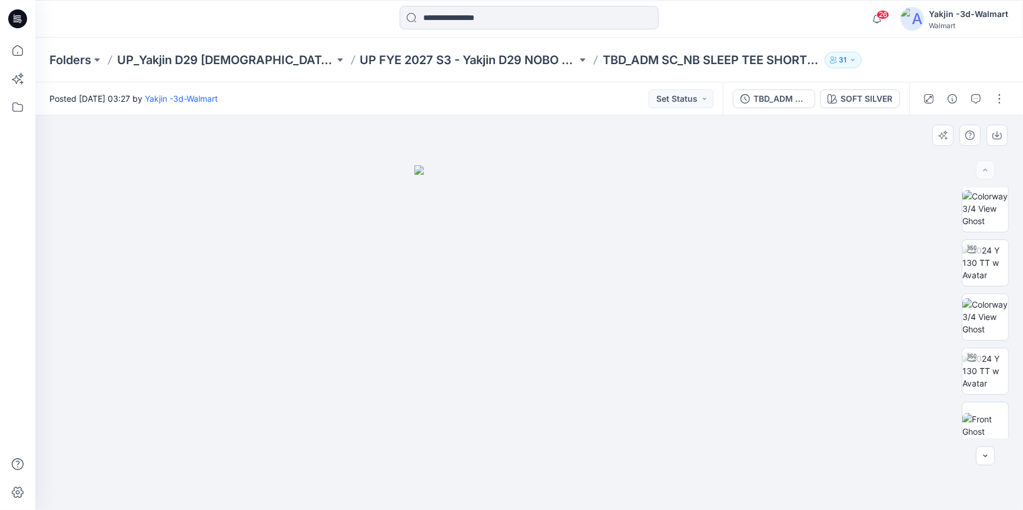
scroll to position [0, 0]
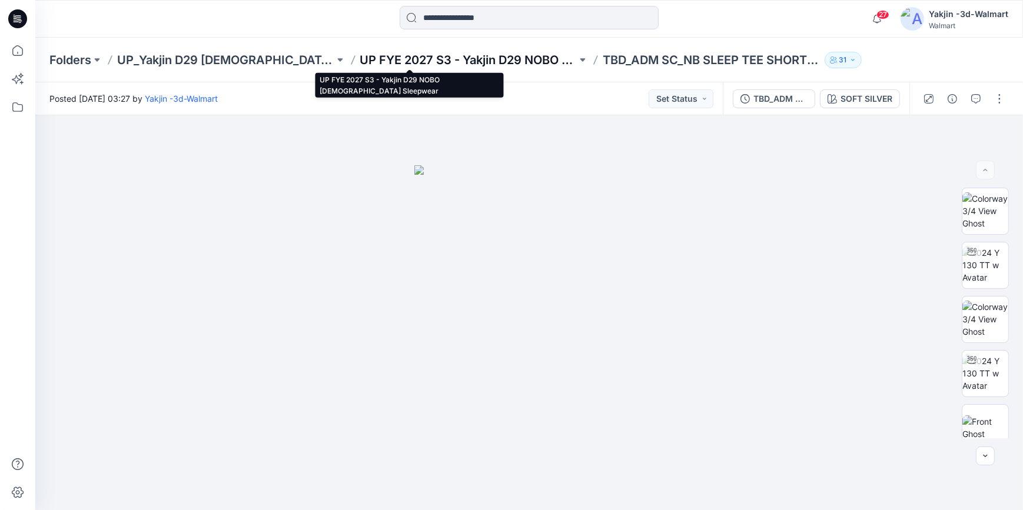
click at [433, 62] on p "UP FYE 2027 S3 - Yakjin D29 NOBO [DEMOGRAPHIC_DATA] Sleepwear" at bounding box center [468, 60] width 217 height 16
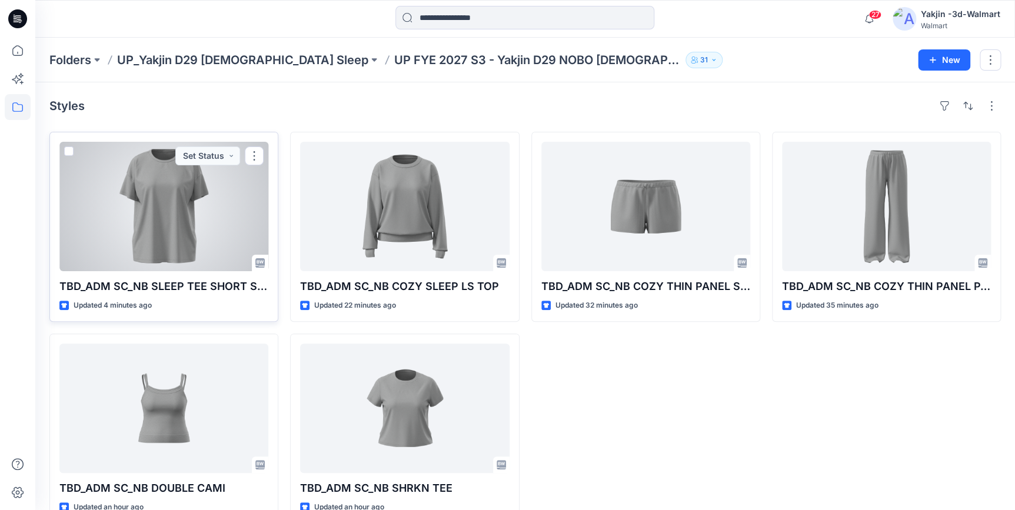
click at [158, 221] on div at bounding box center [163, 206] width 209 height 129
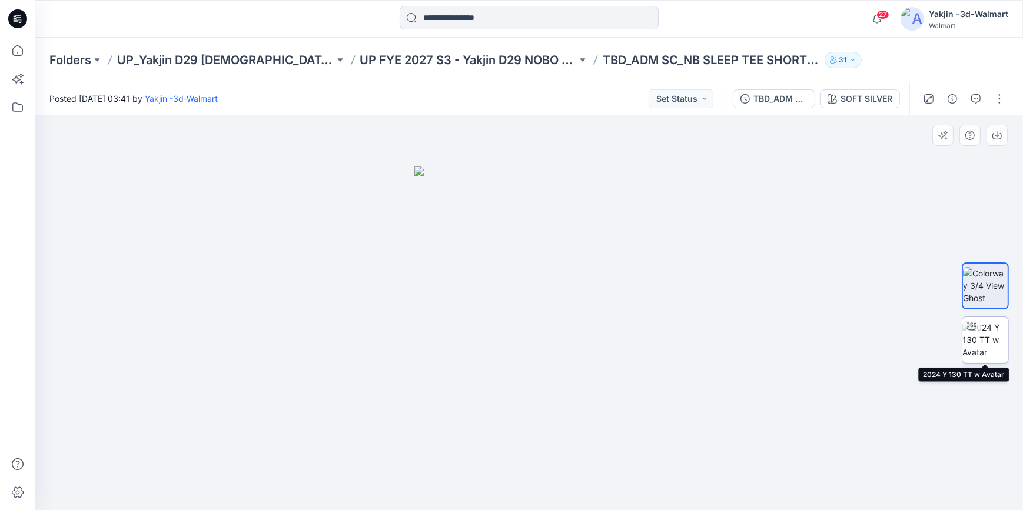
click at [982, 335] on img at bounding box center [985, 339] width 46 height 37
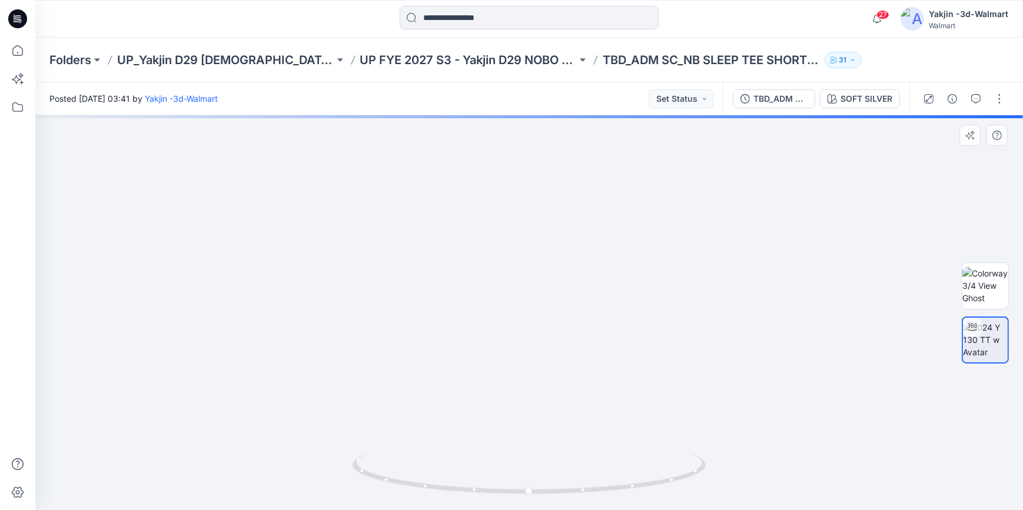
drag, startPoint x: 542, startPoint y: 397, endPoint x: 529, endPoint y: 209, distance: 187.6
click at [529, 209] on img at bounding box center [515, 11] width 1217 height 997
click at [771, 99] on div "TBD_ADM SC_NB SLEEP TEE SHORT SET" at bounding box center [780, 98] width 54 height 13
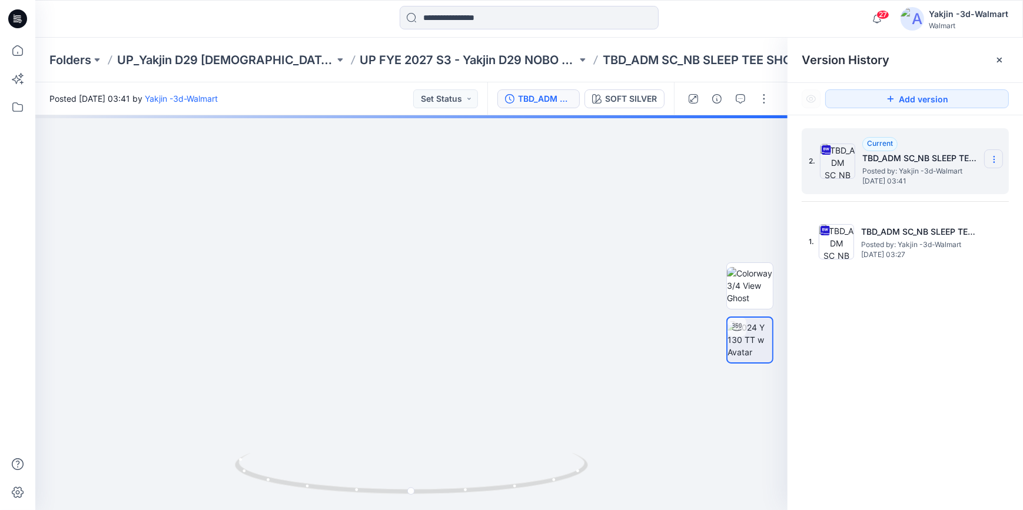
click at [997, 165] on section at bounding box center [993, 158] width 19 height 19
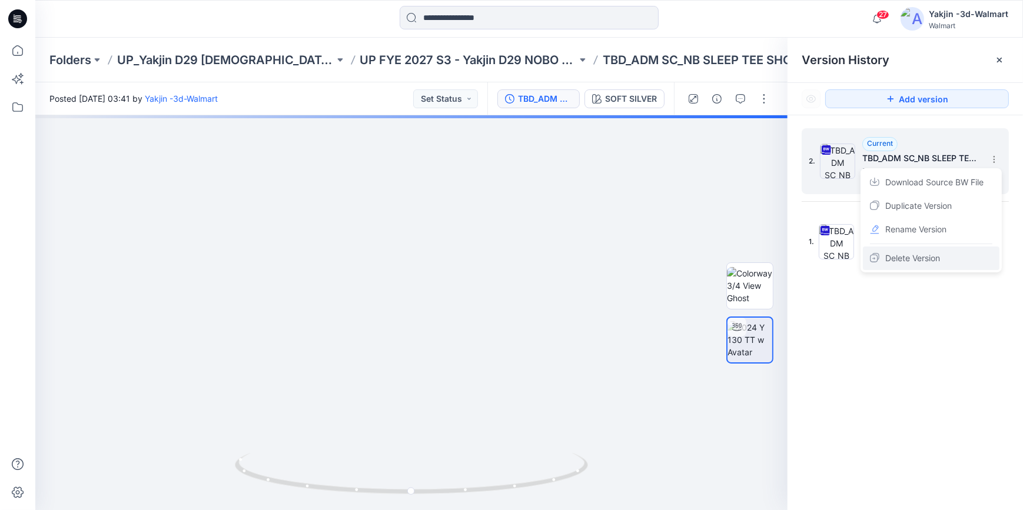
click at [942, 262] on div "Delete Version" at bounding box center [931, 259] width 137 height 24
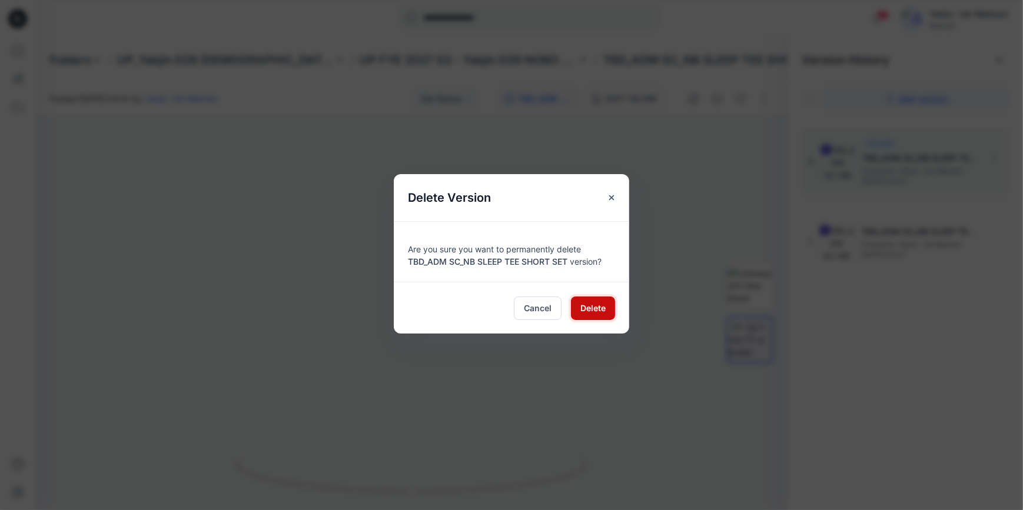
click at [590, 303] on span "Delete" at bounding box center [592, 308] width 25 height 12
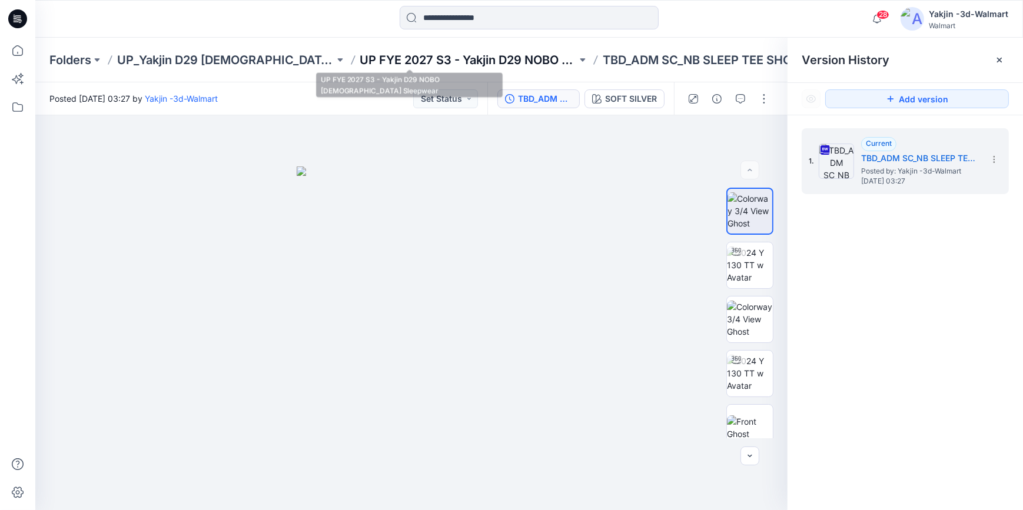
click at [360, 58] on p "UP FYE 2027 S3 - Yakjin D29 NOBO [DEMOGRAPHIC_DATA] Sleepwear" at bounding box center [468, 60] width 217 height 16
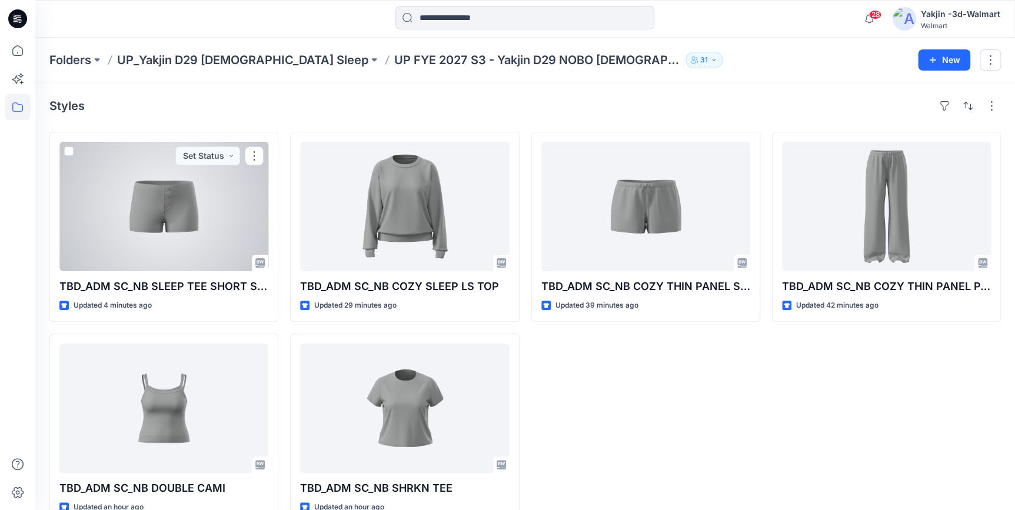
click at [152, 238] on div at bounding box center [163, 206] width 209 height 129
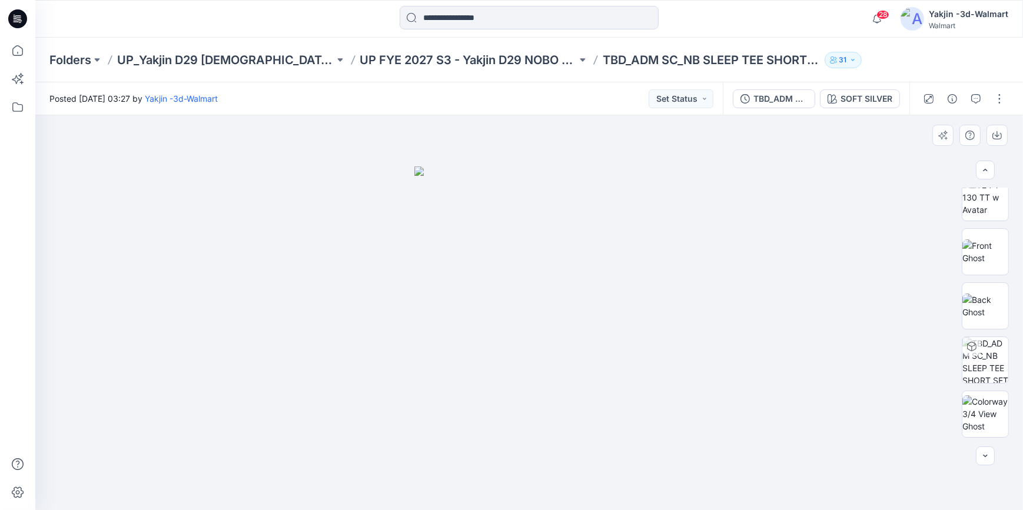
scroll to position [229, 0]
click at [983, 417] on img at bounding box center [985, 414] width 46 height 37
drag, startPoint x: 631, startPoint y: 204, endPoint x: 802, endPoint y: 188, distance: 171.3
click at [631, 204] on img at bounding box center [529, 190] width 889 height 642
click at [999, 105] on button "button" at bounding box center [999, 98] width 19 height 19
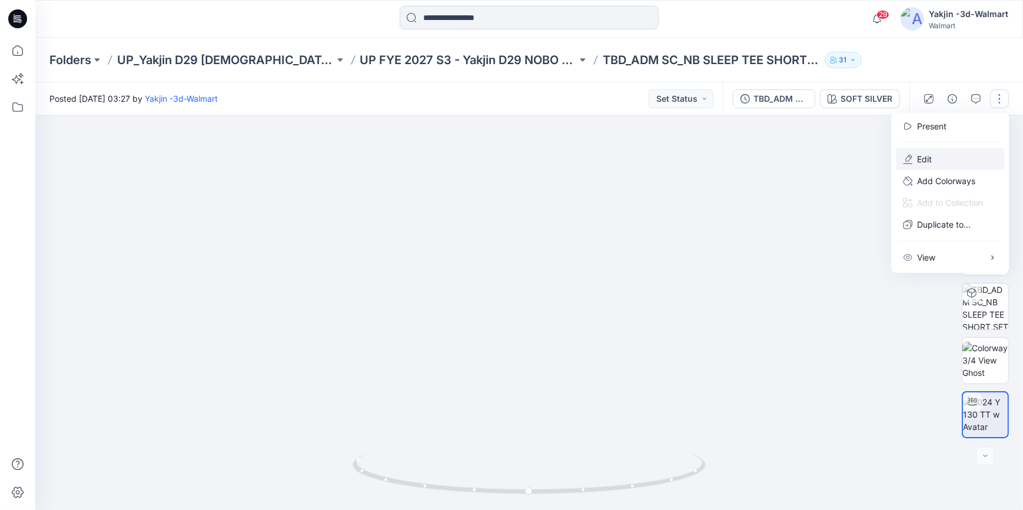
click at [961, 165] on button "Edit" at bounding box center [950, 159] width 108 height 22
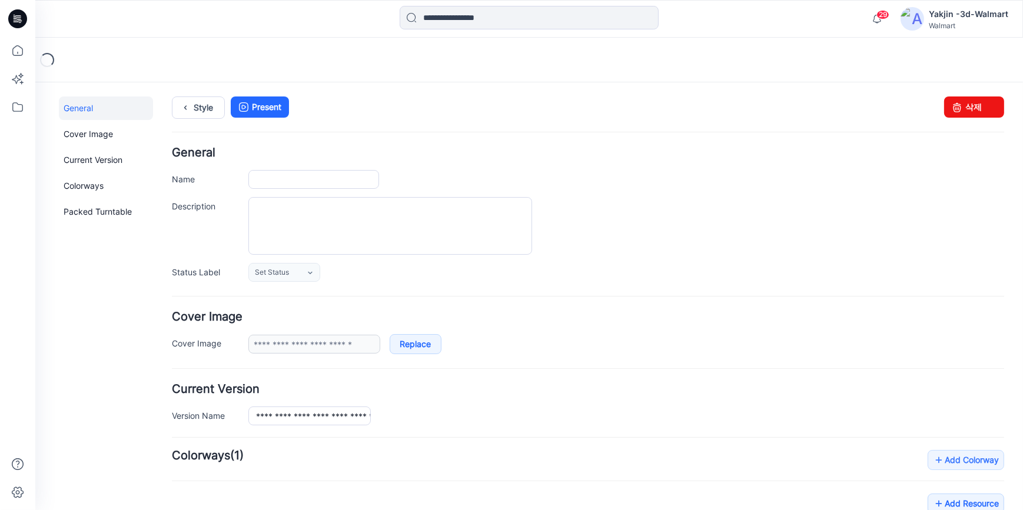
type input "**********"
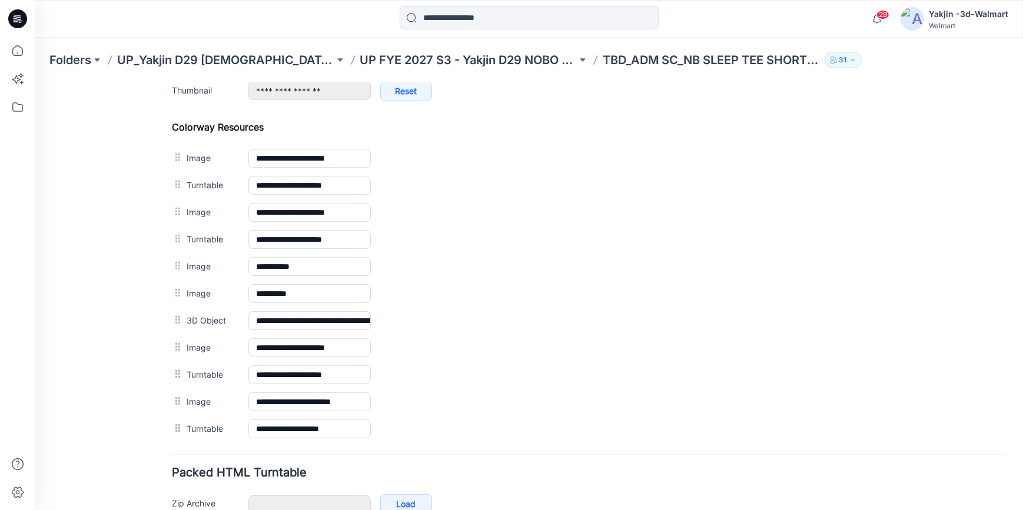
scroll to position [535, 0]
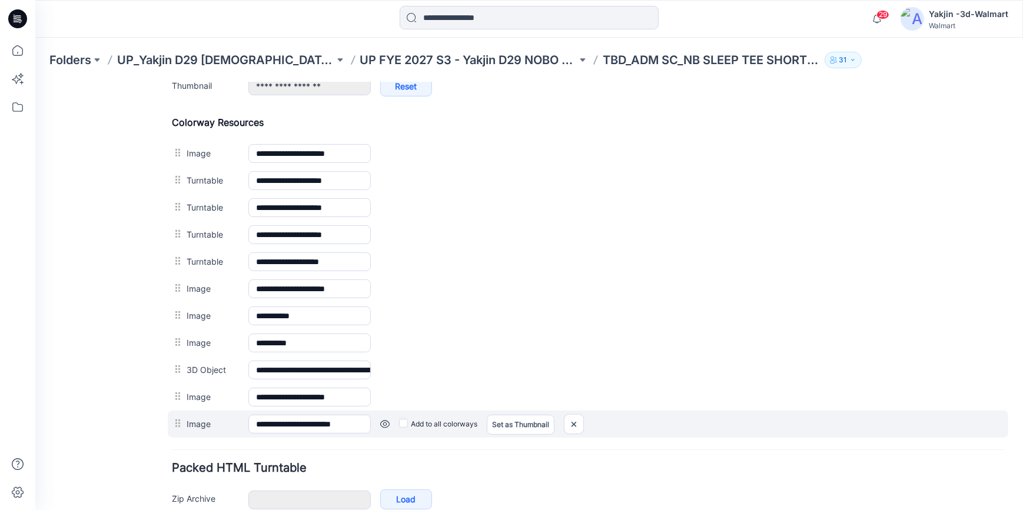
click at [35, 82] on link at bounding box center [35, 82] width 0 height 0
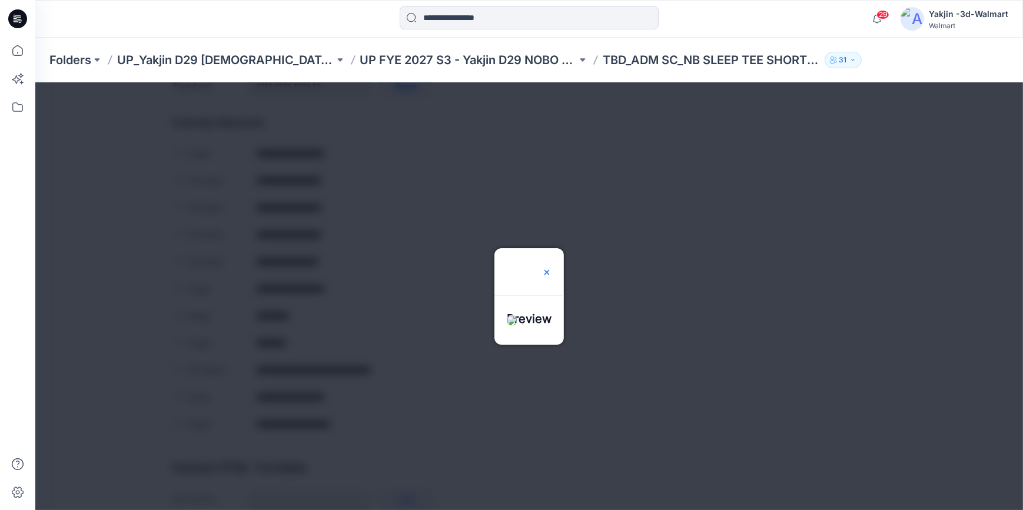
click at [551, 267] on img at bounding box center [546, 271] width 9 height 9
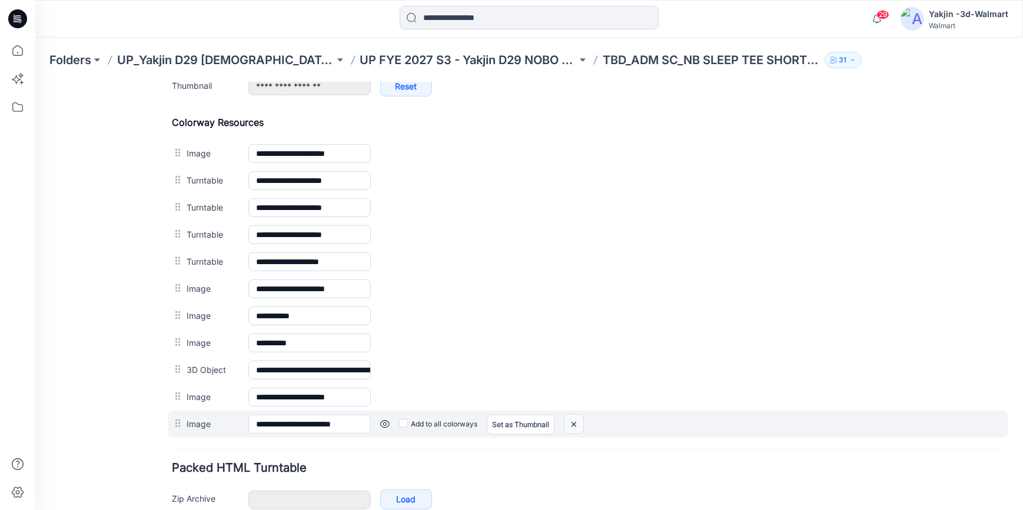
click at [35, 82] on img at bounding box center [35, 82] width 0 height 0
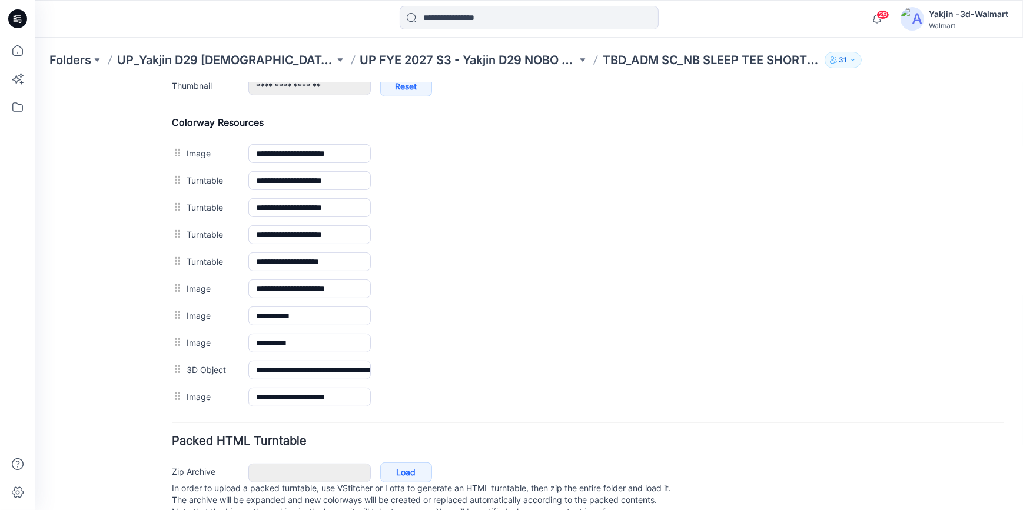
click at [35, 82] on link at bounding box center [35, 82] width 0 height 0
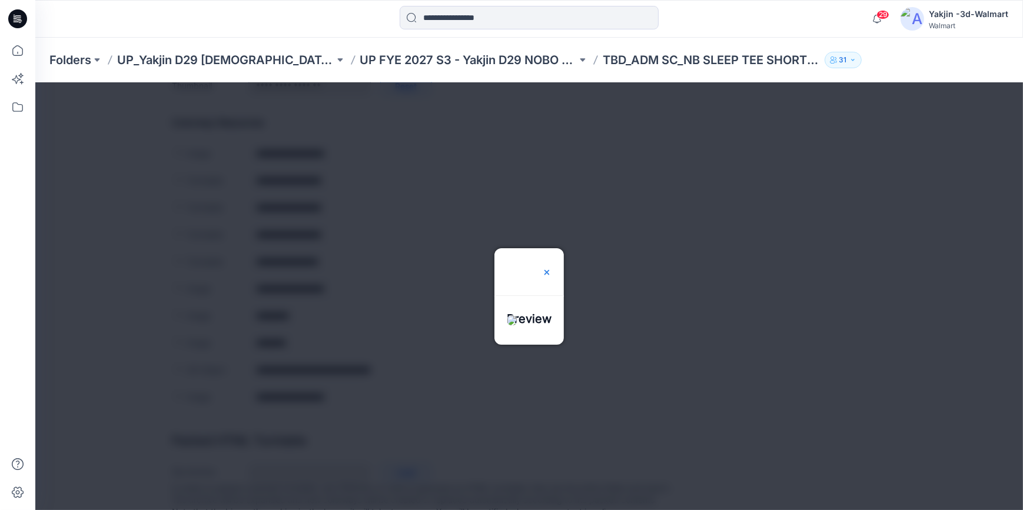
click at [551, 267] on img at bounding box center [546, 271] width 9 height 9
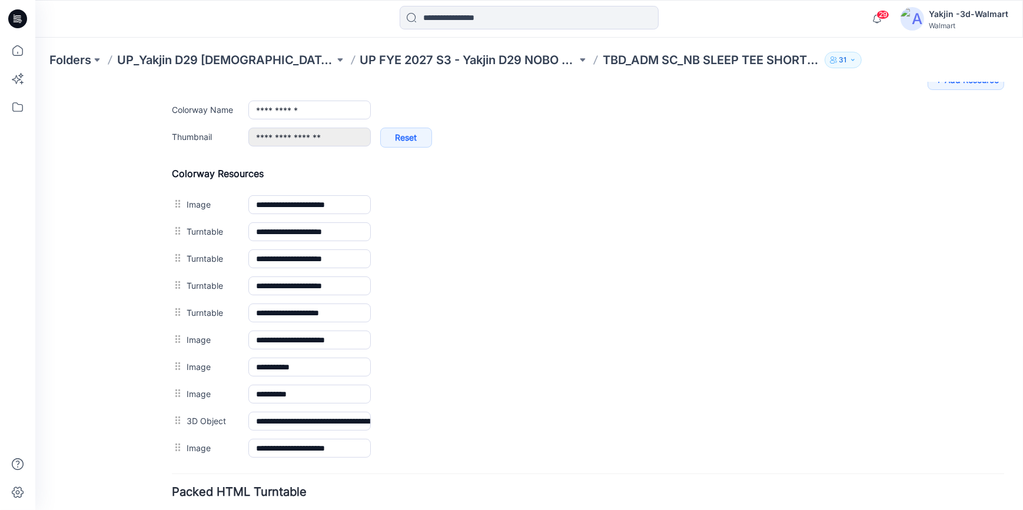
scroll to position [481, 0]
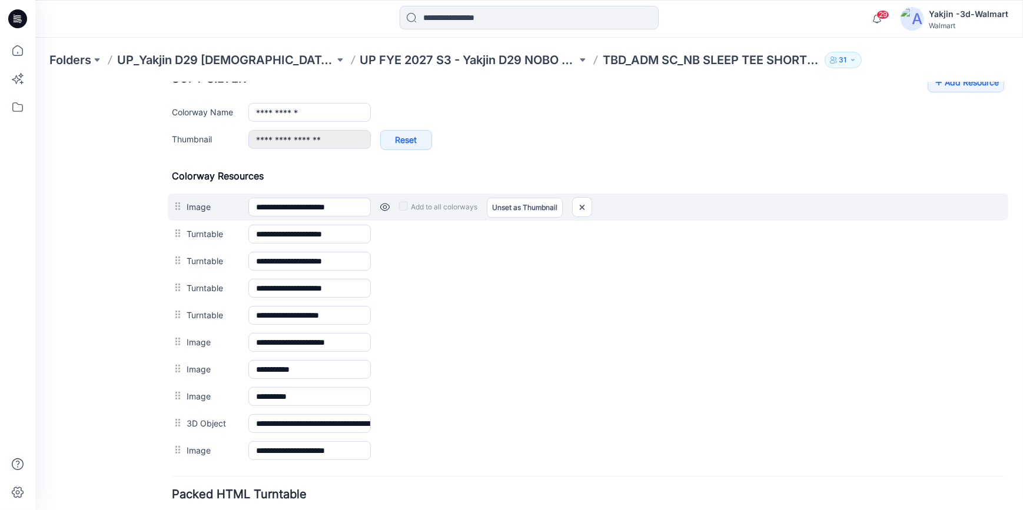
click at [387, 204] on link at bounding box center [384, 206] width 9 height 9
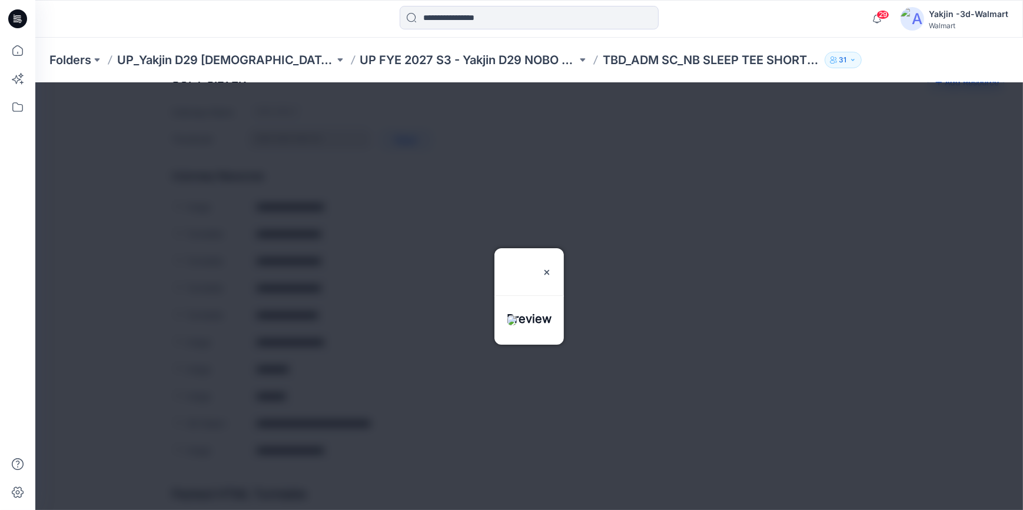
click at [564, 248] on div "Preview" at bounding box center [528, 264] width 69 height 33
click at [551, 267] on img at bounding box center [546, 271] width 9 height 9
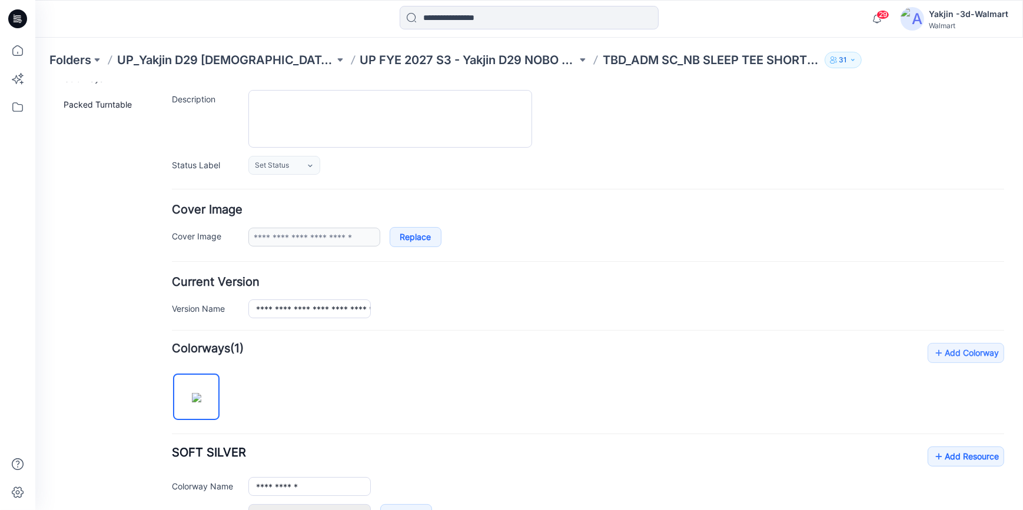
scroll to position [0, 0]
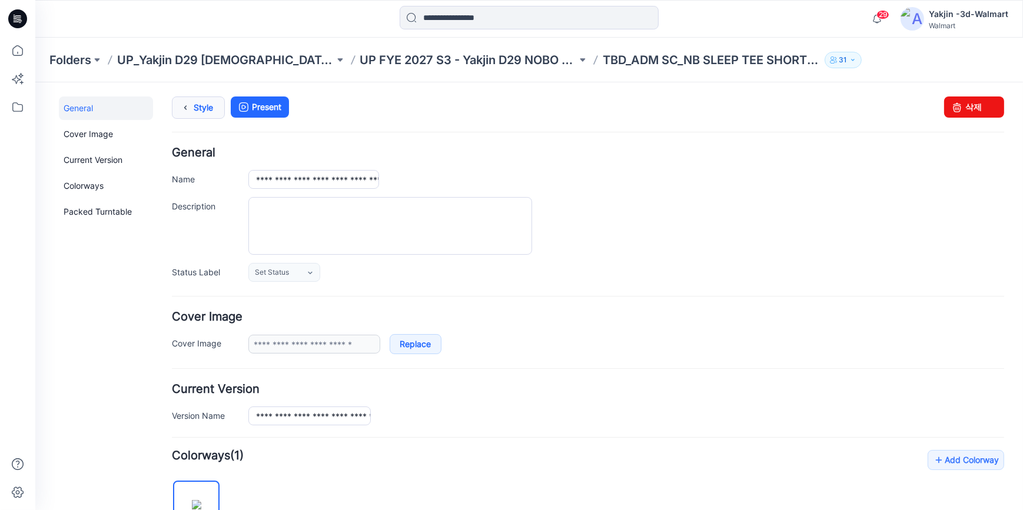
click at [190, 108] on icon at bounding box center [185, 107] width 16 height 21
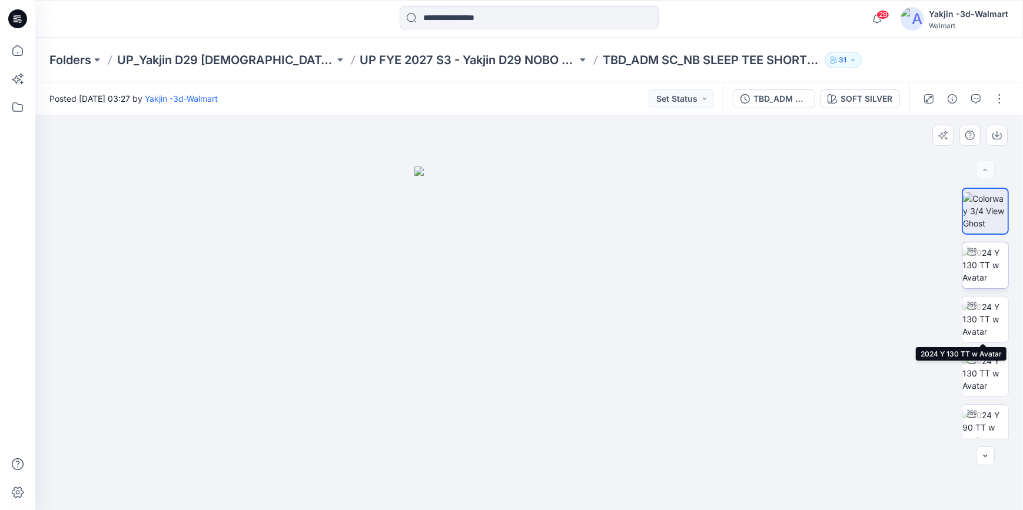
click at [987, 277] on img at bounding box center [985, 265] width 46 height 37
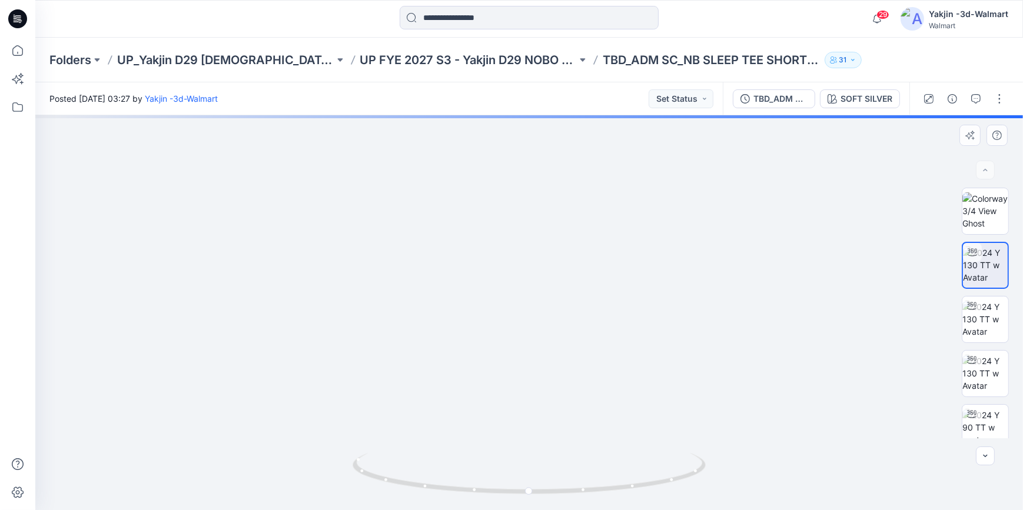
drag, startPoint x: 571, startPoint y: 394, endPoint x: 604, endPoint y: 146, distance: 250.6
click at [997, 382] on img at bounding box center [985, 373] width 46 height 37
drag, startPoint x: 553, startPoint y: 418, endPoint x: 607, endPoint y: 175, distance: 249.7
click at [570, 112] on div "Posted [DATE] 03:27 by Yakjin -3d-Walmart Set Status TBD_ADM SC_NB SLEEP TEE SH…" at bounding box center [528, 296] width 987 height 428
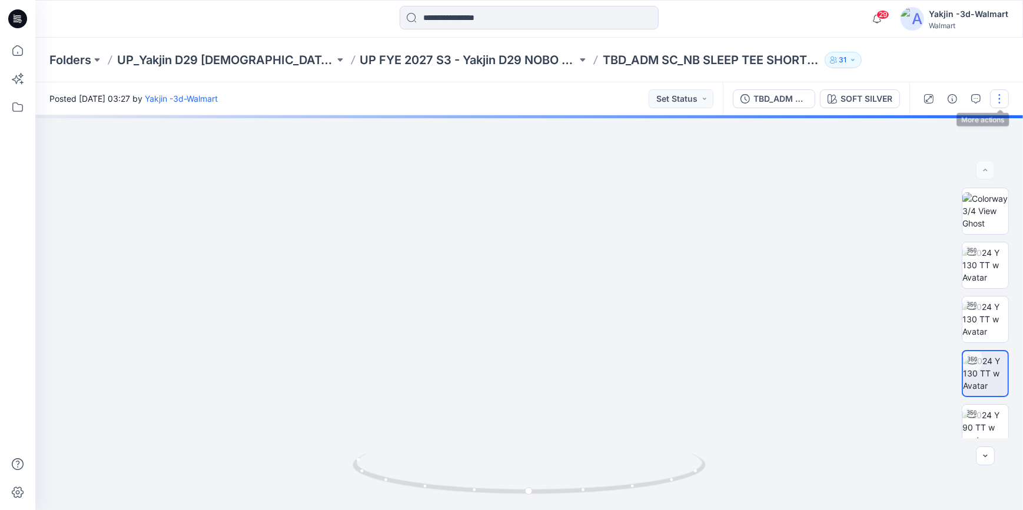
click at [999, 100] on button "button" at bounding box center [999, 98] width 19 height 19
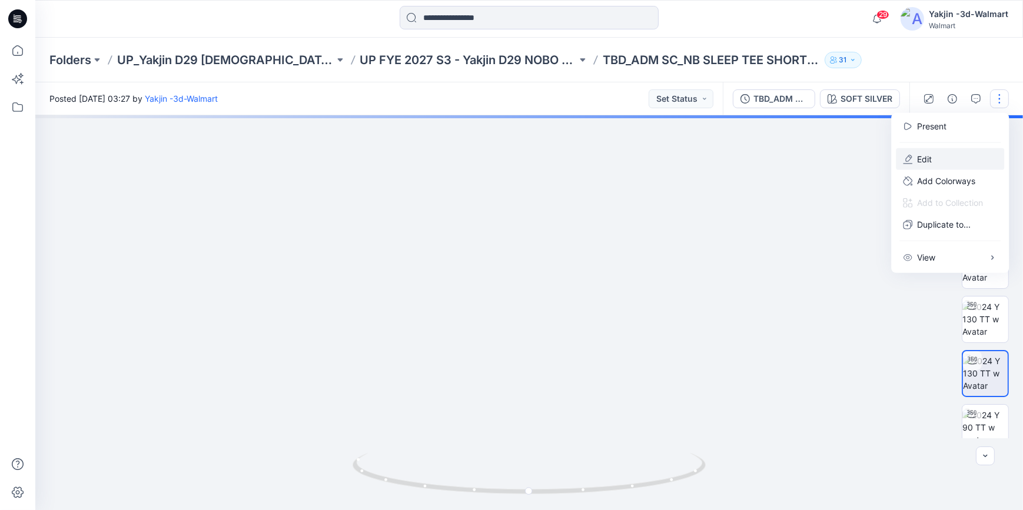
click at [959, 161] on button "Edit" at bounding box center [950, 159] width 108 height 22
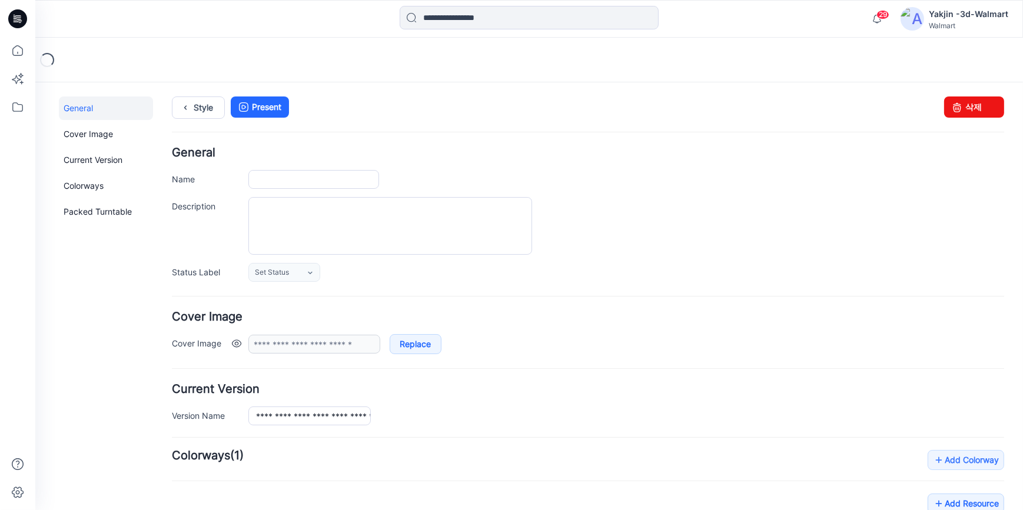
type input "**********"
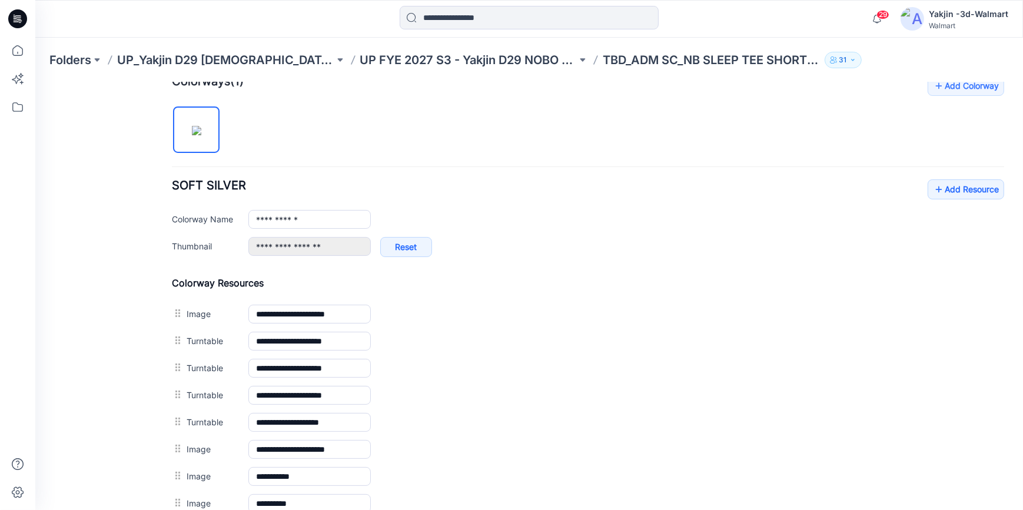
scroll to position [428, 0]
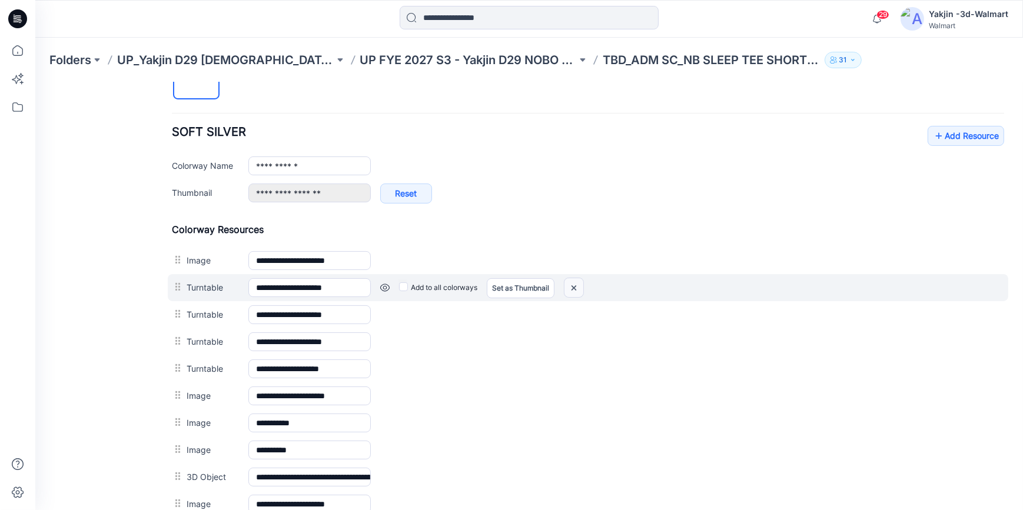
drag, startPoint x: 601, startPoint y: 133, endPoint x: 570, endPoint y: 290, distance: 159.7
click at [35, 82] on img at bounding box center [35, 82] width 0 height 0
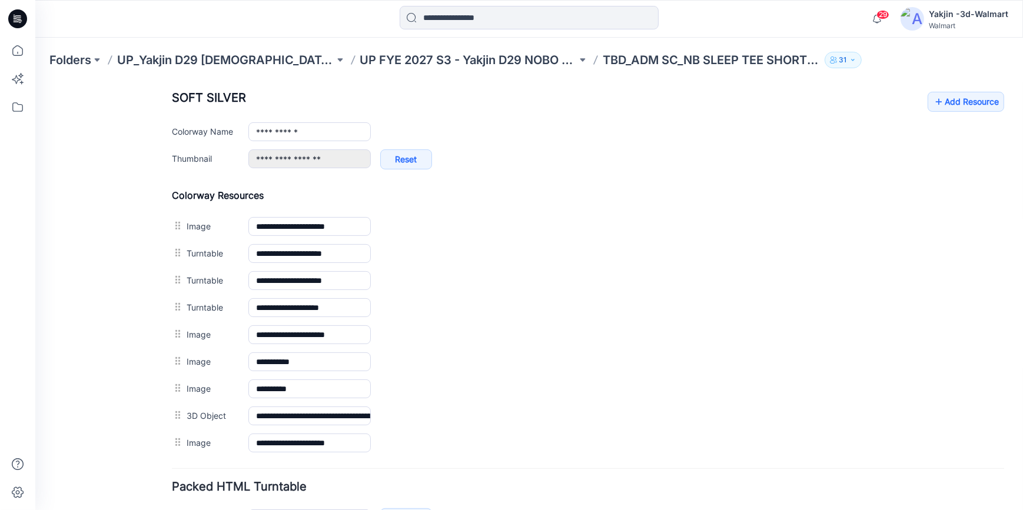
scroll to position [481, 0]
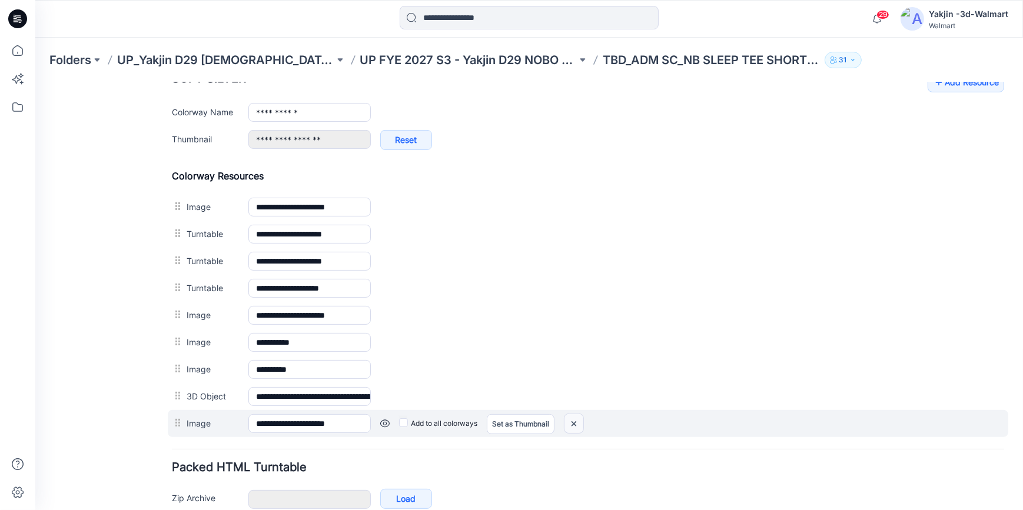
click at [35, 82] on img at bounding box center [35, 82] width 0 height 0
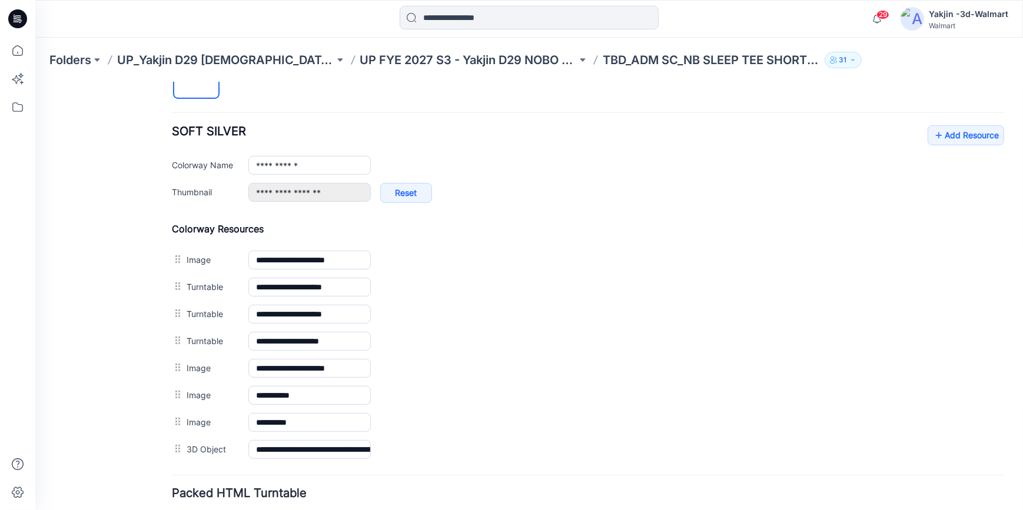
scroll to position [428, 0]
click at [950, 134] on link "Add Resource" at bounding box center [965, 135] width 76 height 20
click at [933, 136] on icon at bounding box center [939, 135] width 12 height 19
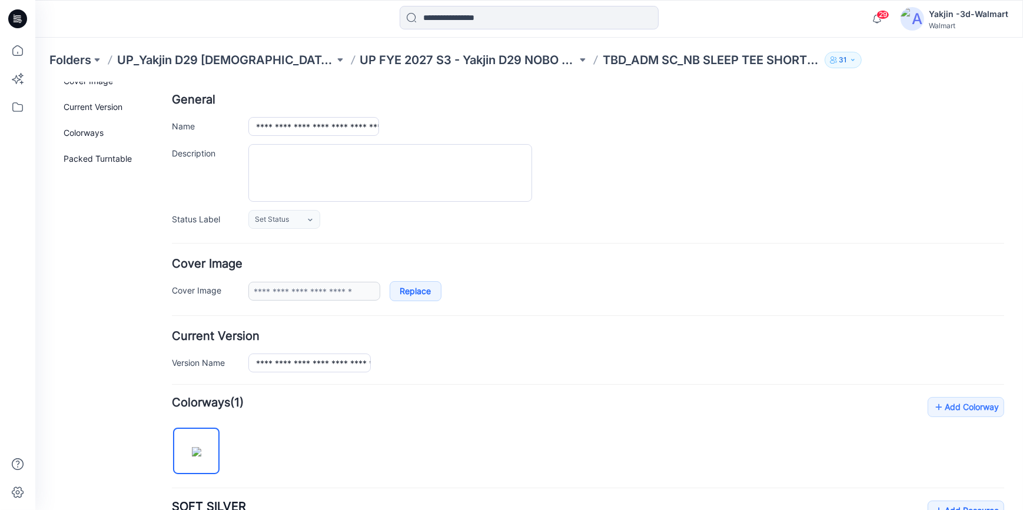
scroll to position [0, 0]
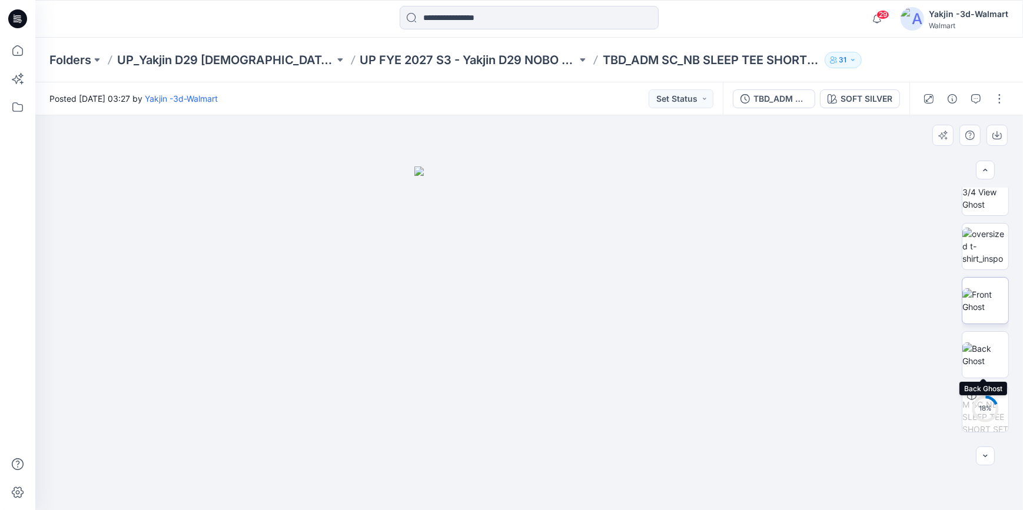
scroll to position [177, 0]
click at [985, 247] on img at bounding box center [985, 250] width 46 height 37
click at [986, 365] on img at bounding box center [985, 359] width 46 height 25
click at [983, 368] on img at bounding box center [985, 360] width 46 height 25
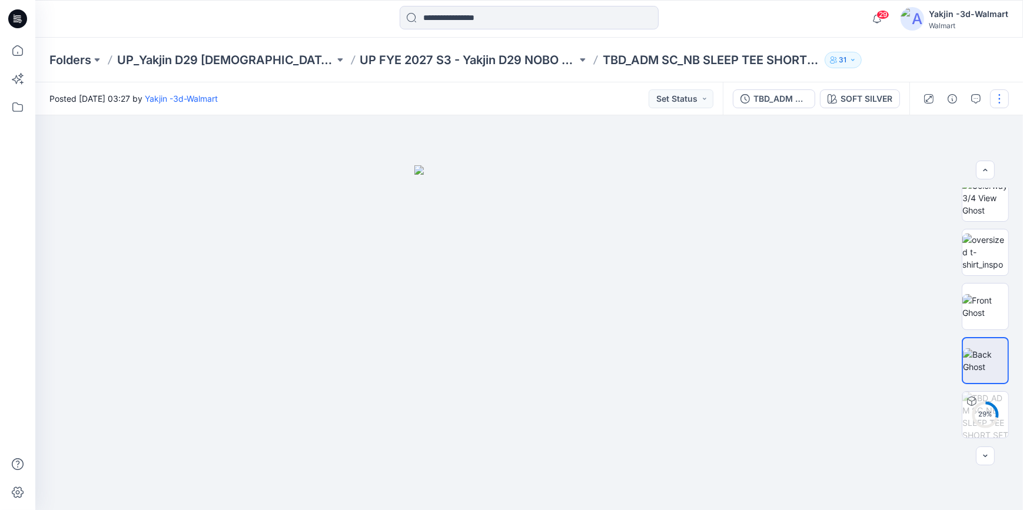
click at [1000, 102] on button "button" at bounding box center [999, 98] width 19 height 19
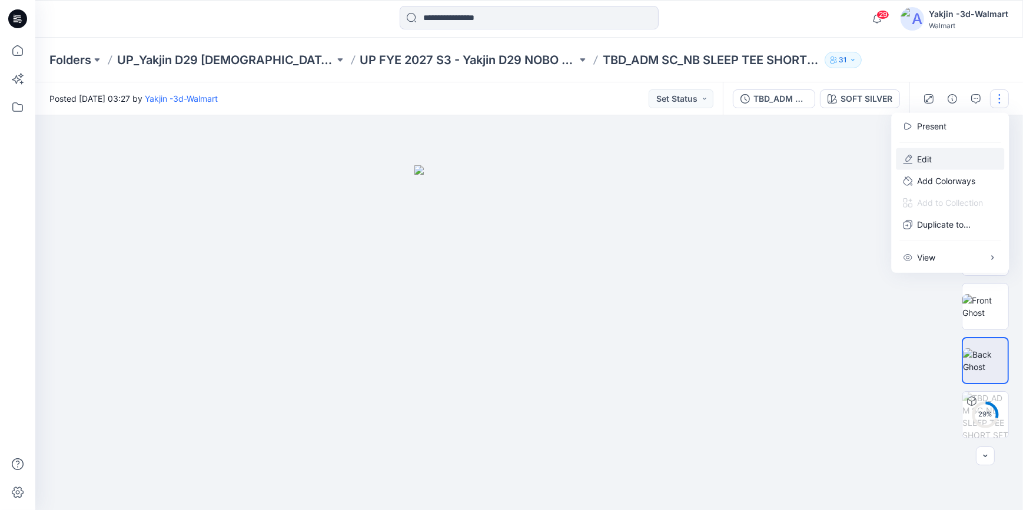
click at [932, 161] on button "Edit" at bounding box center [950, 159] width 108 height 22
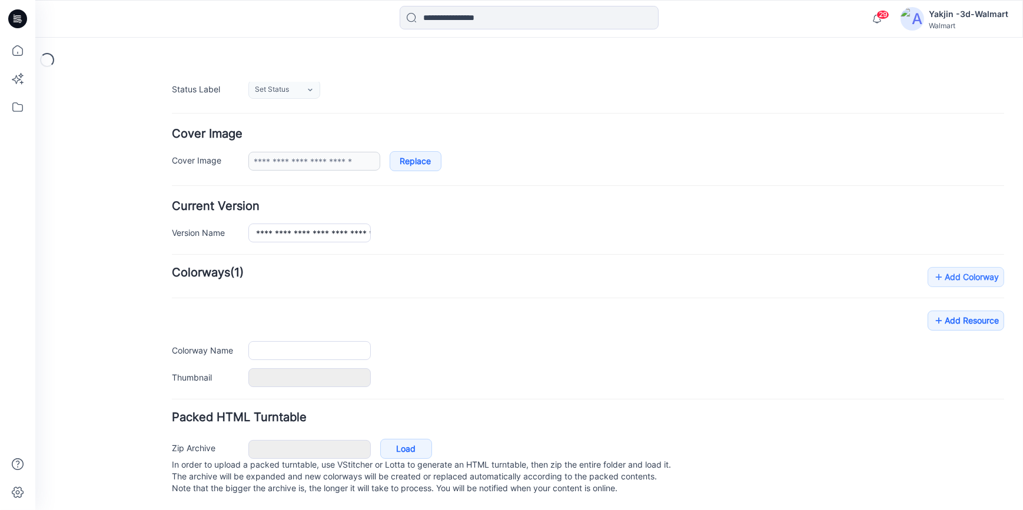
type input "**********"
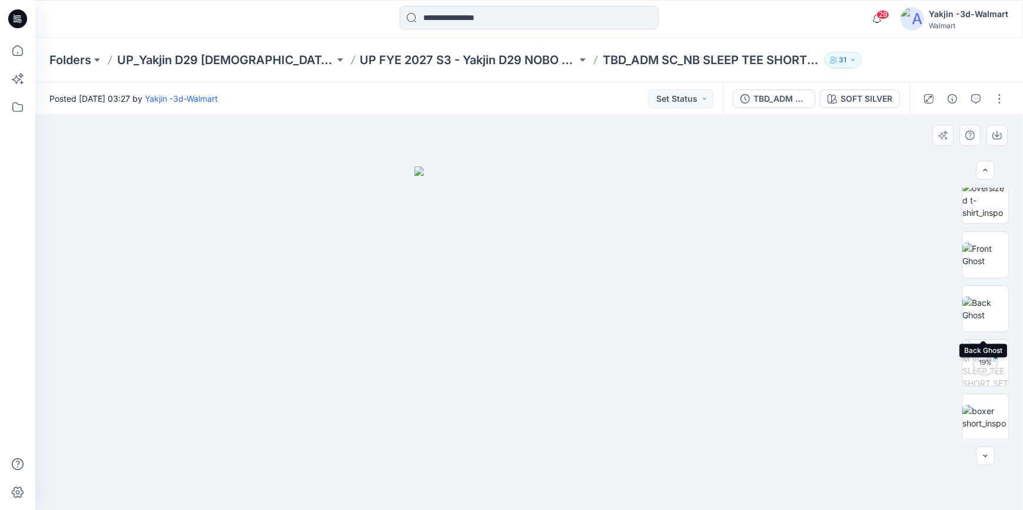
scroll to position [283, 0]
click at [1000, 95] on button "button" at bounding box center [999, 98] width 19 height 19
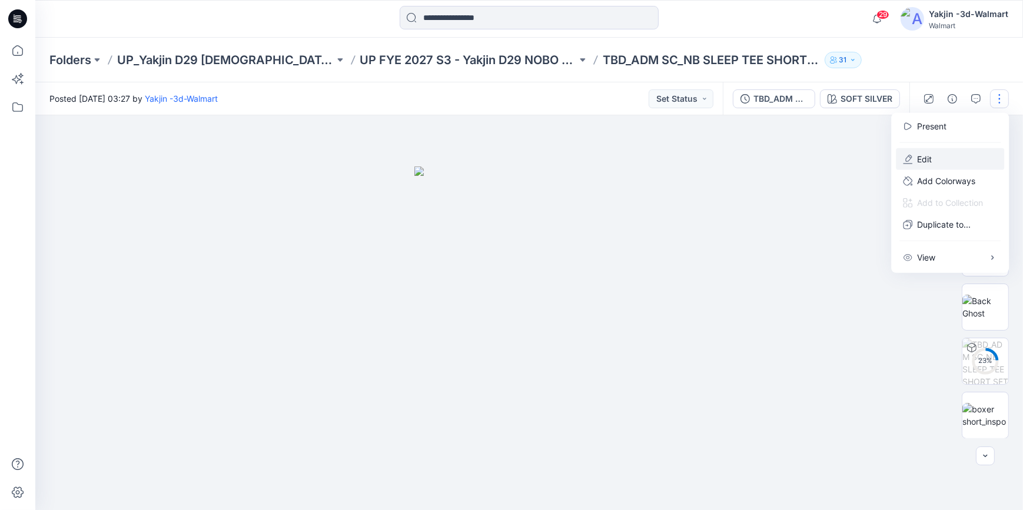
click at [948, 149] on button "Edit" at bounding box center [950, 159] width 108 height 22
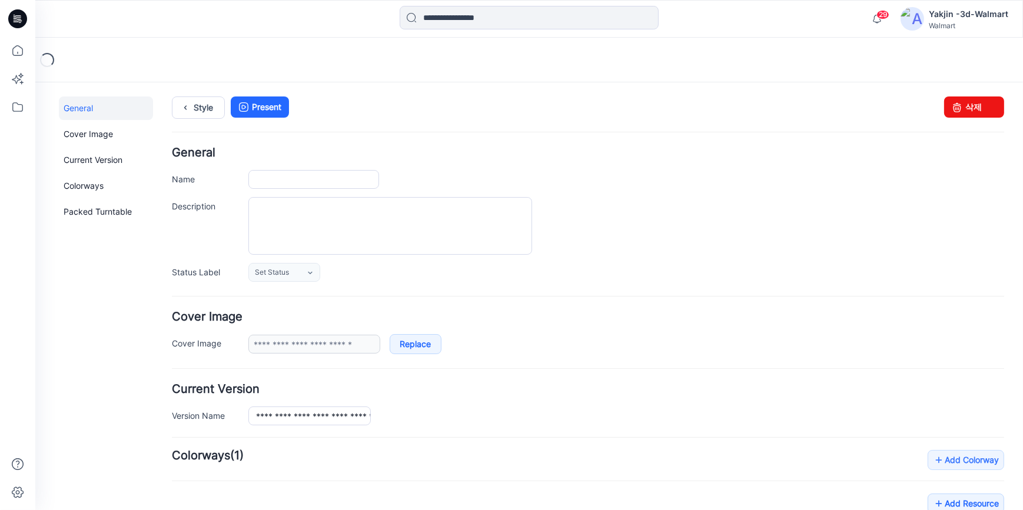
type input "**********"
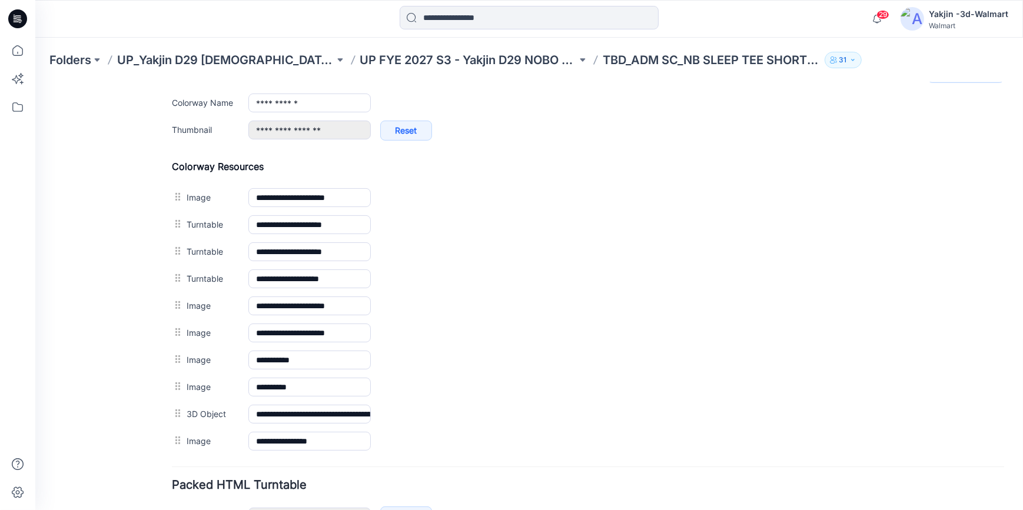
scroll to position [568, 0]
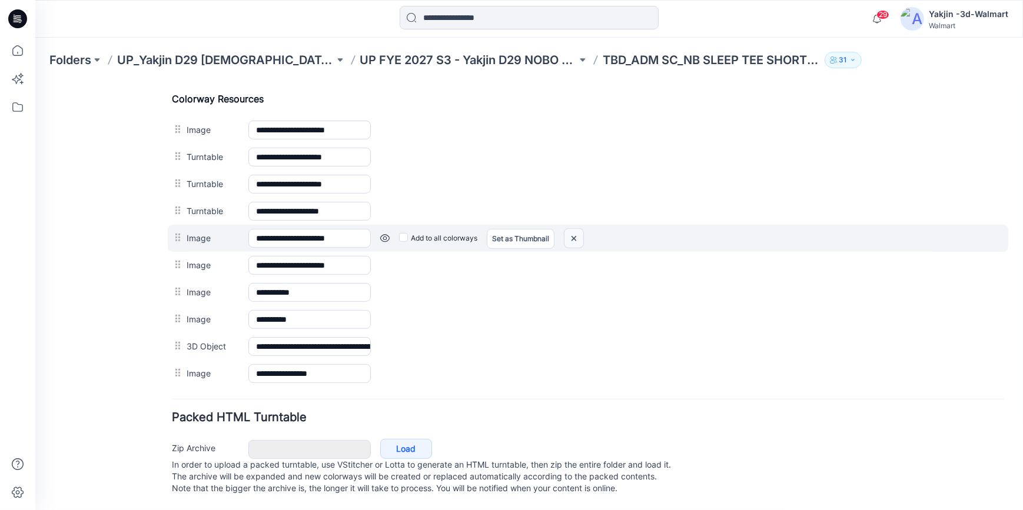
click at [35, 82] on img at bounding box center [35, 82] width 0 height 0
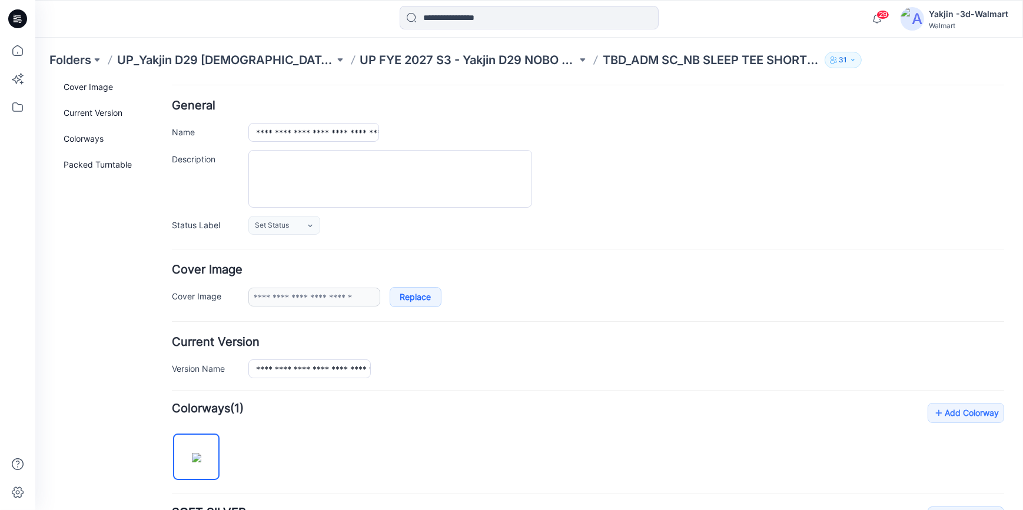
scroll to position [0, 0]
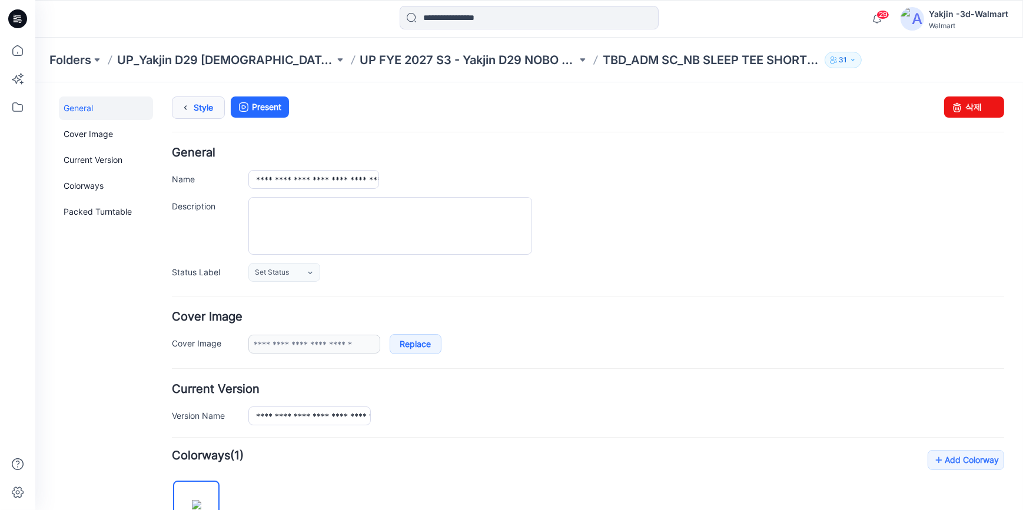
click at [194, 109] on link "Style" at bounding box center [198, 107] width 53 height 22
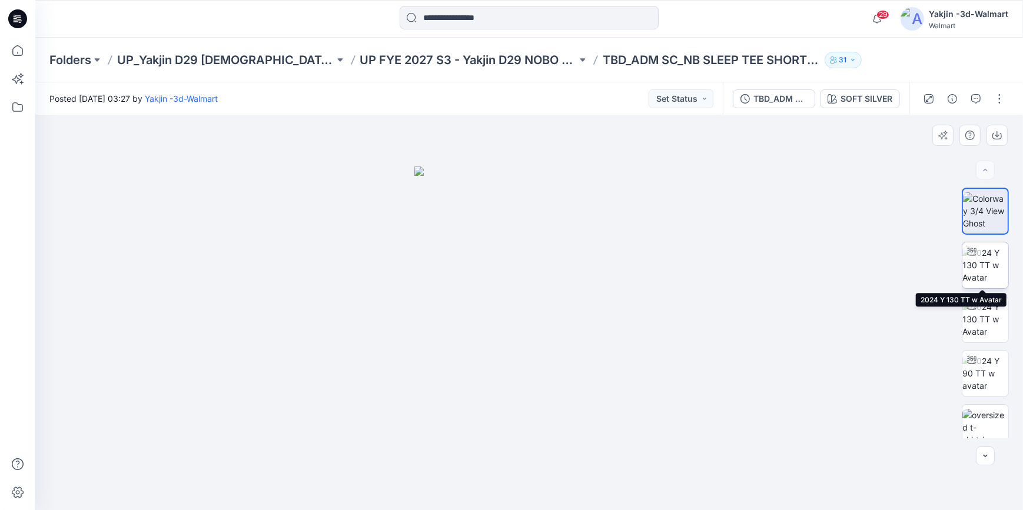
click at [994, 260] on img at bounding box center [985, 265] width 46 height 37
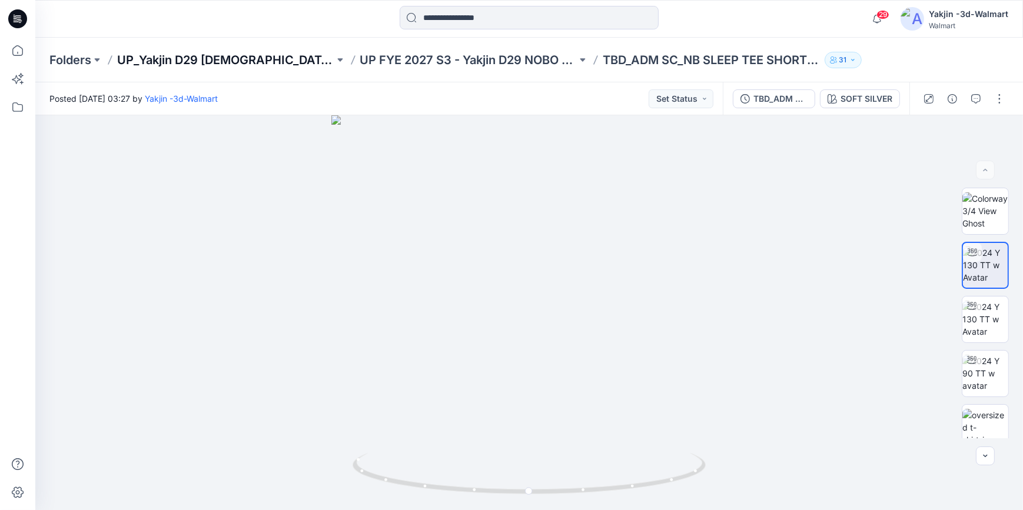
click at [224, 64] on p "UP_Yakjin D29 [DEMOGRAPHIC_DATA] Sleep" at bounding box center [225, 60] width 217 height 16
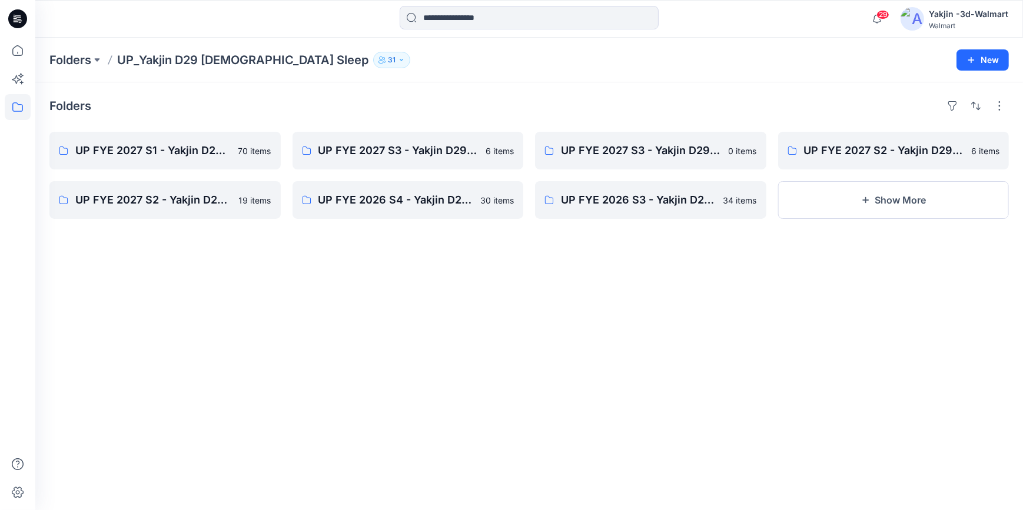
click at [20, 23] on icon at bounding box center [17, 18] width 19 height 19
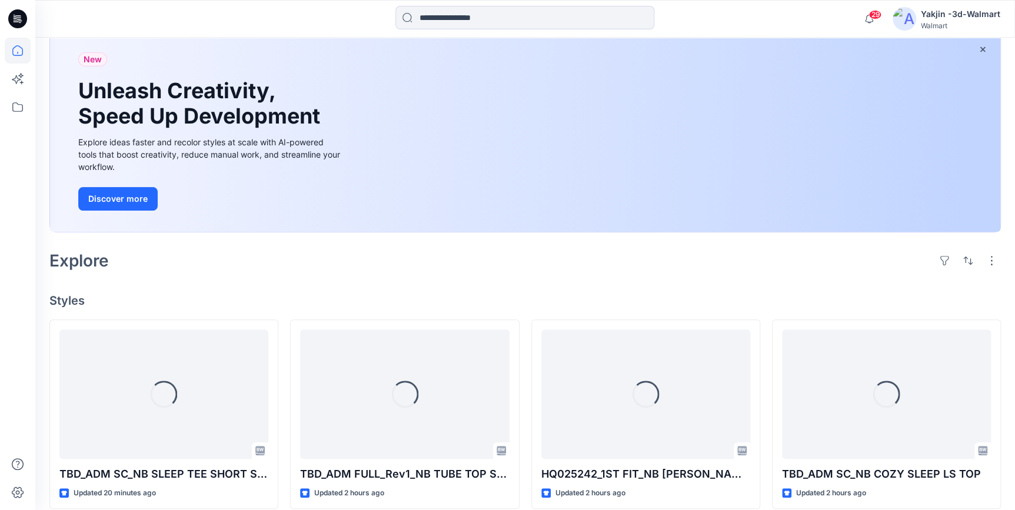
scroll to position [267, 0]
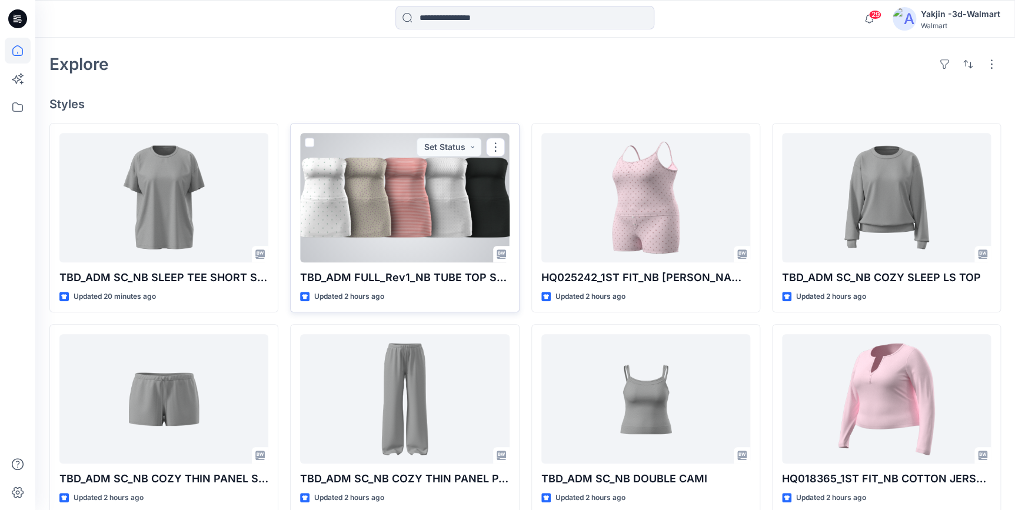
click at [395, 218] on div at bounding box center [404, 197] width 209 height 129
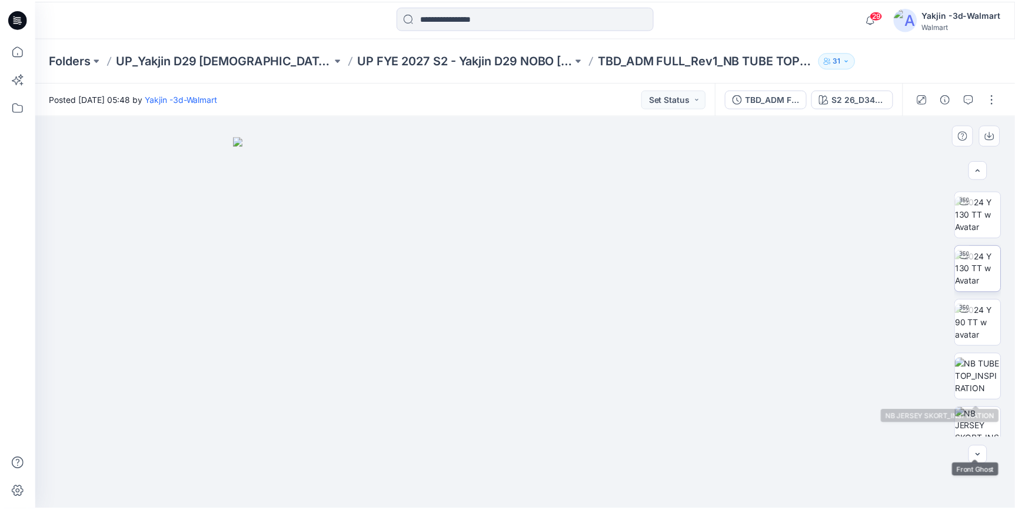
scroll to position [16, 0]
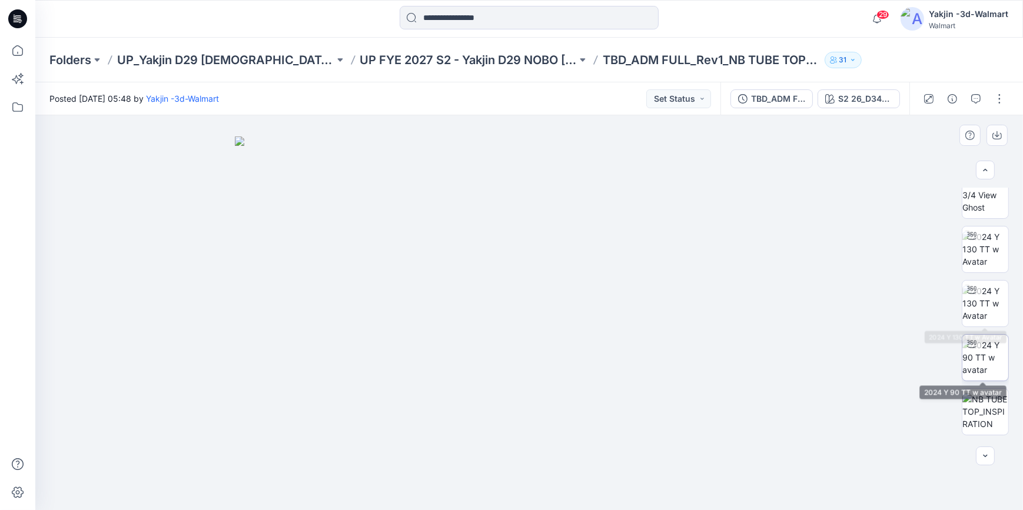
click at [986, 347] on img at bounding box center [985, 357] width 46 height 37
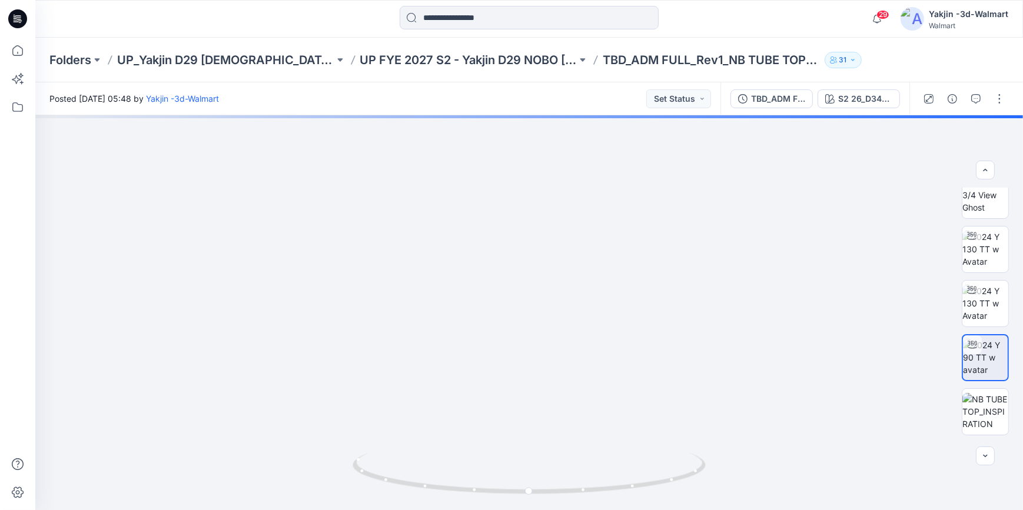
click at [21, 21] on icon at bounding box center [17, 18] width 19 height 19
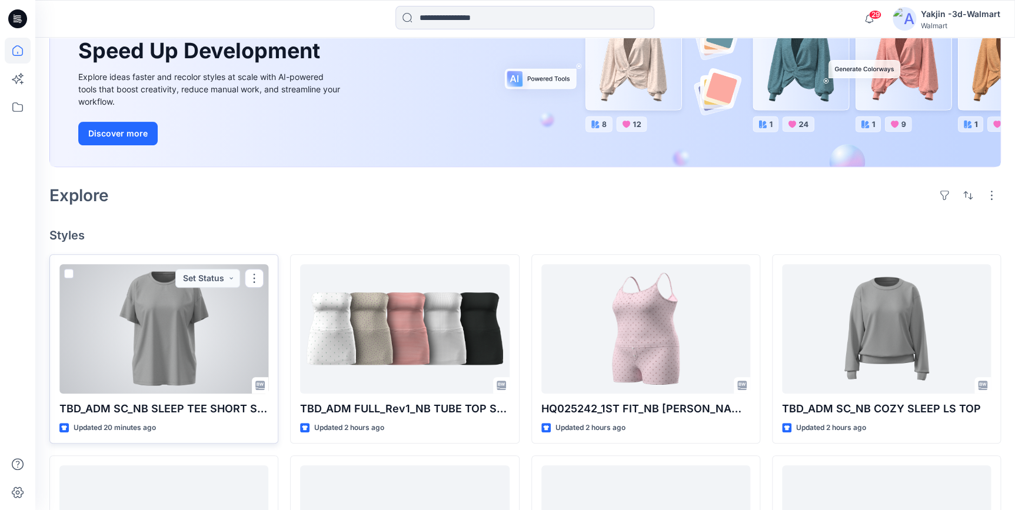
scroll to position [160, 0]
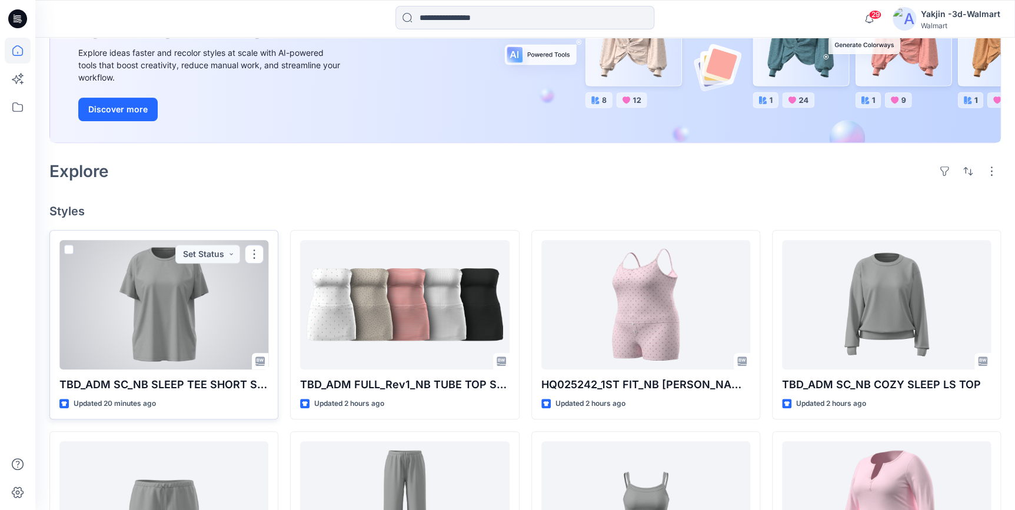
click at [148, 322] on div at bounding box center [163, 304] width 209 height 129
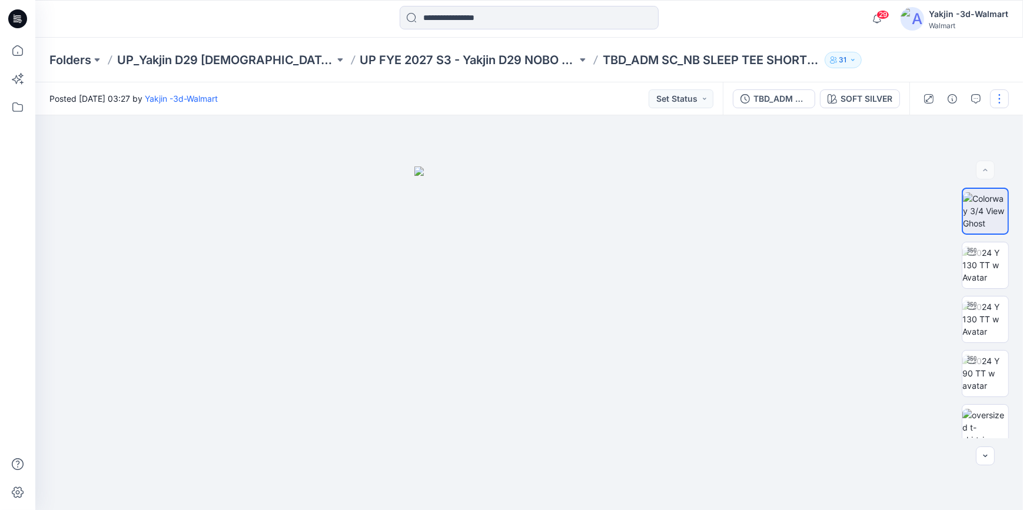
click at [1000, 103] on button "button" at bounding box center [999, 98] width 19 height 19
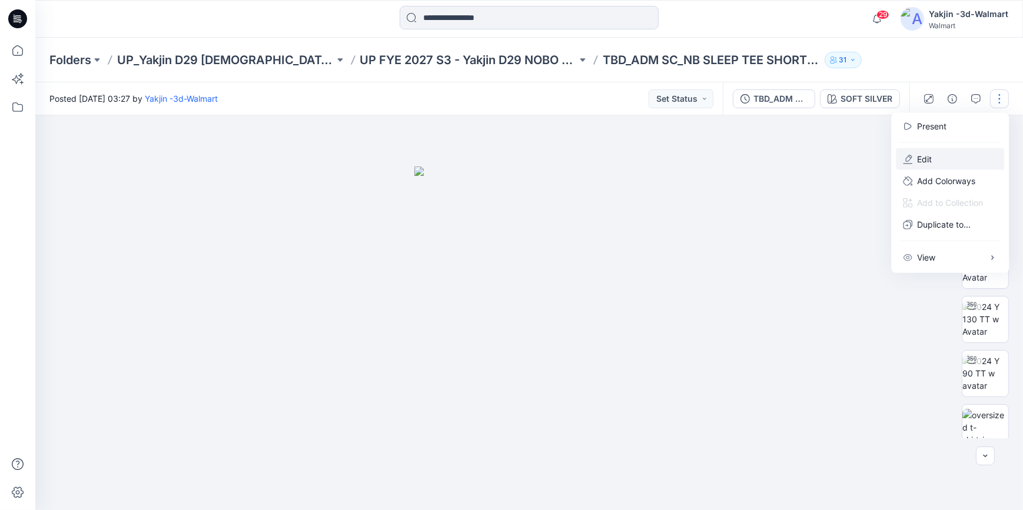
click at [943, 158] on button "Edit" at bounding box center [950, 159] width 108 height 22
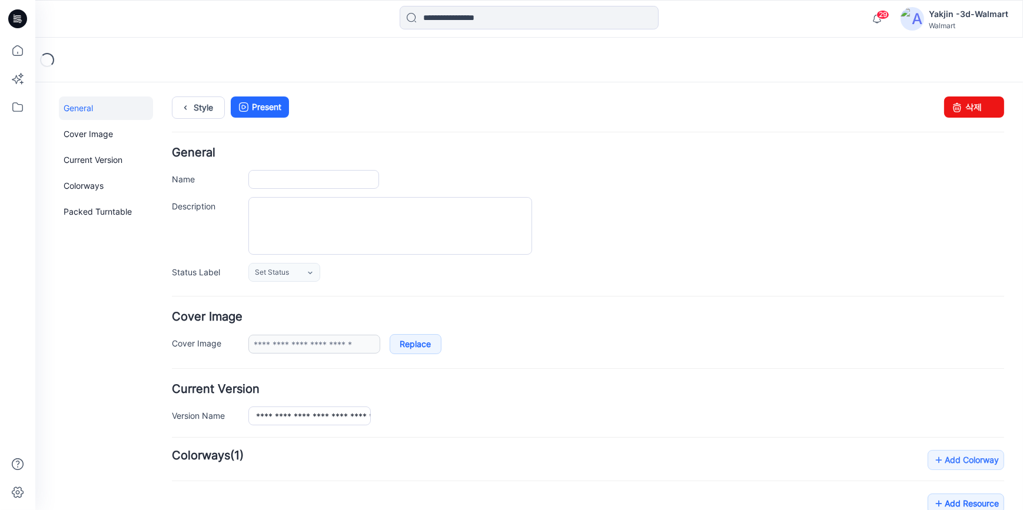
type input "**********"
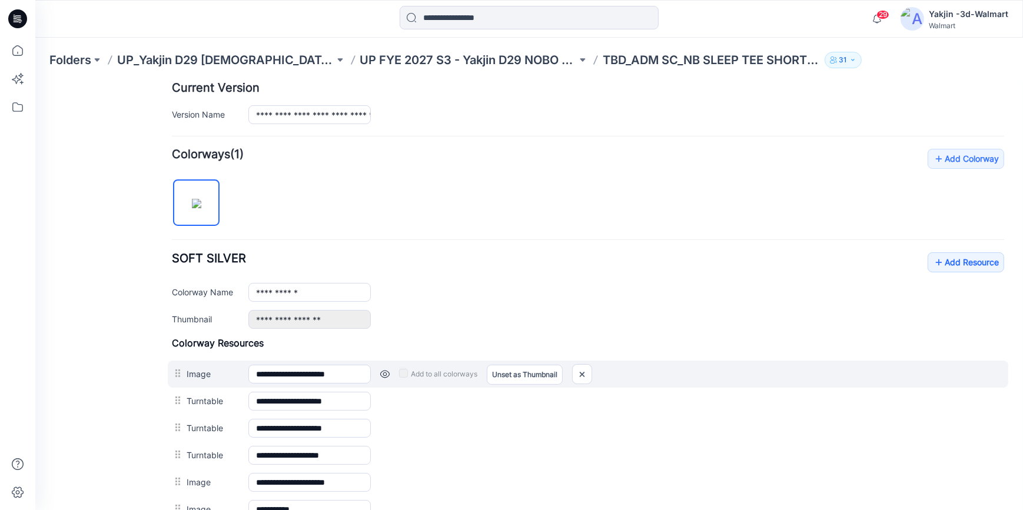
scroll to position [321, 0]
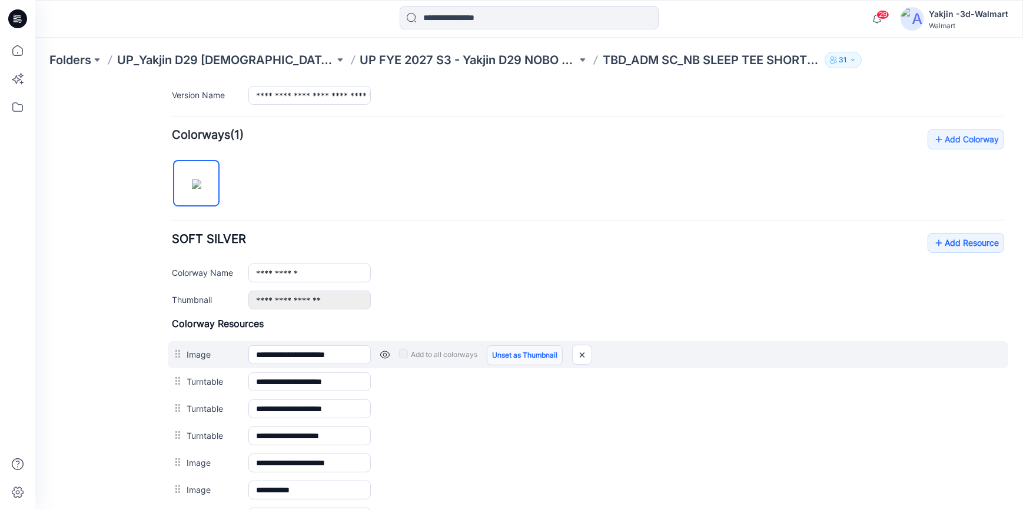
click at [515, 354] on link "Unset as Thumbnail" at bounding box center [525, 355] width 76 height 20
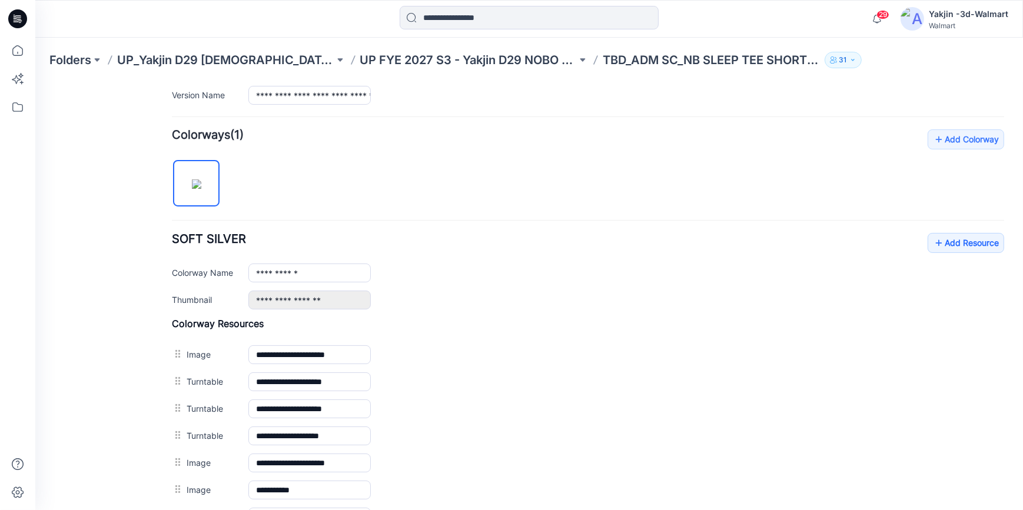
scroll to position [107, 0]
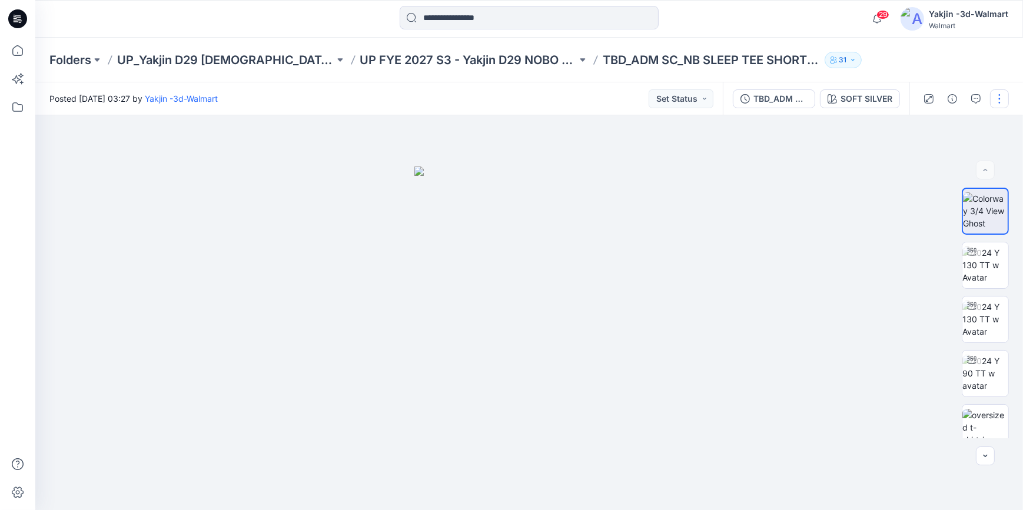
click at [994, 92] on button "button" at bounding box center [999, 98] width 19 height 19
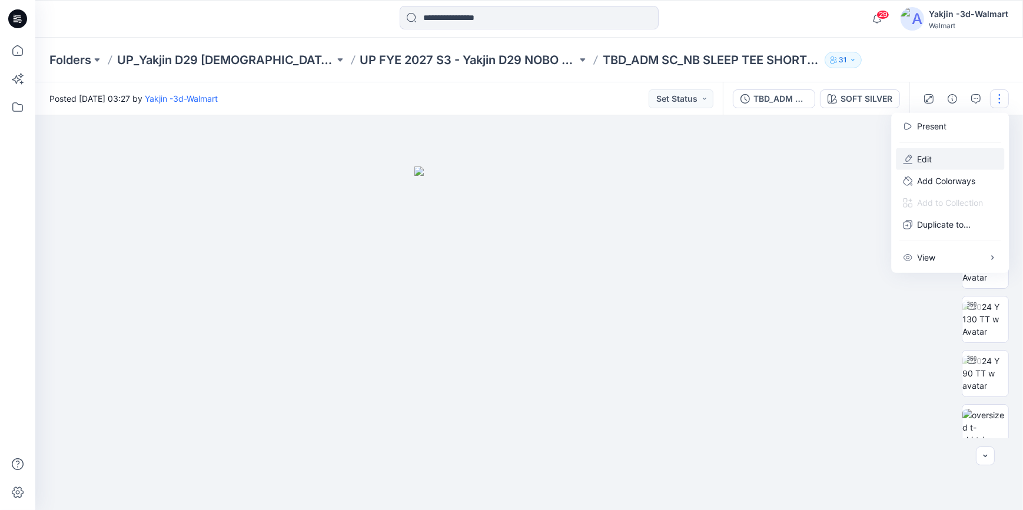
click at [950, 159] on button "Edit" at bounding box center [950, 159] width 108 height 22
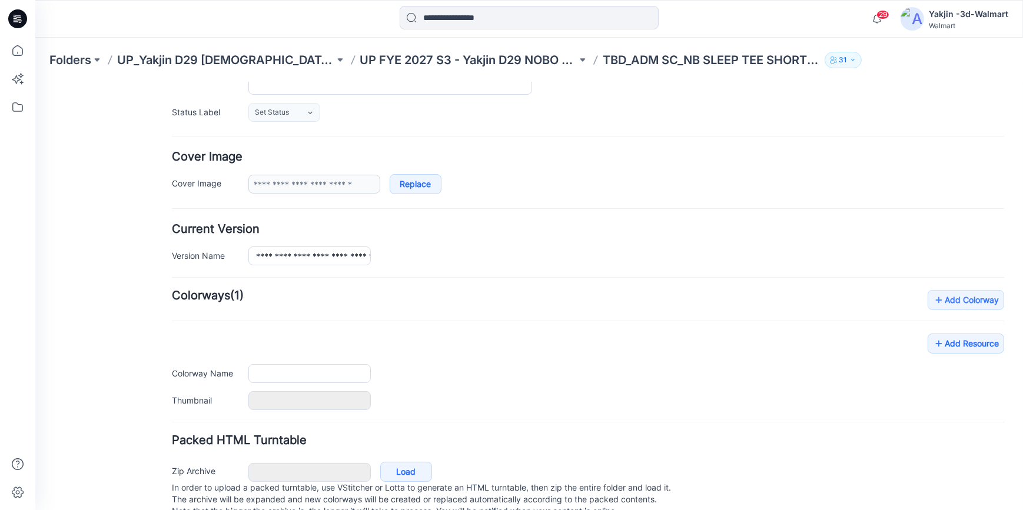
type input "**********"
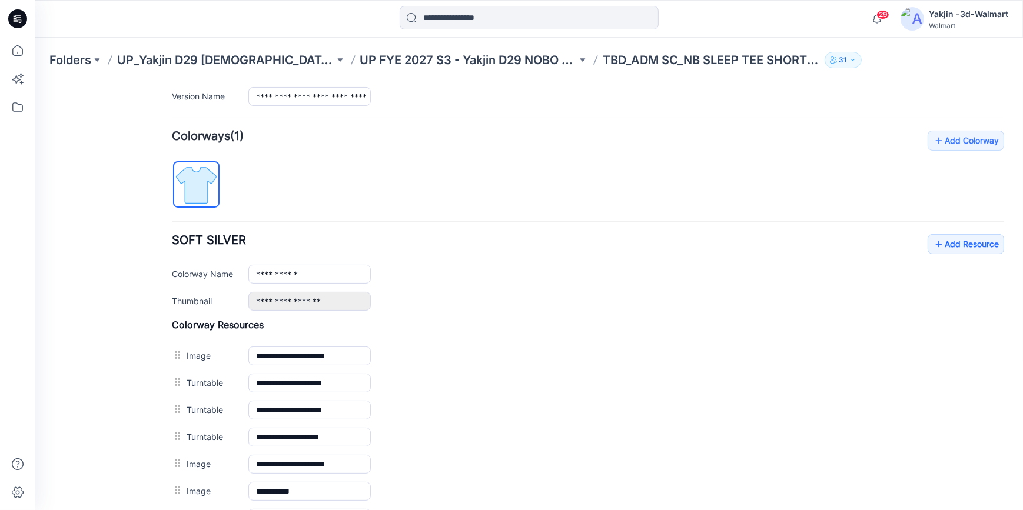
scroll to position [321, 0]
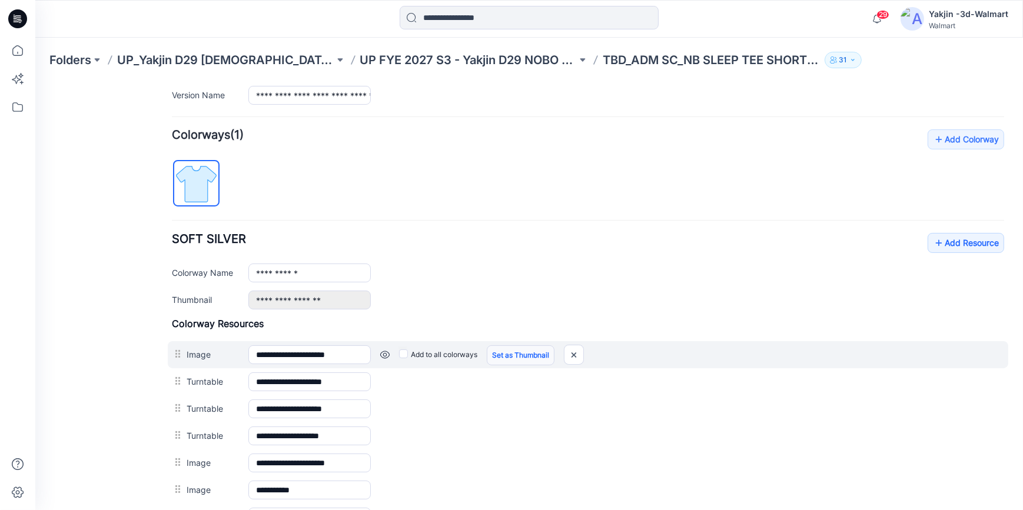
click at [511, 360] on link "Set as Thumbnail" at bounding box center [521, 355] width 68 height 20
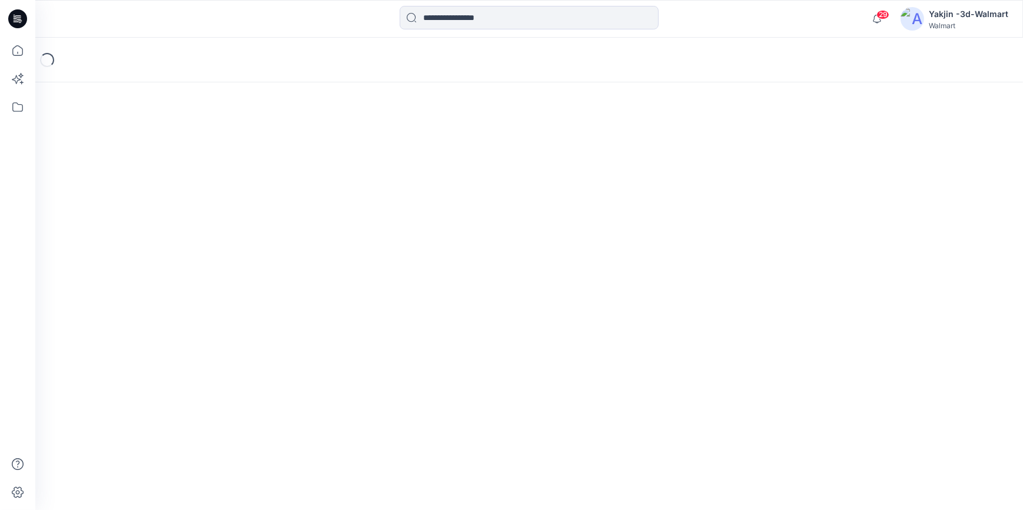
click at [21, 19] on icon at bounding box center [17, 18] width 19 height 19
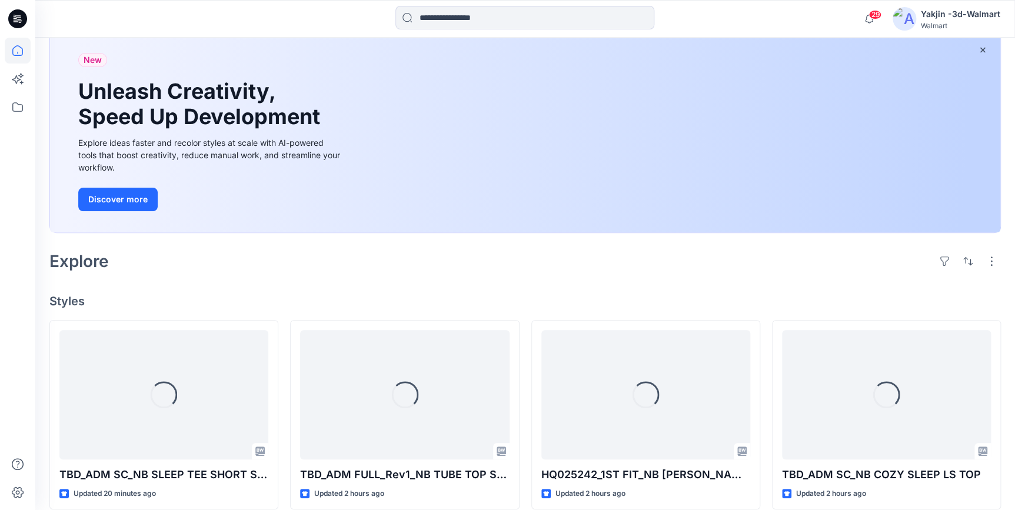
scroll to position [160, 0]
